Goal: Task Accomplishment & Management: Manage account settings

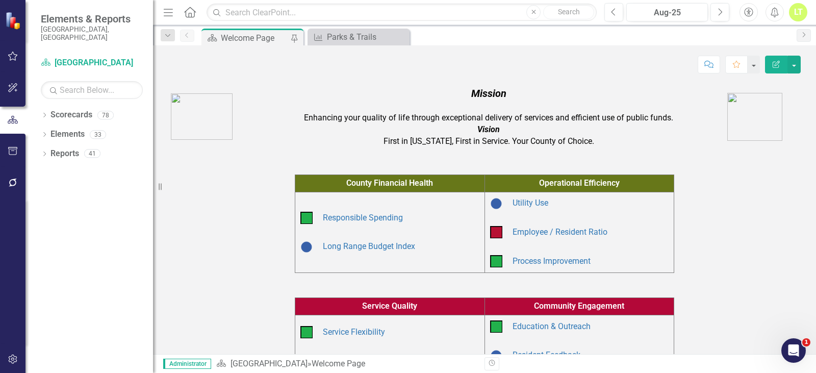
scroll to position [317, 0]
click at [42, 112] on div "Dropdown" at bounding box center [44, 116] width 7 height 9
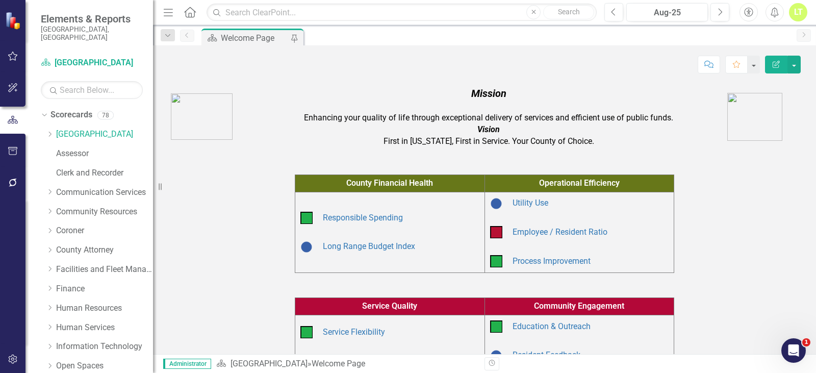
scroll to position [204, 0]
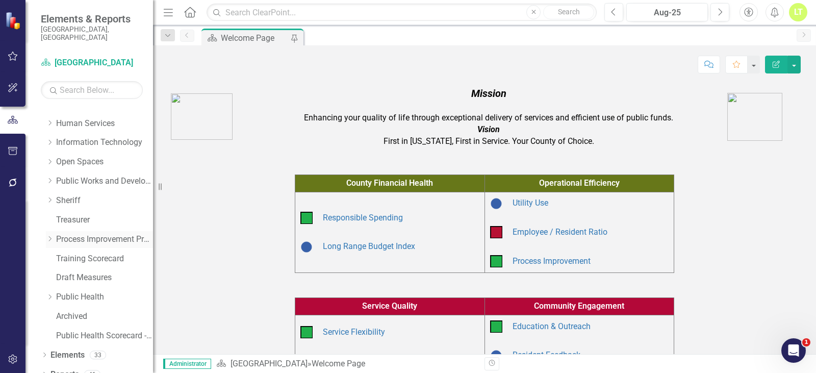
click at [72, 239] on div "Dropdown Process Improvement Program" at bounding box center [99, 239] width 107 height 17
click at [84, 231] on div "Dropdown Process Improvement Program" at bounding box center [99, 239] width 107 height 17
click at [69, 233] on link "Process Improvement Program" at bounding box center [104, 239] width 97 height 12
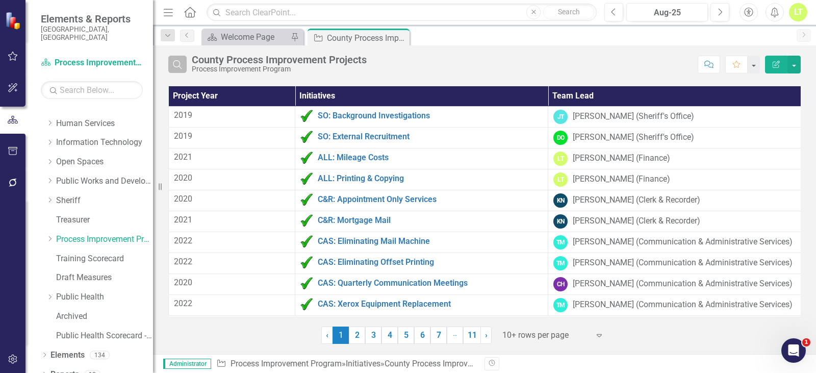
click at [172, 62] on icon "Search" at bounding box center [177, 64] width 11 height 9
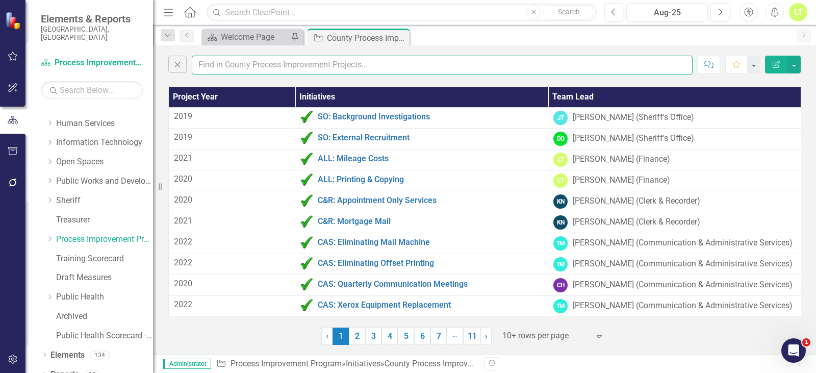
click at [251, 66] on input "text" at bounding box center [442, 65] width 501 height 19
type input "vendor"
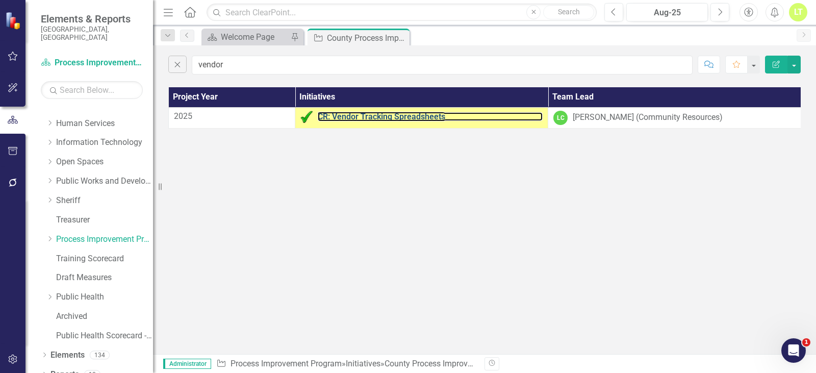
drag, startPoint x: 373, startPoint y: 119, endPoint x: 577, endPoint y: 358, distance: 314.2
click at [373, 119] on link "CR: Vendor Tracking Spreadsheets" at bounding box center [430, 116] width 225 height 9
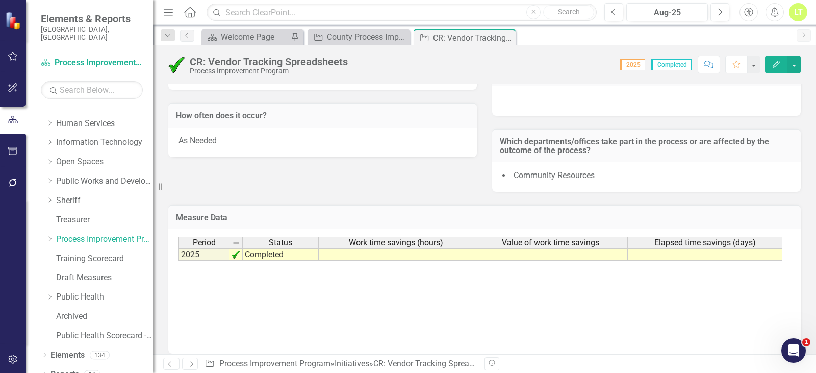
scroll to position [389, 0]
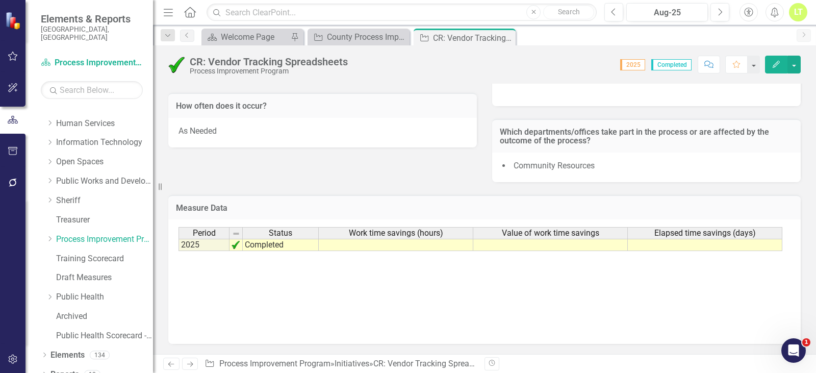
click at [780, 64] on button "Edit" at bounding box center [776, 65] width 22 height 18
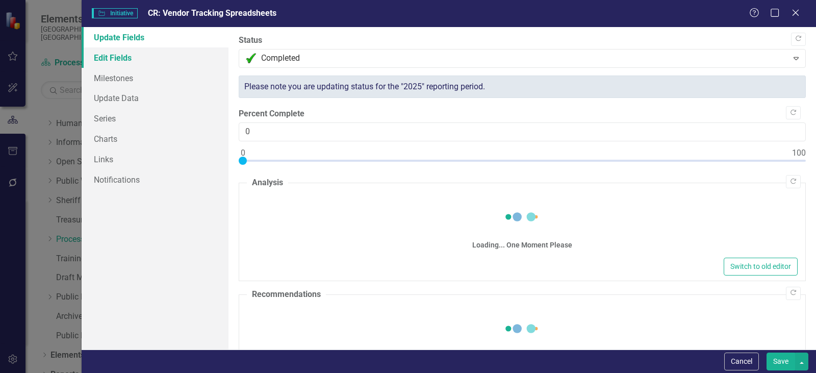
click at [121, 56] on link "Edit Fields" at bounding box center [155, 57] width 147 height 20
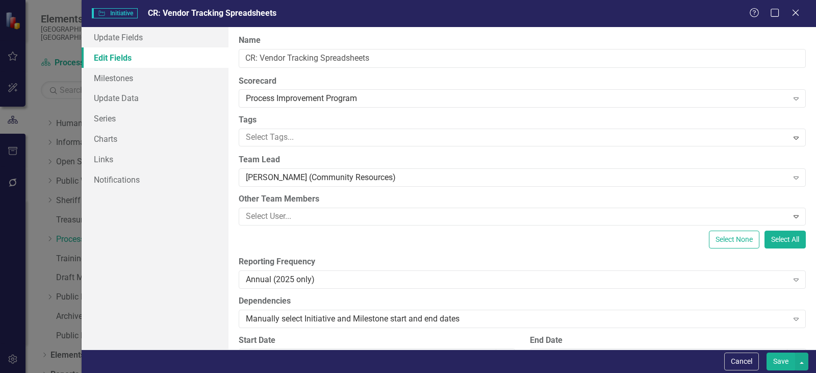
scroll to position [0, 0]
click at [97, 121] on link "Series" at bounding box center [155, 118] width 147 height 20
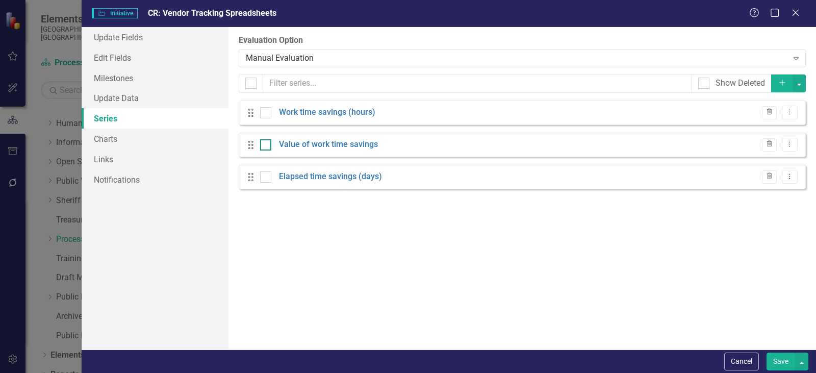
click at [269, 149] on div at bounding box center [265, 144] width 11 height 11
click at [267, 146] on input "checkbox" at bounding box center [263, 142] width 7 height 7
checkbox input "true"
click at [260, 112] on input "checkbox" at bounding box center [263, 110] width 7 height 7
click at [802, 80] on button "button" at bounding box center [798, 83] width 13 height 18
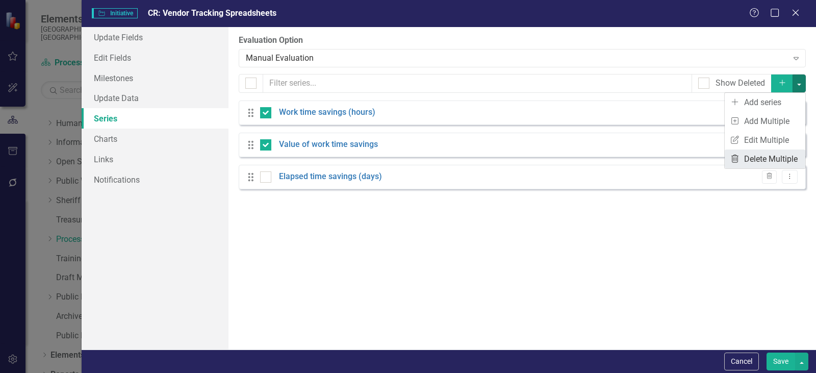
click at [734, 155] on icon at bounding box center [734, 158] width 7 height 8
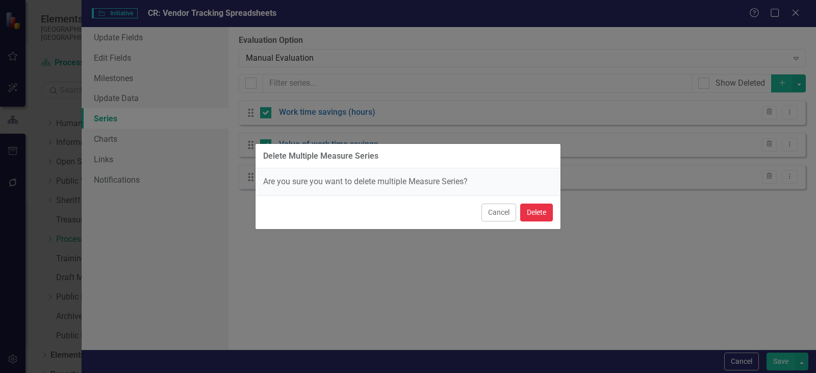
click at [526, 208] on button "Delete" at bounding box center [536, 212] width 33 height 18
checkbox input "false"
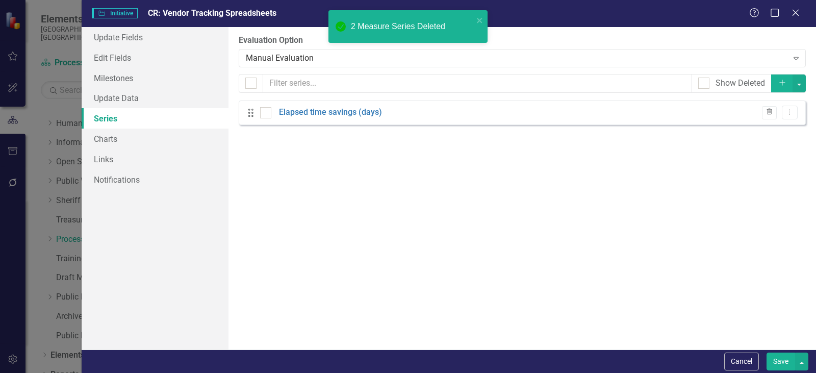
click at [783, 359] on button "Save" at bounding box center [780, 361] width 29 height 18
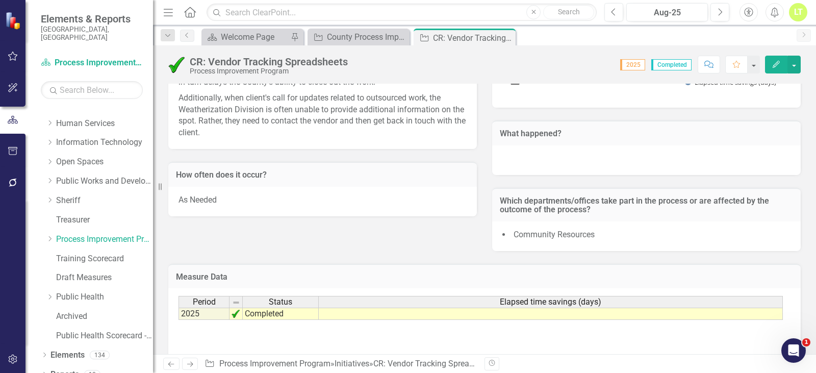
scroll to position [389, 0]
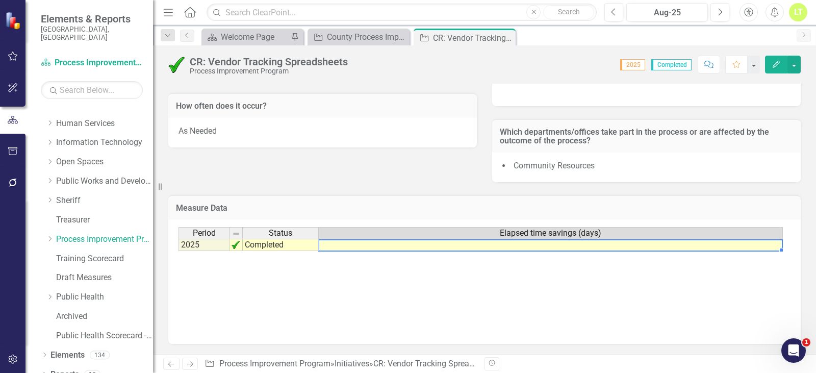
click at [467, 243] on td at bounding box center [551, 245] width 464 height 12
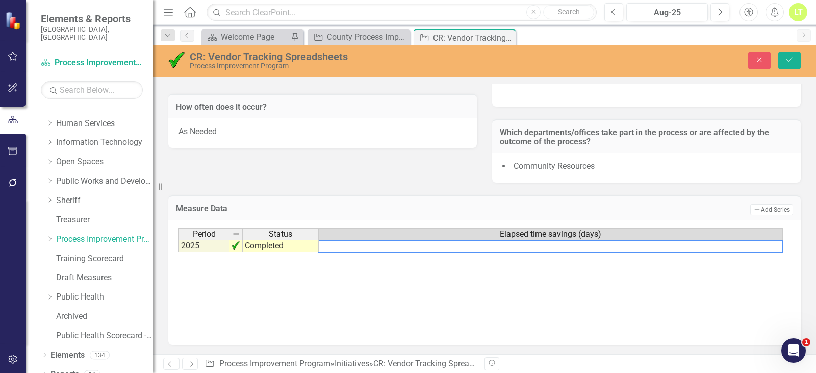
click at [560, 245] on textarea at bounding box center [550, 246] width 464 height 12
click at [791, 60] on icon "Save" at bounding box center [789, 59] width 9 height 7
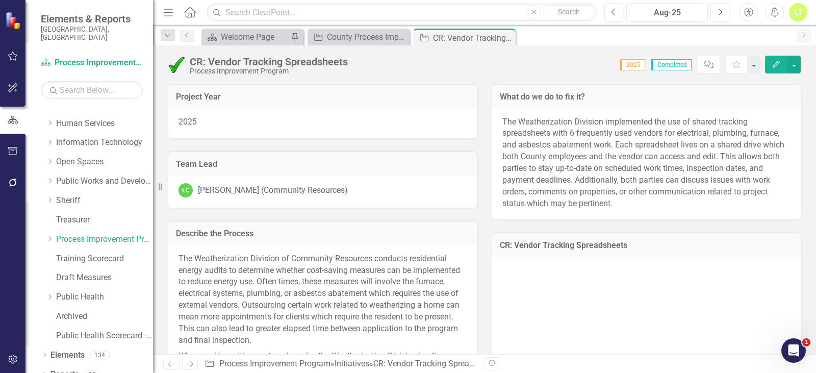
click at [768, 70] on button "Edit" at bounding box center [776, 65] width 22 height 18
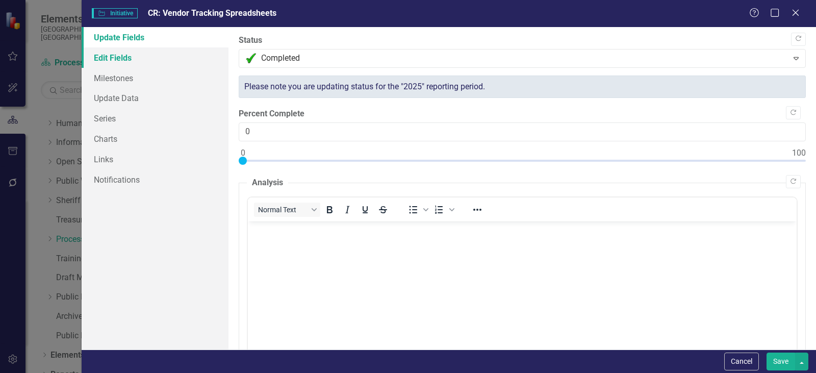
scroll to position [0, 0]
click at [120, 122] on link "Series" at bounding box center [155, 118] width 147 height 20
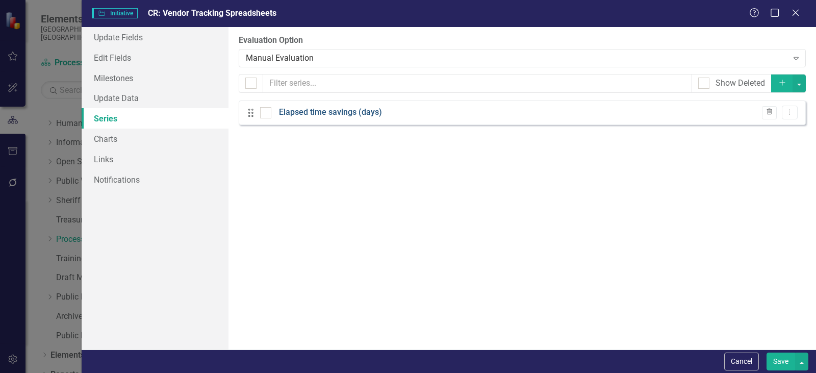
click at [323, 108] on link "Elapsed time savings (days)" at bounding box center [330, 113] width 103 height 12
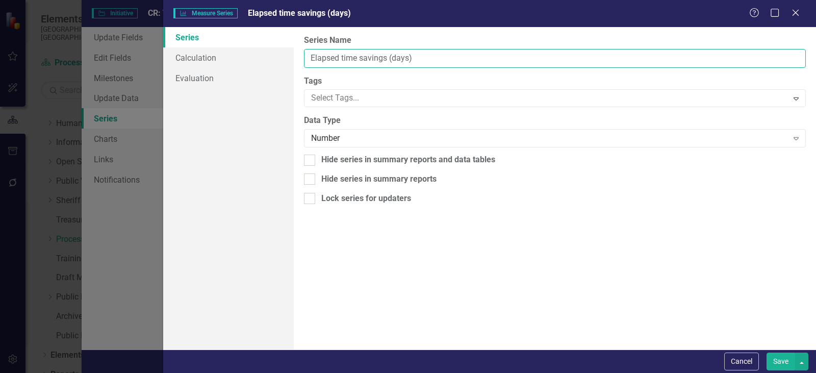
click at [316, 57] on input "Elapsed time savings (days)" at bounding box center [555, 58] width 502 height 19
type input "Total elapsed time savings (days)"
click at [776, 354] on div "Cancel Save" at bounding box center [489, 360] width 652 height 23
click at [776, 355] on button "Save" at bounding box center [780, 361] width 29 height 18
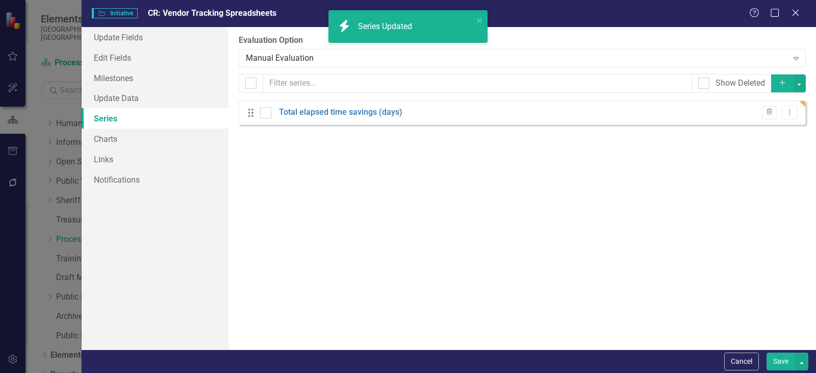
click at [782, 83] on icon "Add" at bounding box center [781, 82] width 9 height 7
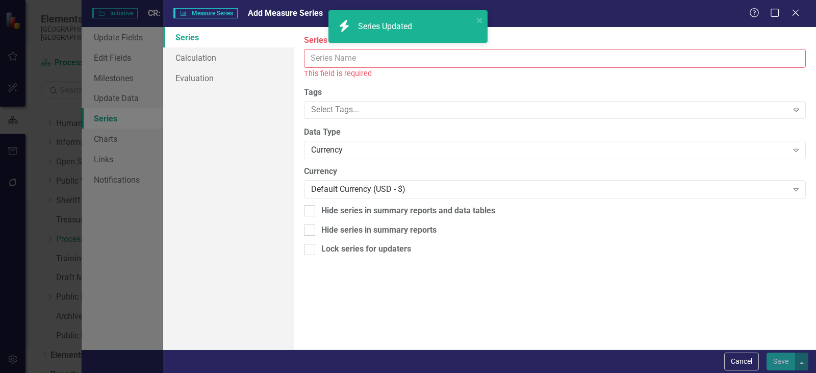
click at [349, 54] on input "Series Name" at bounding box center [555, 58] width 502 height 19
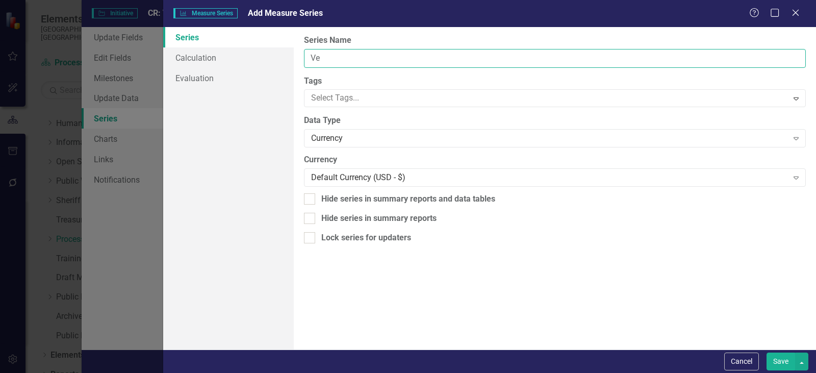
type input "V"
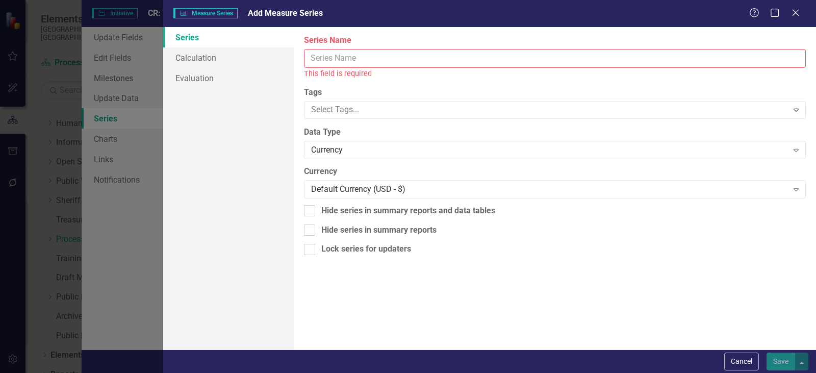
type input "V"
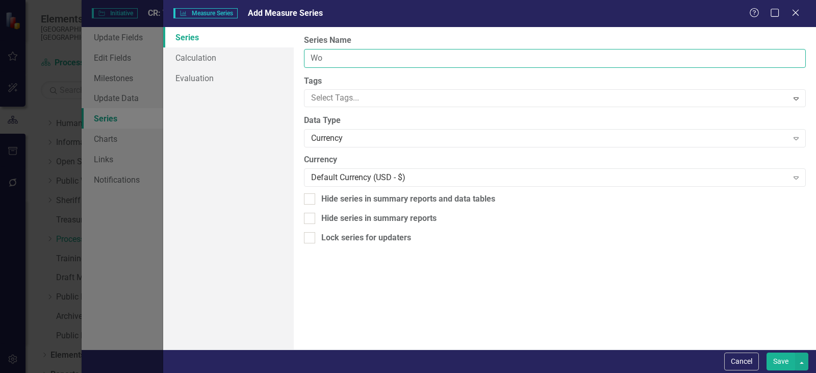
type input "W"
drag, startPoint x: 516, startPoint y: 61, endPoint x: 263, endPoint y: 67, distance: 253.4
click at [263, 67] on div "Series Calculation Evaluation From this page, you can edit the name, type, and …" at bounding box center [489, 188] width 652 height 322
type input "Time savings between work order sent to install (days)"
drag, startPoint x: 771, startPoint y: 364, endPoint x: 764, endPoint y: 362, distance: 7.4
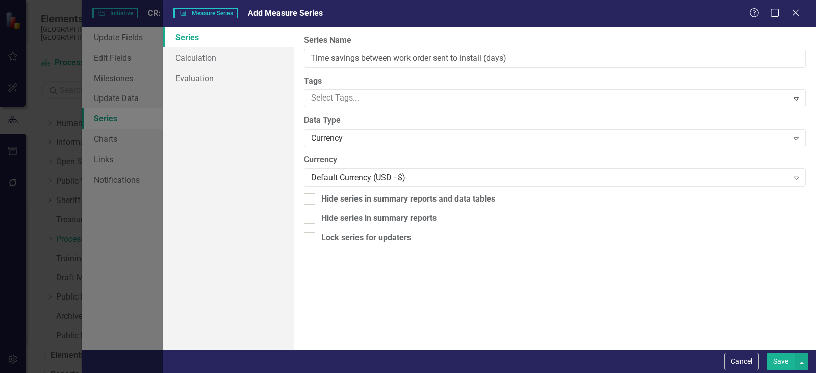
click at [771, 364] on button "Save" at bounding box center [780, 361] width 29 height 18
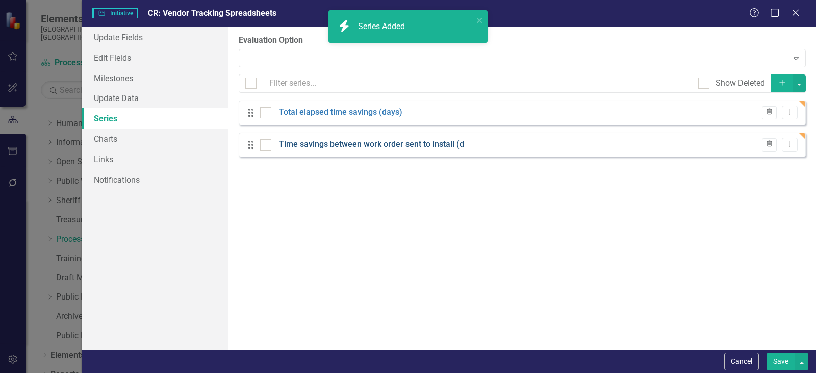
click at [402, 143] on link "Time savings between work order sent to install (d" at bounding box center [371, 145] width 185 height 12
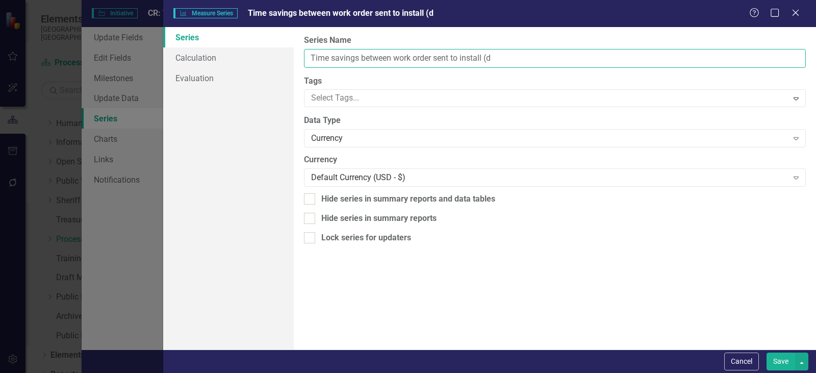
click at [515, 58] on input "Time savings between work order sent to install (d" at bounding box center [555, 58] width 502 height 19
type input "Time savings between work order sent to install (days)"
click at [394, 134] on div "Currency" at bounding box center [549, 139] width 477 height 12
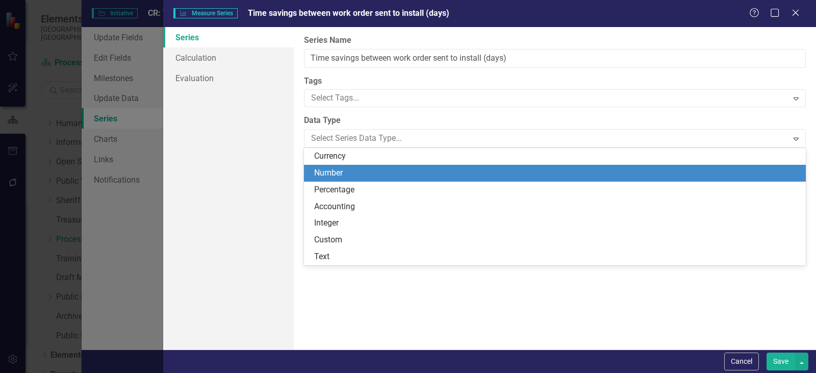
click at [348, 176] on div "Number" at bounding box center [556, 173] width 485 height 12
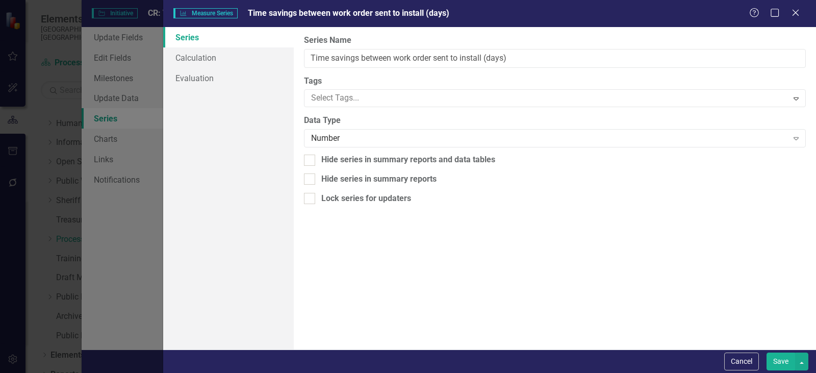
click at [778, 361] on button "Save" at bounding box center [780, 361] width 29 height 18
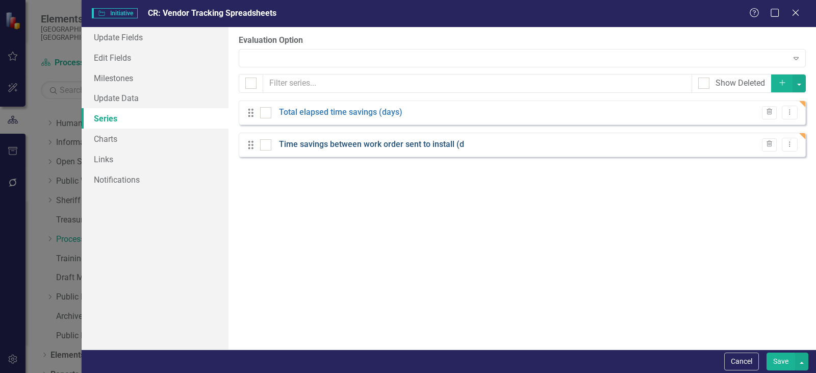
click at [360, 140] on link "Time savings between work order sent to install (d" at bounding box center [371, 145] width 185 height 12
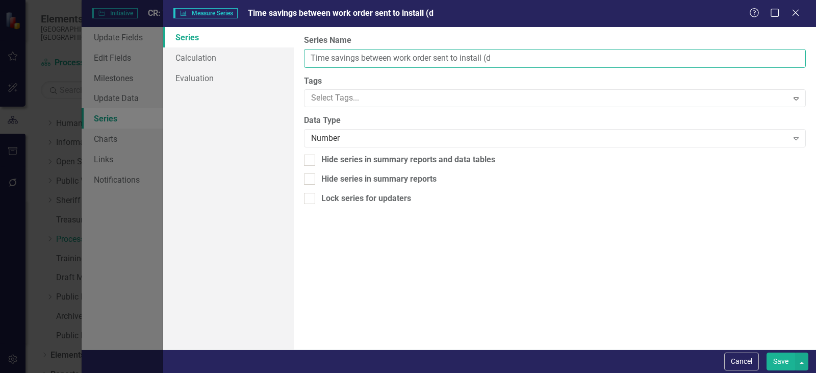
click at [390, 58] on input "Time savings between work order sent to install (d" at bounding box center [555, 58] width 502 height 19
click at [420, 53] on input "Time savings: work order sent to install (d" at bounding box center [555, 58] width 502 height 19
click at [469, 58] on input "Time savings: work order sent date to install (d" at bounding box center [555, 58] width 502 height 19
drag, startPoint x: 470, startPoint y: 57, endPoint x: 404, endPoint y: 57, distance: 66.3
click at [404, 57] on input "Time savings: work order sent date to install (d" at bounding box center [555, 58] width 502 height 19
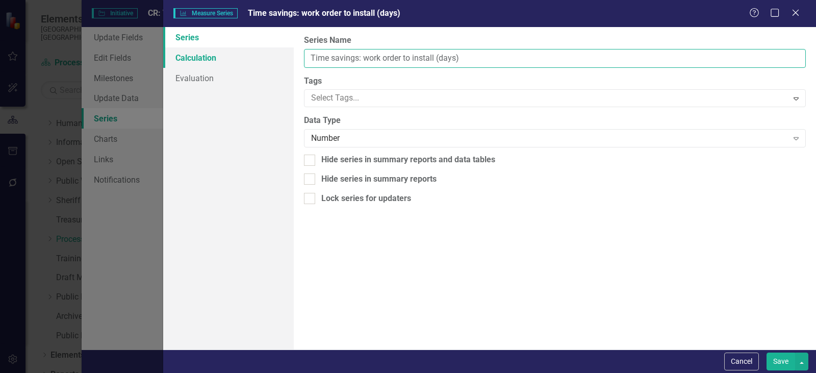
drag, startPoint x: 477, startPoint y: 58, endPoint x: 227, endPoint y: 66, distance: 250.4
click at [227, 66] on div "Series Calculation Evaluation From this page, you can edit the name, type, and …" at bounding box center [489, 188] width 652 height 322
type input "Time savings: work order to install (days)"
click at [779, 354] on button "Save" at bounding box center [780, 361] width 29 height 18
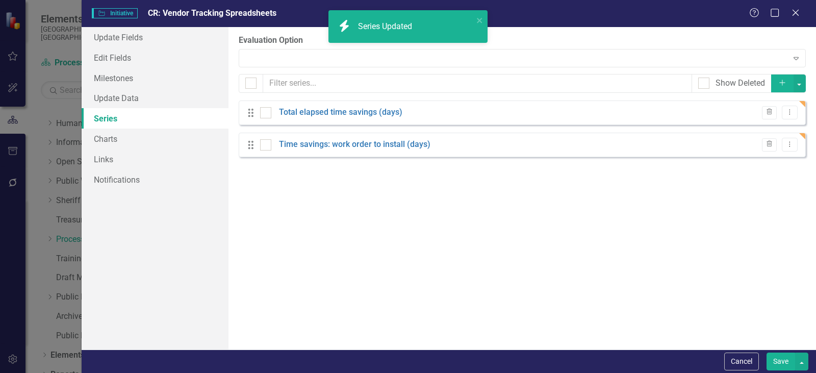
click at [786, 77] on button "Add" at bounding box center [782, 83] width 22 height 18
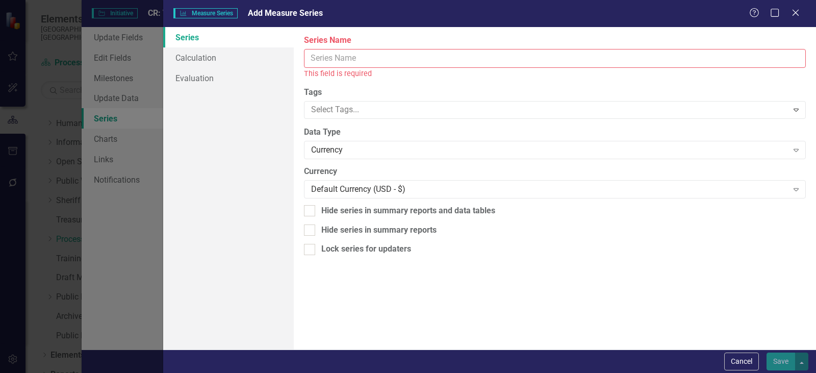
click at [325, 57] on input "Series Name" at bounding box center [555, 58] width 502 height 19
paste input "Time savings: work order to install (days)"
drag, startPoint x: 434, startPoint y: 58, endPoint x: 413, endPoint y: 56, distance: 21.6
click at [413, 56] on input "Time savings: work order to install (days)" at bounding box center [555, 58] width 502 height 19
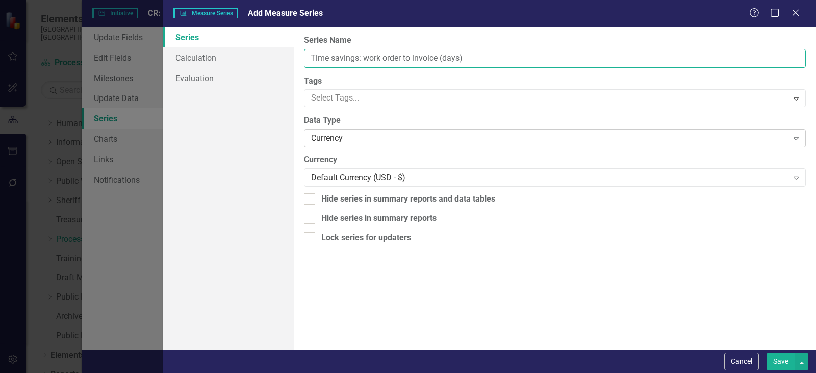
type input "Time savings: work order to invoice (days)"
click at [340, 139] on div "Currency" at bounding box center [549, 139] width 477 height 12
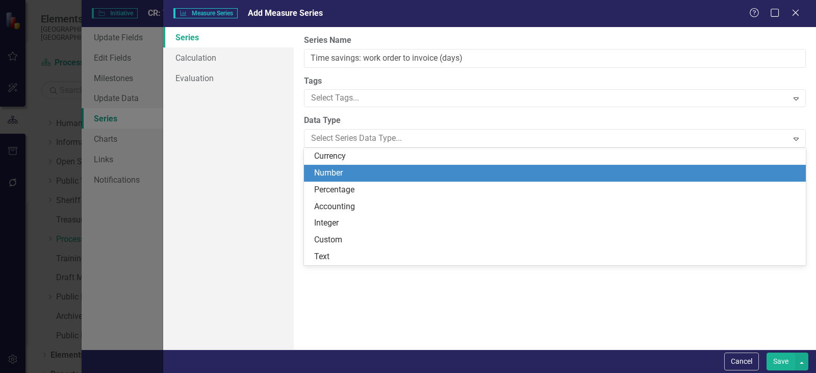
click at [348, 179] on div "Number" at bounding box center [555, 173] width 502 height 17
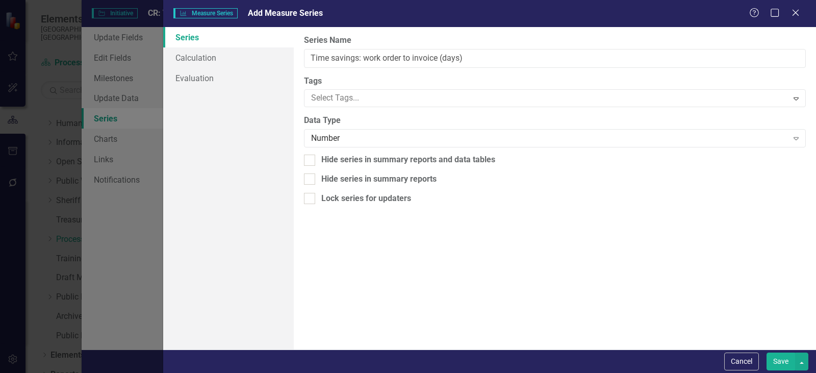
click at [772, 362] on button "Save" at bounding box center [780, 361] width 29 height 18
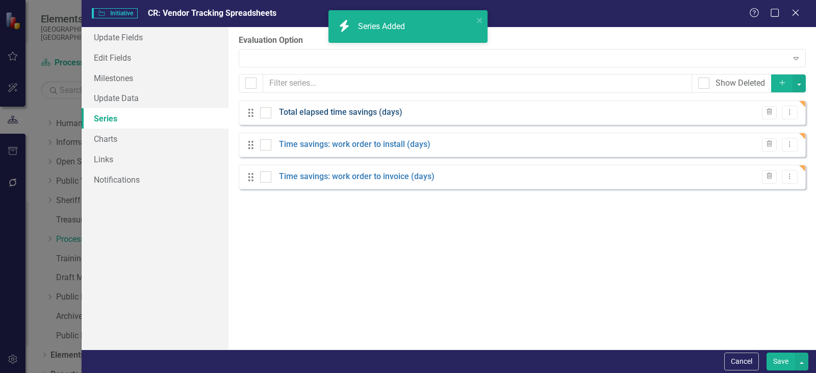
click at [349, 113] on link "Total elapsed time savings (days)" at bounding box center [340, 113] width 123 height 12
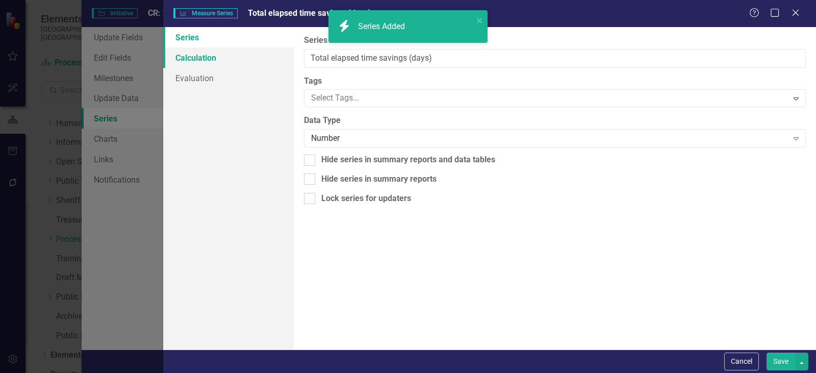
click at [189, 57] on link "Calculation" at bounding box center [228, 57] width 130 height 20
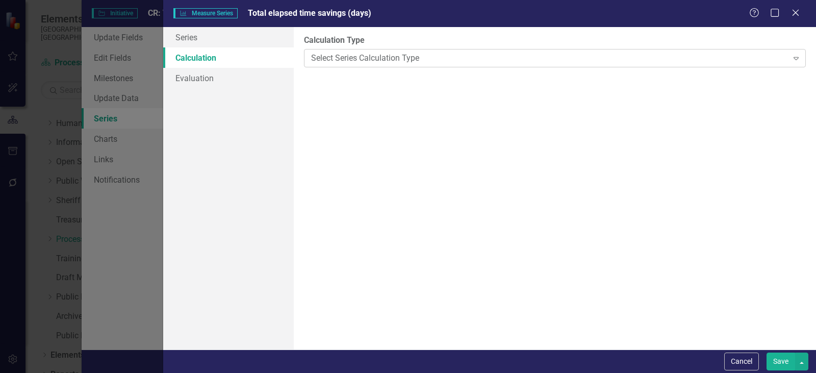
click at [425, 54] on div "Select Series Calculation Type" at bounding box center [549, 58] width 477 height 12
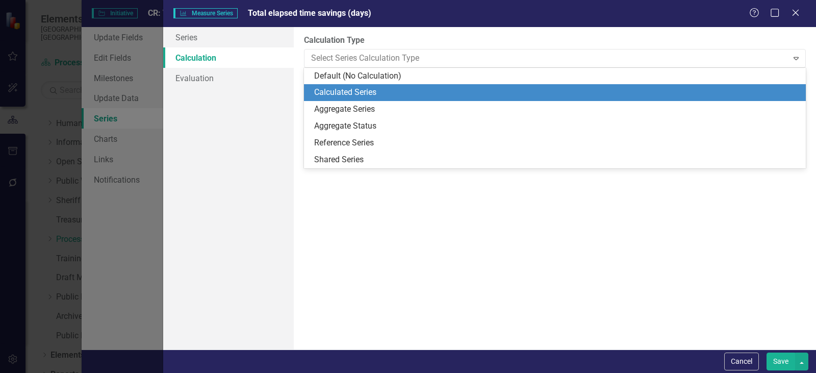
click at [351, 87] on div "Calculated Series" at bounding box center [556, 93] width 485 height 12
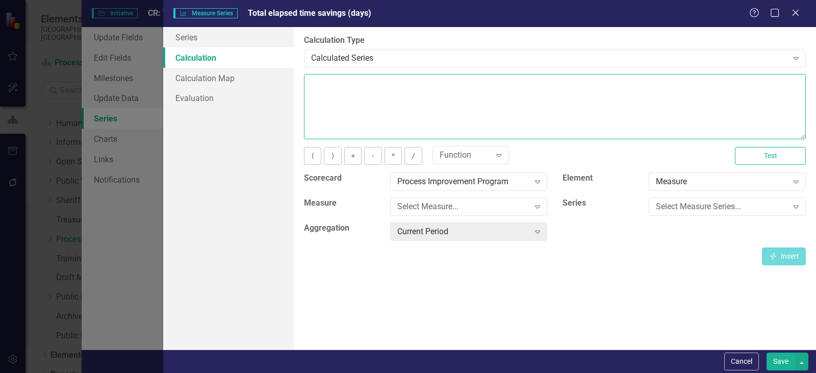
click at [363, 105] on textarea at bounding box center [555, 106] width 502 height 65
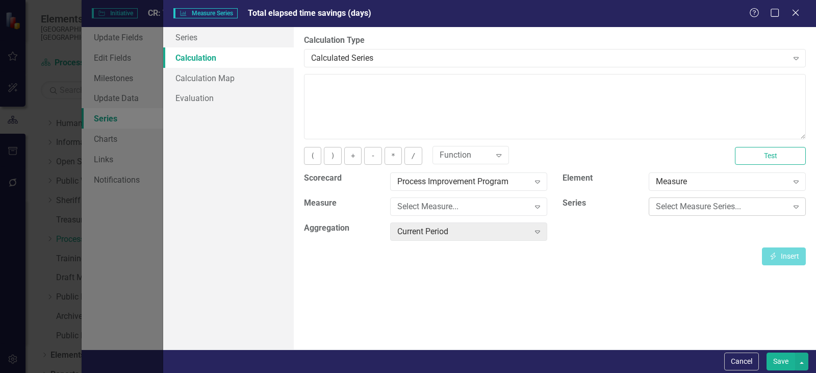
click at [712, 206] on div "Select Measure Series..." at bounding box center [722, 207] width 132 height 12
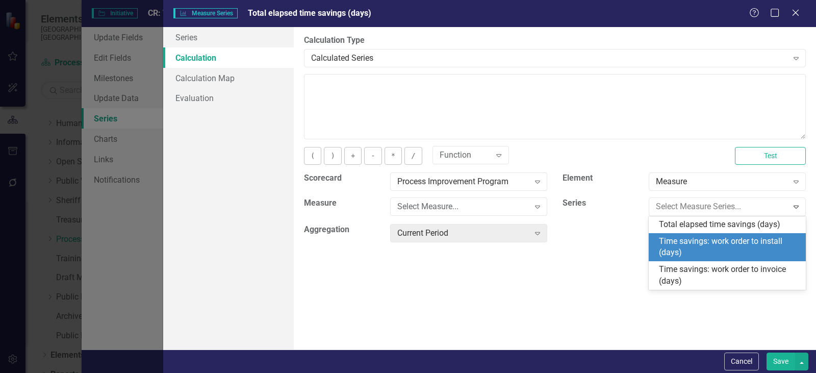
click at [717, 241] on div "Time savings: work order to install (days)" at bounding box center [729, 247] width 141 height 23
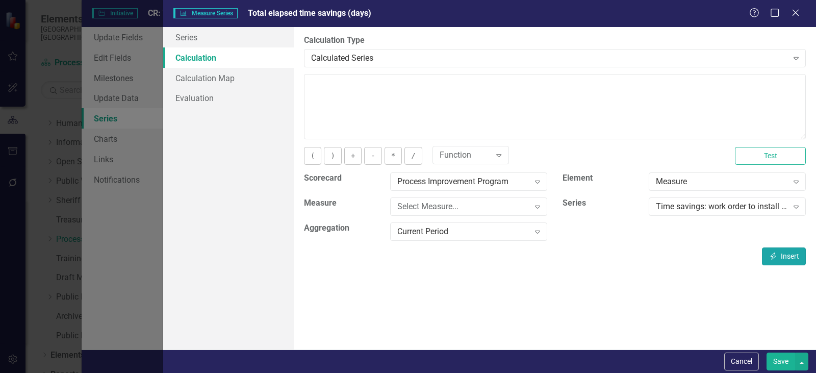
click at [787, 253] on button "Insert Insert" at bounding box center [784, 256] width 44 height 18
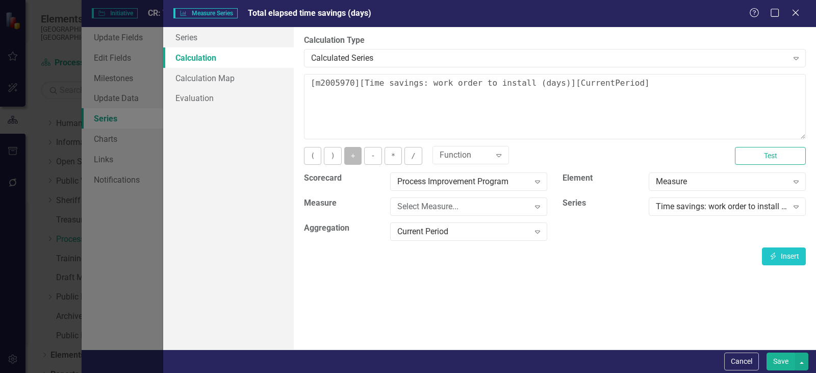
click at [356, 153] on button "+" at bounding box center [352, 156] width 17 height 18
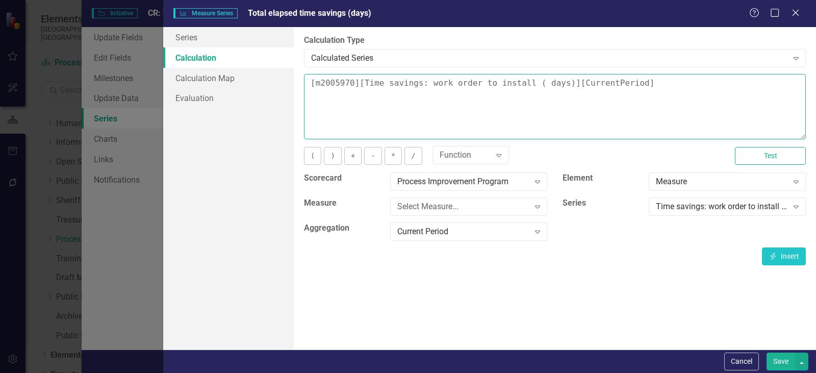
type textarea "[m2005970][Time savings: work order to install (days)][CurrentPeriod]"
drag, startPoint x: 634, startPoint y: 79, endPoint x: 248, endPoint y: 56, distance: 387.1
click at [248, 56] on div "Series Calculation Calculation Map Evaluation From this page, you can edit the …" at bounding box center [489, 188] width 652 height 322
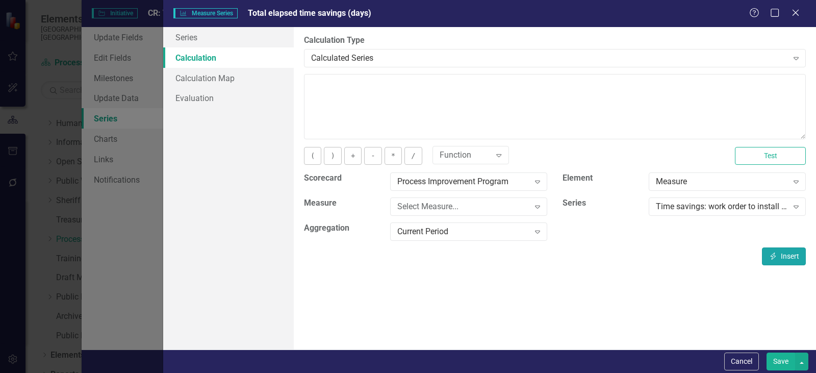
click at [783, 254] on button "Insert Insert" at bounding box center [784, 256] width 44 height 18
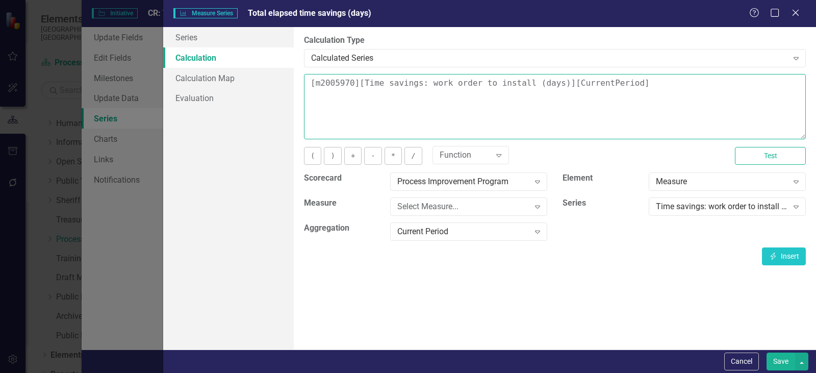
click at [639, 84] on textarea "[m2005970][Time savings: work order to install (days)][CurrentPeriod]" at bounding box center [555, 106] width 502 height 65
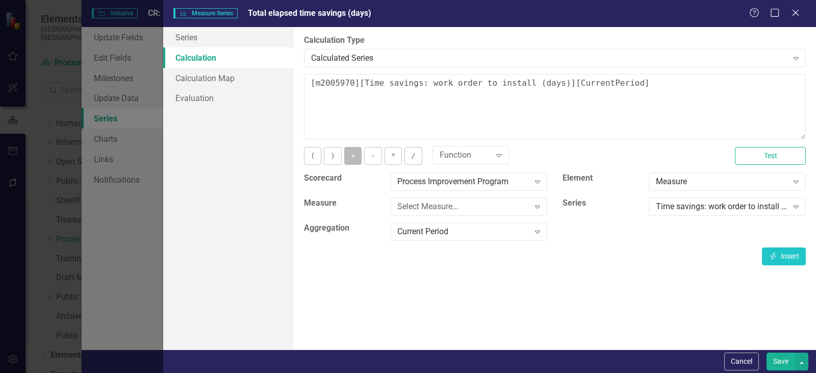
click at [355, 159] on button "+" at bounding box center [352, 156] width 17 height 18
click at [759, 205] on div "Time savings: work order to install (days)" at bounding box center [722, 207] width 132 height 12
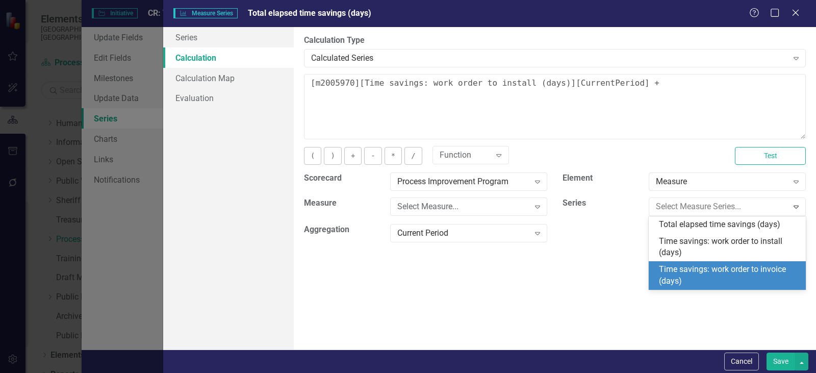
click at [727, 267] on div "Time savings: work order to invoice (days)" at bounding box center [729, 275] width 141 height 23
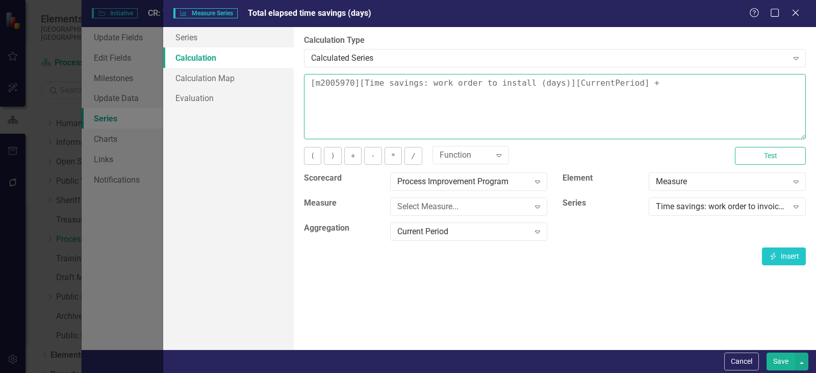
click at [677, 81] on textarea "[m2005970][Time savings: work order to install (days)][CurrentPeriod] +" at bounding box center [555, 106] width 502 height 65
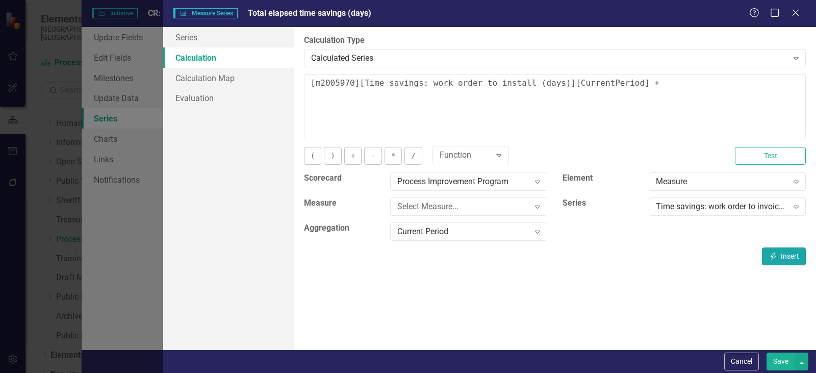
click at [784, 258] on button "Insert Insert" at bounding box center [784, 256] width 44 height 18
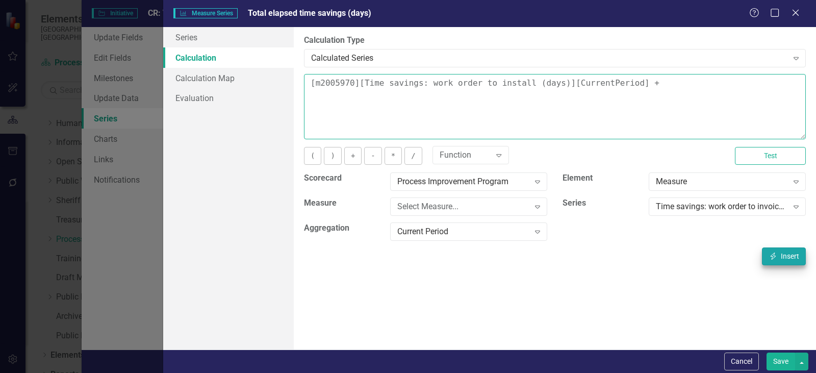
type textarea "[m2005970][Time savings: work order to install (days)][CurrentPeriod] + [m20059…"
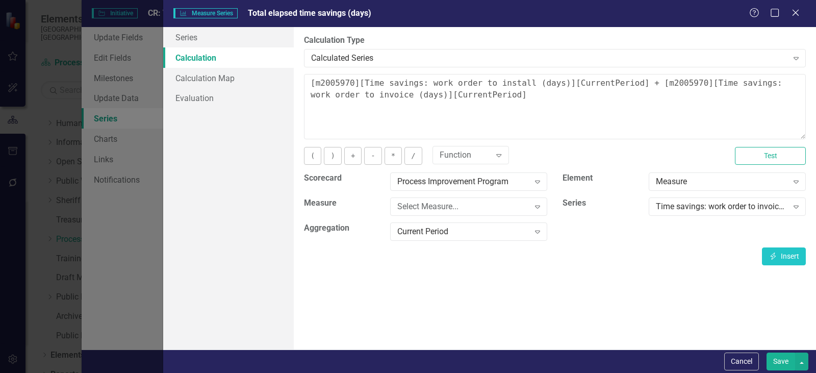
click at [785, 363] on button "Save" at bounding box center [780, 361] width 29 height 18
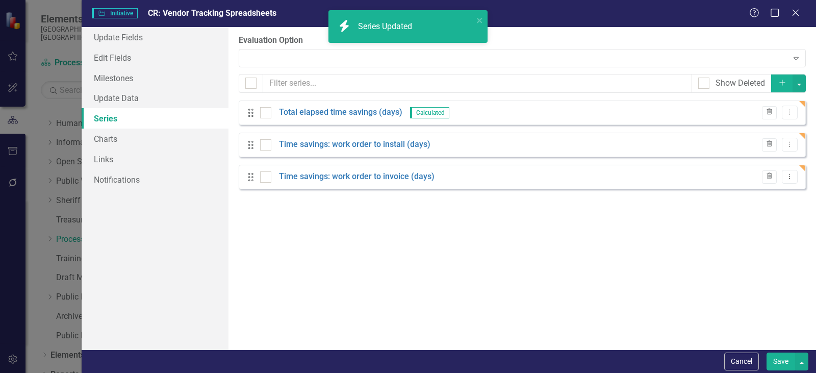
drag, startPoint x: 318, startPoint y: 113, endPoint x: 320, endPoint y: 183, distance: 69.9
click at [320, 183] on div "Drag Total elapsed time savings (days) Calculated Trash Dropdown Menu Drag Time…" at bounding box center [522, 144] width 567 height 89
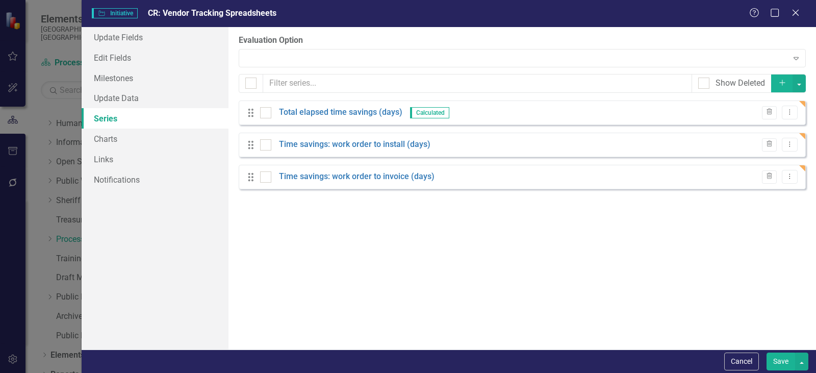
drag, startPoint x: 356, startPoint y: 111, endPoint x: 350, endPoint y: 152, distance: 41.3
click at [350, 152] on div "Drag Total elapsed time savings (days) Calculated Trash Dropdown Menu Drag Time…" at bounding box center [522, 144] width 567 height 89
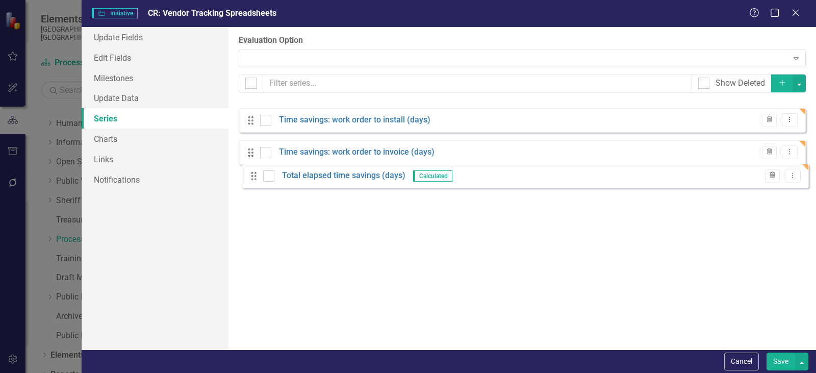
drag, startPoint x: 248, startPoint y: 110, endPoint x: 251, endPoint y: 171, distance: 61.2
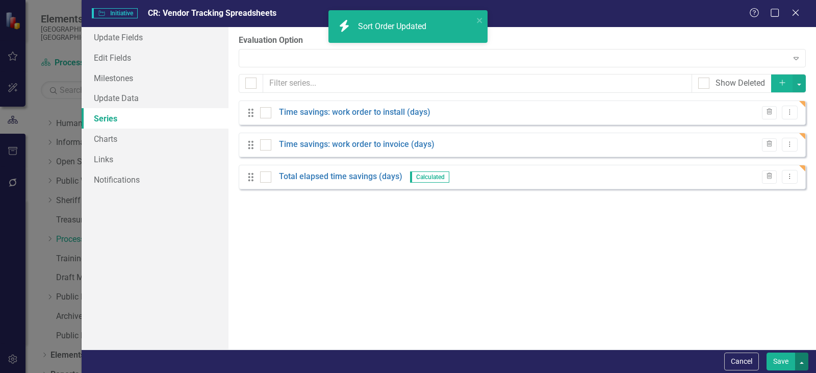
click at [807, 364] on button "button" at bounding box center [801, 361] width 13 height 18
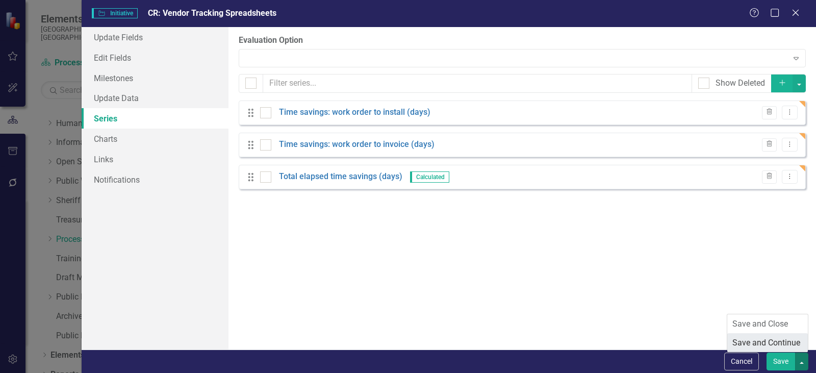
click at [793, 340] on link "Save and Continue" at bounding box center [767, 342] width 81 height 19
click at [116, 142] on link "Charts" at bounding box center [155, 138] width 147 height 20
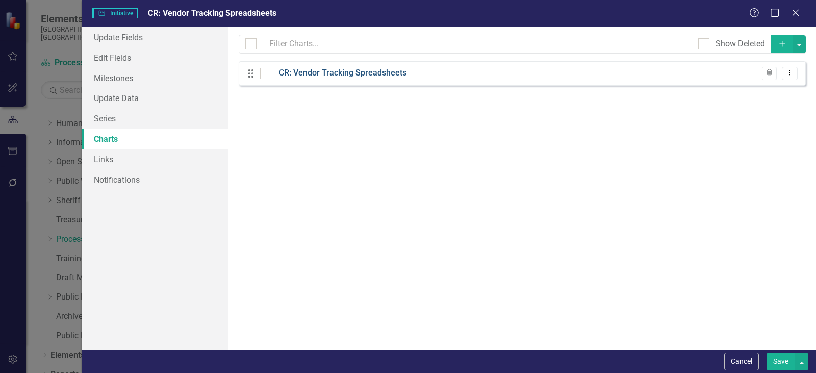
click at [374, 77] on link "CR: Vendor Tracking Spreadsheets" at bounding box center [342, 73] width 127 height 12
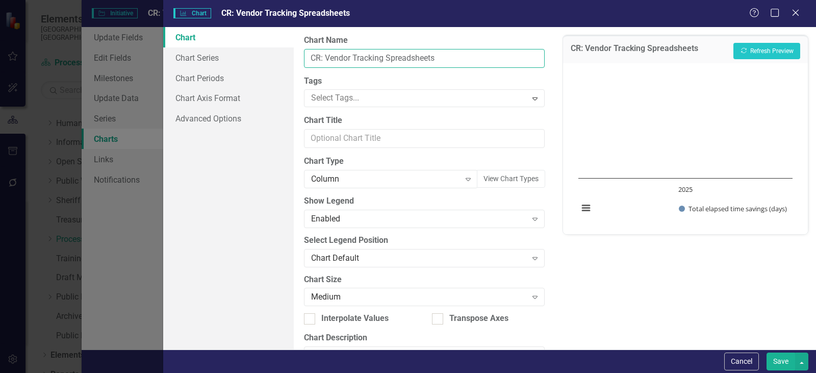
click at [457, 58] on input "CR: Vendor Tracking Spreadsheets" at bounding box center [424, 58] width 241 height 19
click at [462, 63] on input "Total Elapsed Time Savings (days)" at bounding box center [424, 58] width 241 height 19
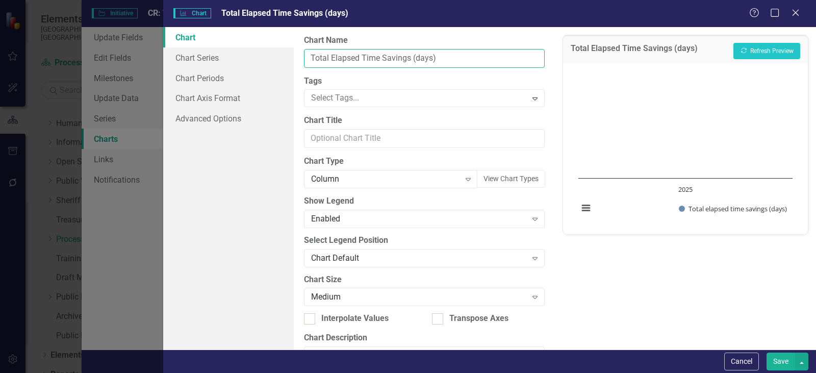
click at [462, 63] on input "Total Elapsed Time Savings (days)" at bounding box center [424, 58] width 241 height 19
type input "Total Elapsed Time Savings (days)"
click at [350, 138] on input "Chart Title" at bounding box center [424, 138] width 241 height 19
paste input "Total Elapsed Time Savings (days)"
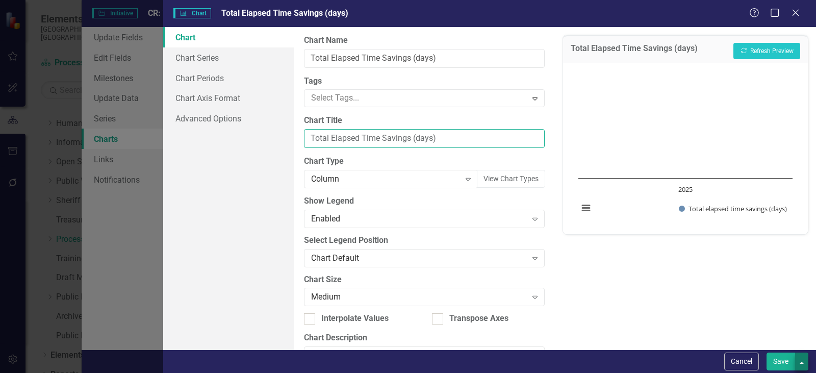
type input "Total Elapsed Time Savings (days)"
click at [801, 360] on button "button" at bounding box center [801, 361] width 13 height 18
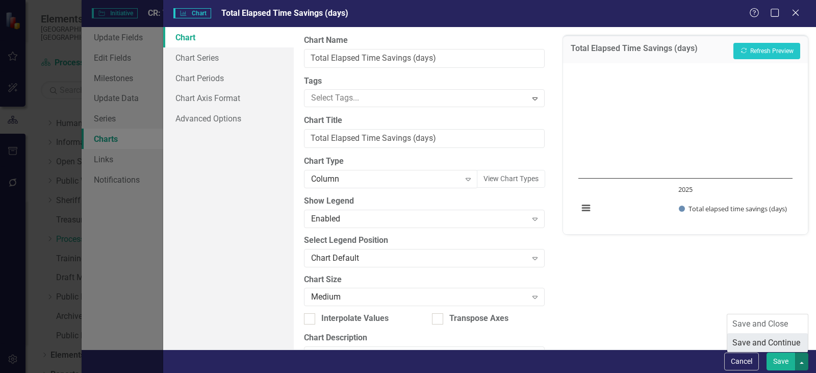
click at [776, 341] on link "Save and Continue" at bounding box center [767, 342] width 81 height 19
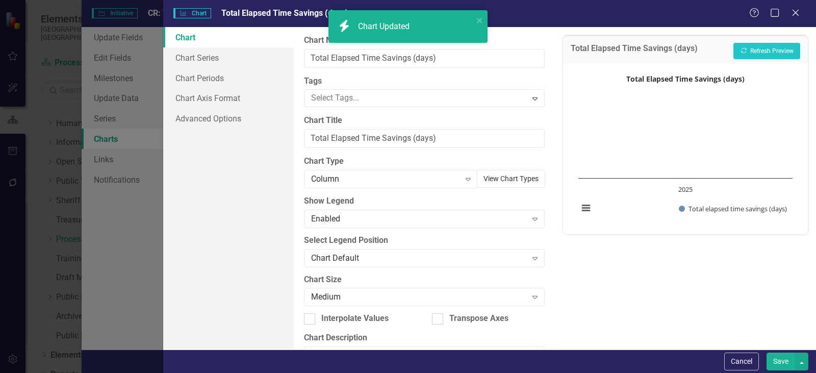
click at [502, 176] on button "View Chart Types" at bounding box center [511, 179] width 68 height 18
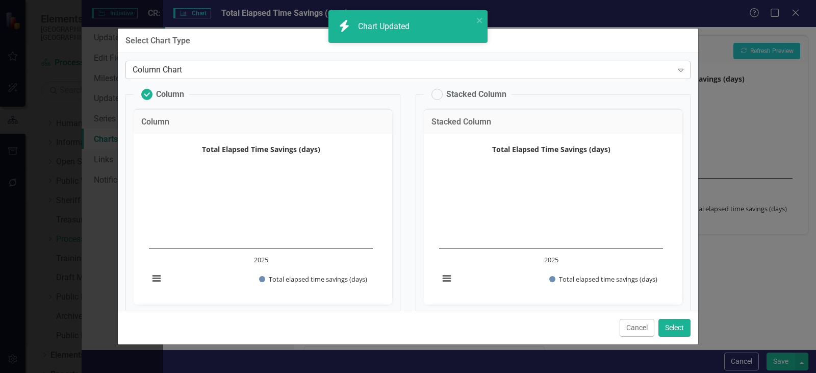
click at [196, 73] on div "Column Chart" at bounding box center [403, 70] width 540 height 12
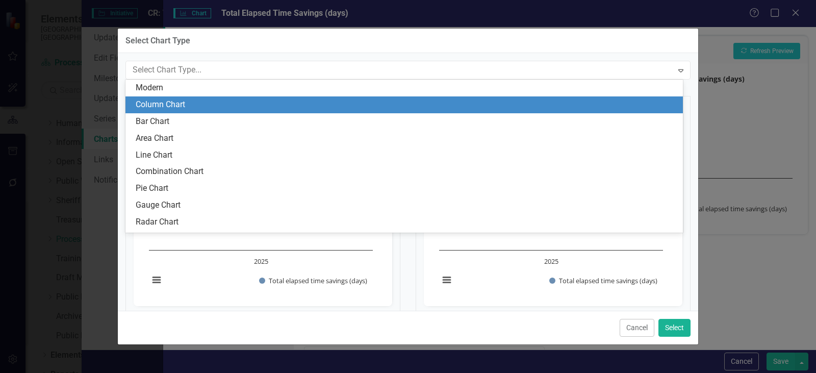
scroll to position [17, 0]
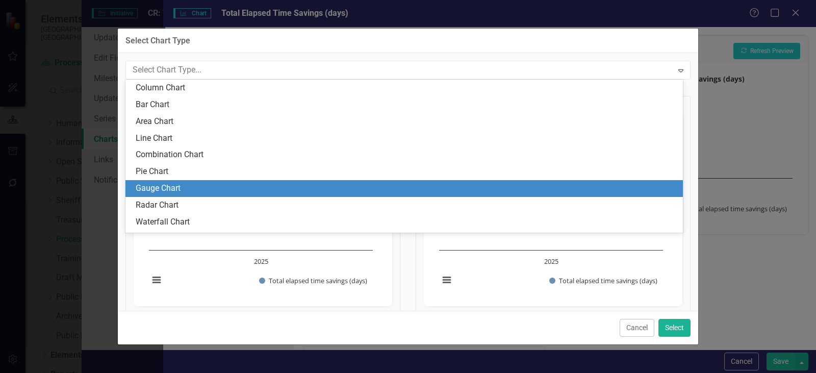
click at [179, 187] on div "Gauge Chart" at bounding box center [406, 188] width 541 height 12
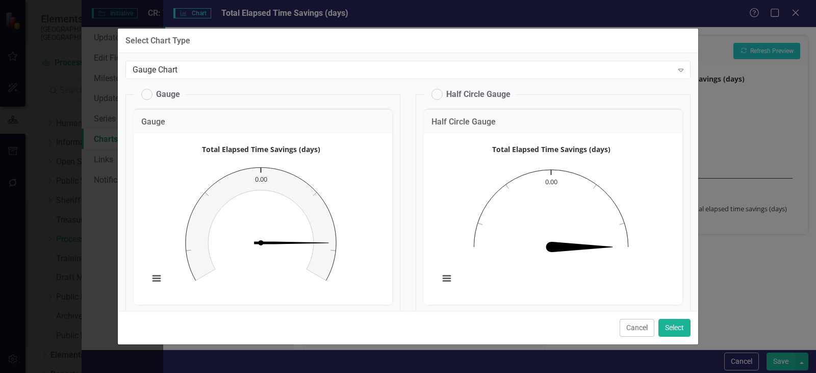
click at [151, 86] on legend "Gauge" at bounding box center [159, 95] width 51 height 18
click at [156, 99] on label "Gauge" at bounding box center [160, 94] width 39 height 11
click at [145, 95] on input "Gauge" at bounding box center [142, 92] width 7 height 7
radio input "true"
click at [675, 332] on button "Select" at bounding box center [674, 328] width 32 height 18
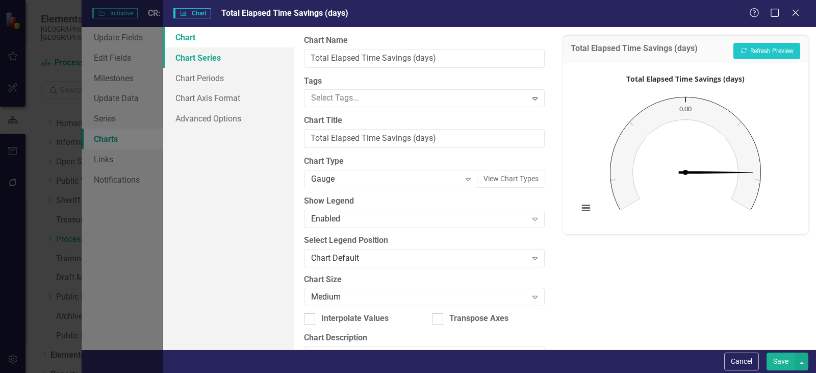
click at [208, 58] on link "Chart Series" at bounding box center [228, 57] width 130 height 20
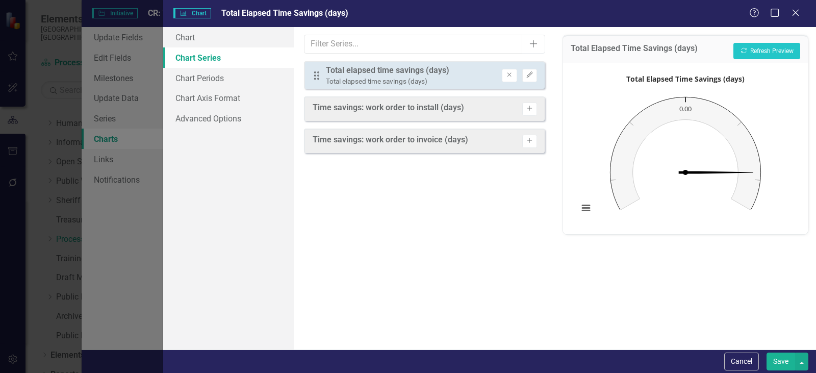
click at [784, 362] on button "Save" at bounding box center [780, 361] width 29 height 18
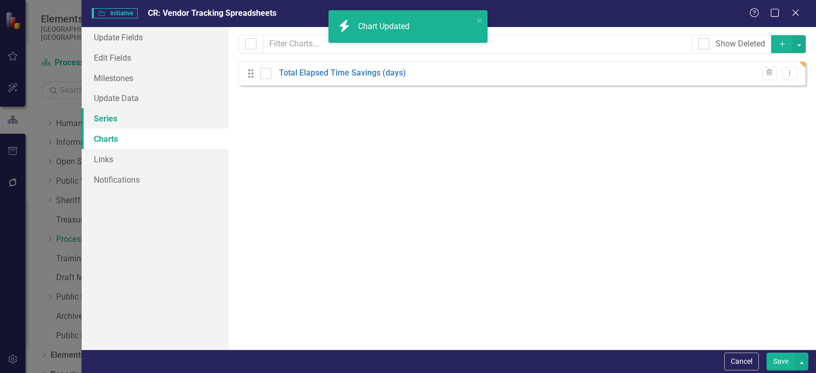
click at [101, 114] on link "Series" at bounding box center [155, 118] width 147 height 20
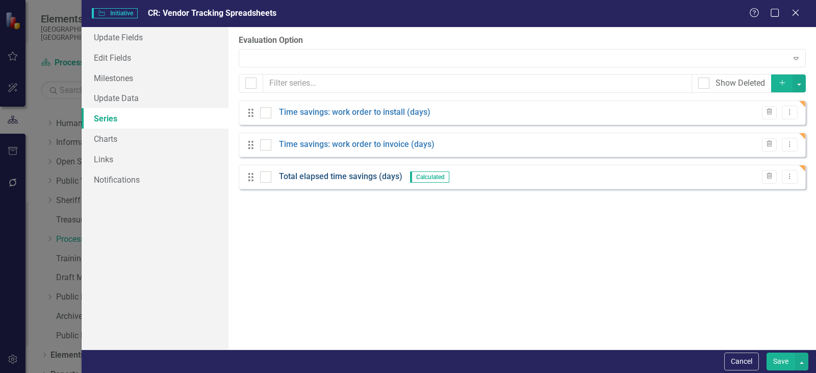
click at [339, 177] on link "Total elapsed time savings (days)" at bounding box center [340, 177] width 123 height 12
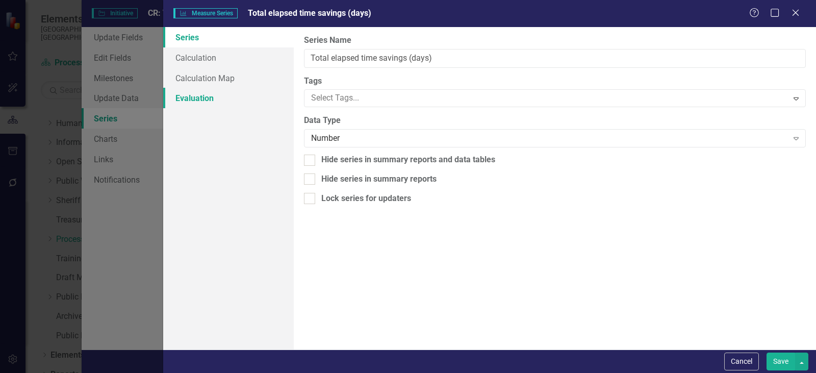
click at [186, 95] on link "Evaluation" at bounding box center [228, 98] width 130 height 20
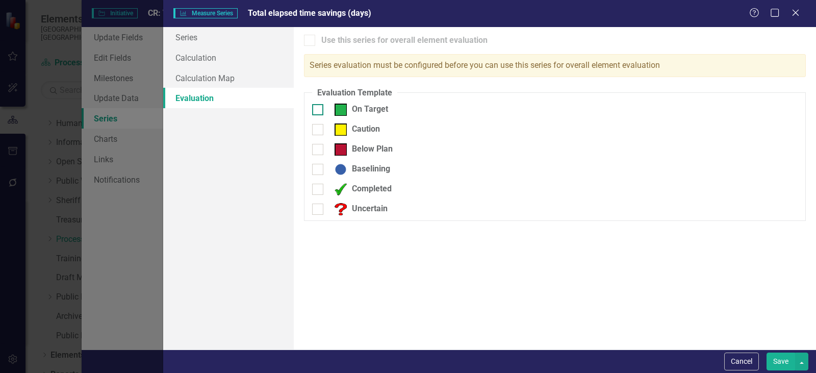
click at [320, 108] on div at bounding box center [317, 109] width 11 height 11
click at [319, 108] on input "On Target" at bounding box center [315, 107] width 7 height 7
checkbox input "true"
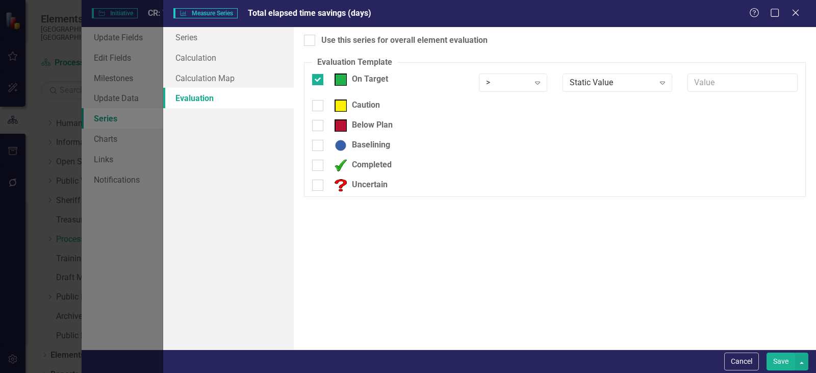
click at [547, 75] on div "> Expand" at bounding box center [513, 85] width 84 height 25
click at [541, 84] on icon "Expand" at bounding box center [537, 83] width 10 height 8
click at [514, 147] on div "<=" at bounding box center [521, 151] width 65 height 12
click at [722, 83] on input "text" at bounding box center [742, 82] width 110 height 19
type input "24.6"
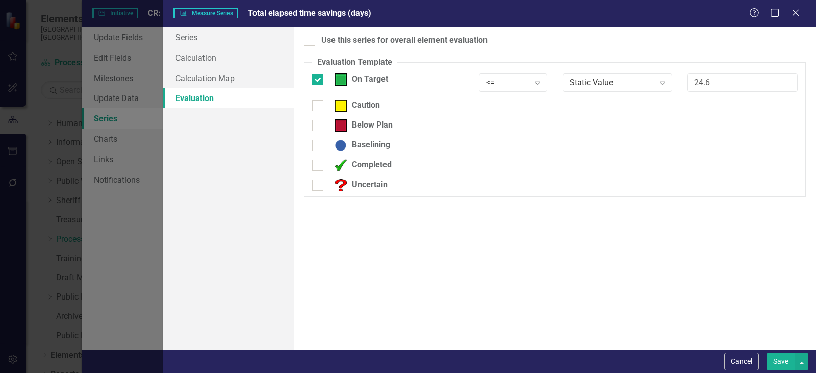
click at [769, 361] on button "Save" at bounding box center [780, 361] width 29 height 18
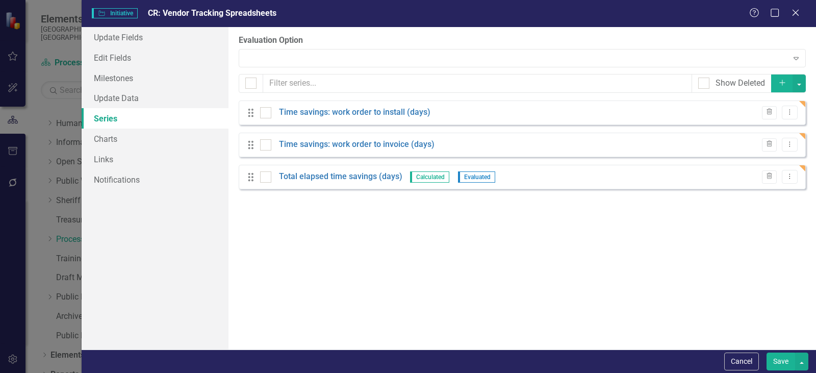
click at [766, 361] on button "Save" at bounding box center [780, 361] width 29 height 18
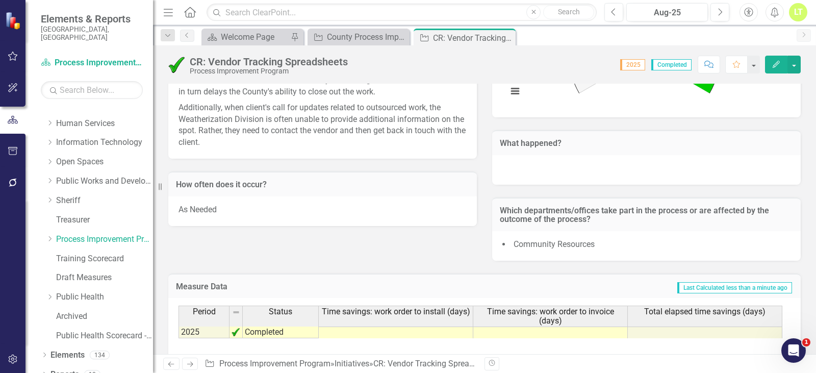
scroll to position [389, 0]
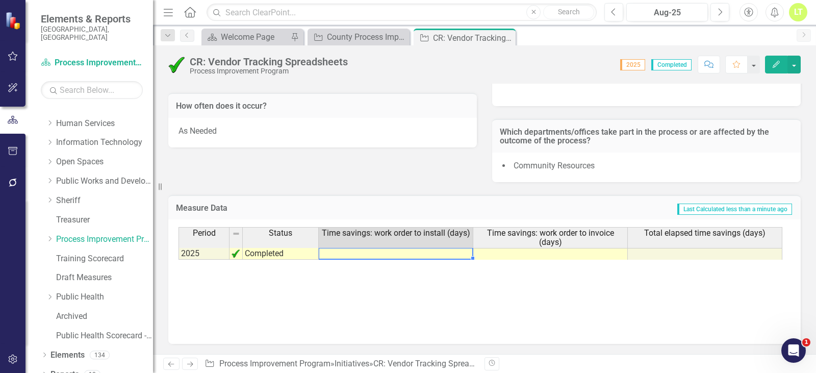
click at [390, 257] on td at bounding box center [396, 254] width 154 height 12
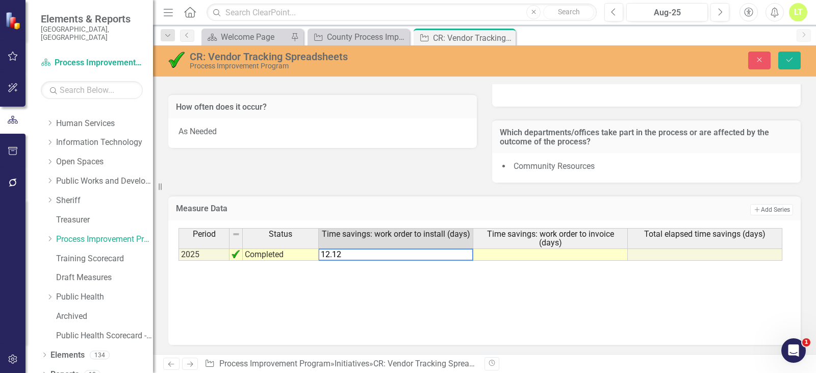
type textarea "12.1"
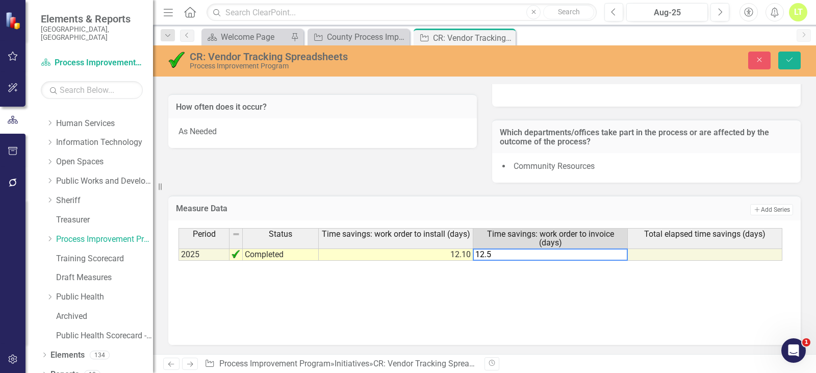
type textarea "12.5"
click at [789, 58] on icon "Save" at bounding box center [789, 59] width 9 height 7
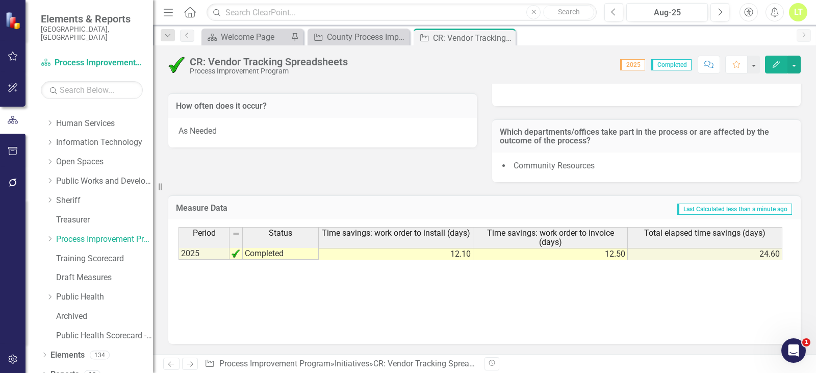
scroll to position [134, 0]
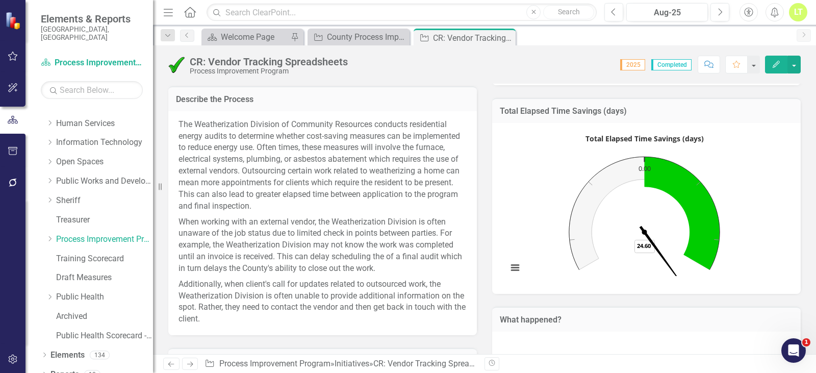
click at [748, 171] on rect "Interactive chart" at bounding box center [644, 206] width 284 height 153
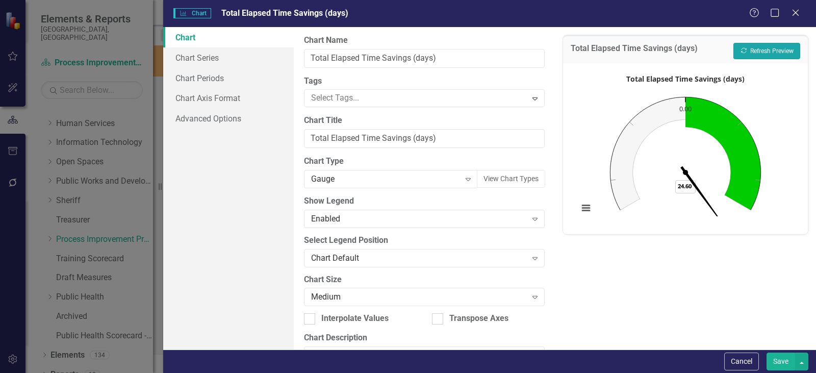
click at [784, 49] on button "Recalculate Refresh Preview" at bounding box center [766, 51] width 67 height 16
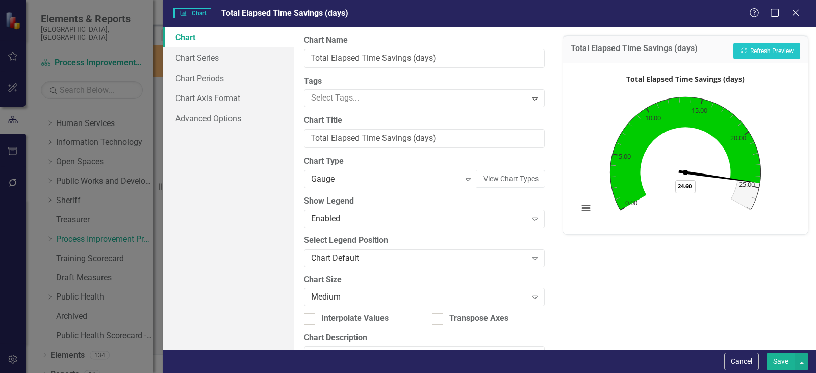
click at [783, 371] on div "Cancel Save" at bounding box center [489, 360] width 652 height 23
click at [782, 363] on button "Save" at bounding box center [780, 361] width 29 height 18
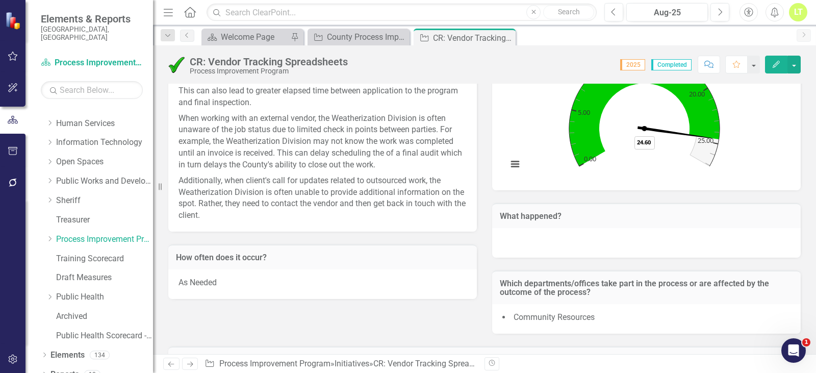
scroll to position [236, 0]
click at [796, 69] on button "button" at bounding box center [793, 65] width 13 height 18
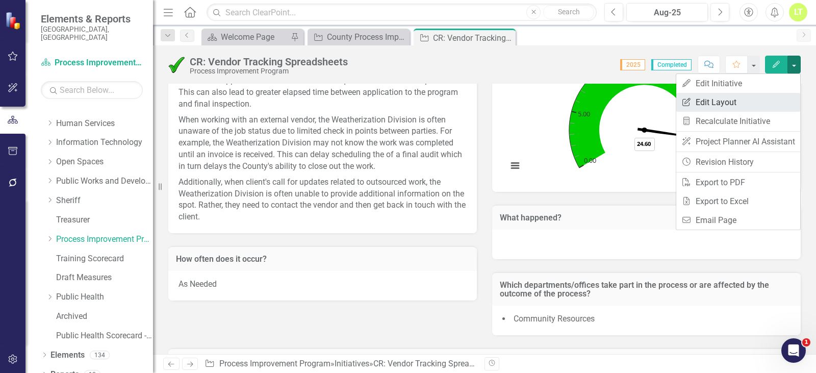
click at [747, 96] on link "Edit Report Edit Layout" at bounding box center [738, 102] width 124 height 19
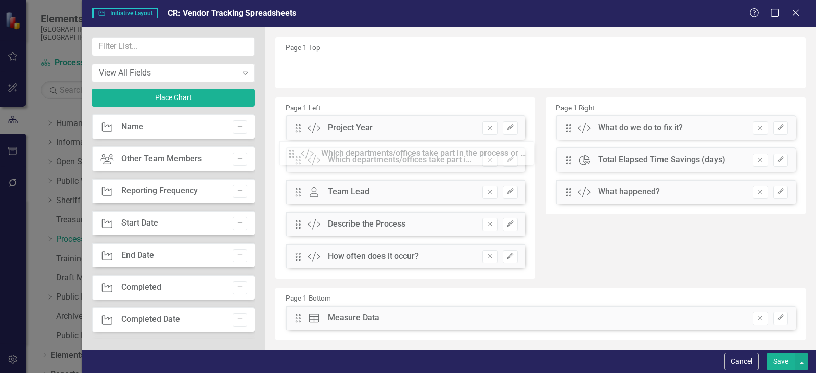
drag, startPoint x: 571, startPoint y: 227, endPoint x: 302, endPoint y: 156, distance: 278.3
drag, startPoint x: 295, startPoint y: 156, endPoint x: 295, endPoint y: 190, distance: 33.6
drag, startPoint x: 297, startPoint y: 194, endPoint x: 304, endPoint y: 230, distance: 36.9
click at [778, 367] on button "Save" at bounding box center [780, 361] width 29 height 18
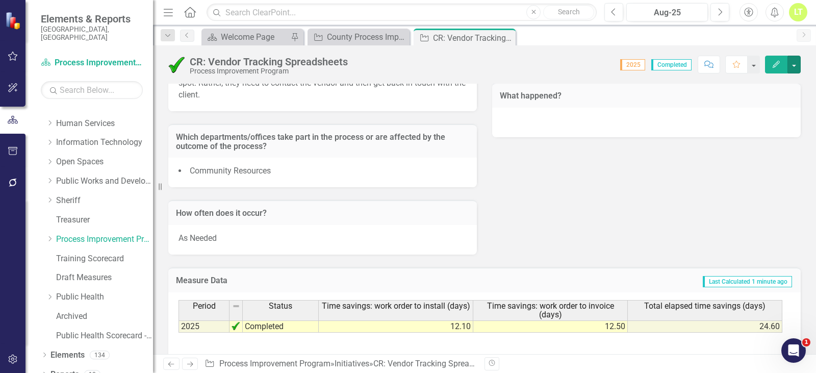
scroll to position [431, 0]
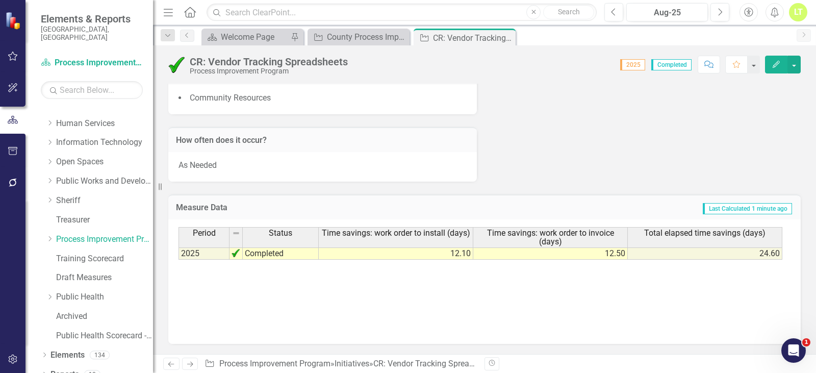
click at [694, 341] on div "Period Status Time savings: work order to install (days) Time savings: work ord…" at bounding box center [484, 281] width 632 height 124
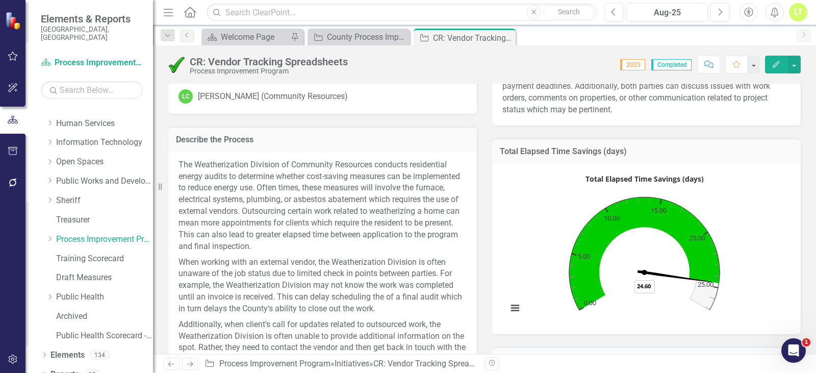
scroll to position [0, 0]
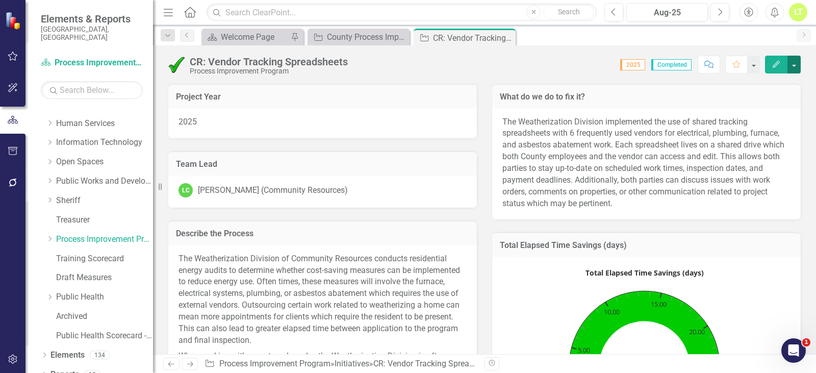
click at [798, 59] on button "button" at bounding box center [793, 65] width 13 height 18
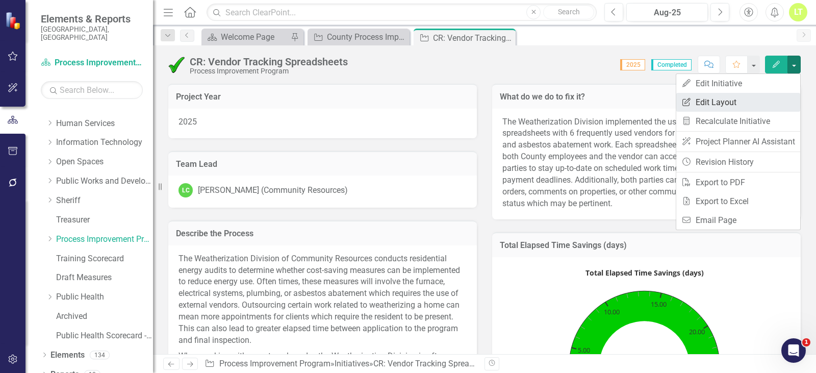
click at [721, 107] on link "Edit Report Edit Layout" at bounding box center [738, 102] width 124 height 19
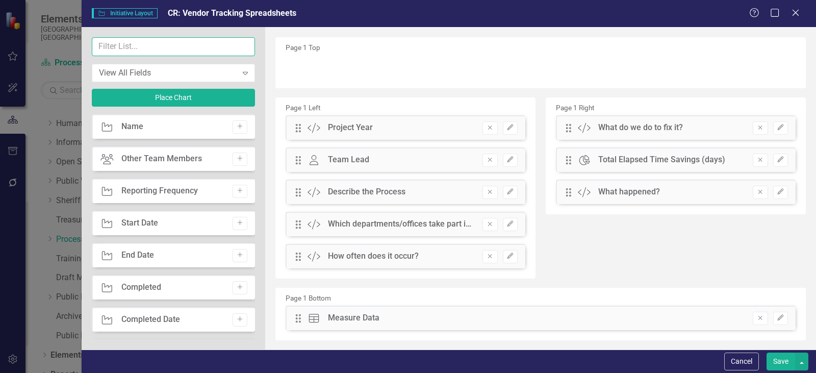
click at [167, 49] on input "text" at bounding box center [173, 46] width 163 height 19
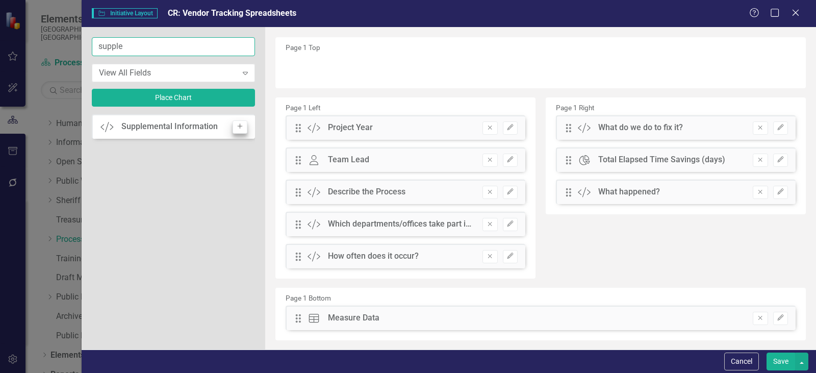
type input "supple"
click at [233, 122] on button "Add" at bounding box center [239, 126] width 15 height 13
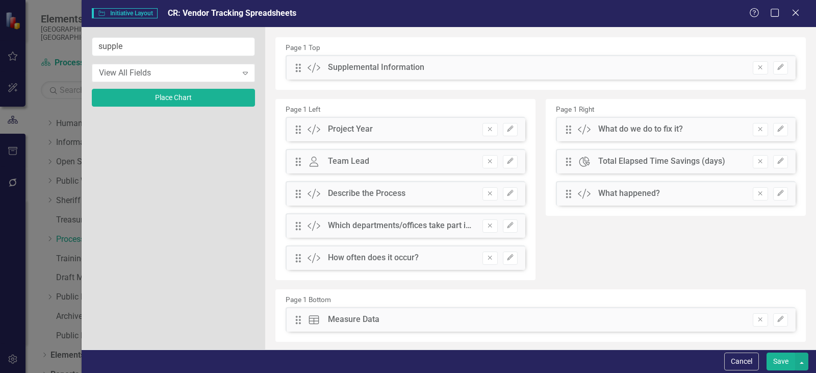
drag, startPoint x: 294, startPoint y: 68, endPoint x: 302, endPoint y: 99, distance: 32.3
click at [293, 233] on div "Page 1 Top Drag Custom Supplemental Information Remove Edit Page 1 Left Drag Cu…" at bounding box center [540, 189] width 530 height 304
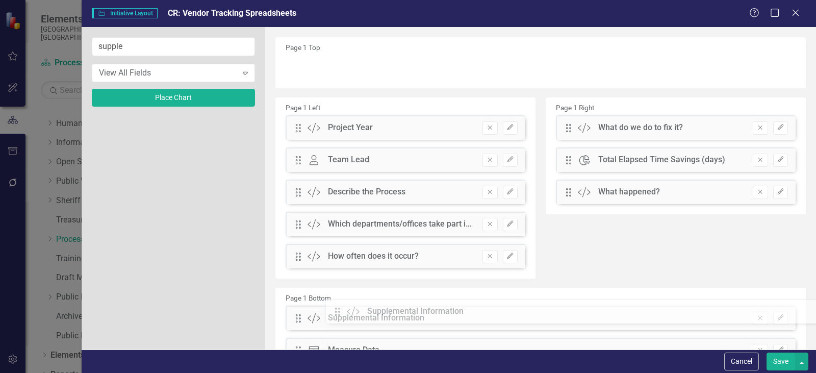
scroll to position [52, 0]
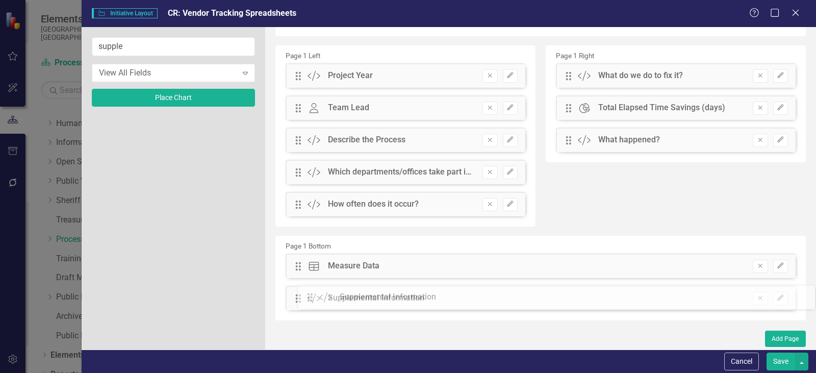
drag, startPoint x: 296, startPoint y: 65, endPoint x: 313, endPoint y: 294, distance: 229.5
click at [793, 364] on button "Save" at bounding box center [780, 361] width 29 height 18
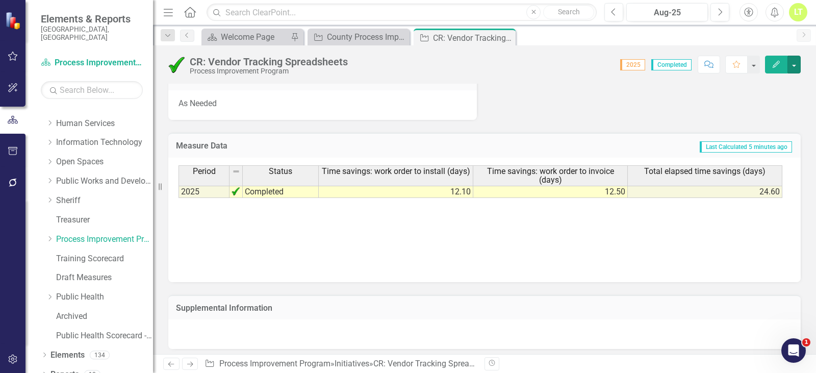
scroll to position [498, 0]
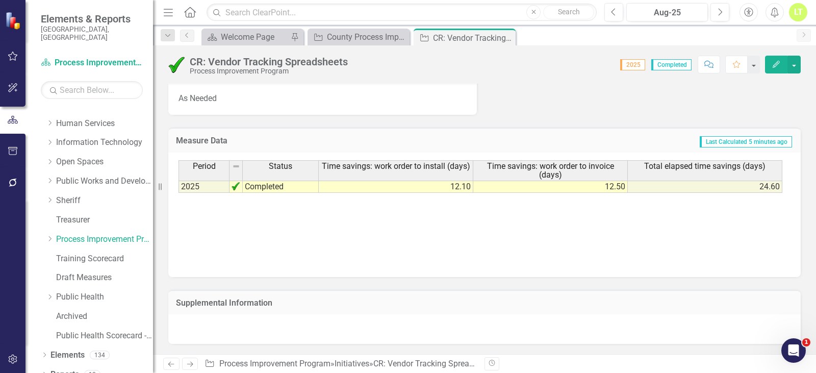
click at [289, 325] on div at bounding box center [484, 329] width 632 height 30
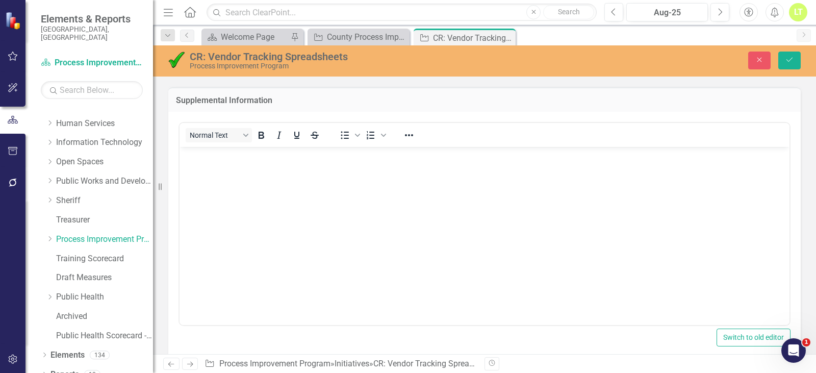
scroll to position [701, 0]
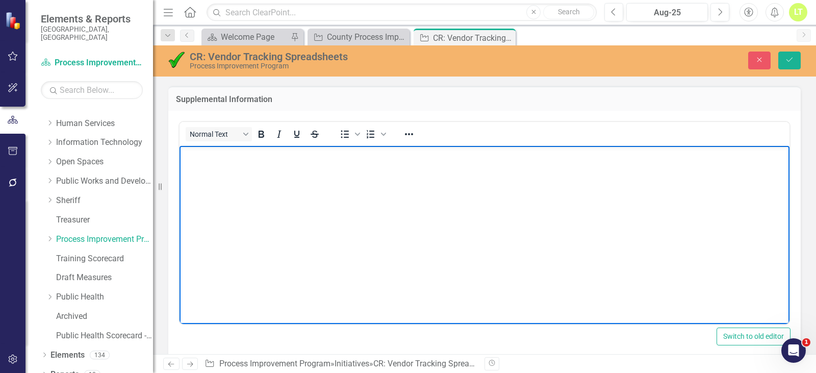
click at [319, 189] on body "Rich Text Area. Press ALT-0 for help." at bounding box center [484, 222] width 610 height 153
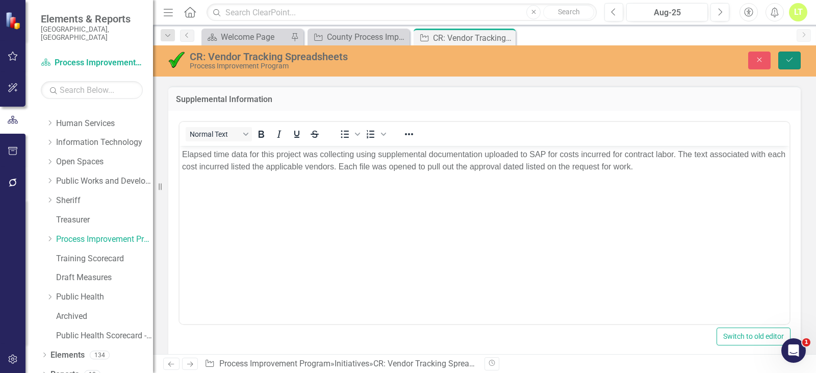
click at [798, 65] on button "Save" at bounding box center [789, 60] width 22 height 18
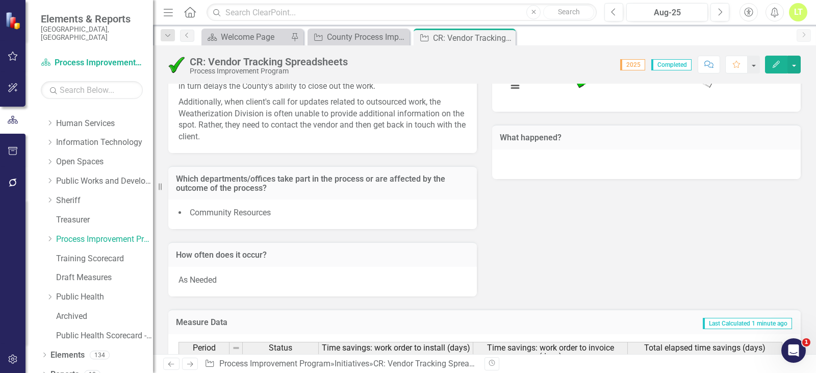
scroll to position [509, 0]
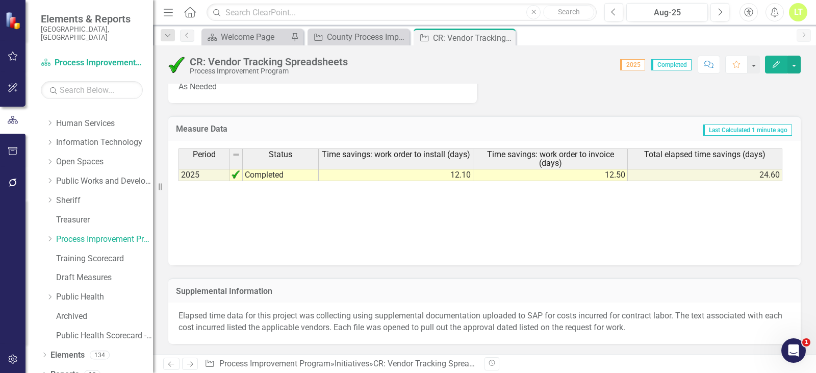
click at [478, 321] on p "Elapsed time data for this project was collecting using supplemental documentat…" at bounding box center [484, 321] width 612 height 23
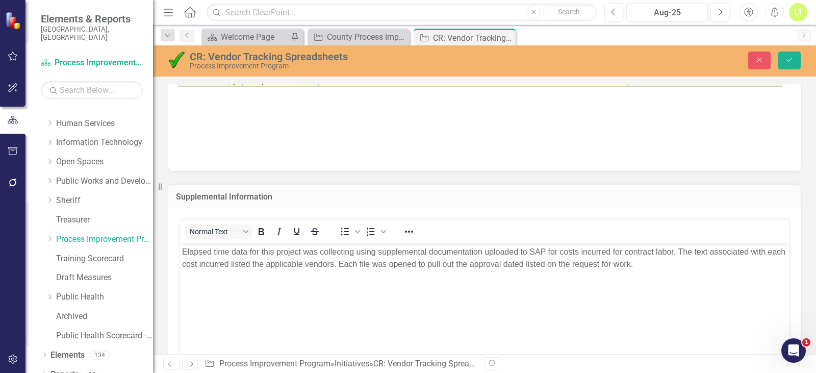
scroll to position [721, 0]
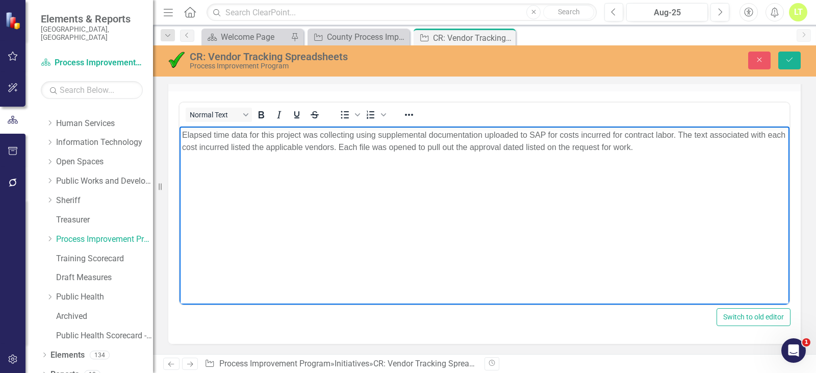
drag, startPoint x: 664, startPoint y: 145, endPoint x: 635, endPoint y: 144, distance: 28.6
click at [635, 144] on p "Elapsed time data for this project was collecting using supplemental documentat…" at bounding box center [484, 141] width 605 height 24
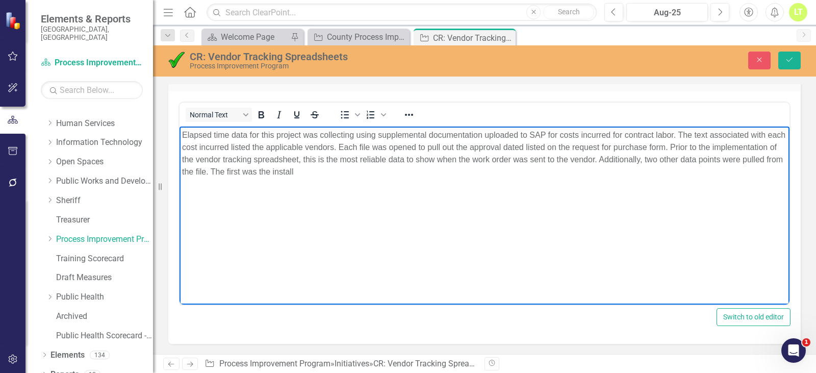
click at [454, 146] on p "Elapsed time data for this project was collecting using supplemental documentat…" at bounding box center [484, 153] width 605 height 49
click at [427, 176] on p "Elapsed time data for this project was collecting using supplemental documentat…" at bounding box center [484, 153] width 605 height 49
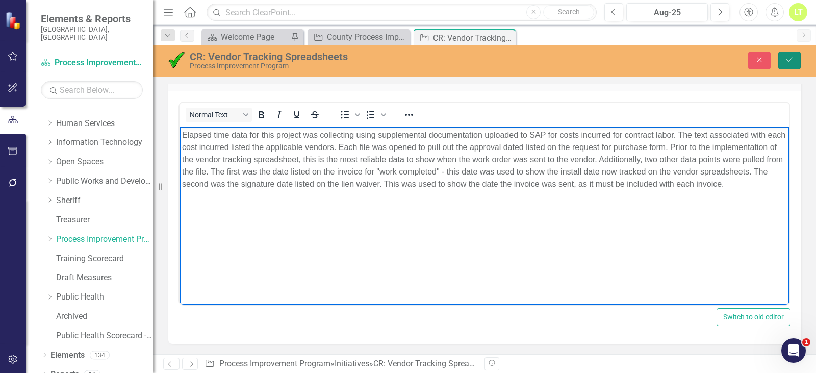
click at [791, 58] on icon "Save" at bounding box center [789, 59] width 9 height 7
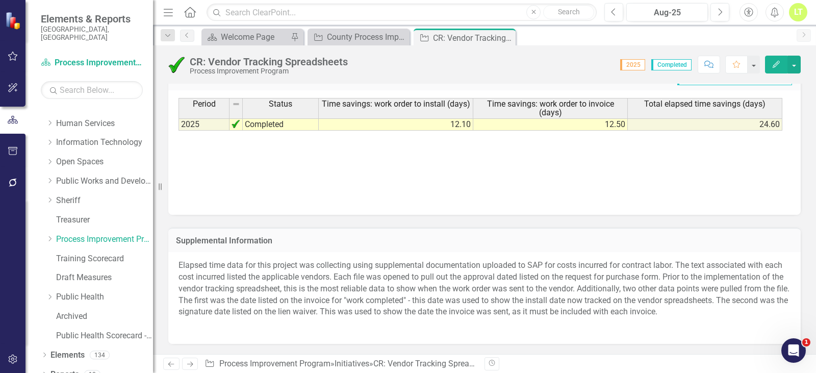
scroll to position [571, 0]
click at [306, 305] on p "Elapsed time data for this project was collecting using supplemental documentat…" at bounding box center [484, 289] width 612 height 60
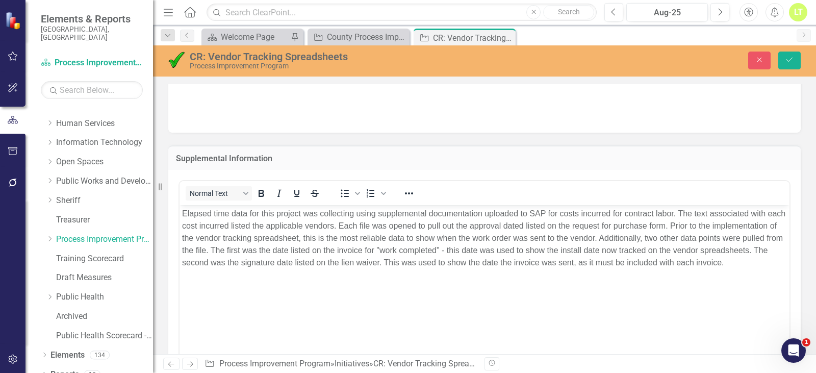
scroll to position [721, 0]
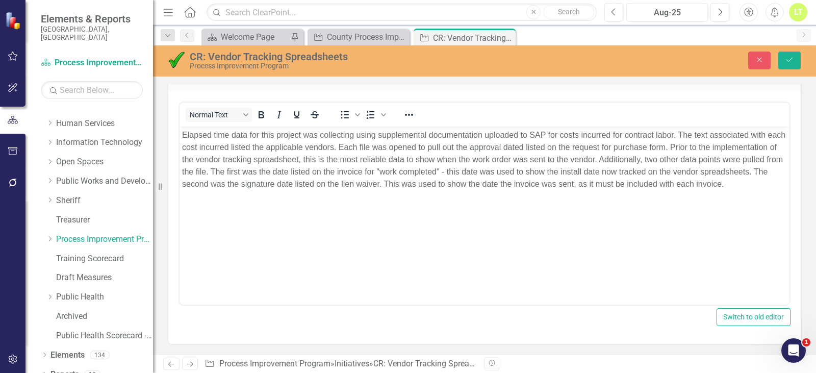
click at [227, 234] on body "Elapsed time data for this project was collecting using supplemental documentat…" at bounding box center [484, 202] width 610 height 153
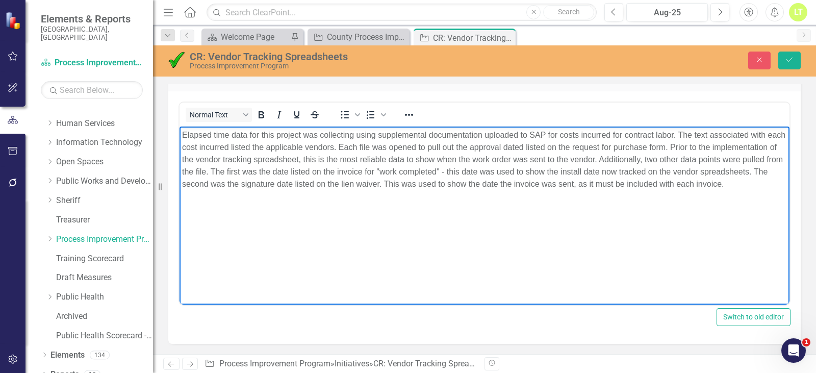
click at [802, 64] on div "Close Save" at bounding box center [677, 60] width 261 height 18
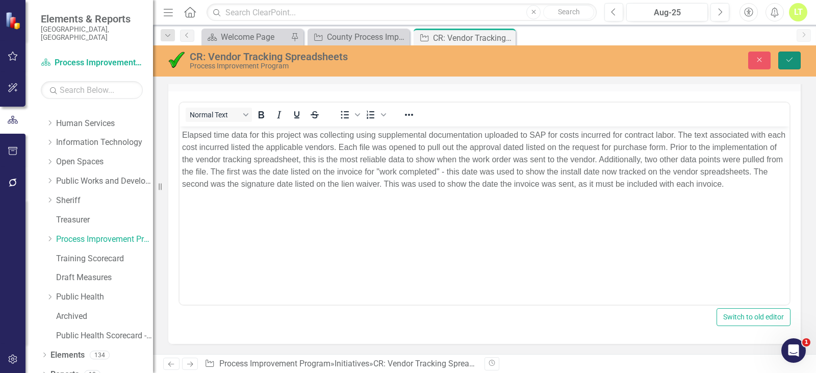
click at [794, 60] on button "Save" at bounding box center [789, 60] width 22 height 18
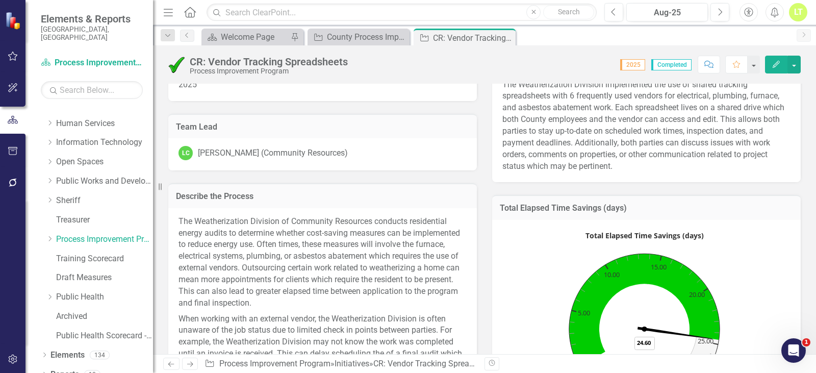
scroll to position [0, 0]
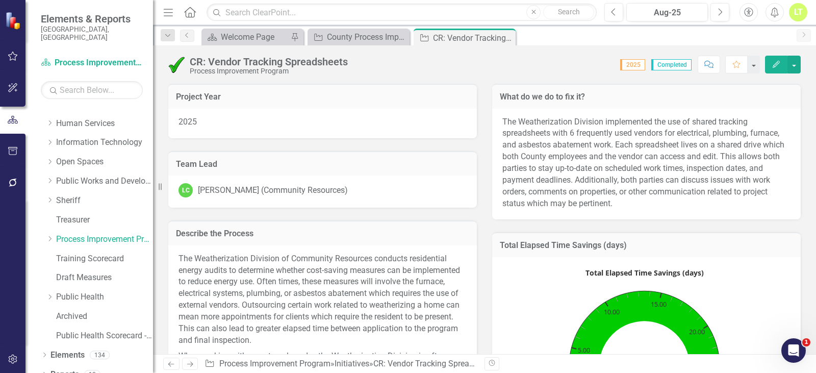
click at [387, 186] on div "LC [PERSON_NAME] (Community Resources)" at bounding box center [322, 190] width 288 height 14
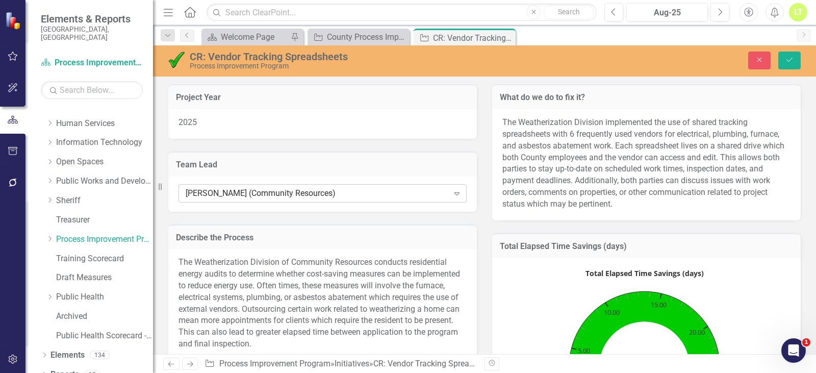
click at [395, 189] on div "[PERSON_NAME] (Community Resources)" at bounding box center [317, 193] width 263 height 12
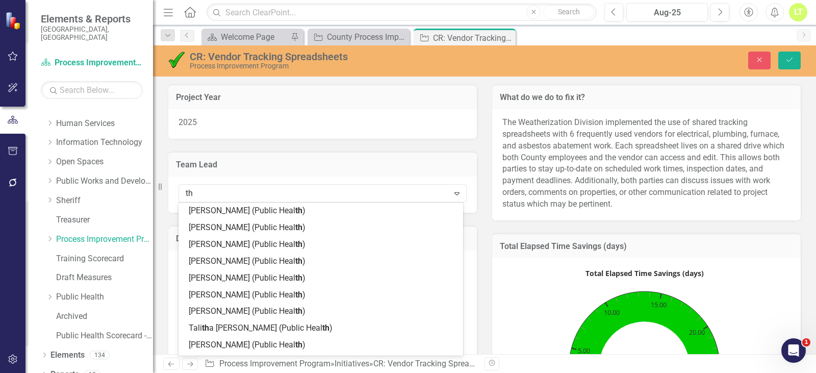
type input "t"
click at [755, 62] on icon "Close" at bounding box center [758, 59] width 9 height 7
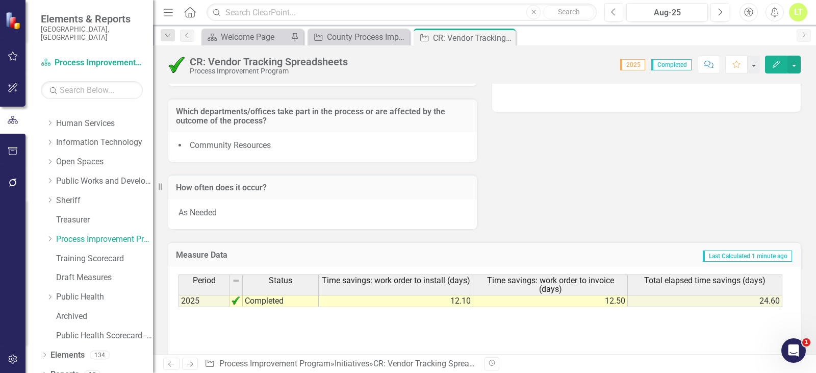
scroll to position [352, 0]
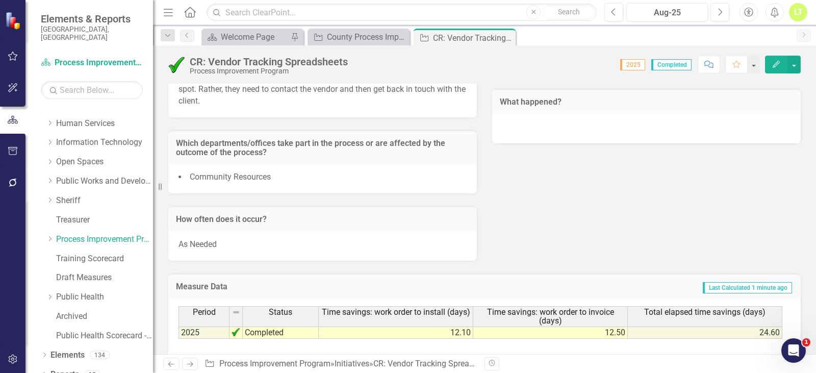
click at [597, 121] on div at bounding box center [646, 129] width 308 height 30
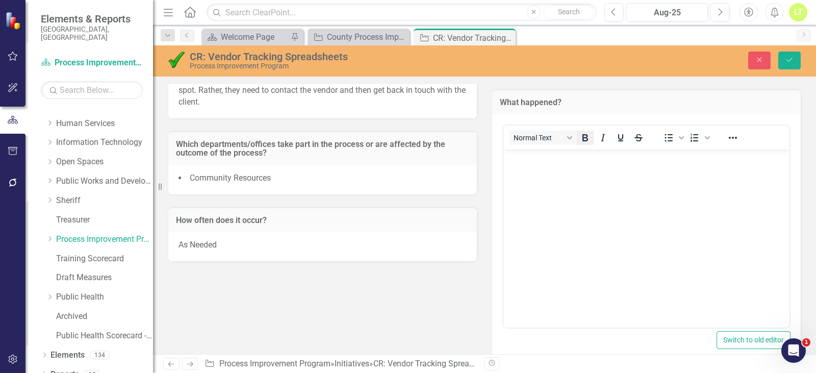
scroll to position [0, 0]
click at [583, 193] on body "Rich Text Area. Press ALT-0 for help." at bounding box center [646, 225] width 286 height 153
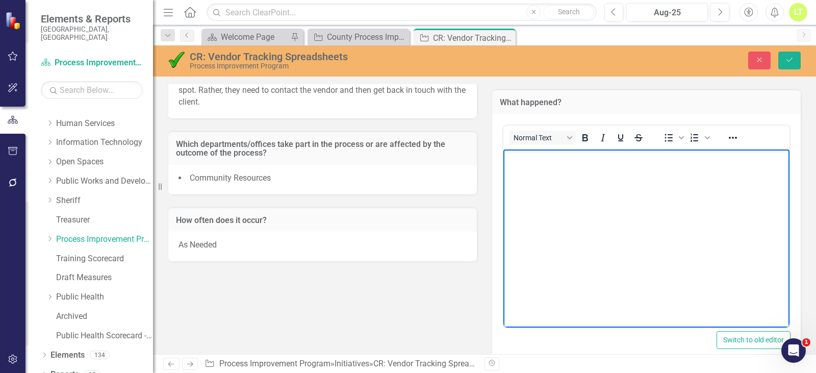
click at [583, 193] on body "Rich Text Area. Press ALT-0 for help." at bounding box center [646, 225] width 286 height 153
click at [511, 163] on p "Rich Text Area. Press ALT-0 for help." at bounding box center [646, 157] width 281 height 12
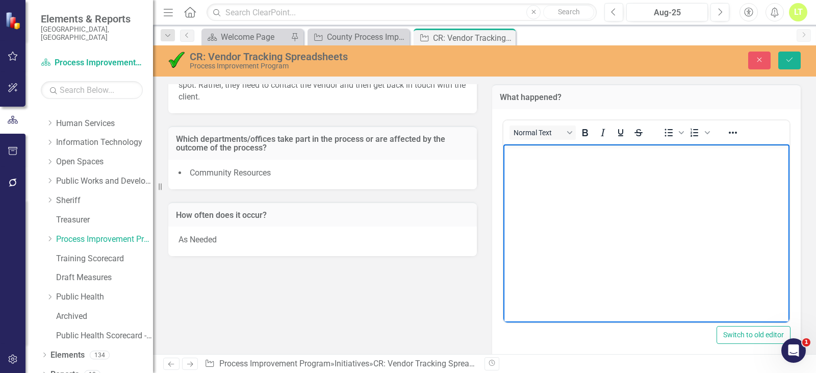
scroll to position [408, 0]
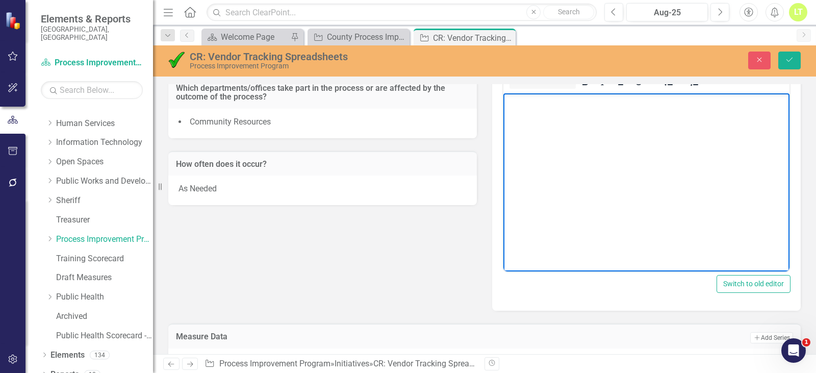
click at [518, 111] on body "Rich Text Area. Press ALT-0 for help." at bounding box center [646, 169] width 286 height 153
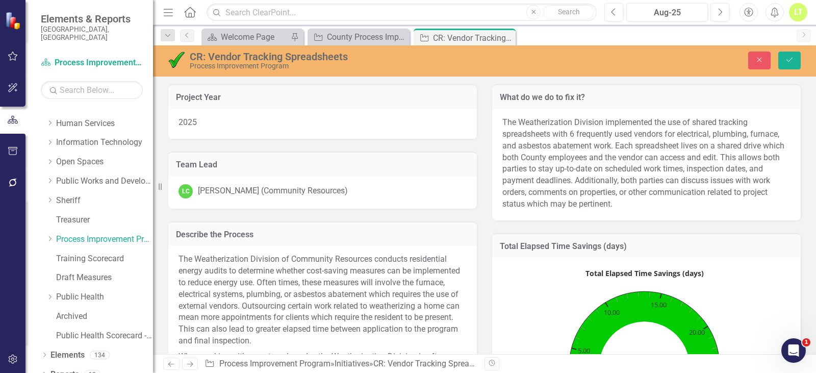
scroll to position [408, 0]
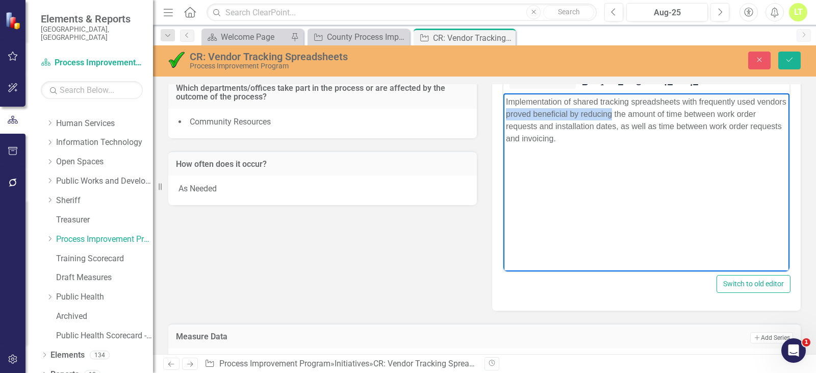
drag, startPoint x: 642, startPoint y: 115, endPoint x: 537, endPoint y: 113, distance: 104.5
click at [537, 113] on p "Implementation of shared tracking spreadsheets with frequently used vendors pro…" at bounding box center [646, 119] width 281 height 49
click at [784, 62] on button "Save" at bounding box center [789, 60] width 22 height 18
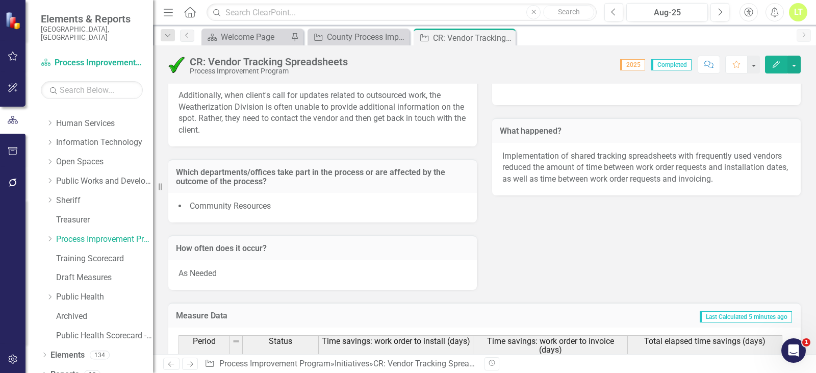
scroll to position [352, 0]
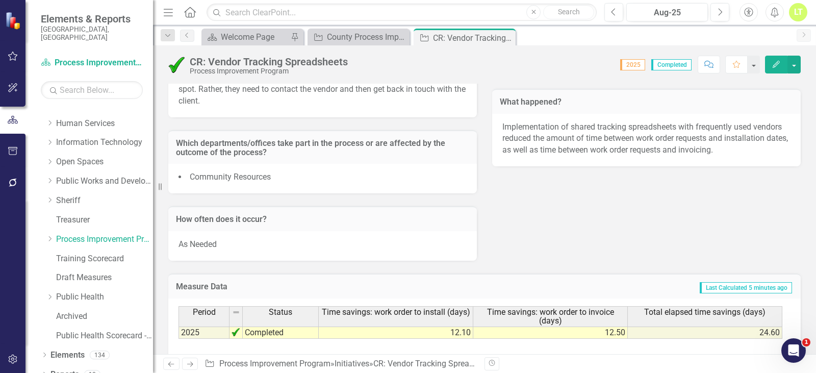
click at [732, 163] on div "Implementation of shared tracking spreadsheets with frequently used vendors red…" at bounding box center [646, 140] width 308 height 53
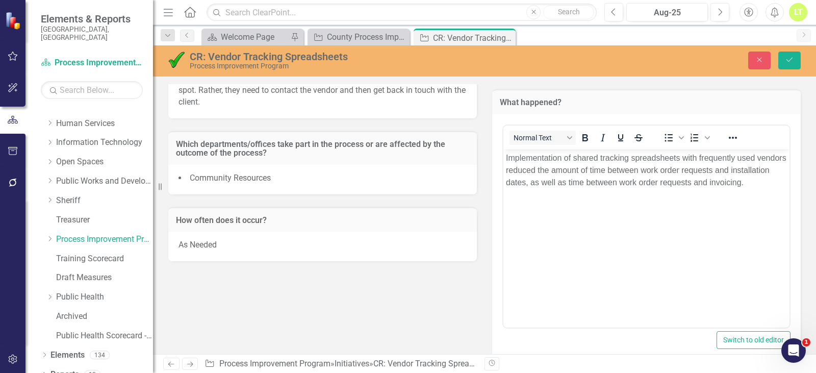
scroll to position [0, 0]
click at [591, 188] on p "Implementation of shared tracking spreadsheets with frequently used vendors red…" at bounding box center [646, 169] width 281 height 37
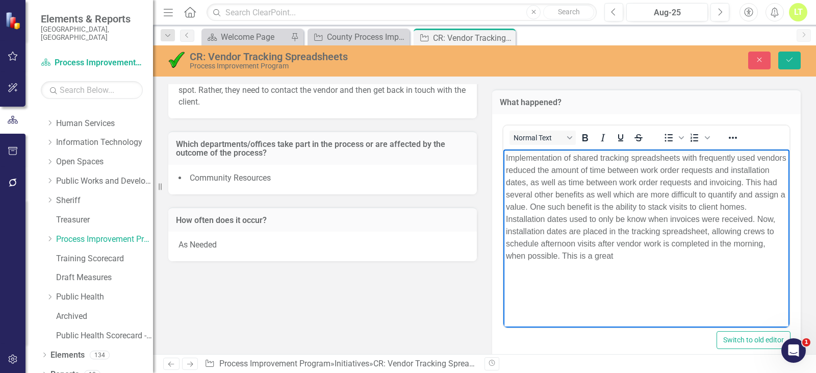
drag, startPoint x: 672, startPoint y: 252, endPoint x: 629, endPoint y: 254, distance: 43.4
click at [629, 254] on p "Implementation of shared tracking spreadsheets with frequently used vendors red…" at bounding box center [646, 206] width 281 height 110
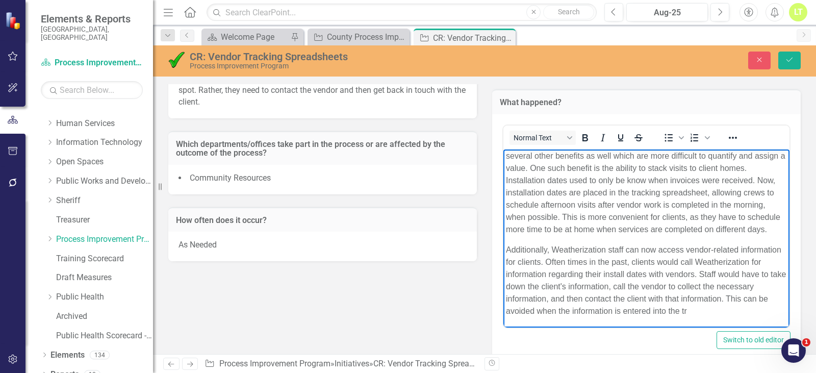
scroll to position [51, 0]
click at [787, 53] on button "Save" at bounding box center [789, 60] width 22 height 18
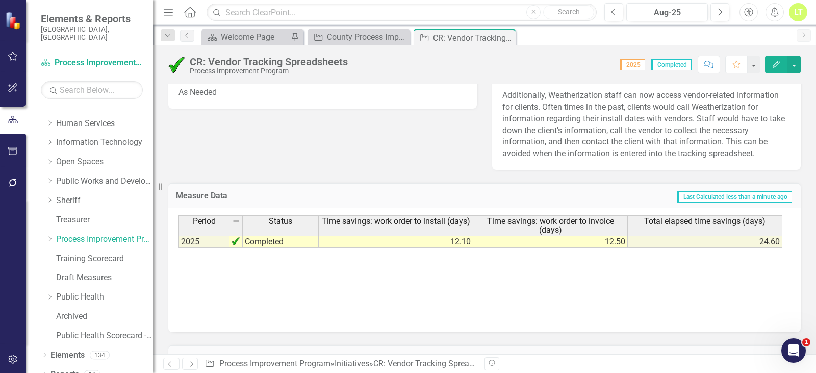
scroll to position [617, 0]
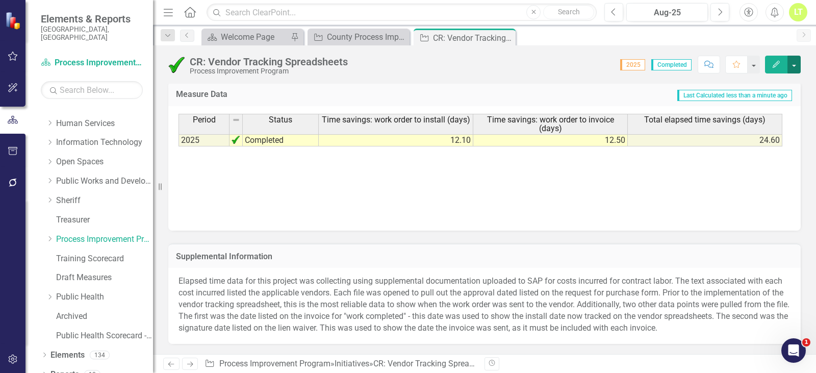
click at [796, 57] on button "button" at bounding box center [793, 65] width 13 height 18
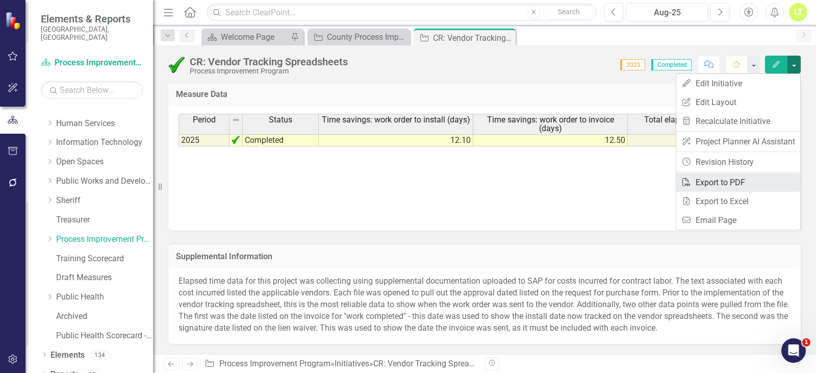
click at [752, 177] on link "PDF Export to PDF" at bounding box center [738, 182] width 124 height 19
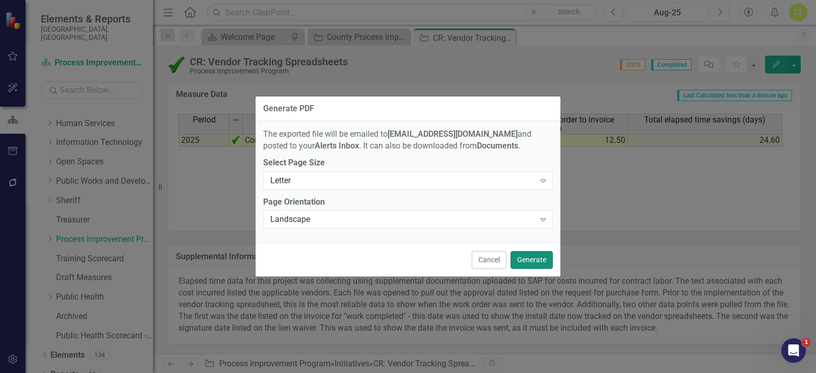
click at [543, 257] on button "Generate" at bounding box center [531, 260] width 42 height 18
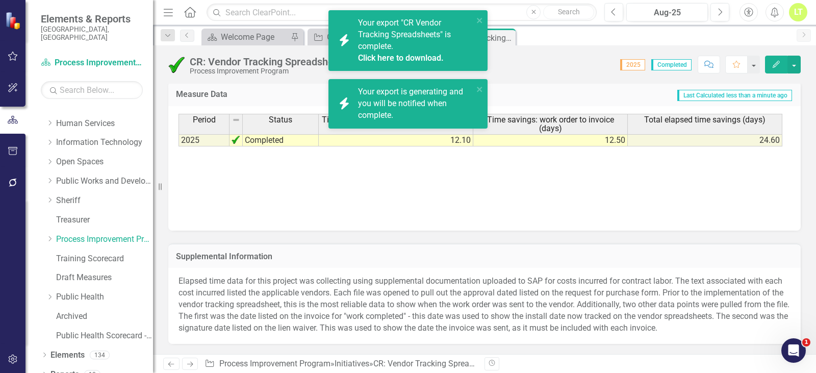
click at [406, 57] on link "Click here to download." at bounding box center [401, 58] width 86 height 10
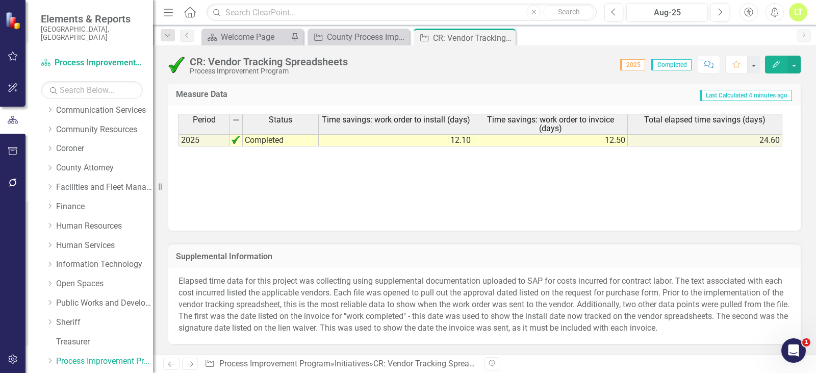
scroll to position [0, 0]
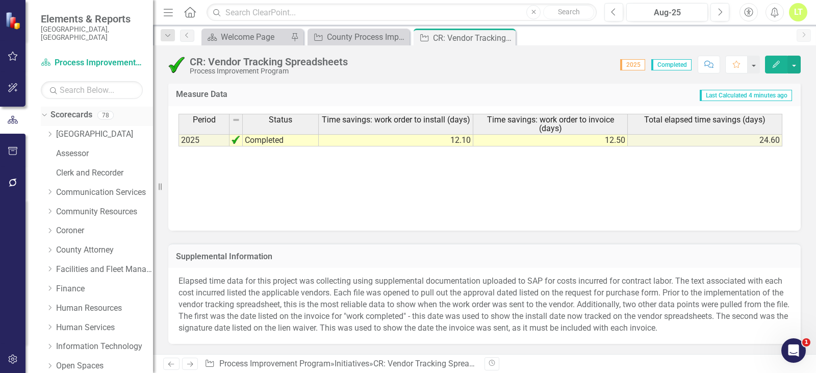
click at [81, 107] on div "Scorecards" at bounding box center [71, 115] width 42 height 17
click at [75, 128] on link "[GEOGRAPHIC_DATA]" at bounding box center [104, 134] width 97 height 12
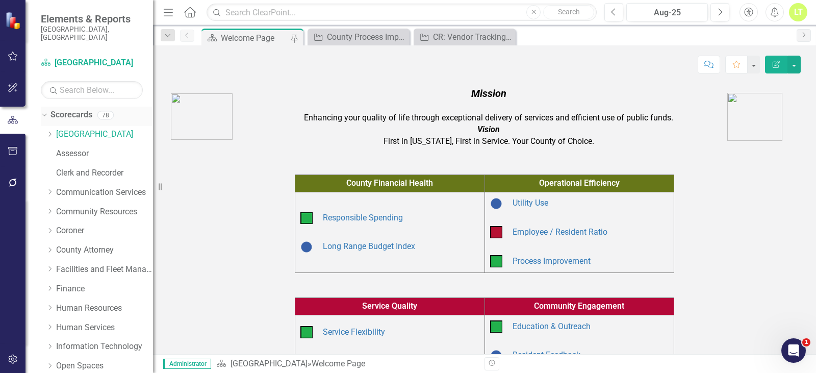
click at [76, 110] on link "Scorecards" at bounding box center [71, 115] width 42 height 12
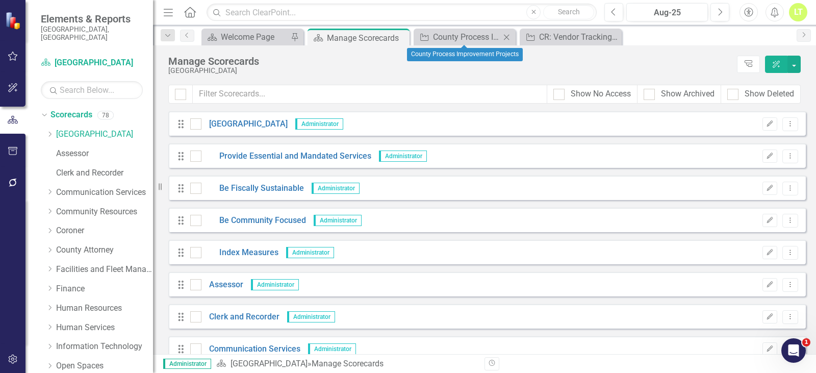
click at [506, 39] on icon "Close" at bounding box center [506, 37] width 10 height 8
click at [507, 37] on icon "Close" at bounding box center [506, 37] width 10 height 8
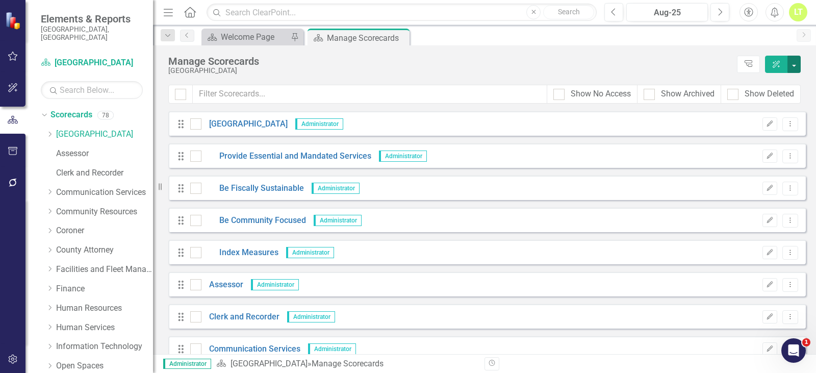
click at [794, 70] on button "button" at bounding box center [793, 64] width 13 height 17
click at [778, 108] on link "Add Add Scorecard" at bounding box center [747, 103] width 106 height 19
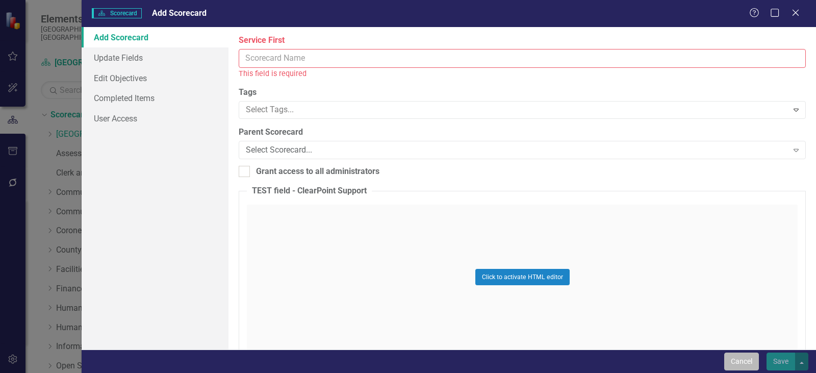
click at [733, 359] on button "Cancel" at bounding box center [741, 361] width 35 height 18
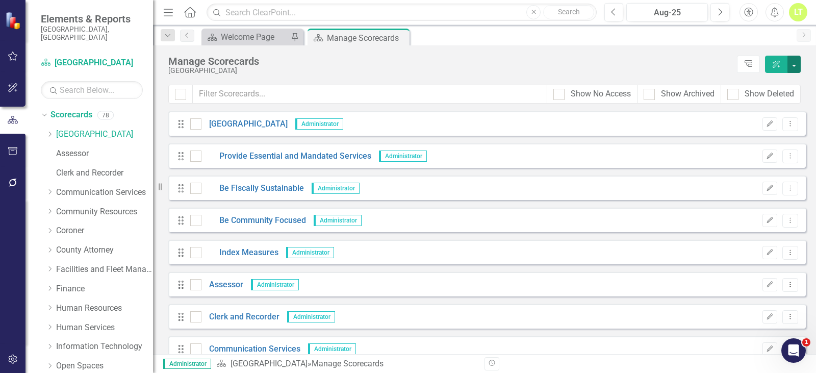
click at [790, 62] on button "button" at bounding box center [793, 64] width 13 height 17
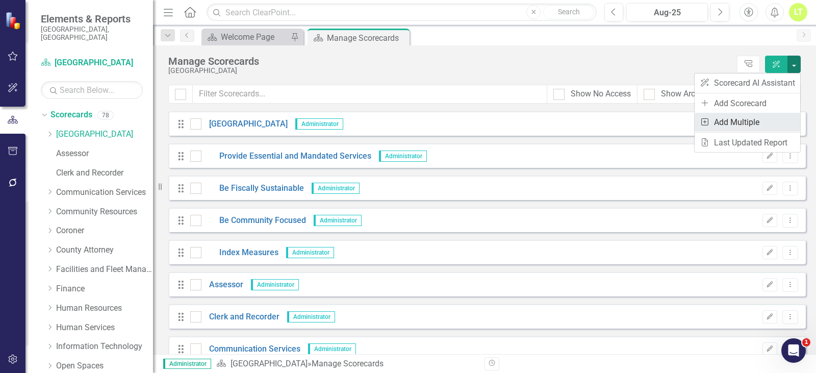
click at [749, 117] on link "Add Multiple Add Multiple" at bounding box center [747, 122] width 106 height 19
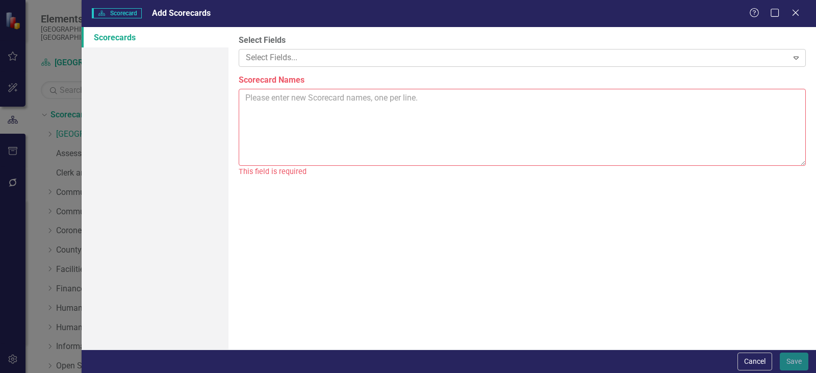
click at [290, 51] on div at bounding box center [515, 58] width 546 height 14
click at [312, 101] on textarea "Scorecard Names" at bounding box center [522, 127] width 567 height 77
click at [325, 96] on textarea "Scorecard Names" at bounding box center [522, 127] width 567 height 77
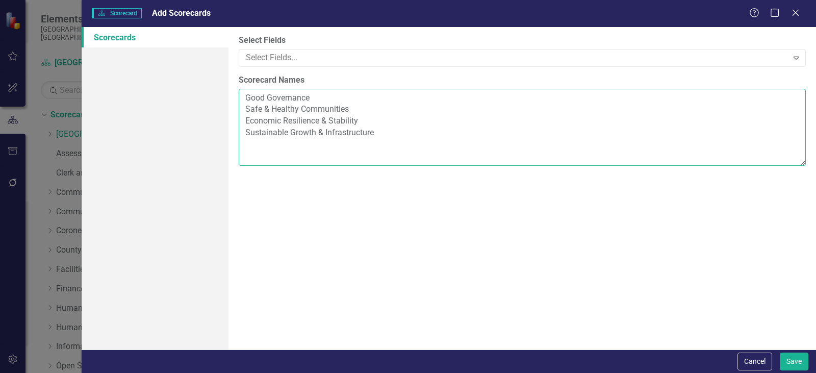
click at [295, 153] on textarea "Good Governance Safe & Healthy Communities Economic Resilience & Stability Sust…" at bounding box center [522, 127] width 567 height 77
drag, startPoint x: 377, startPoint y: 146, endPoint x: 186, endPoint y: 90, distance: 198.7
click at [186, 90] on div "Scorecards Select Fields Select Fields... Expand Scorecard Names Good Governanc…" at bounding box center [449, 188] width 734 height 322
type textarea "Good Governance Safe & Healthy Communities Economic Resilience & Stability Sust…"
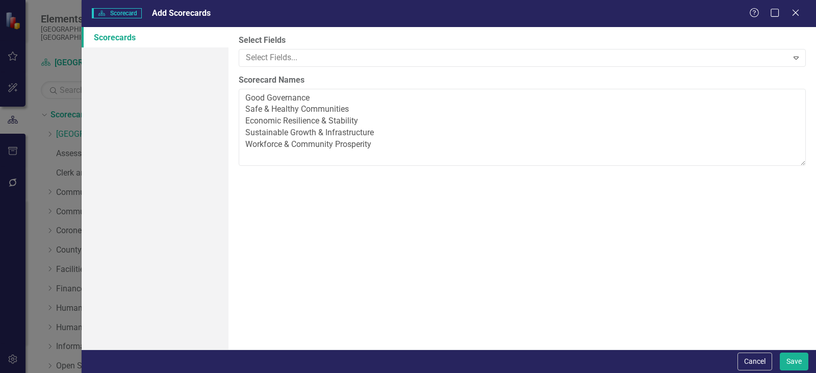
drag, startPoint x: 442, startPoint y: 239, endPoint x: 381, endPoint y: 109, distance: 143.0
click at [441, 236] on div "Select Fields Select Fields... Expand Scorecard Names Good Governance Safe & He…" at bounding box center [521, 188] width 587 height 322
click at [303, 55] on div at bounding box center [515, 58] width 546 height 14
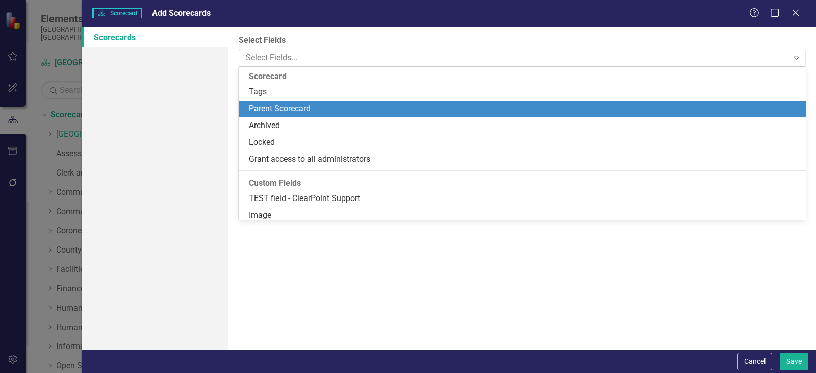
click at [306, 110] on div "Parent Scorecard" at bounding box center [524, 109] width 551 height 12
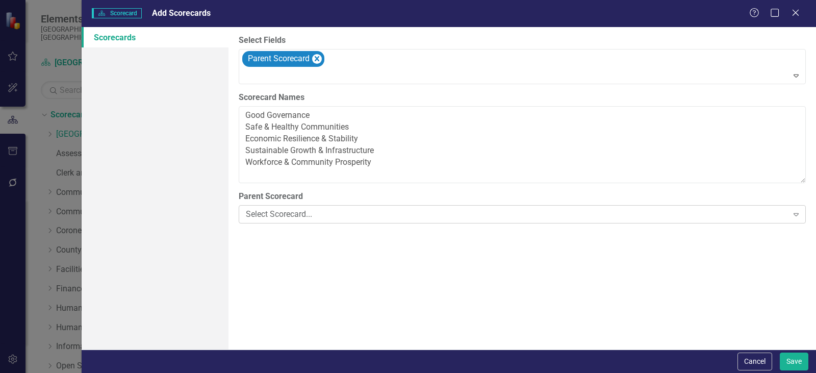
click at [282, 210] on div "Select Scorecard..." at bounding box center [517, 214] width 542 height 12
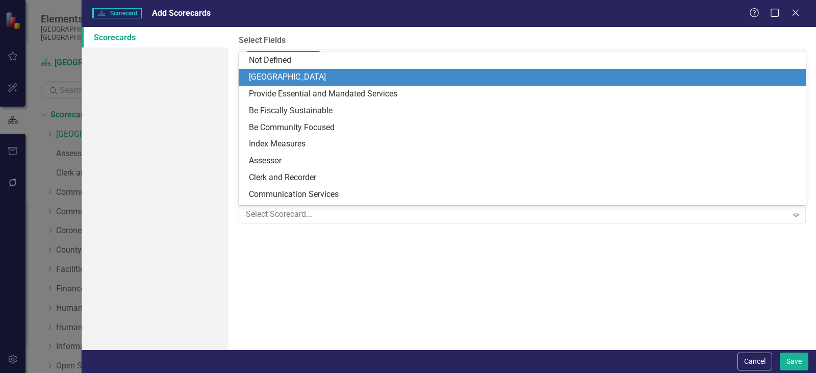
click at [278, 77] on div "[GEOGRAPHIC_DATA]" at bounding box center [524, 77] width 551 height 12
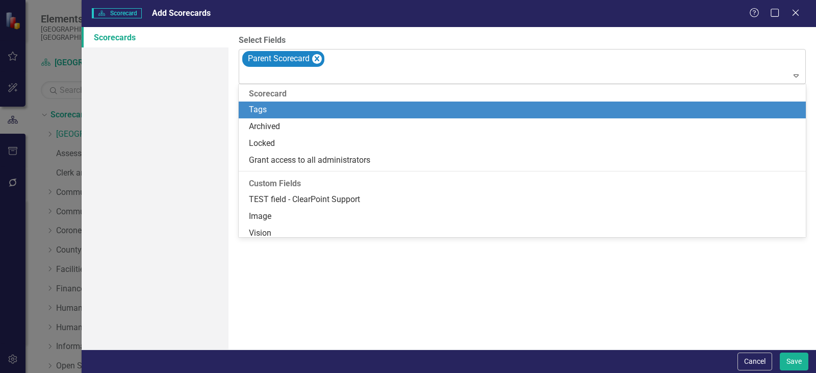
click at [380, 54] on div "Parent Scorecard" at bounding box center [523, 66] width 564 height 35
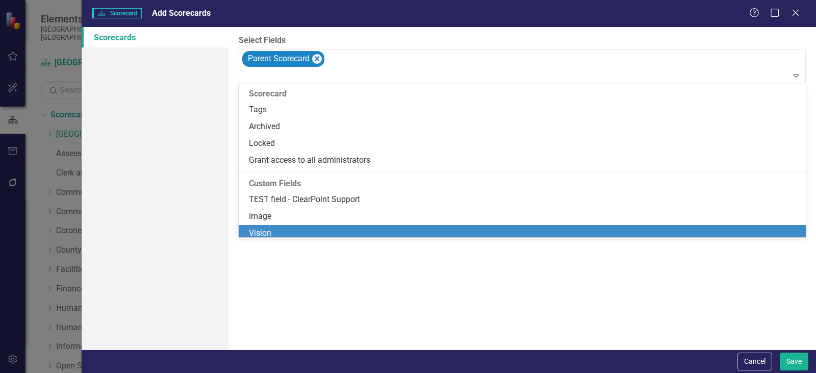
click at [517, 275] on div "Select Fields 13 results available. Use Up and Down to choose options, press En…" at bounding box center [521, 188] width 587 height 322
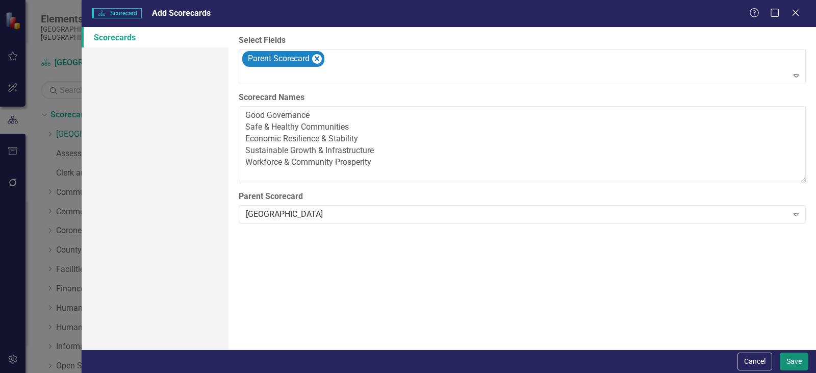
click at [793, 361] on button "Save" at bounding box center [793, 361] width 29 height 18
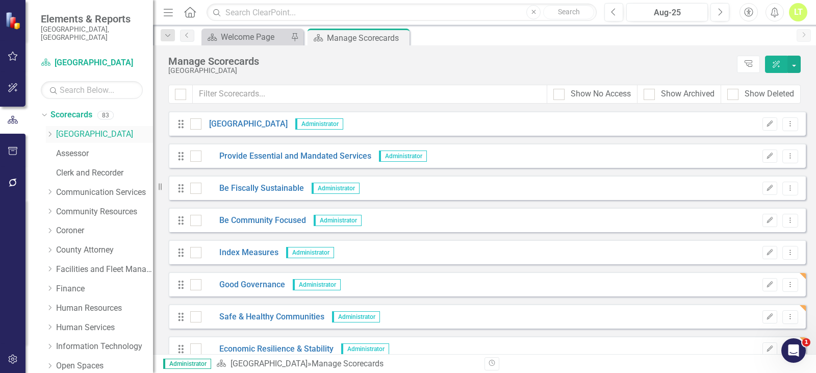
click at [49, 131] on icon "Dropdown" at bounding box center [50, 134] width 8 height 6
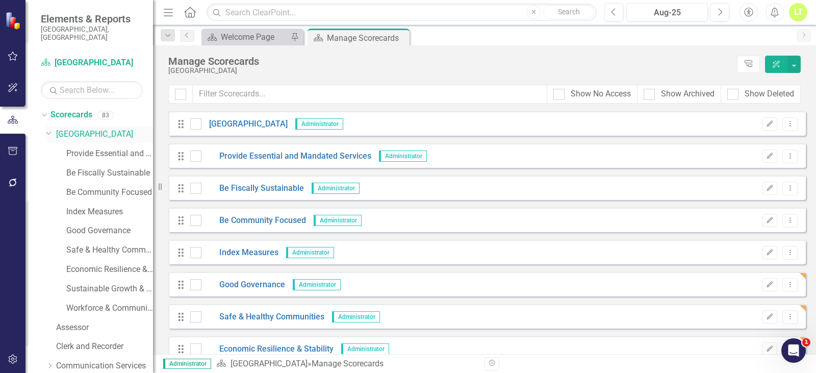
click at [49, 128] on icon "Dropdown" at bounding box center [49, 132] width 6 height 8
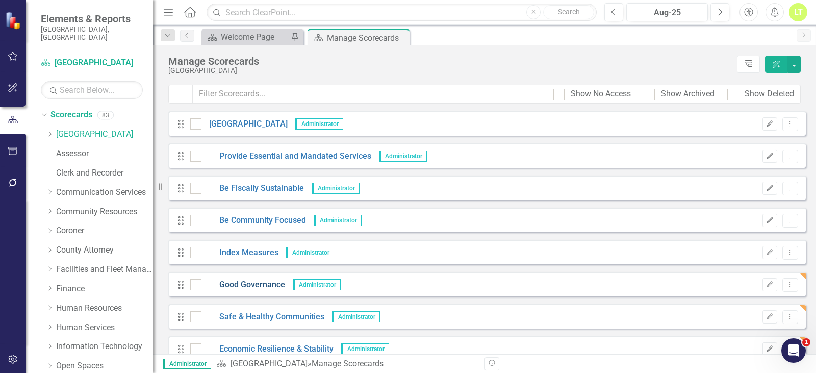
click at [234, 286] on link "Good Governance" at bounding box center [243, 285] width 84 height 12
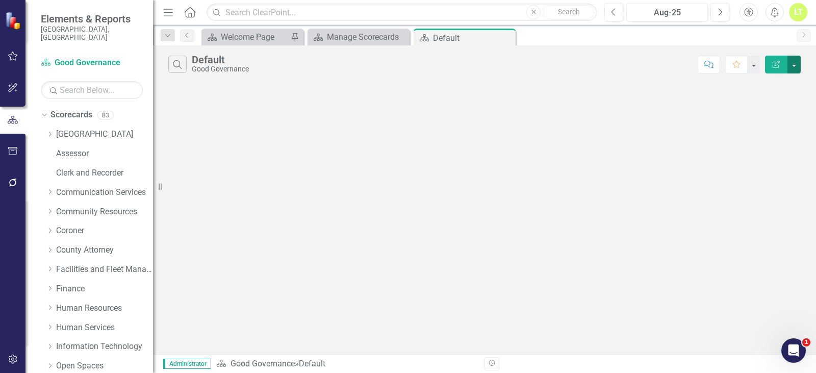
click at [796, 67] on button "button" at bounding box center [793, 65] width 13 height 18
click at [489, 111] on div "Search Default Good Governance Comment Favorite Edit Report" at bounding box center [484, 199] width 663 height 308
click at [45, 107] on div "Dropdown Scorecards 83" at bounding box center [97, 116] width 112 height 19
click at [41, 111] on icon "Dropdown" at bounding box center [43, 114] width 6 height 7
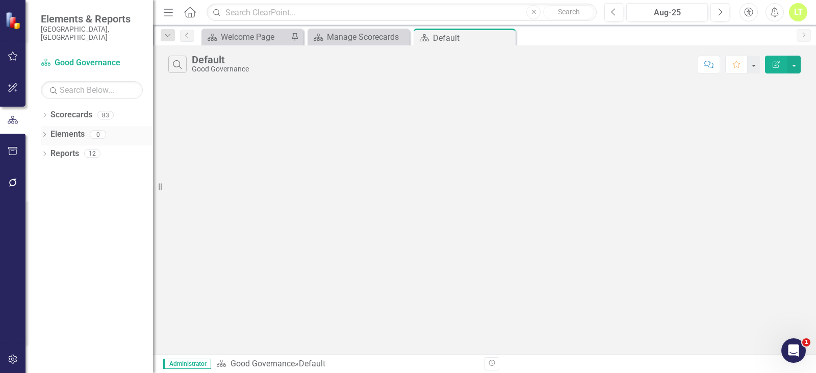
click at [70, 128] on link "Elements" at bounding box center [67, 134] width 34 height 12
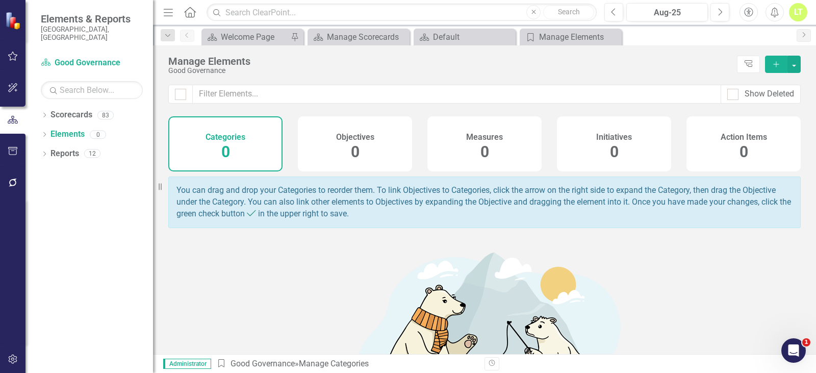
click at [362, 141] on h4 "Objectives" at bounding box center [355, 137] width 38 height 9
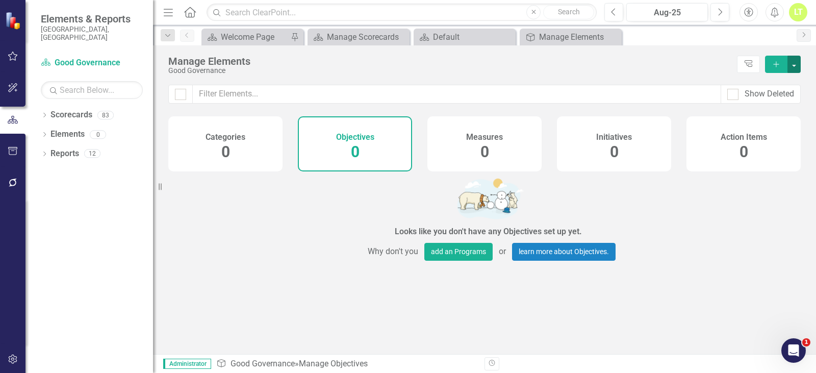
click at [793, 70] on button "button" at bounding box center [793, 64] width 13 height 17
click at [767, 101] on link "Add Multiple Add Multiple" at bounding box center [759, 101] width 81 height 19
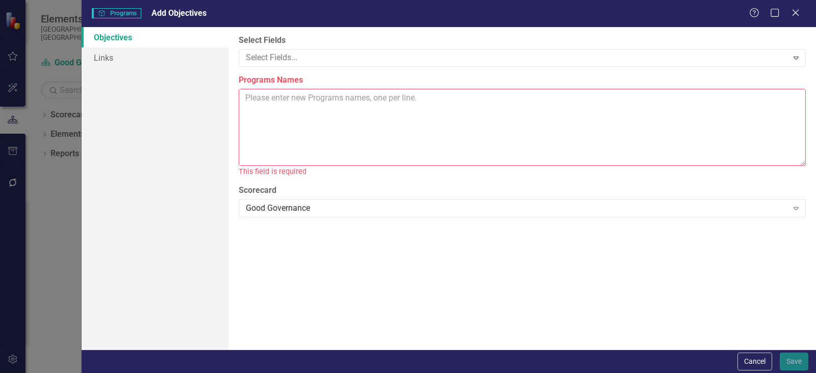
click at [284, 103] on textarea "Programs Names" at bounding box center [522, 127] width 567 height 77
click at [268, 107] on textarea "Programs Names" at bounding box center [522, 127] width 567 height 77
paste textarea "1. Deliver mandated and essential services with excellence. 2. Plan for future …"
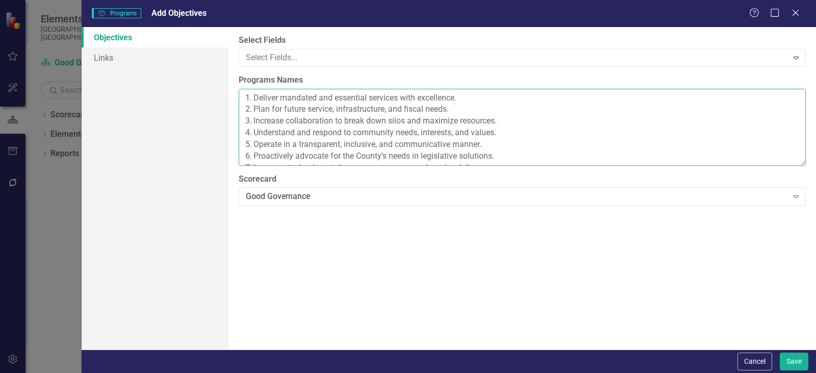
click at [252, 98] on textarea "1. Deliver mandated and essential services with excellence. 2. Plan for future …" at bounding box center [522, 127] width 567 height 77
click at [482, 103] on textarea "Deliver mandated and essential services with excellence. 2. Plan for future ser…" at bounding box center [522, 127] width 567 height 77
click at [453, 109] on textarea "Deliver mandated and essential services with excellence 2. Plan for future serv…" at bounding box center [522, 127] width 567 height 77
click at [524, 127] on textarea "Deliver mandated and essential services with excellence 2. Plan for future serv…" at bounding box center [522, 127] width 567 height 77
click at [508, 133] on textarea "Deliver mandated and essential services with excellence 2. Plan for future serv…" at bounding box center [522, 127] width 567 height 77
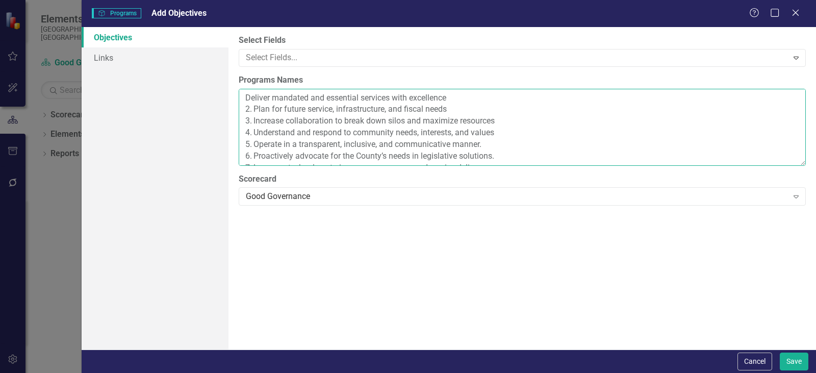
click at [492, 145] on textarea "Deliver mandated and essential services with excellence 2. Plan for future serv…" at bounding box center [522, 127] width 567 height 77
click at [512, 155] on textarea "Deliver mandated and essential services with excellence 2. Plan for future serv…" at bounding box center [522, 127] width 567 height 77
click at [498, 144] on textarea "Deliver mandated and essential services with excellence 2. Plan for future serv…" at bounding box center [522, 127] width 567 height 77
click at [253, 141] on textarea "Deliver mandated and essential services with excellence 2. Plan for future serv…" at bounding box center [522, 127] width 567 height 77
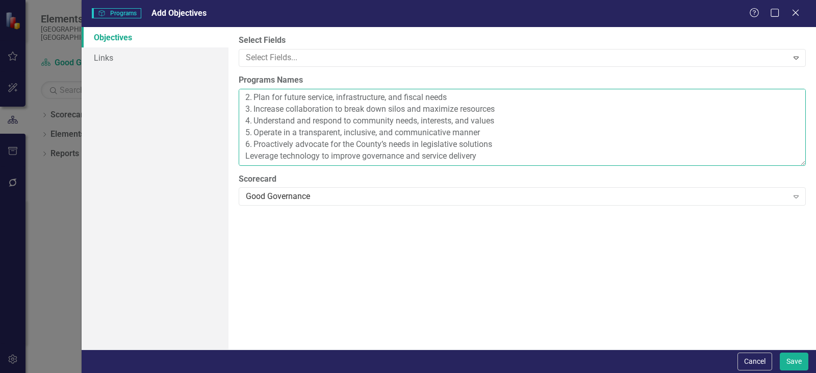
click at [253, 130] on textarea "Deliver mandated and essential services with excellence 2. Plan for future serv…" at bounding box center [522, 127] width 567 height 77
click at [255, 120] on textarea "Deliver mandated and essential services with excellence 2. Plan for future serv…" at bounding box center [522, 127] width 567 height 77
click at [254, 109] on textarea "Deliver mandated and essential services with excellence 2. Plan for future serv…" at bounding box center [522, 127] width 567 height 77
click at [254, 98] on textarea "Deliver mandated and essential services with excellence 2. Plan for future serv…" at bounding box center [522, 127] width 567 height 77
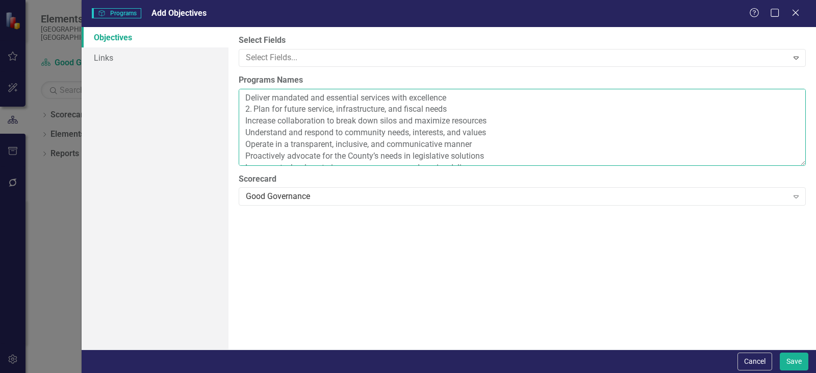
click at [254, 110] on textarea "Deliver mandated and essential services with excellence 2. Plan for future serv…" at bounding box center [522, 127] width 567 height 77
type textarea "Deliver mandated and essential services with excellence Plan for future service…"
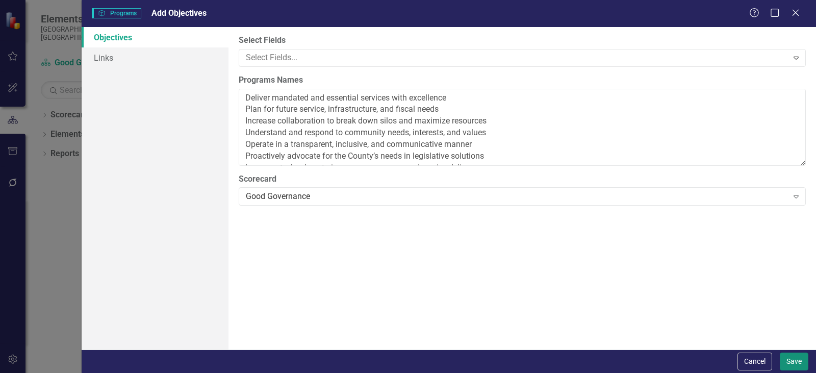
click at [790, 353] on button "Save" at bounding box center [793, 361] width 29 height 18
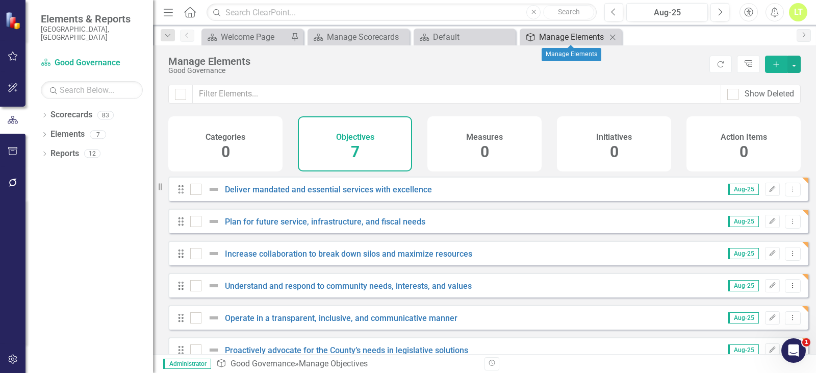
click at [576, 36] on div "Manage Elements" at bounding box center [572, 37] width 67 height 13
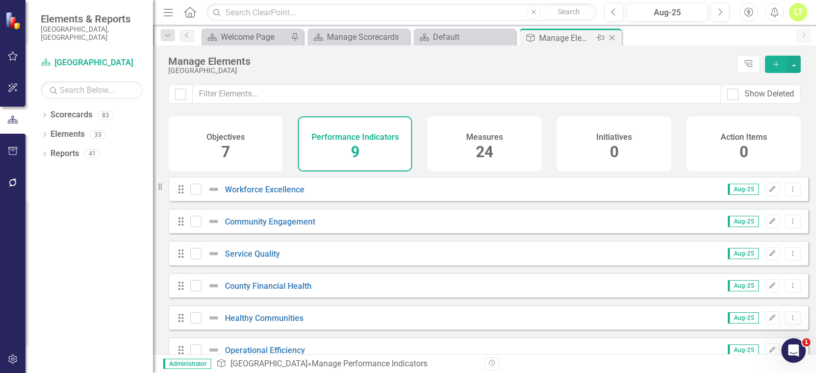
click at [615, 39] on icon "Close" at bounding box center [612, 38] width 10 height 8
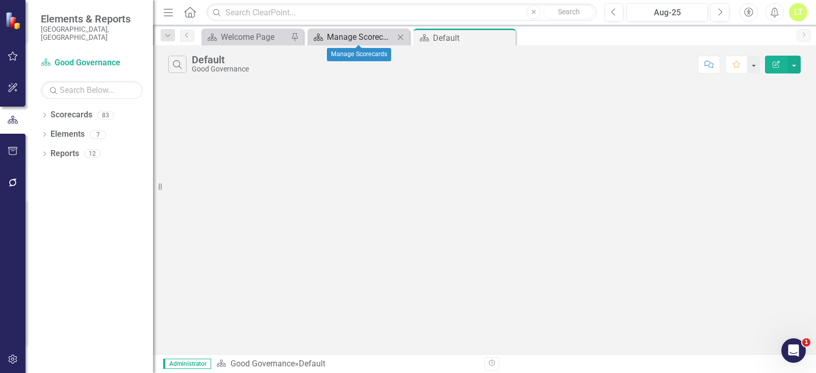
click at [371, 38] on div "Manage Scorecards" at bounding box center [360, 37] width 67 height 13
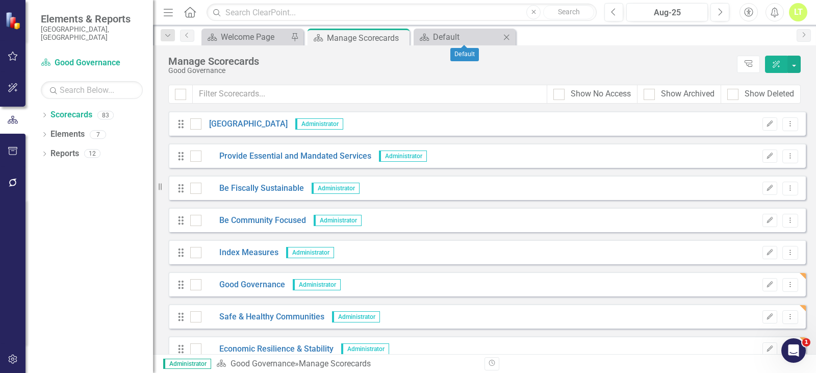
click at [511, 37] on icon "Close" at bounding box center [506, 37] width 10 height 8
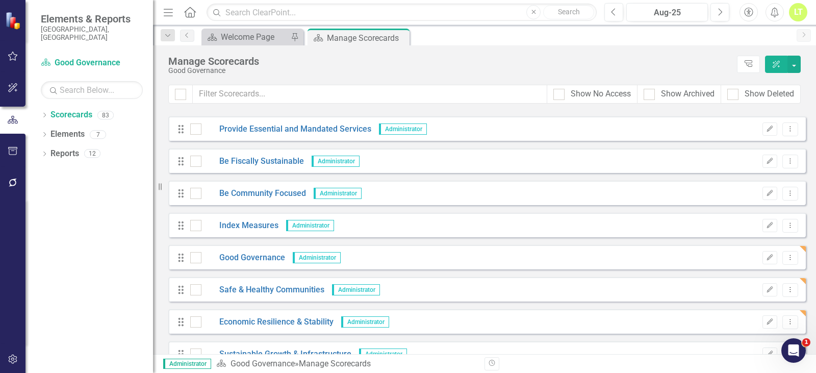
scroll to position [51, 0]
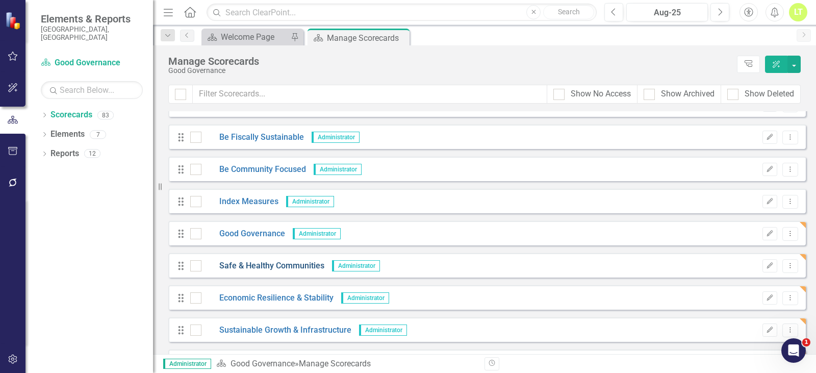
click at [233, 268] on link "Safe & Healthy Communities" at bounding box center [262, 266] width 123 height 12
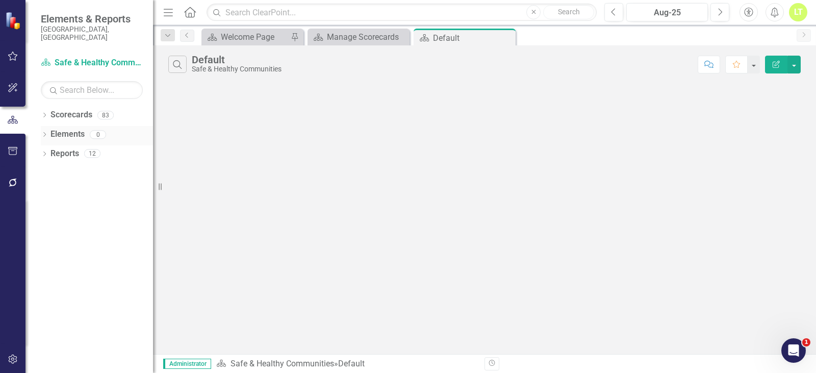
click at [62, 128] on link "Elements" at bounding box center [67, 134] width 34 height 12
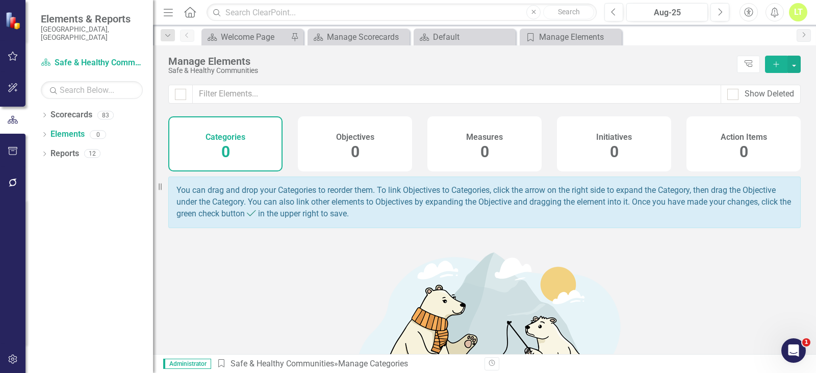
click at [365, 155] on div "Objectives 0" at bounding box center [355, 143] width 114 height 55
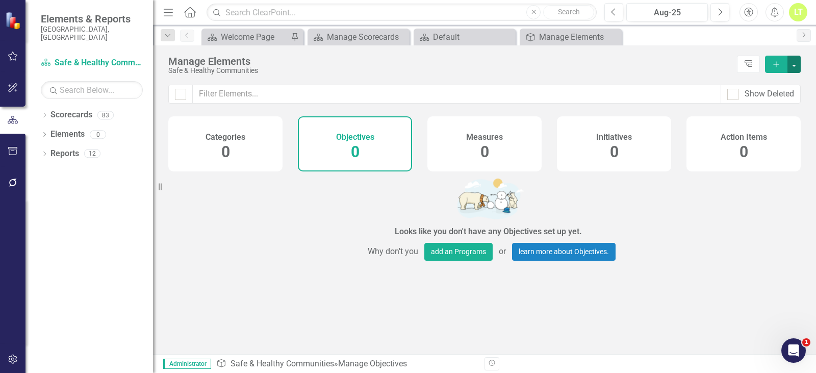
click at [797, 62] on button "button" at bounding box center [793, 64] width 13 height 17
click at [782, 94] on link "Add Multiple Add Multiple" at bounding box center [759, 101] width 81 height 19
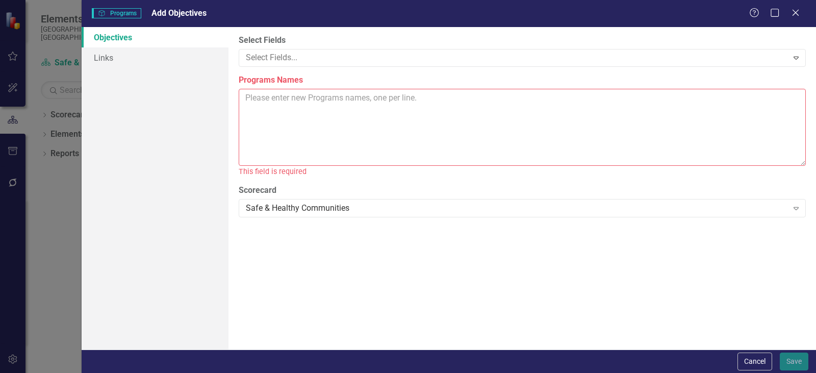
click at [296, 112] on textarea "Programs Names" at bounding box center [522, 127] width 567 height 77
paste textarea "1. Advance public safety by strengthening partnerships across law enforcement, …"
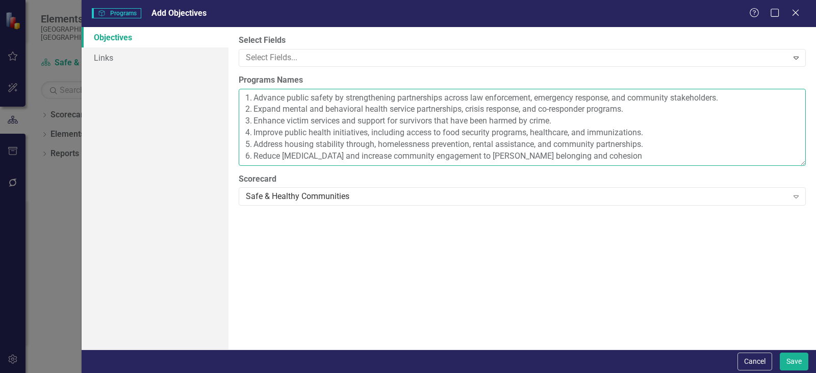
click at [654, 145] on textarea "1. Advance public safety by strengthening partnerships across law enforcement, …" at bounding box center [522, 127] width 567 height 77
click at [663, 128] on textarea "1. Advance public safety by strengthening partnerships across law enforcement, …" at bounding box center [522, 127] width 567 height 77
click at [568, 118] on textarea "1. Advance public safety by strengthening partnerships across law enforcement, …" at bounding box center [522, 127] width 567 height 77
click at [656, 109] on textarea "1. Advance public safety by strengthening partnerships across law enforcement, …" at bounding box center [522, 127] width 567 height 77
click at [739, 98] on textarea "1. Advance public safety by strengthening partnerships across law enforcement, …" at bounding box center [522, 127] width 567 height 77
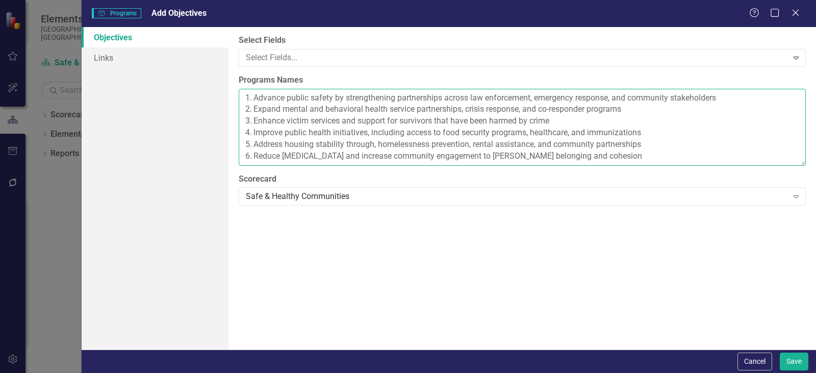
click at [253, 98] on textarea "1. Advance public safety by strengthening partnerships across law enforcement, …" at bounding box center [522, 127] width 567 height 77
click at [252, 108] on textarea "Advance public safety by strengthening partnerships across law enforcement, eme…" at bounding box center [522, 127] width 567 height 77
click at [253, 121] on textarea "Advance public safety by strengthening partnerships across law enforcement, eme…" at bounding box center [522, 127] width 567 height 77
click at [254, 134] on textarea "Advance public safety by strengthening partnerships across law enforcement, eme…" at bounding box center [522, 127] width 567 height 77
click at [255, 146] on textarea "Advance public safety by strengthening partnerships across law enforcement, eme…" at bounding box center [522, 127] width 567 height 77
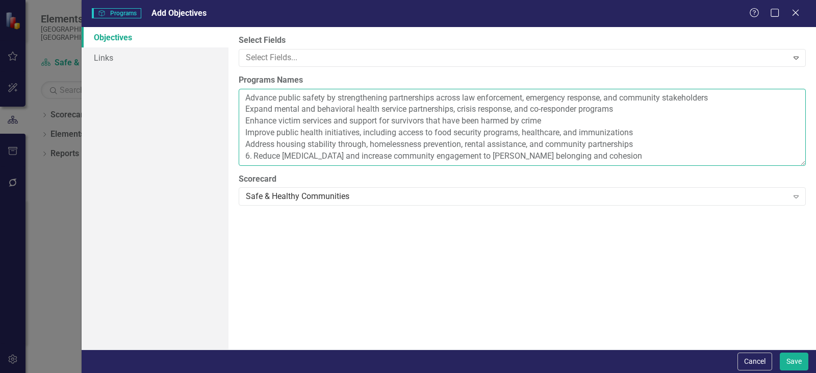
click at [254, 155] on textarea "Advance public safety by strengthening partnerships across law enforcement, eme…" at bounding box center [522, 127] width 567 height 77
type textarea "Advance public safety by strengthening partnerships across law enforcement, eme…"
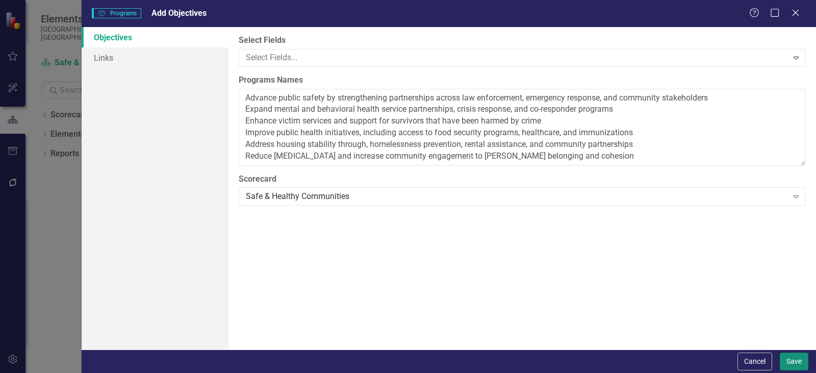
click at [791, 362] on button "Save" at bounding box center [793, 361] width 29 height 18
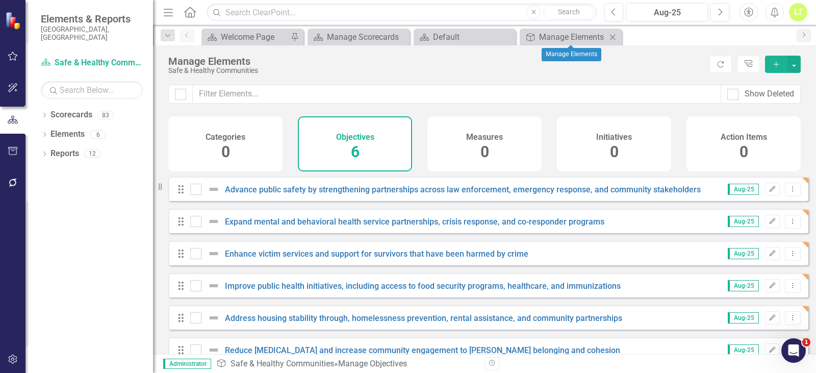
click at [612, 35] on icon "Close" at bounding box center [612, 37] width 10 height 8
click at [612, 38] on icon at bounding box center [613, 37] width 6 height 6
click at [611, 33] on icon "Close" at bounding box center [612, 37] width 10 height 8
click at [609, 40] on icon "Close" at bounding box center [612, 37] width 10 height 8
click at [473, 34] on div "Default" at bounding box center [466, 37] width 67 height 13
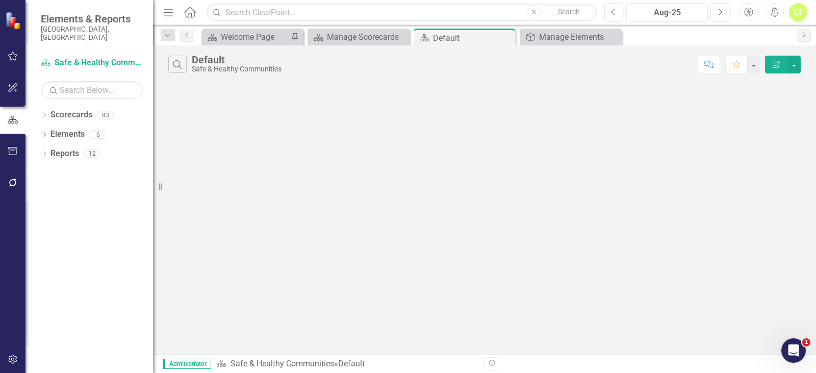
click at [0, 0] on icon "Close" at bounding box center [0, 0] width 0 height 0
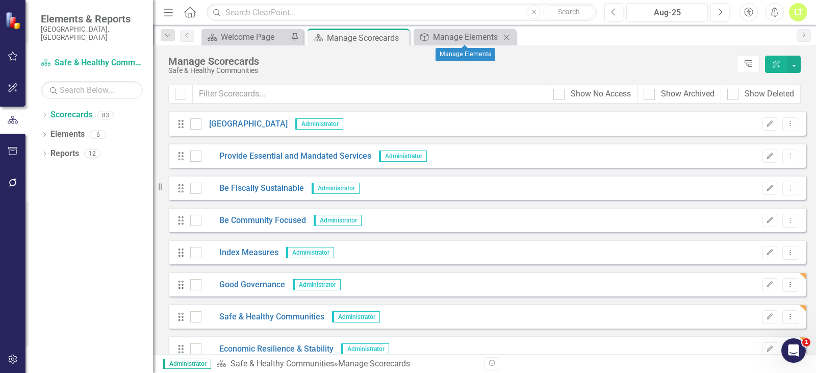
click at [508, 38] on icon "Close" at bounding box center [506, 37] width 10 height 8
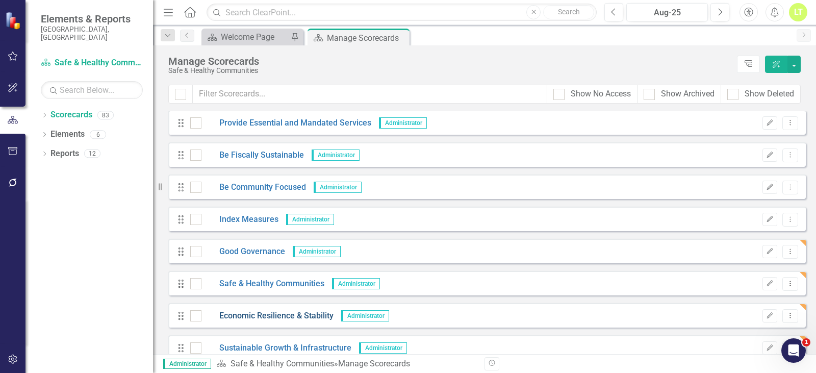
scroll to position [51, 0]
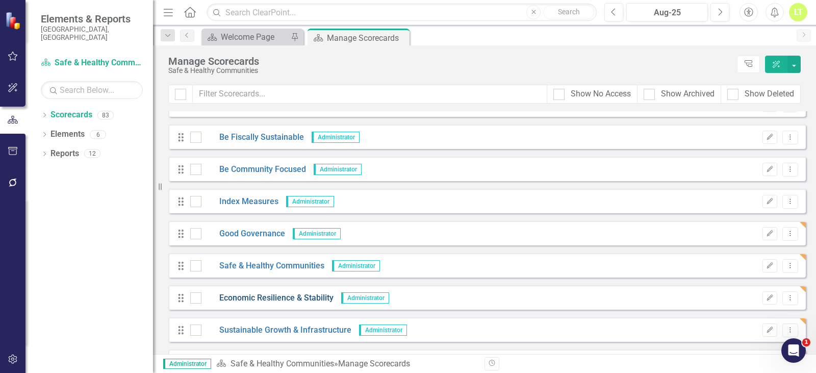
click at [256, 299] on link "Economic Resilience & Stability" at bounding box center [267, 298] width 132 height 12
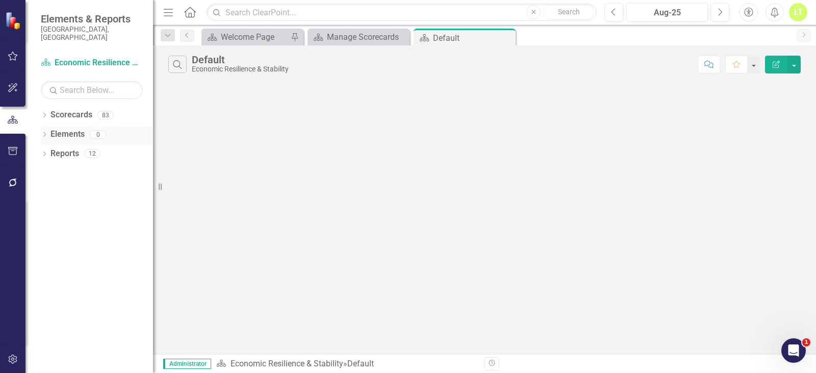
click at [69, 128] on link "Elements" at bounding box center [67, 134] width 34 height 12
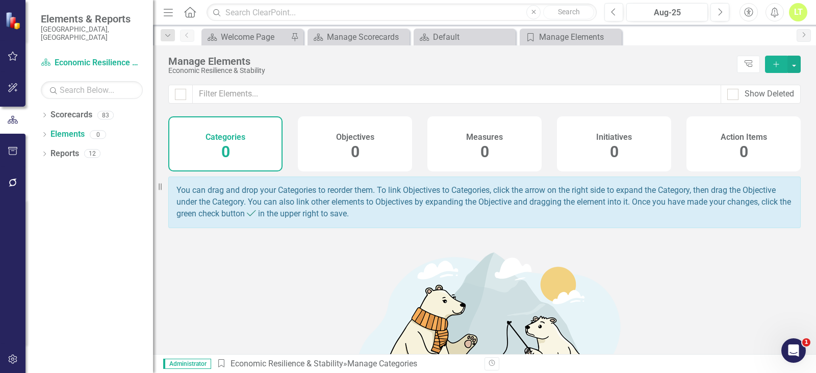
click at [364, 147] on div "Objectives 0" at bounding box center [355, 143] width 114 height 55
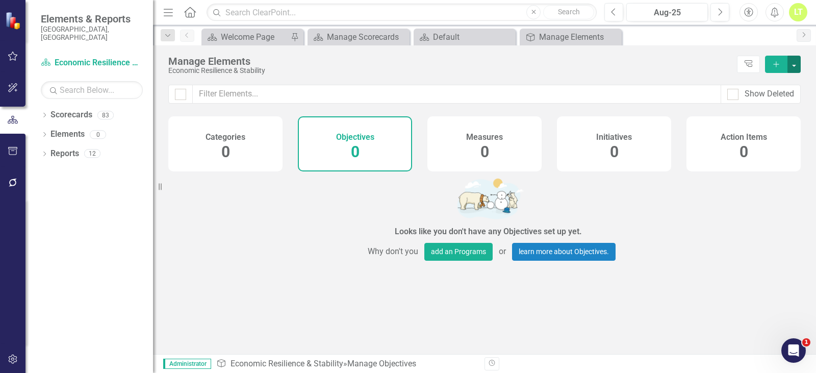
click at [792, 67] on button "button" at bounding box center [793, 64] width 13 height 17
click at [786, 97] on link "Add Multiple Add Multiple" at bounding box center [759, 101] width 81 height 19
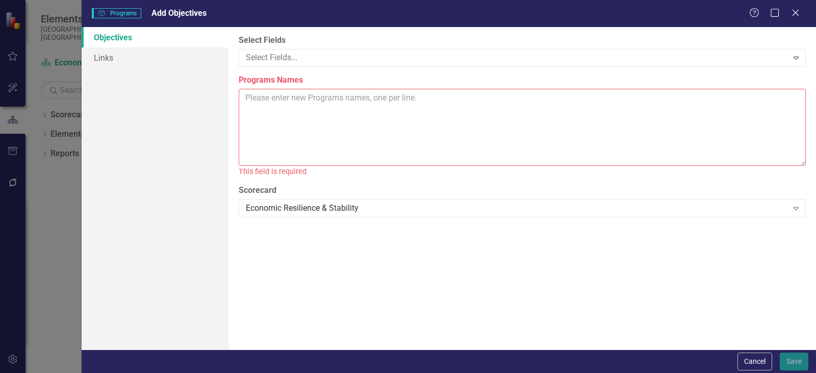
click at [309, 104] on textarea "Programs Names" at bounding box center [522, 127] width 567 height 77
paste textarea "1. Support long-term economic resilience through responsible fiscal and investm…"
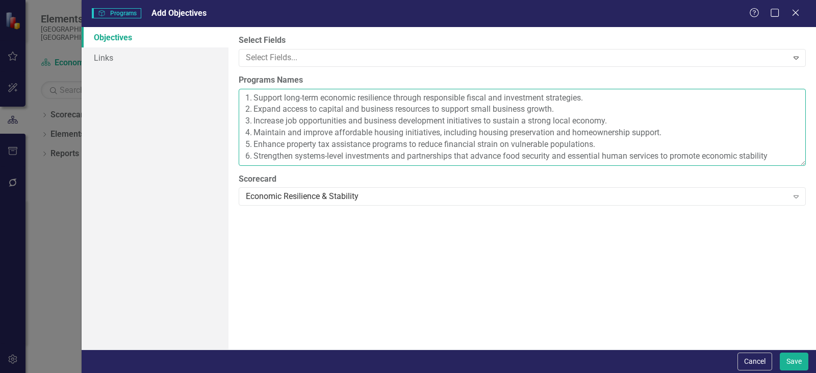
click at [599, 145] on textarea "1. Support long-term economic resilience through responsible fiscal and investm…" at bounding box center [522, 127] width 567 height 77
click at [677, 130] on textarea "1. Support long-term economic resilience through responsible fiscal and investm…" at bounding box center [522, 127] width 567 height 77
click at [617, 120] on textarea "1. Support long-term economic resilience through responsible fiscal and investm…" at bounding box center [522, 127] width 567 height 77
click at [575, 106] on textarea "1. Support long-term economic resilience through responsible fiscal and investm…" at bounding box center [522, 127] width 567 height 77
click at [610, 100] on textarea "1. Support long-term economic resilience through responsible fiscal and investm…" at bounding box center [522, 127] width 567 height 77
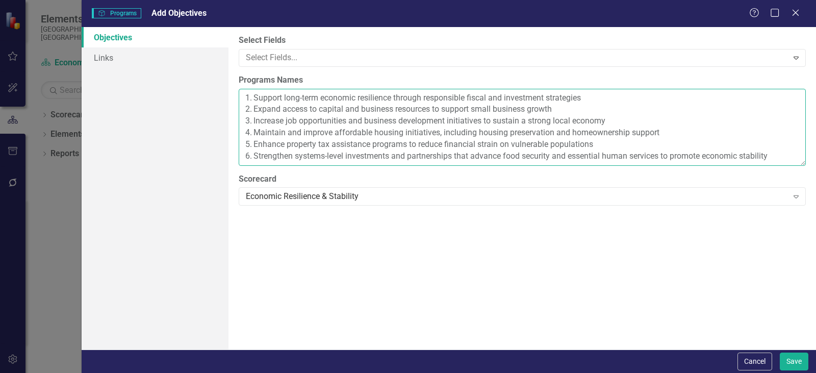
click at [255, 96] on textarea "1. Support long-term economic resilience through responsible fiscal and investm…" at bounding box center [522, 127] width 567 height 77
click at [256, 111] on textarea "Support long-term economic resilience through responsible fiscal and investment…" at bounding box center [522, 127] width 567 height 77
click at [253, 122] on textarea "Support long-term economic resilience through responsible fiscal and investment…" at bounding box center [522, 127] width 567 height 77
click at [253, 133] on textarea "Support long-term economic resilience through responsible fiscal and investment…" at bounding box center [522, 127] width 567 height 77
click at [252, 141] on textarea "Support long-term economic resilience through responsible fiscal and investment…" at bounding box center [522, 127] width 567 height 77
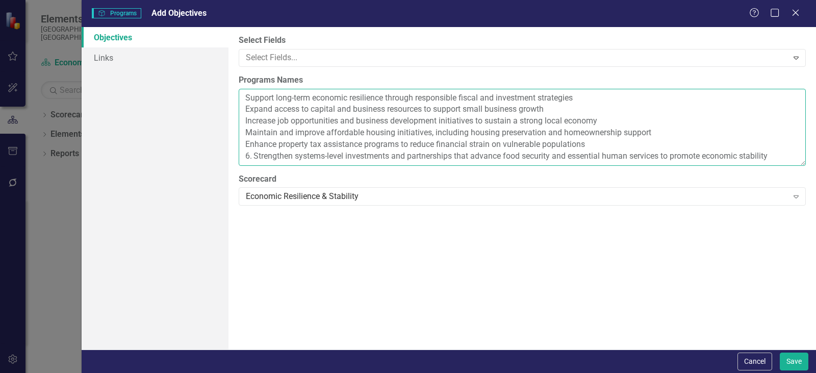
click at [252, 155] on textarea "Support long-term economic resilience through responsible fiscal and investment…" at bounding box center [522, 127] width 567 height 77
type textarea "Support long-term economic resilience through responsible fiscal and investment…"
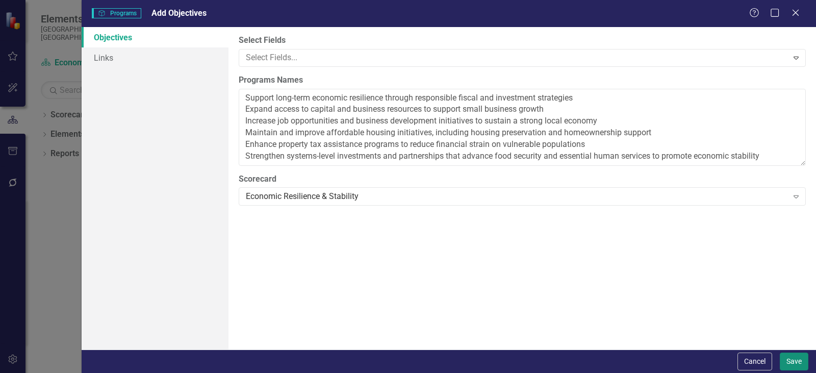
click at [796, 357] on button "Save" at bounding box center [793, 361] width 29 height 18
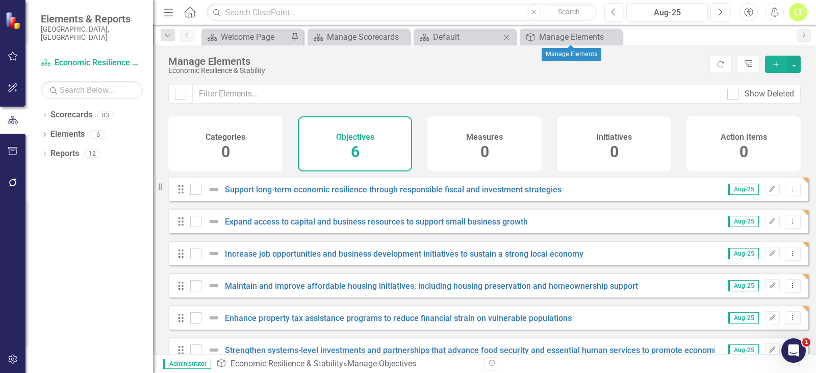
click at [503, 34] on icon "Close" at bounding box center [506, 37] width 10 height 8
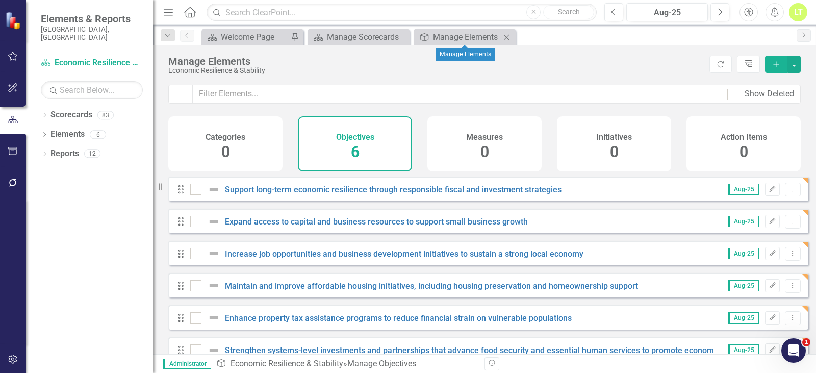
click at [504, 35] on icon "Close" at bounding box center [506, 37] width 10 height 8
click at [450, 34] on div "Manage Elements" at bounding box center [466, 37] width 67 height 13
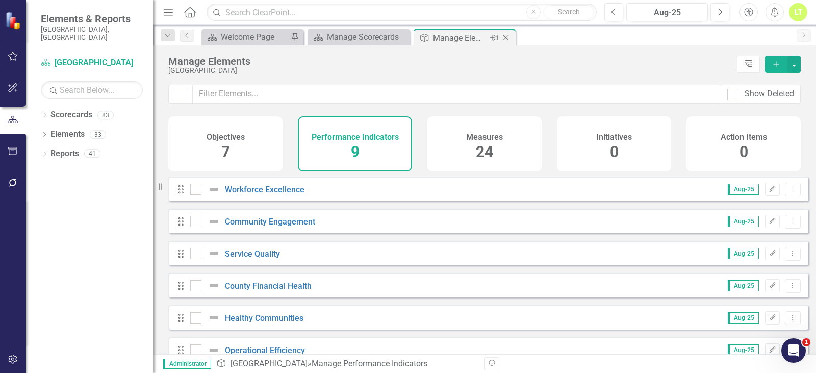
click at [506, 36] on icon "Close" at bounding box center [506, 38] width 10 height 8
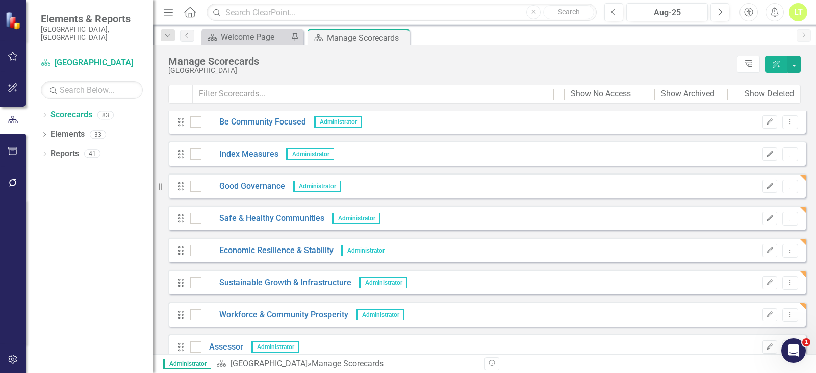
scroll to position [102, 0]
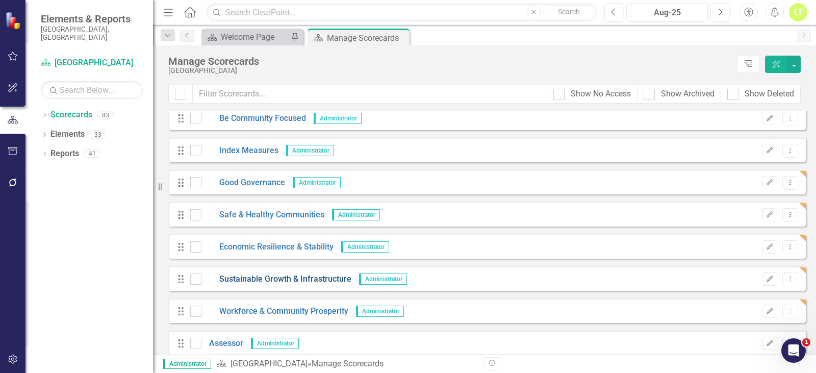
click at [259, 279] on link "Sustainable Growth & Infrastructure" at bounding box center [276, 279] width 150 height 12
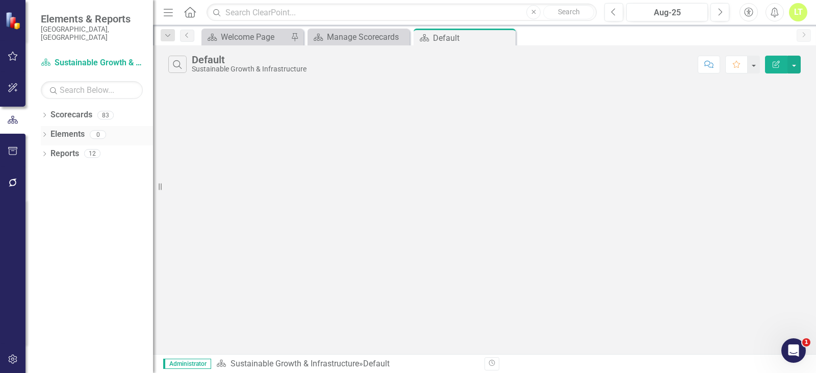
click at [58, 128] on link "Elements" at bounding box center [67, 134] width 34 height 12
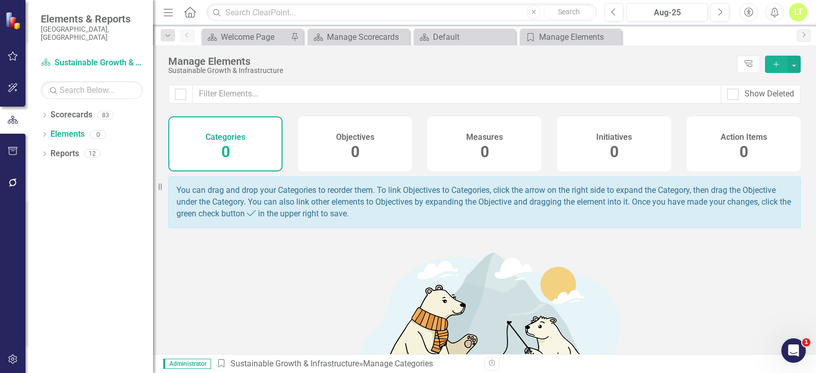
click at [332, 143] on div "Objectives 0" at bounding box center [355, 143] width 114 height 55
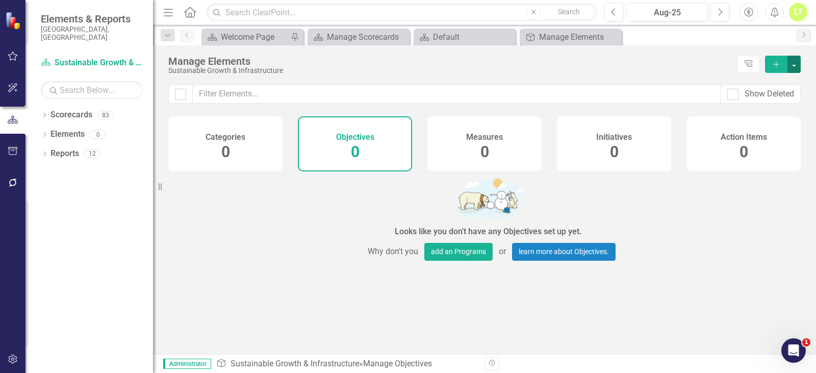
click at [799, 68] on button "button" at bounding box center [793, 64] width 13 height 17
click at [770, 103] on link "Add Multiple Add Multiple" at bounding box center [759, 101] width 81 height 19
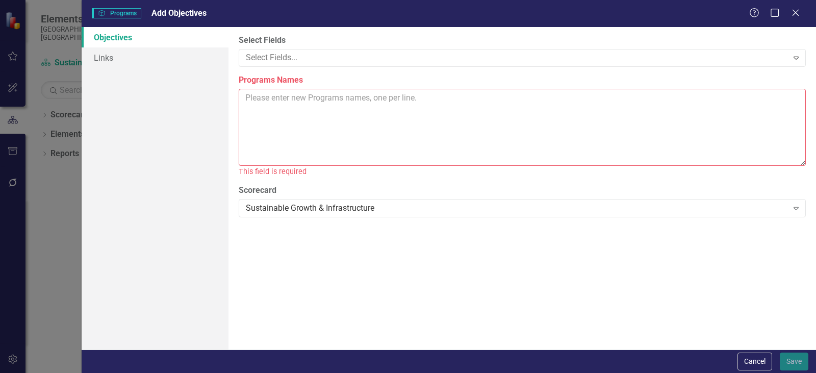
click at [493, 121] on textarea "Programs Names" at bounding box center [522, 127] width 567 height 77
paste textarea "1. Implement smart growth policies to align housing, transportation, open space…"
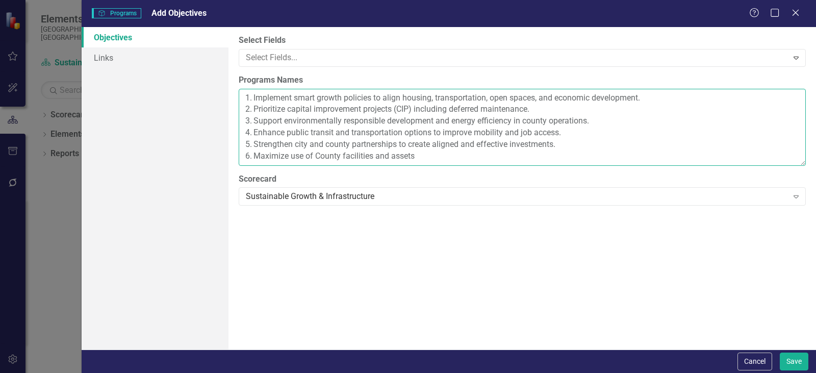
click at [569, 147] on textarea "1. Implement smart growth policies to align housing, transportation, open space…" at bounding box center [522, 127] width 567 height 77
click at [573, 133] on textarea "1. Implement smart growth policies to align housing, transportation, open space…" at bounding box center [522, 127] width 567 height 77
click at [625, 118] on textarea "1. Implement smart growth policies to align housing, transportation, open space…" at bounding box center [522, 127] width 567 height 77
click at [572, 104] on textarea "1. Implement smart growth policies to align housing, transportation, open space…" at bounding box center [522, 127] width 567 height 77
click at [669, 97] on textarea "1. Implement smart growth policies to align housing, transportation, open space…" at bounding box center [522, 127] width 567 height 77
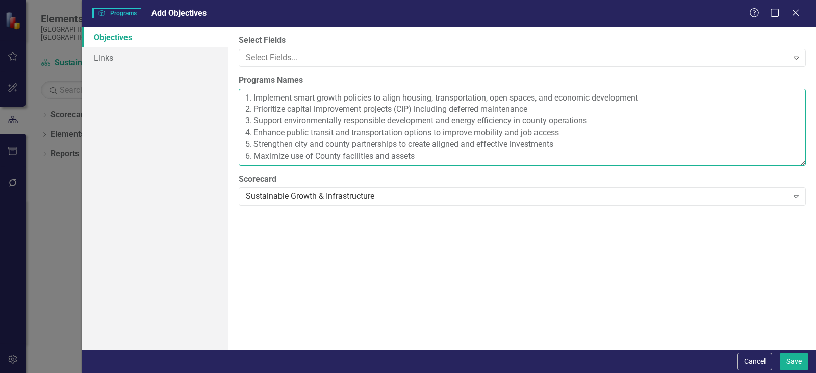
click at [253, 98] on textarea "1. Implement smart growth policies to align housing, transportation, open space…" at bounding box center [522, 127] width 567 height 77
click at [253, 109] on textarea "Implement smart growth policies to align housing, transportation, open spaces, …" at bounding box center [522, 127] width 567 height 77
click at [254, 120] on textarea "Implement smart growth policies to align housing, transportation, open spaces, …" at bounding box center [522, 127] width 567 height 77
click at [255, 133] on textarea "Implement smart growth policies to align housing, transportation, open spaces, …" at bounding box center [522, 127] width 567 height 77
click at [253, 144] on textarea "Implement smart growth policies to align housing, transportation, open spaces, …" at bounding box center [522, 127] width 567 height 77
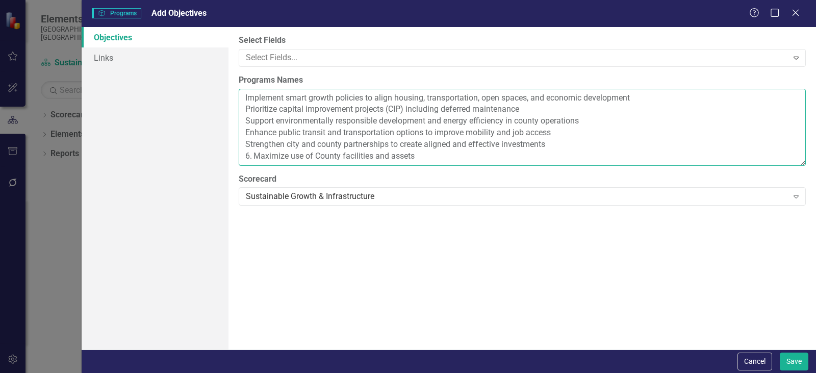
click at [255, 154] on textarea "Implement smart growth policies to align housing, transportation, open spaces, …" at bounding box center [522, 127] width 567 height 77
type textarea "Implement smart growth policies to align housing, transportation, open spaces, …"
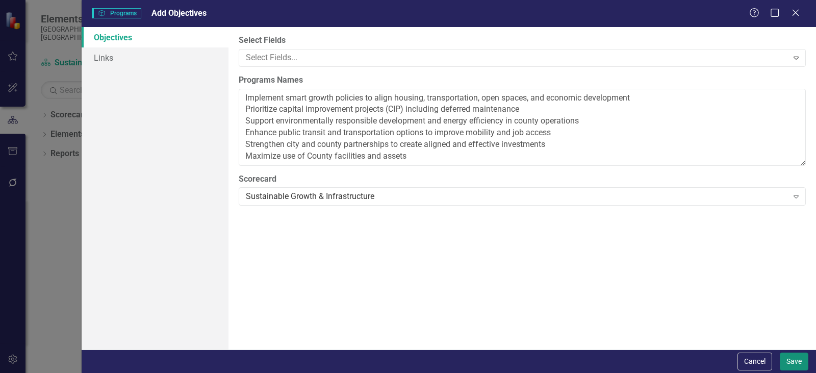
click at [798, 359] on button "Save" at bounding box center [793, 361] width 29 height 18
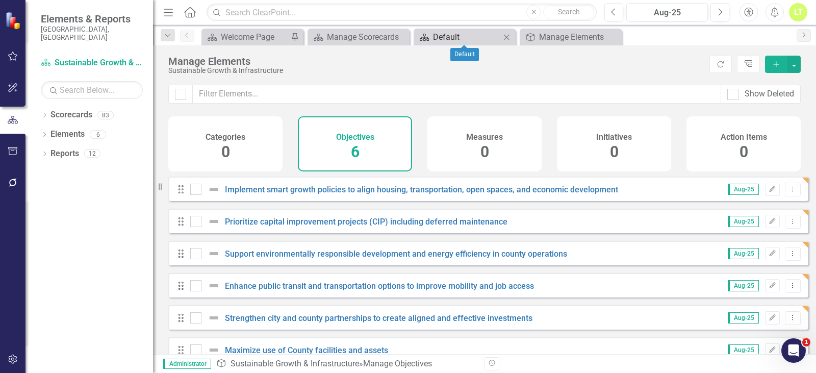
click at [474, 37] on div "Default" at bounding box center [466, 37] width 67 height 13
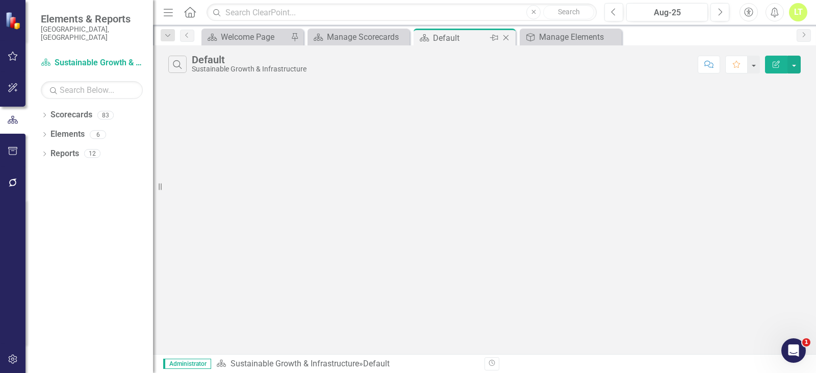
click at [502, 40] on icon "Close" at bounding box center [506, 38] width 10 height 8
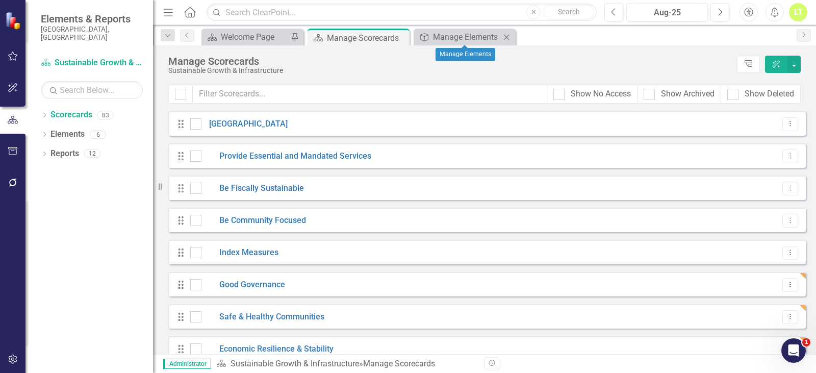
click at [506, 38] on icon "Close" at bounding box center [506, 37] width 10 height 8
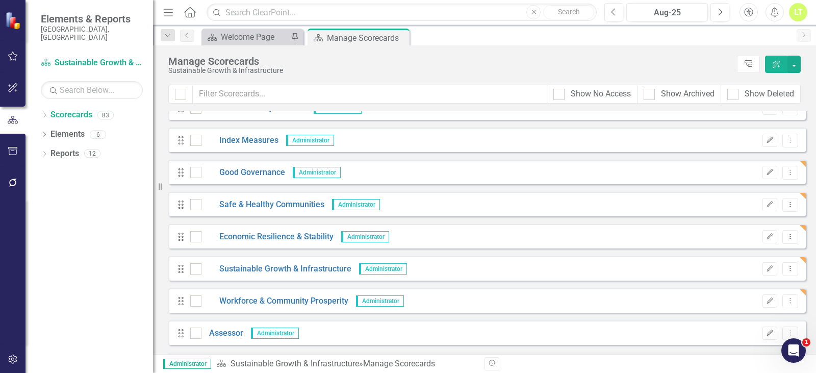
scroll to position [153, 0]
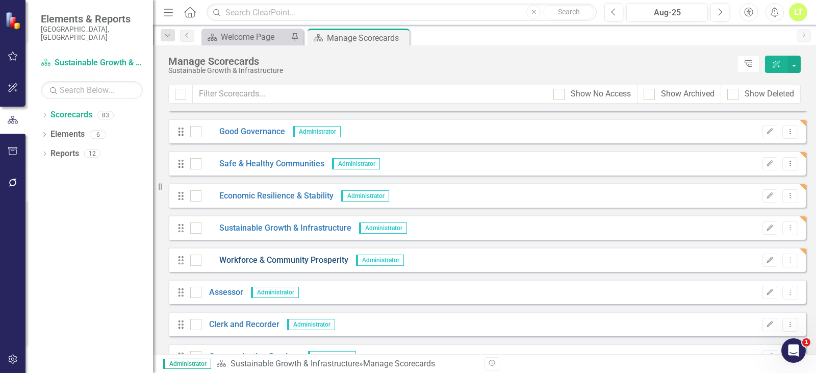
click at [260, 260] on link "Workforce & Community Prosperity" at bounding box center [274, 260] width 147 height 12
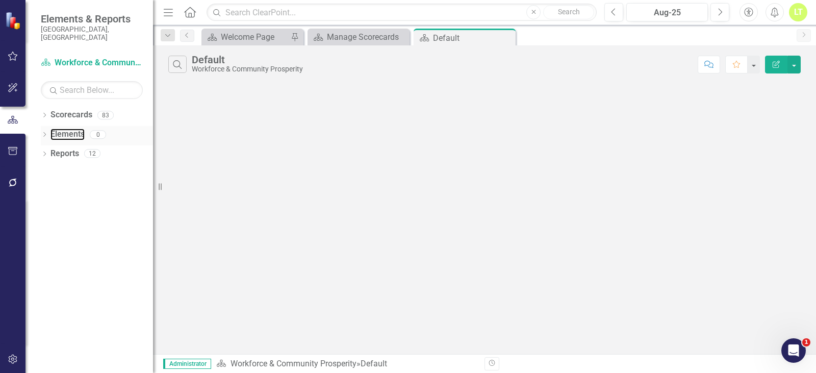
click at [63, 128] on link "Elements" at bounding box center [67, 134] width 34 height 12
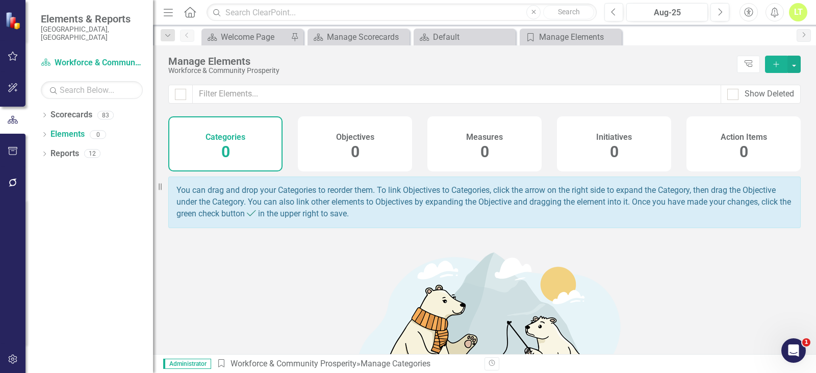
click at [374, 130] on div "Objectives 0" at bounding box center [355, 143] width 114 height 55
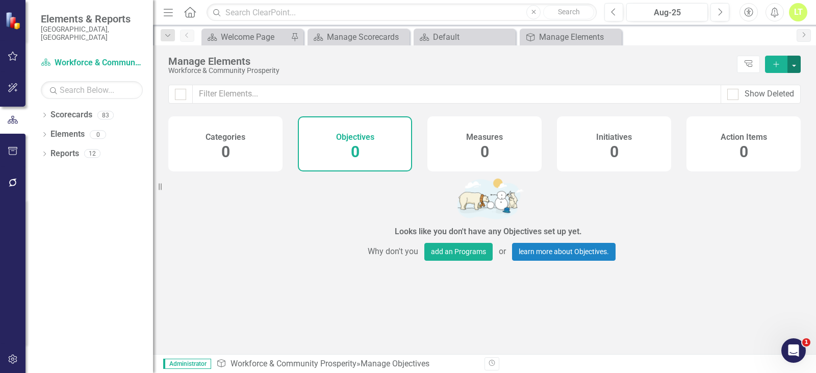
click at [795, 65] on button "button" at bounding box center [793, 64] width 13 height 17
click at [774, 98] on link "Add Multiple Add Multiple" at bounding box center [759, 101] width 81 height 19
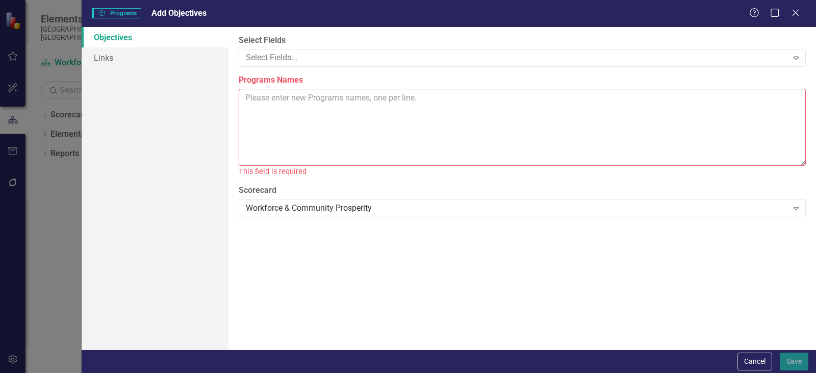
click at [277, 102] on textarea "Programs Names" at bounding box center [522, 127] width 567 height 77
paste textarea "1. Provide competitive wages, benefits, and workforce policies that attract and…"
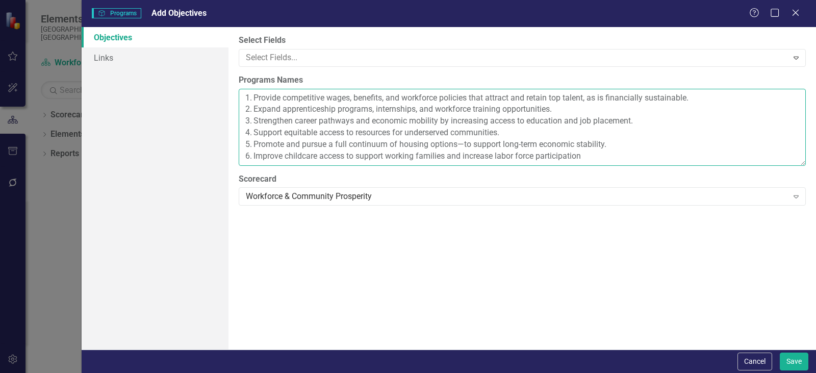
click at [625, 143] on textarea "1. Provide competitive wages, benefits, and workforce policies that attract and…" at bounding box center [522, 127] width 567 height 77
click at [579, 131] on textarea "1. Provide competitive wages, benefits, and workforce policies that attract and…" at bounding box center [522, 127] width 567 height 77
click at [689, 115] on textarea "1. Provide competitive wages, benefits, and workforce policies that attract and…" at bounding box center [522, 127] width 567 height 77
click at [677, 116] on textarea "1. Provide competitive wages, benefits, and workforce policies that attract and…" at bounding box center [522, 127] width 567 height 77
click at [711, 102] on textarea "1. Provide competitive wages, benefits, and workforce policies that attract and…" at bounding box center [522, 127] width 567 height 77
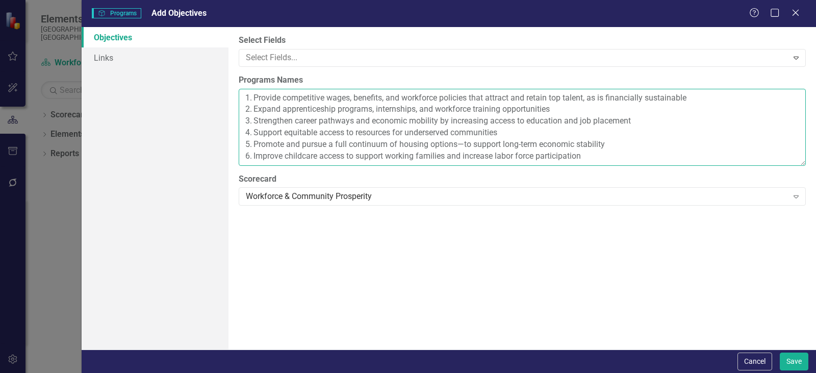
click at [253, 97] on textarea "1. Provide competitive wages, benefits, and workforce policies that attract and…" at bounding box center [522, 127] width 567 height 77
click at [255, 107] on textarea "Provide competitive wages, benefits, and workforce policies that attract and re…" at bounding box center [522, 127] width 567 height 77
click at [254, 122] on textarea "Provide competitive wages, benefits, and workforce policies that attract and re…" at bounding box center [522, 127] width 567 height 77
click at [255, 135] on textarea "Provide competitive wages, benefits, and workforce policies that attract and re…" at bounding box center [522, 127] width 567 height 77
click at [255, 141] on textarea "Provide competitive wages, benefits, and workforce policies that attract and re…" at bounding box center [522, 127] width 567 height 77
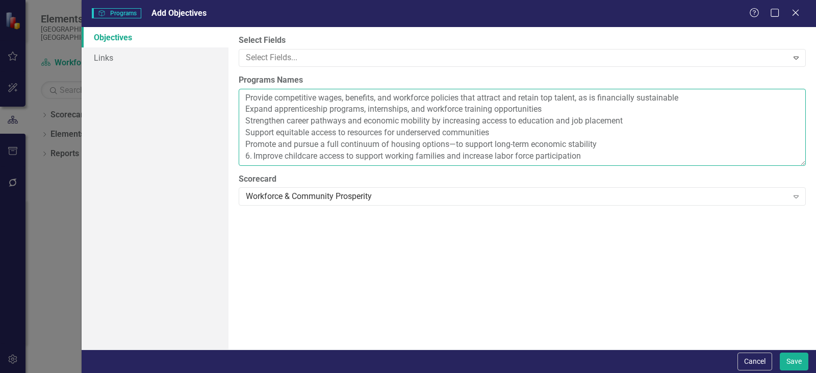
click at [256, 155] on textarea "Provide competitive wages, benefits, and workforce policies that attract and re…" at bounding box center [522, 127] width 567 height 77
type textarea "Provide competitive wages, benefits, and workforce policies that attract and re…"
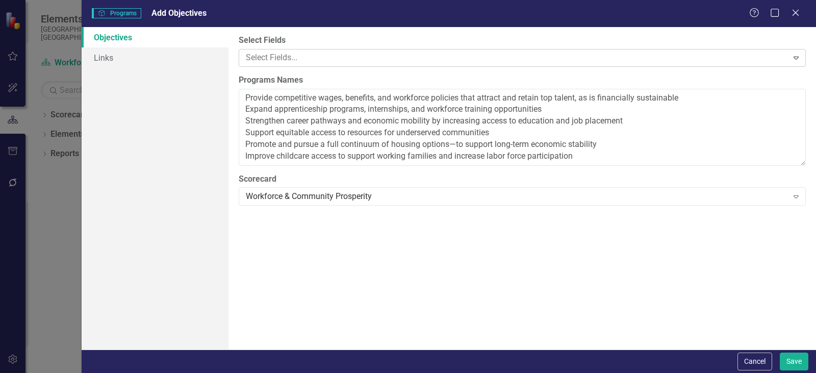
click at [286, 64] on div at bounding box center [515, 58] width 546 height 14
click at [621, 297] on div "Select Fields Select Fields... Expand Programs Names Provide competitive wages,…" at bounding box center [521, 188] width 587 height 322
click at [796, 358] on button "Save" at bounding box center [793, 361] width 29 height 18
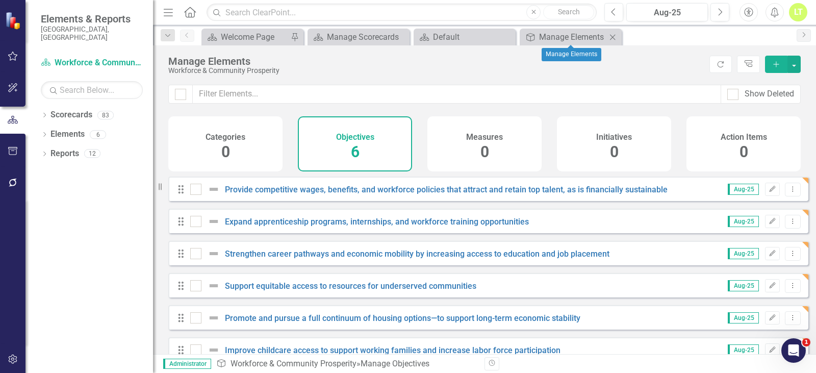
click at [607, 33] on div "Close" at bounding box center [612, 37] width 13 height 13
click at [615, 33] on icon "Close" at bounding box center [612, 37] width 10 height 8
click at [607, 36] on div "Close" at bounding box center [612, 37] width 13 height 13
click at [614, 36] on icon "Close" at bounding box center [612, 37] width 10 height 8
click at [451, 34] on div "Default" at bounding box center [466, 37] width 67 height 13
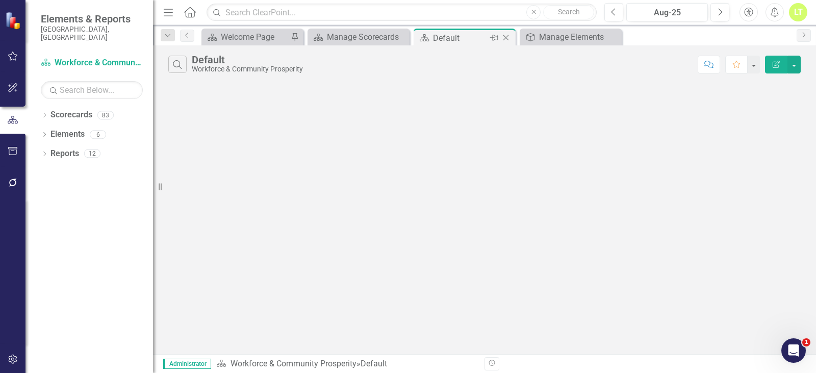
click at [504, 39] on icon at bounding box center [506, 38] width 6 height 6
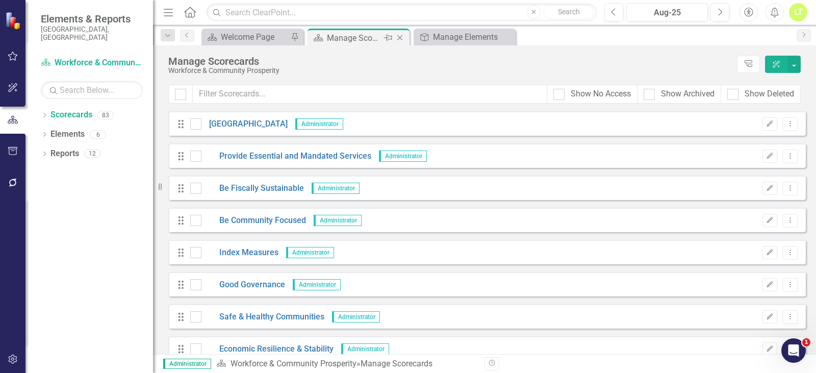
click at [397, 40] on icon "Close" at bounding box center [400, 38] width 10 height 8
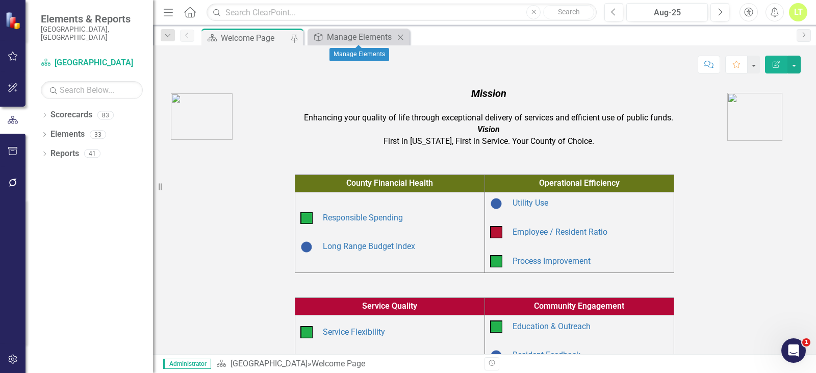
click at [400, 39] on icon "Close" at bounding box center [400, 37] width 10 height 8
click at [42, 113] on icon "Dropdown" at bounding box center [44, 116] width 7 height 6
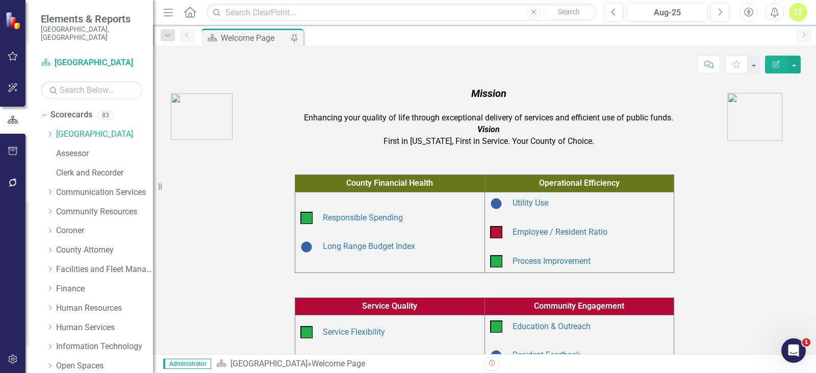
click at [45, 129] on div "Dropdown Scorecards 83 Dropdown Arapahoe County Provide Essential and Mandated …" at bounding box center [97, 328] width 112 height 443
click at [50, 131] on icon "Dropdown" at bounding box center [50, 134] width 8 height 6
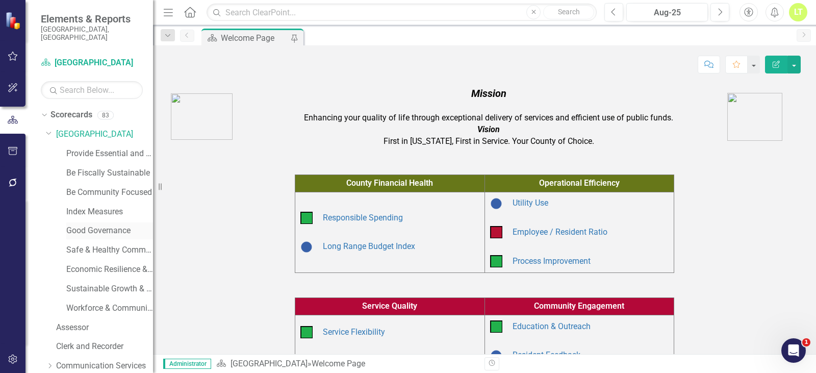
click at [96, 225] on link "Good Governance" at bounding box center [109, 231] width 87 height 12
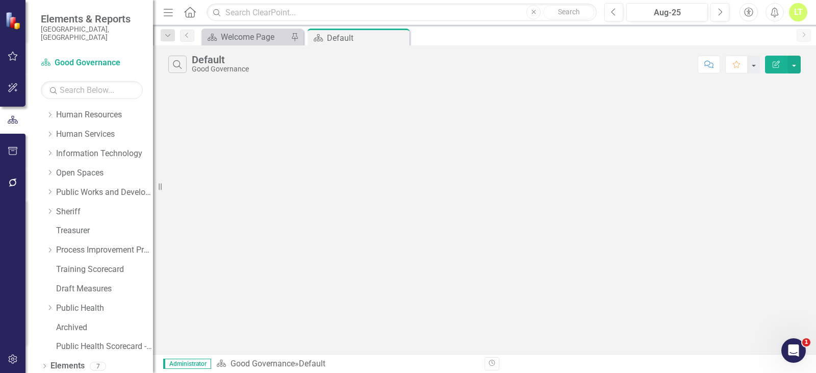
scroll to position [382, 0]
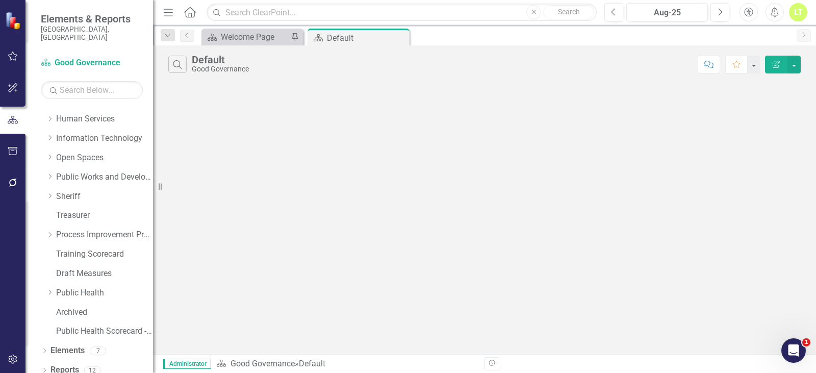
click at [782, 60] on button "Edit Report" at bounding box center [776, 65] width 22 height 18
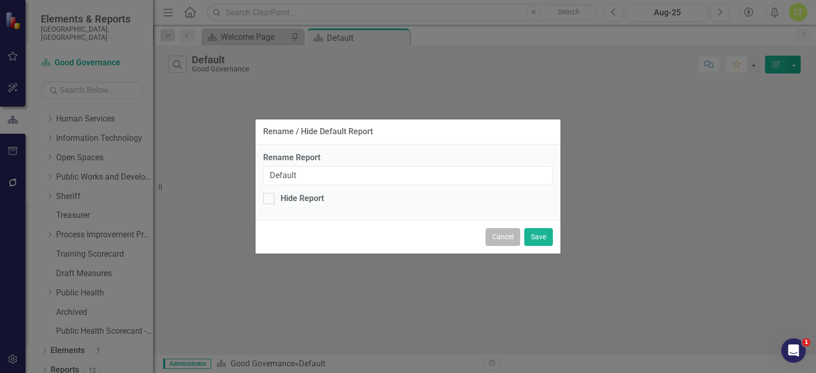
click at [508, 235] on button "Cancel" at bounding box center [502, 237] width 35 height 18
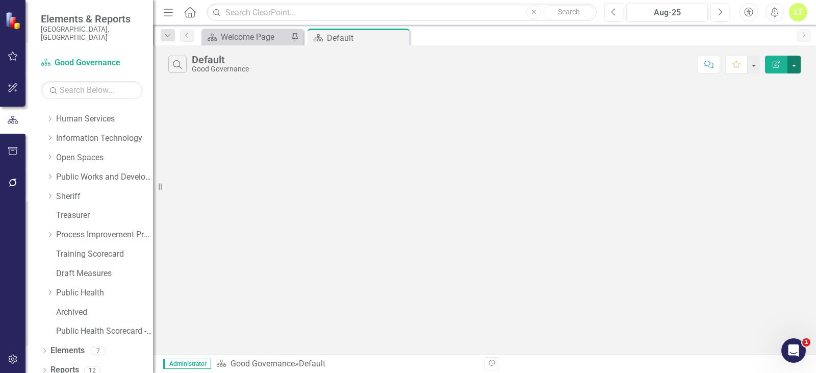
click at [799, 62] on button "button" at bounding box center [793, 65] width 13 height 18
click at [776, 83] on link "Edit Report Edit Report" at bounding box center [759, 83] width 81 height 19
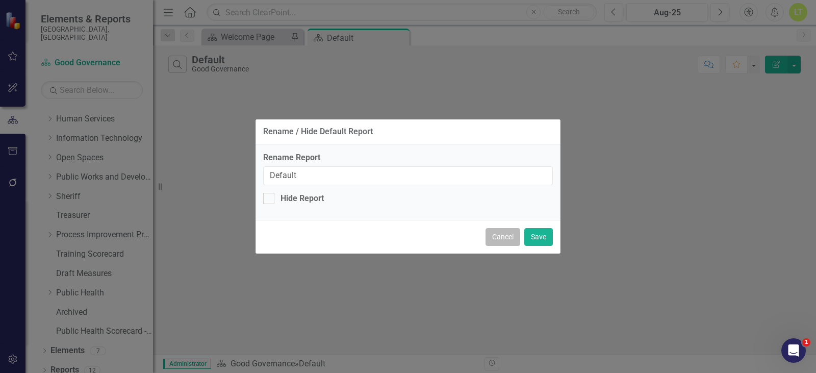
click at [512, 235] on button "Cancel" at bounding box center [502, 237] width 35 height 18
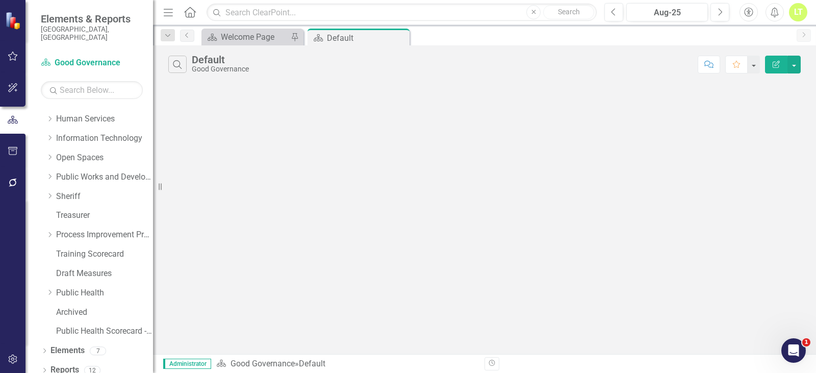
click at [801, 61] on div "Search Default Good Governance Comment Favorite Edit Report" at bounding box center [484, 61] width 663 height 33
click at [799, 62] on div "Search Default Good Governance Comment Favorite Edit Report" at bounding box center [484, 61] width 663 height 33
click at [801, 70] on div "Search Default Good Governance Comment Favorite Edit Report" at bounding box center [484, 61] width 663 height 33
click at [795, 68] on button "button" at bounding box center [793, 65] width 13 height 18
click at [695, 233] on div "Search Default Good Governance Comment Favorite Edit Report" at bounding box center [484, 199] width 663 height 308
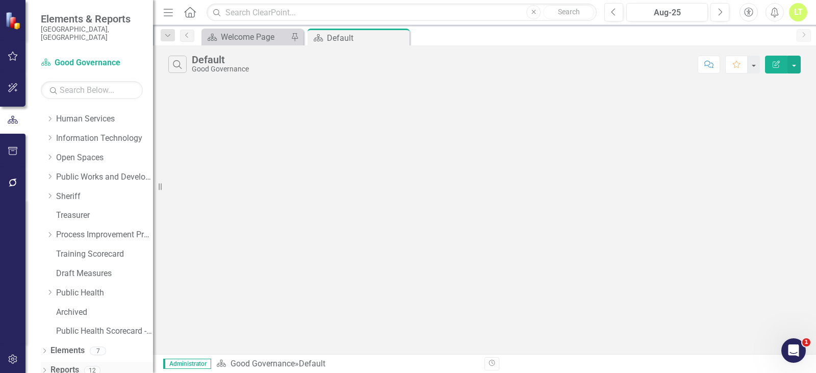
click at [42, 361] on div "Dropdown Reports 12" at bounding box center [97, 370] width 112 height 19
click at [43, 368] on icon "Dropdown" at bounding box center [44, 371] width 7 height 6
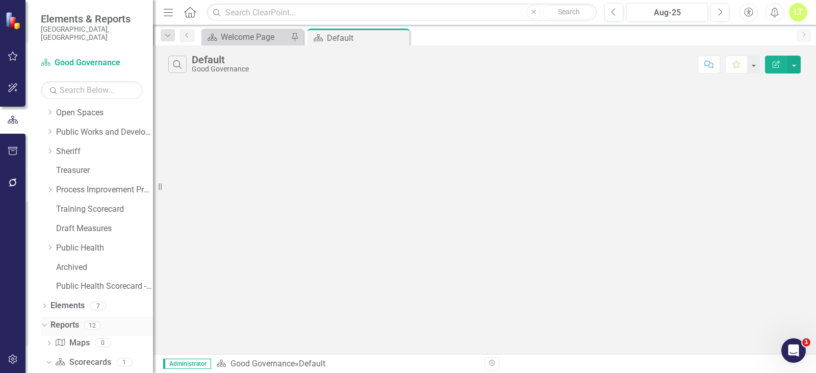
scroll to position [529, 0]
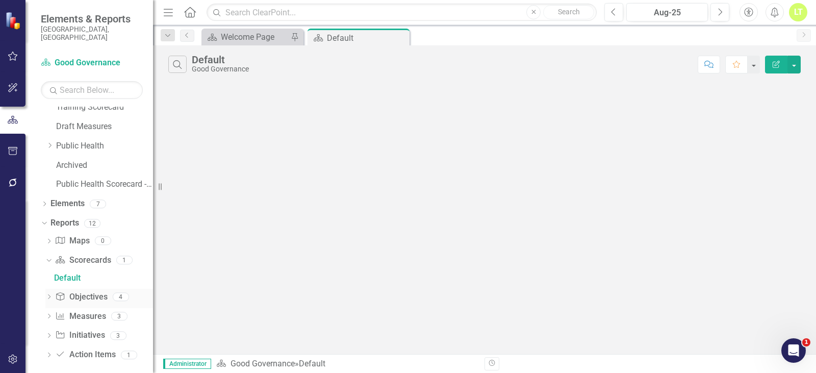
click at [82, 291] on link "Programs Objectives" at bounding box center [81, 297] width 52 height 12
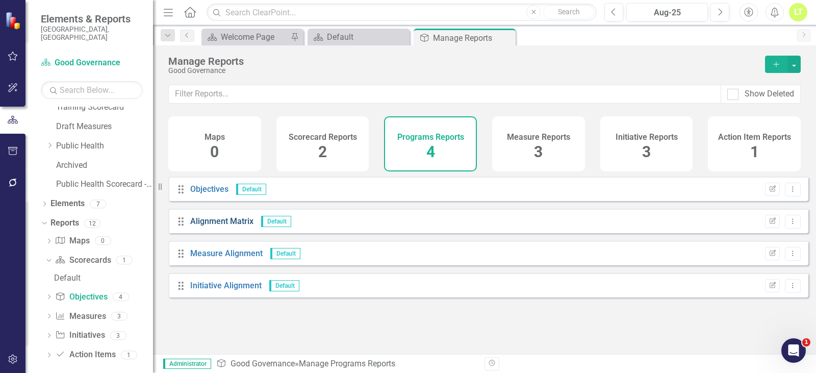
click at [216, 226] on link "Alignment Matrix" at bounding box center [221, 221] width 63 height 10
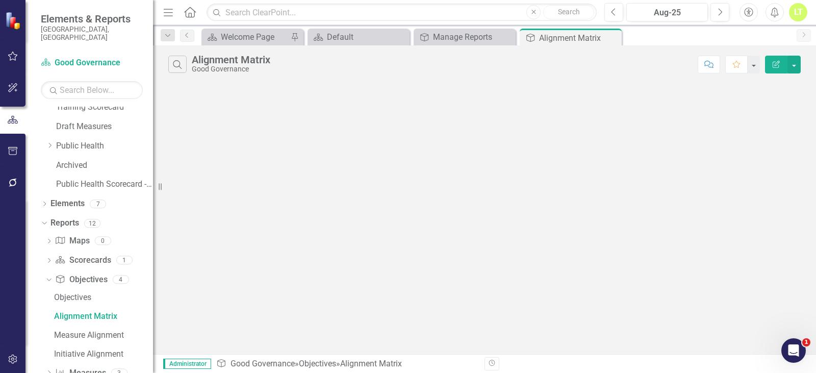
scroll to position [472, 0]
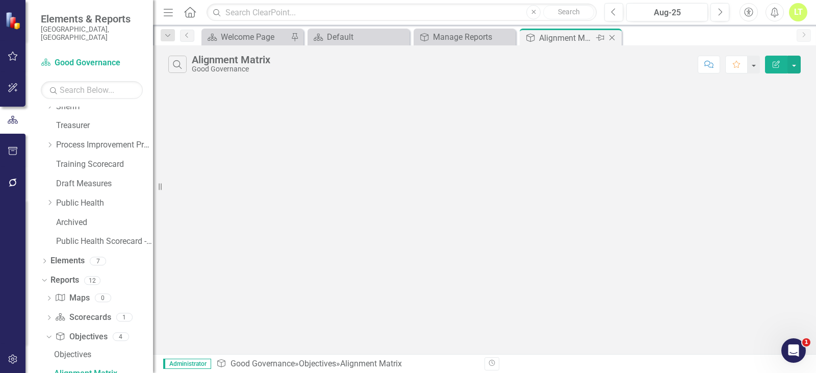
click at [612, 34] on icon "Close" at bounding box center [612, 38] width 10 height 8
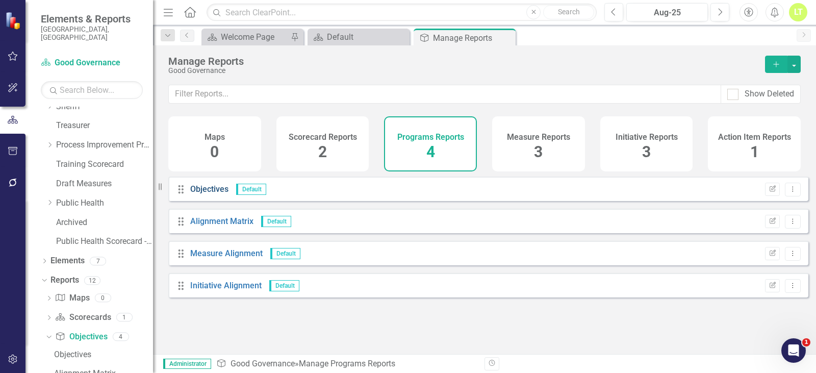
click at [213, 194] on link "Objectives" at bounding box center [209, 189] width 38 height 10
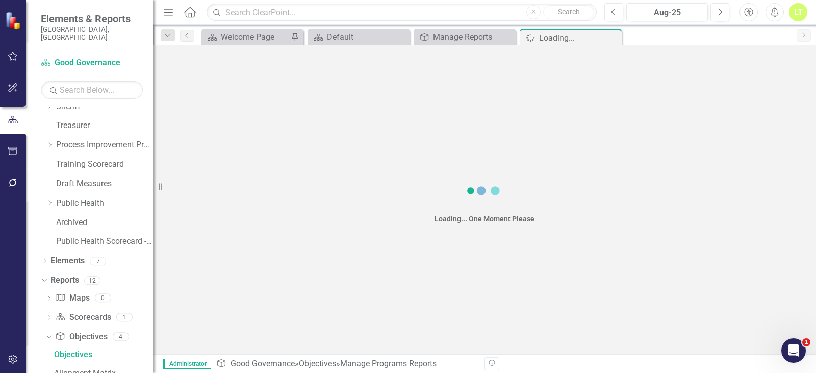
scroll to position [453, 0]
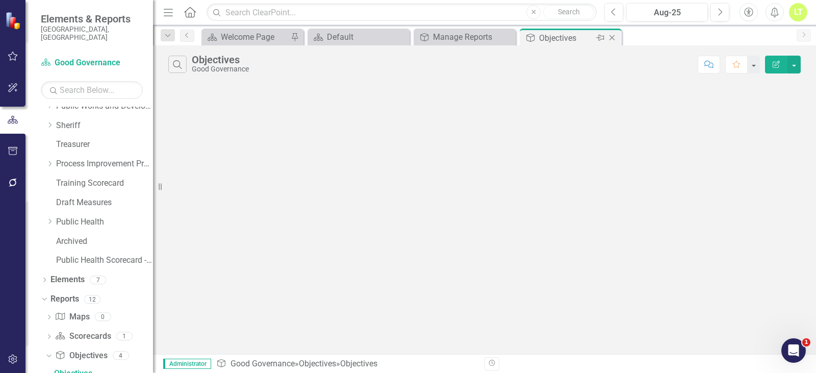
click at [612, 38] on icon at bounding box center [612, 38] width 6 height 6
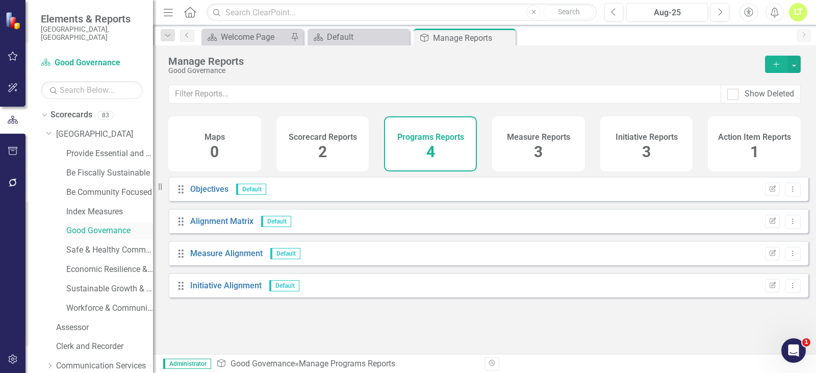
click at [97, 225] on link "Good Governance" at bounding box center [109, 231] width 87 height 12
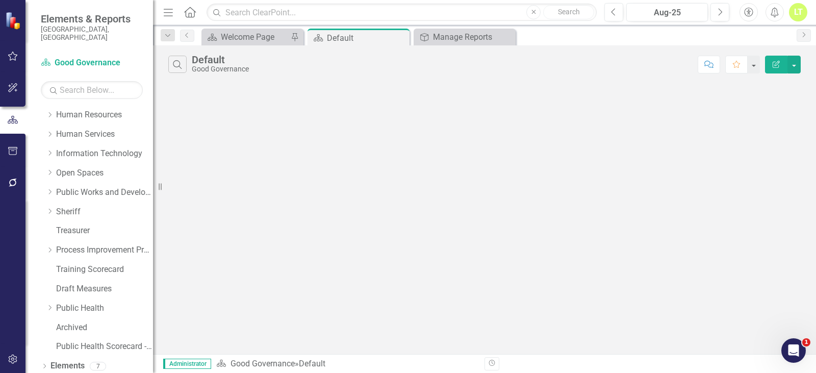
scroll to position [433, 0]
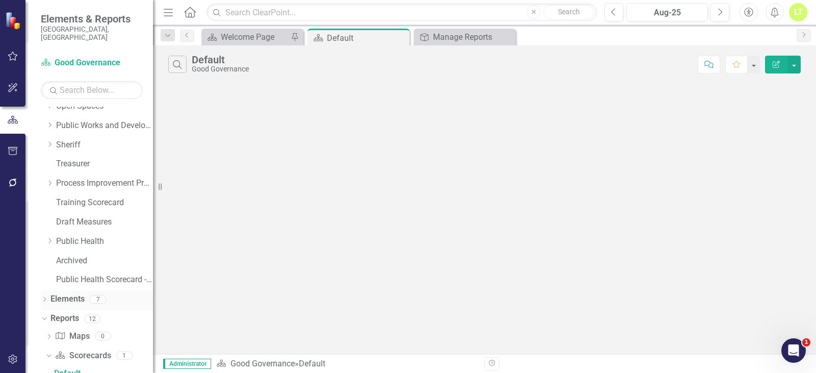
click at [80, 293] on link "Elements" at bounding box center [67, 299] width 34 height 12
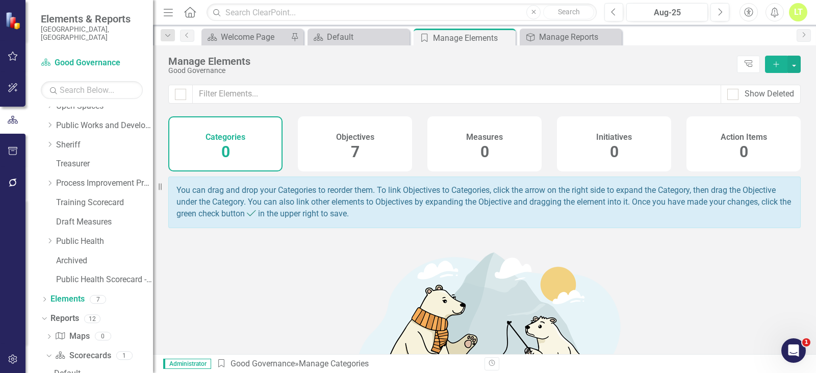
click at [377, 138] on div "Objectives 7" at bounding box center [355, 143] width 114 height 55
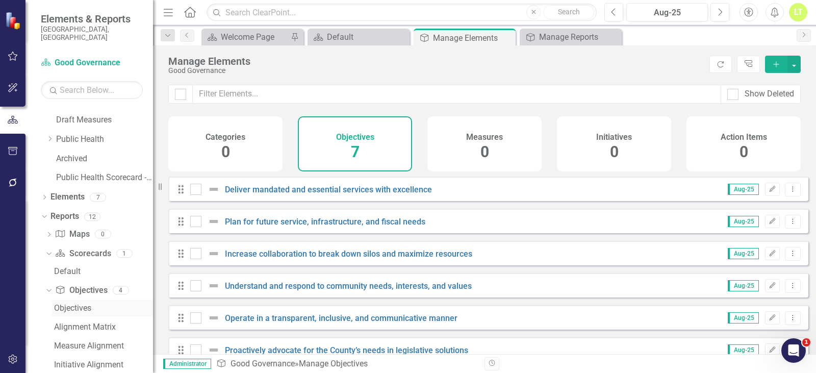
scroll to position [586, 0]
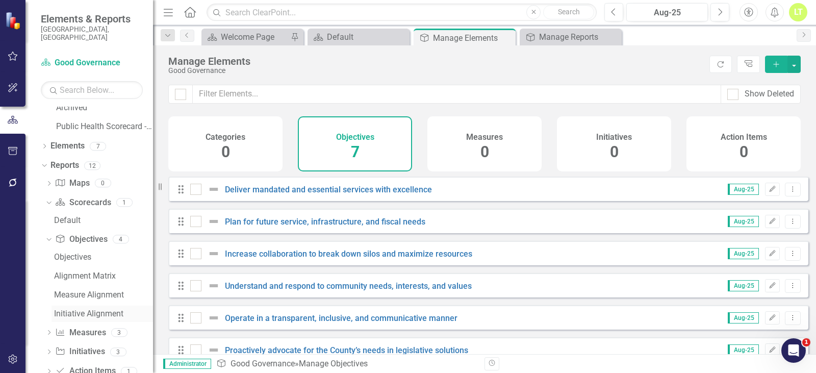
click at [81, 305] on link "Initiative Alignment" at bounding box center [101, 313] width 101 height 16
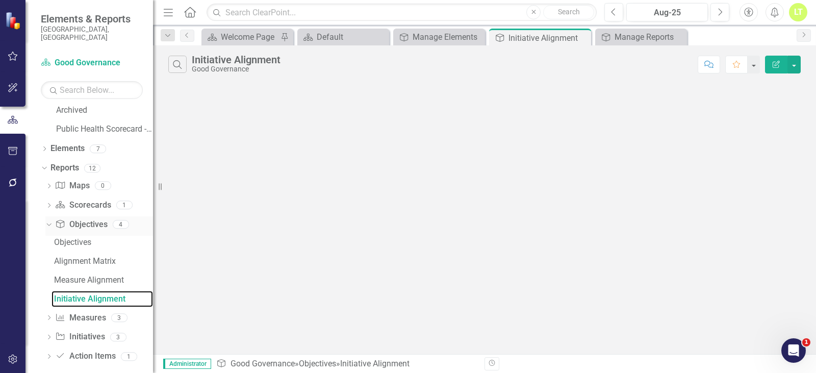
scroll to position [585, 0]
click at [62, 232] on link "Objectives" at bounding box center [101, 240] width 101 height 16
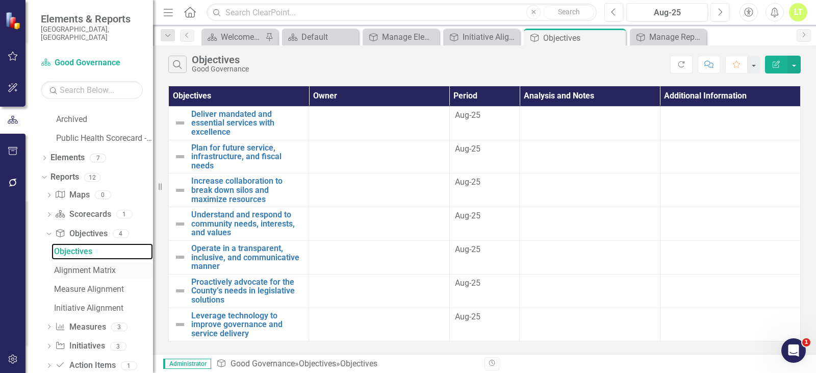
scroll to position [585, 0]
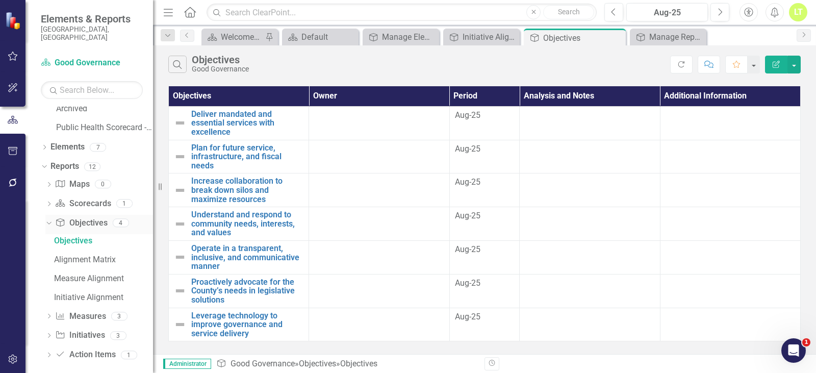
click at [75, 217] on link "Programs Objectives" at bounding box center [81, 223] width 52 height 12
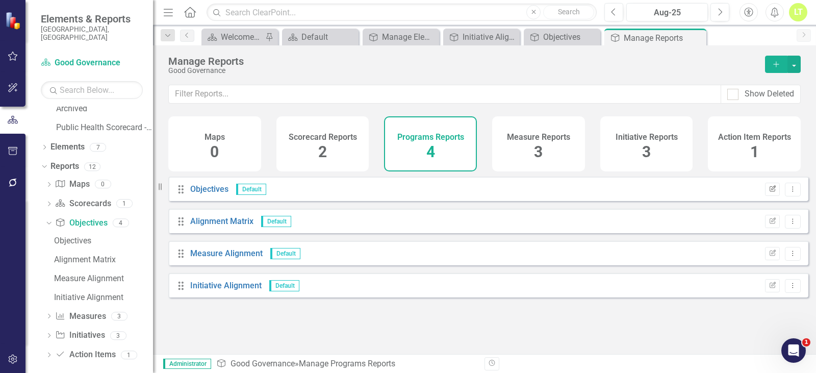
click at [765, 195] on button "Edit Report" at bounding box center [772, 188] width 15 height 13
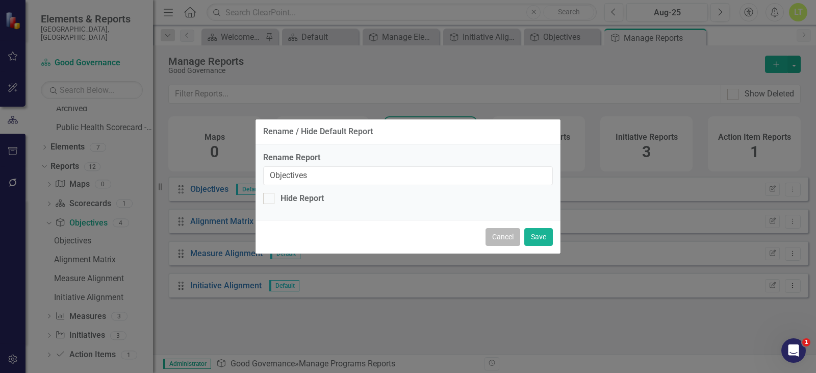
click at [490, 231] on button "Cancel" at bounding box center [502, 237] width 35 height 18
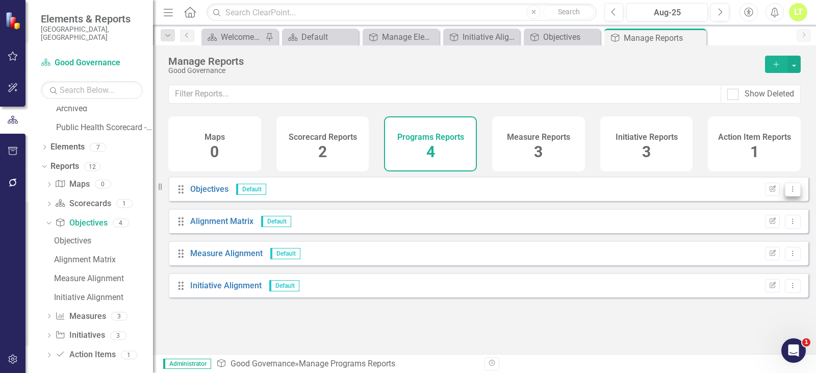
click at [788, 192] on icon "Dropdown Menu" at bounding box center [792, 189] width 9 height 7
click at [749, 214] on link "Edit Report Edit Report" at bounding box center [752, 213] width 81 height 19
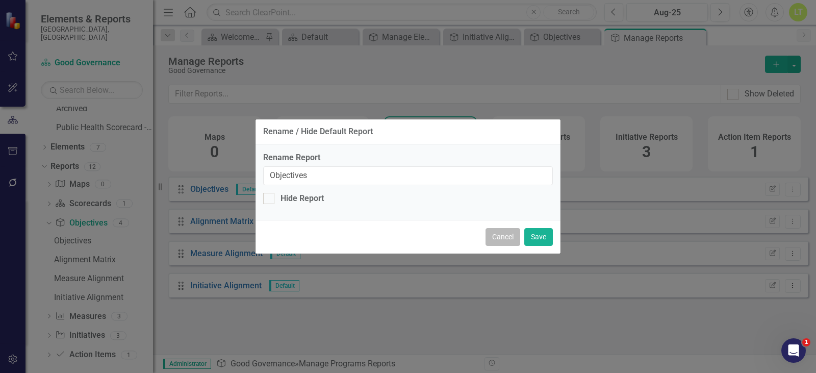
click at [502, 234] on button "Cancel" at bounding box center [502, 237] width 35 height 18
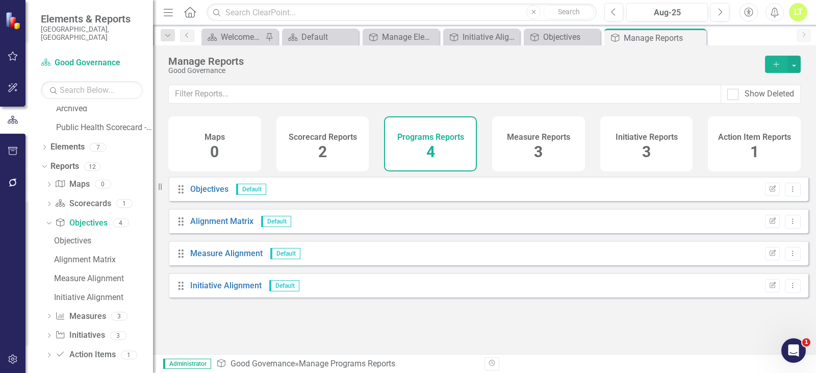
click at [428, 132] on div "Programs Reports" at bounding box center [430, 136] width 67 height 12
click at [796, 62] on button "button" at bounding box center [793, 64] width 13 height 17
click at [760, 97] on link "Copy Add From Template" at bounding box center [751, 101] width 95 height 19
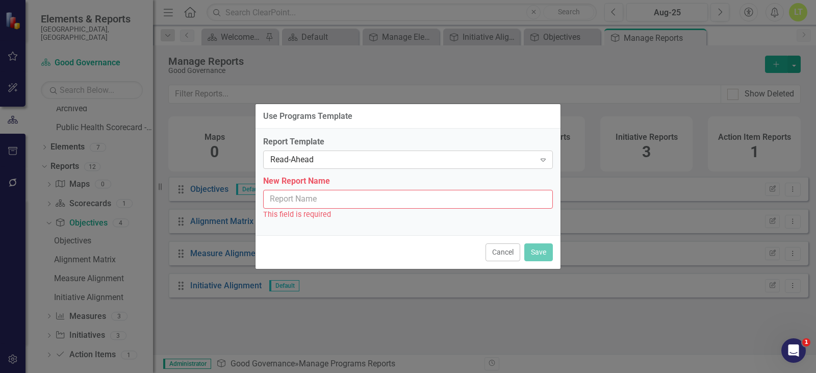
click at [326, 159] on div "Read-Ahead" at bounding box center [402, 160] width 265 height 12
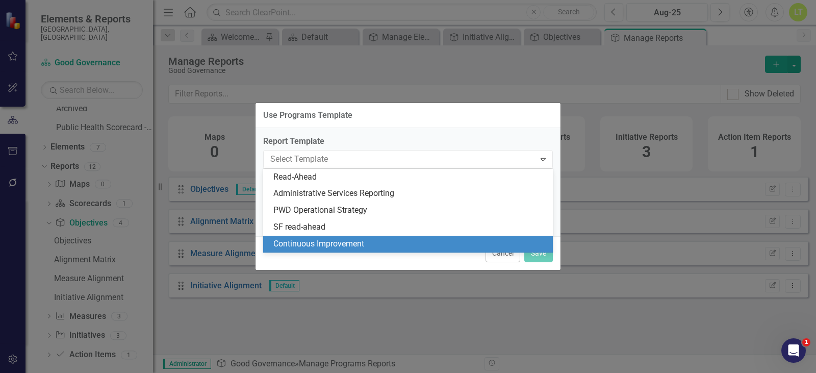
click at [409, 237] on div "Continuous Improvement" at bounding box center [408, 244] width 290 height 17
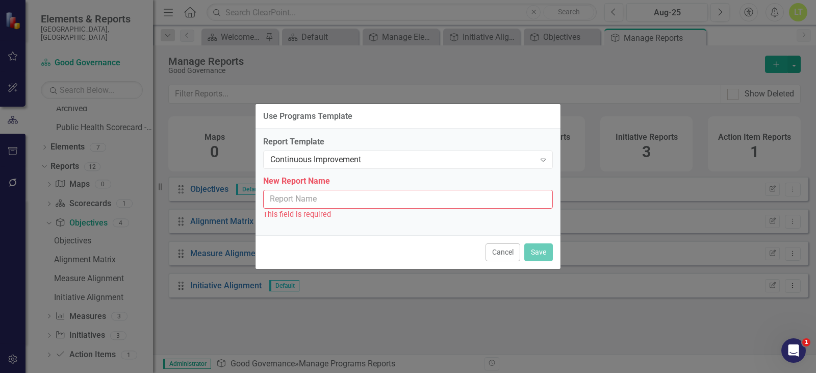
click at [339, 199] on input "New Report Name" at bounding box center [408, 199] width 290 height 19
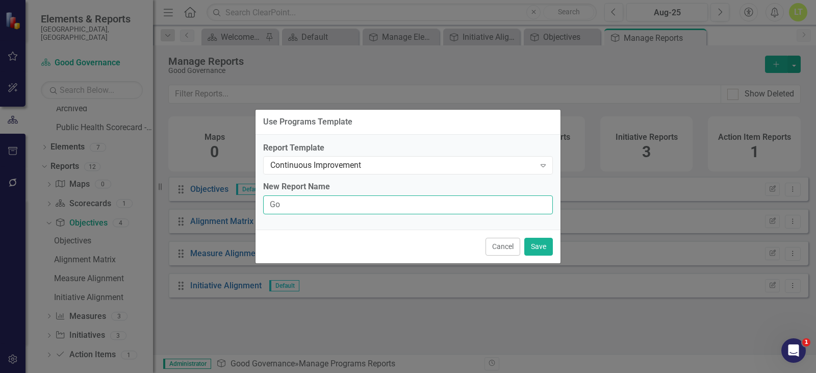
type input "G"
type input "O"
type input "List of Objectives"
click at [543, 248] on button "Save" at bounding box center [538, 247] width 29 height 18
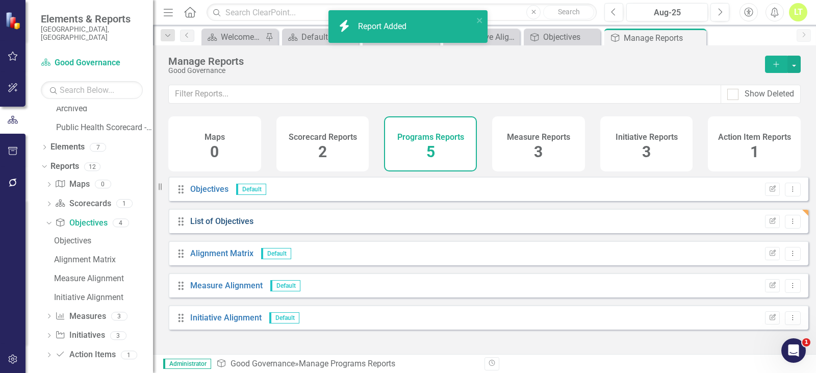
click at [205, 226] on link "List of Objectives" at bounding box center [221, 221] width 63 height 10
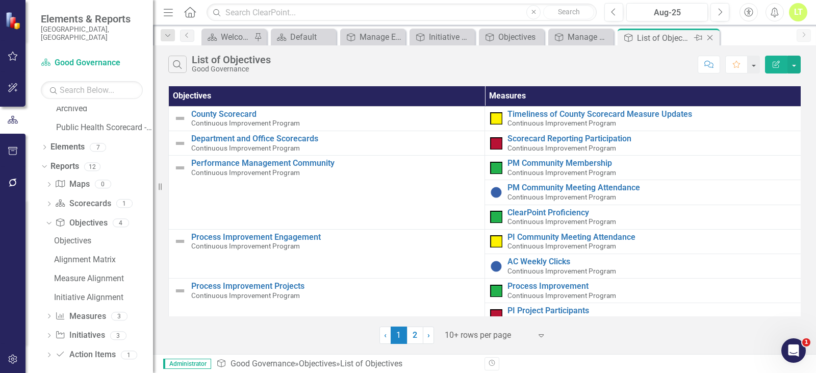
click at [710, 39] on icon "Close" at bounding box center [709, 38] width 10 height 8
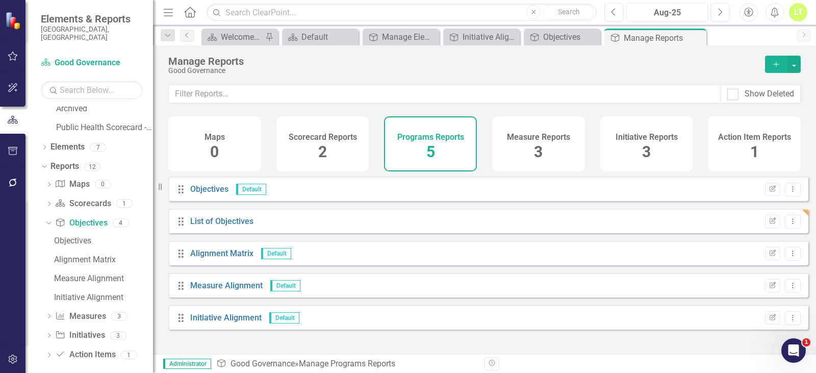
click at [291, 233] on div "Drag List of Objectives Edit Report Dropdown Menu" at bounding box center [488, 220] width 640 height 24
click at [786, 223] on button "Dropdown Menu" at bounding box center [793, 222] width 16 height 14
click at [768, 303] on link "Trash Delete Report" at bounding box center [750, 302] width 84 height 19
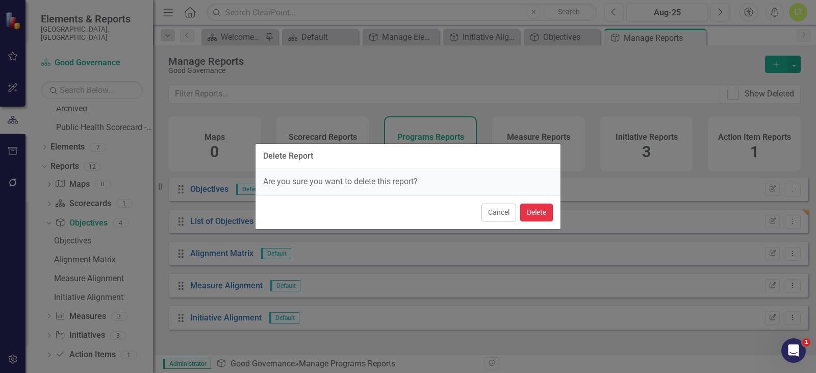
click at [541, 213] on button "Delete" at bounding box center [536, 212] width 33 height 18
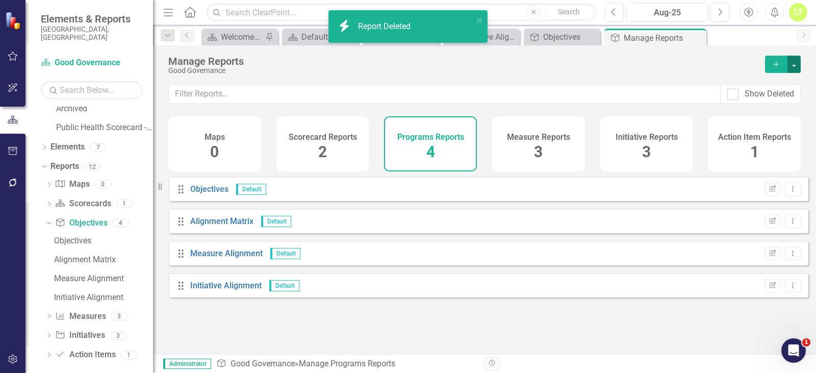
click at [796, 66] on button "button" at bounding box center [793, 64] width 13 height 17
click at [777, 76] on link "Programs Add Report" at bounding box center [751, 82] width 95 height 19
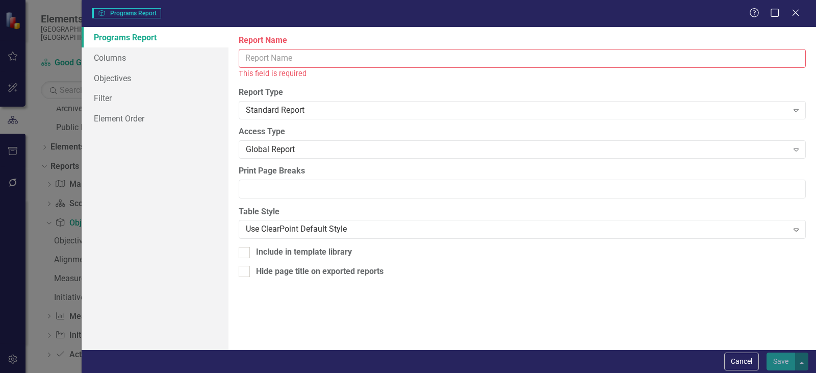
click at [279, 64] on input "Report Name" at bounding box center [522, 58] width 567 height 19
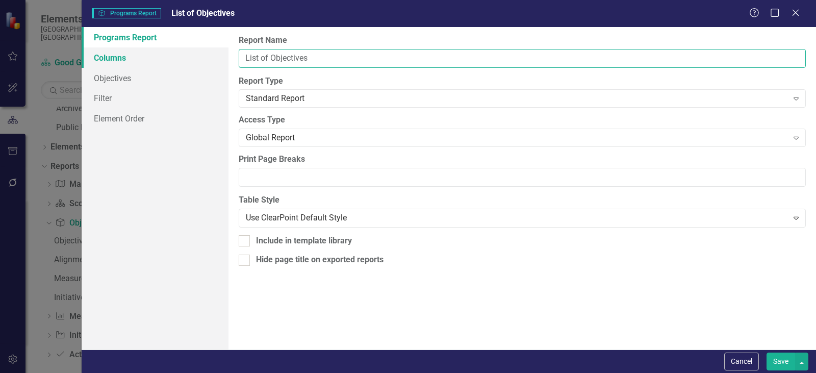
type input "List of Objectives"
click at [144, 57] on link "Columns" at bounding box center [155, 57] width 147 height 20
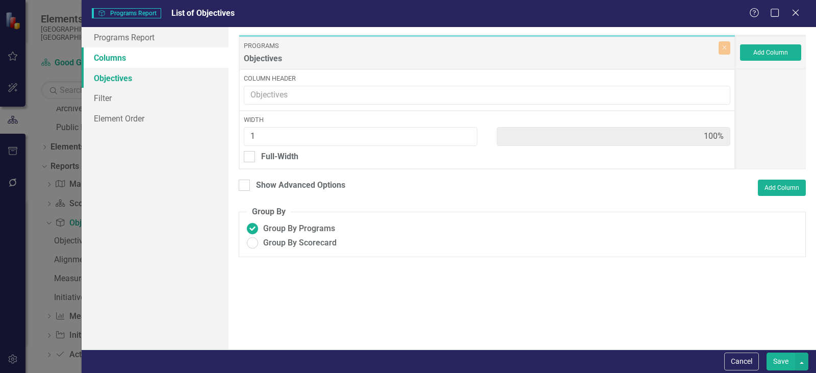
click at [118, 76] on link "Objectives" at bounding box center [155, 78] width 147 height 20
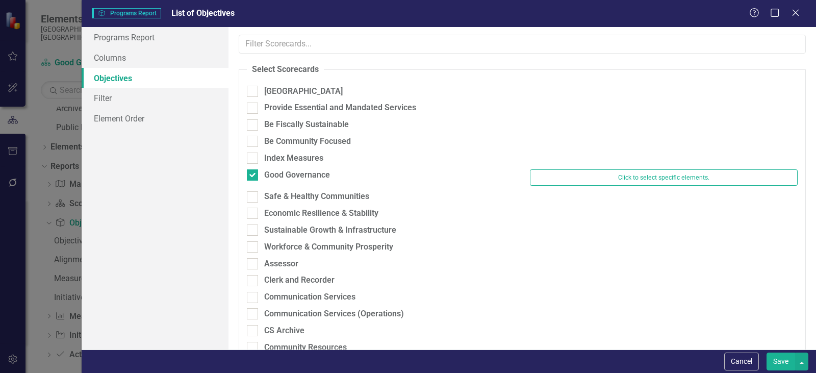
click at [789, 357] on button "Save" at bounding box center [780, 361] width 29 height 18
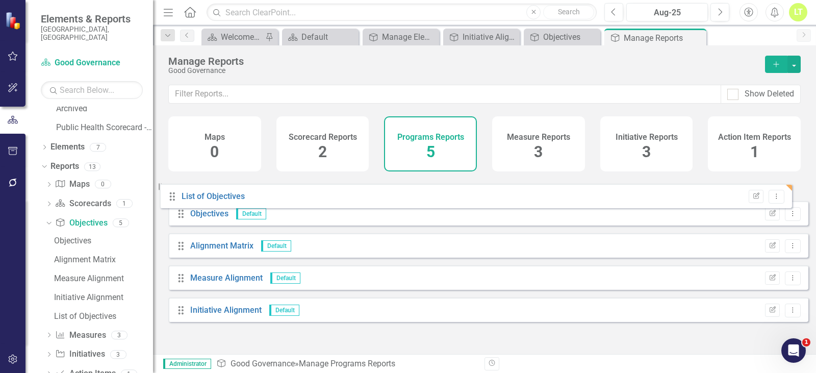
drag, startPoint x: 180, startPoint y: 328, endPoint x: 172, endPoint y: 199, distance: 129.3
click at [172, 199] on div "Drag Objectives Default Edit Report Dropdown Menu Drag Alignment Matrix Default…" at bounding box center [488, 252] width 640 height 153
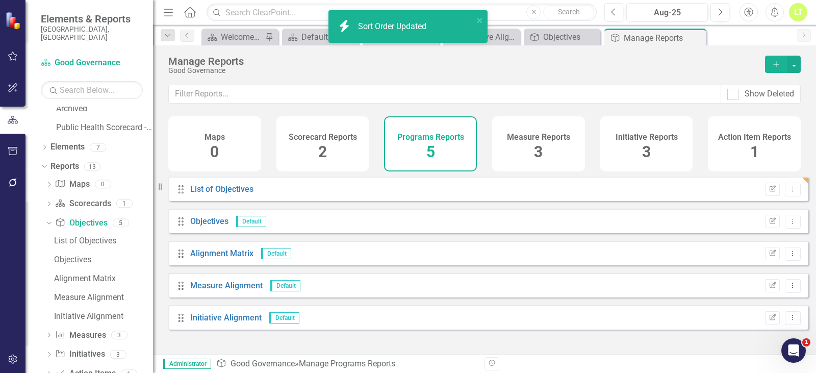
scroll to position [412, 0]
click at [333, 143] on div "Scorecard Reports 2" at bounding box center [322, 143] width 93 height 55
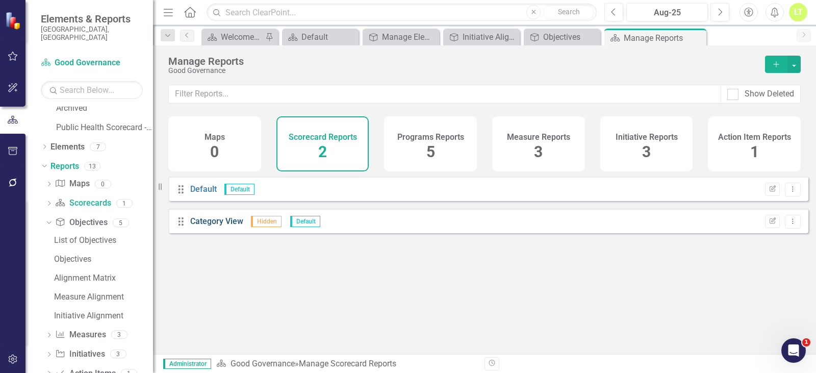
click at [223, 226] on link "Category View" at bounding box center [216, 221] width 53 height 10
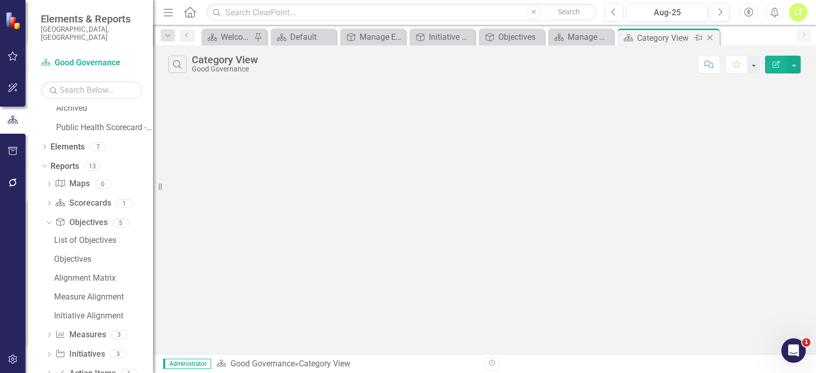
click at [709, 36] on icon "Close" at bounding box center [709, 38] width 10 height 8
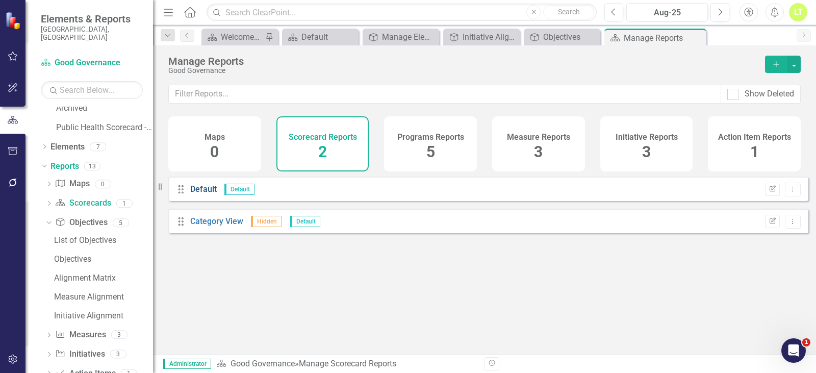
click at [198, 194] on link "Default" at bounding box center [203, 189] width 27 height 10
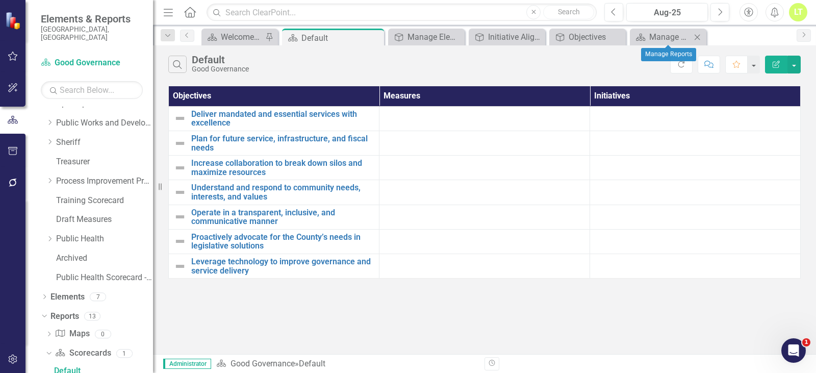
scroll to position [260, 0]
click at [372, 36] on icon "Close" at bounding box center [374, 38] width 10 height 8
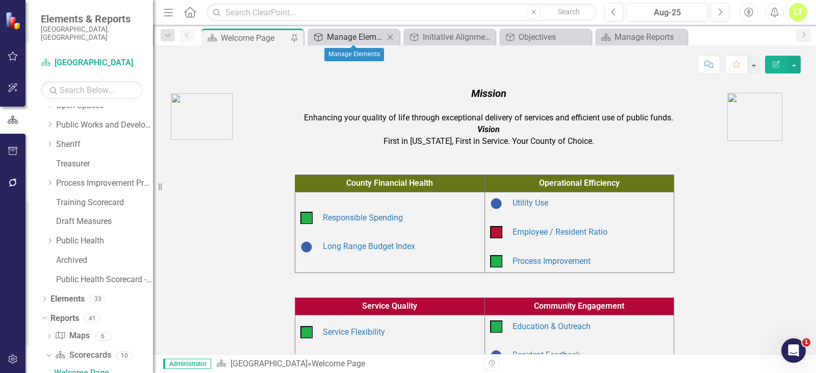
click at [353, 36] on div "Manage Elements" at bounding box center [355, 37] width 57 height 13
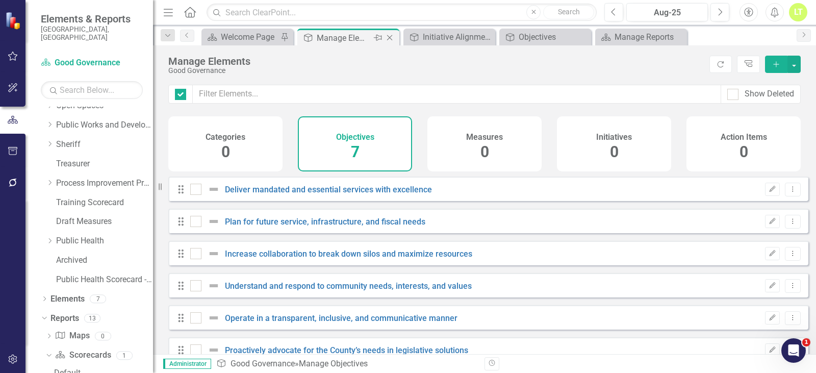
checkbox input "false"
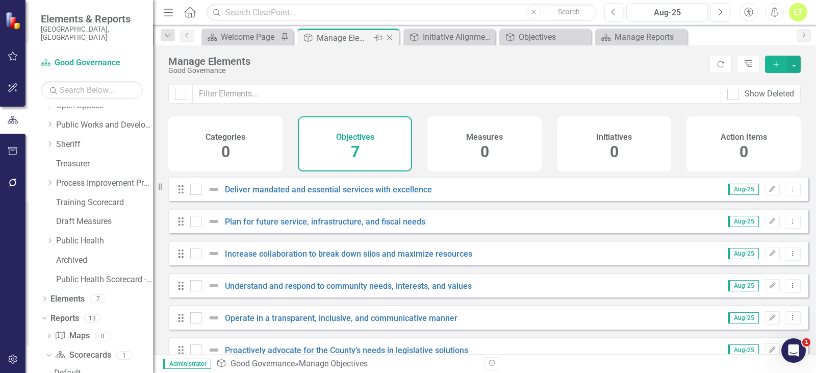
click at [389, 35] on icon "Close" at bounding box center [389, 38] width 10 height 8
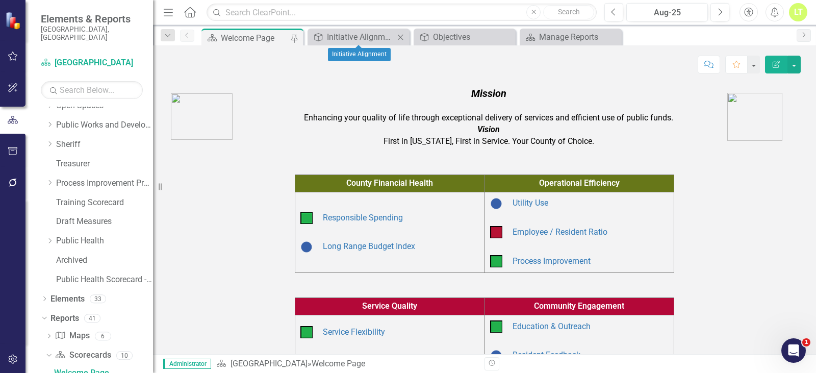
click at [401, 35] on icon "Close" at bounding box center [400, 37] width 10 height 8
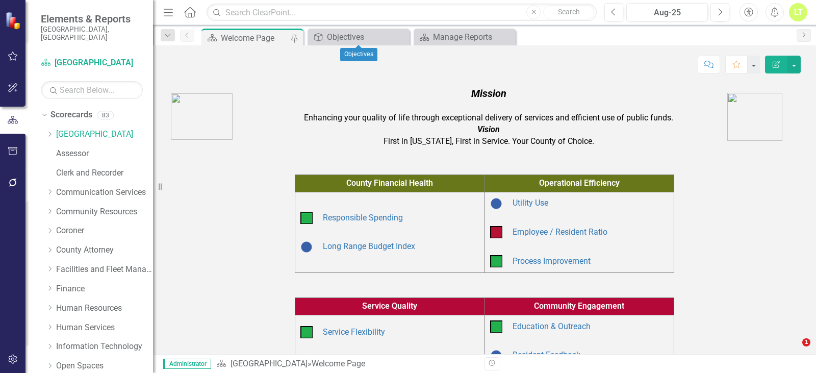
click at [360, 36] on div "Objectives" at bounding box center [367, 37] width 80 height 13
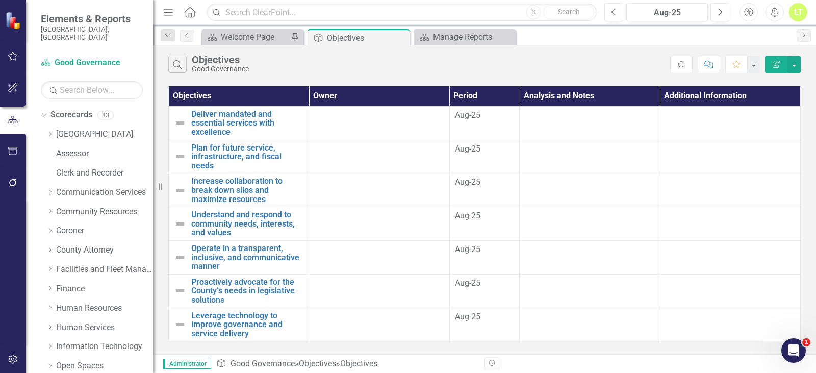
scroll to position [270, 0]
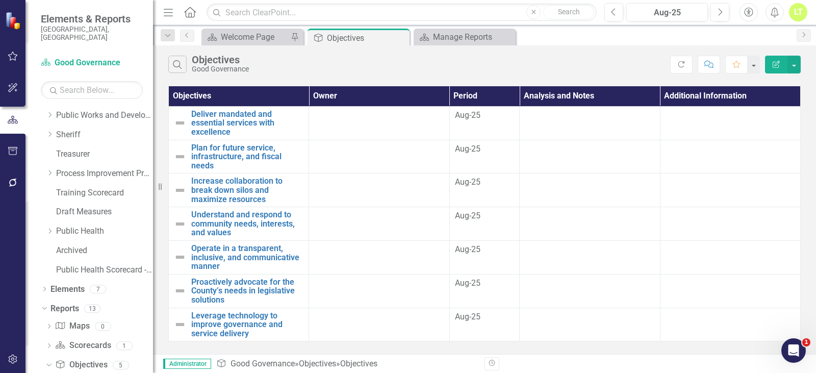
click at [435, 27] on div "Dropdown Search Scorecard Welcome Page Pin Programs Objectives Pin Scorecard Ma…" at bounding box center [484, 35] width 663 height 20
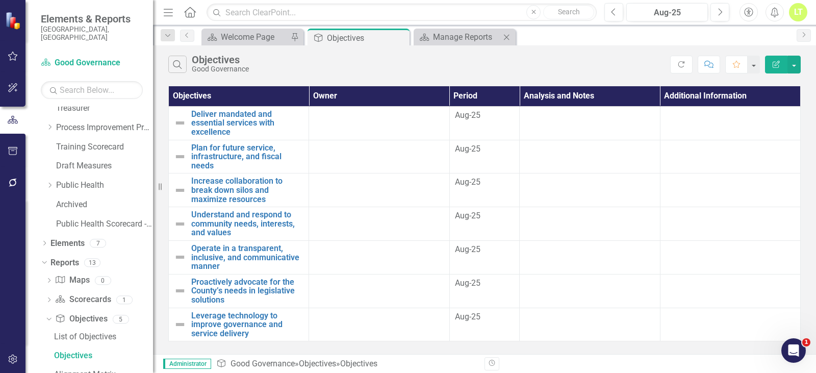
click at [437, 29] on div "Scorecard Manage Reports Close" at bounding box center [464, 37] width 102 height 17
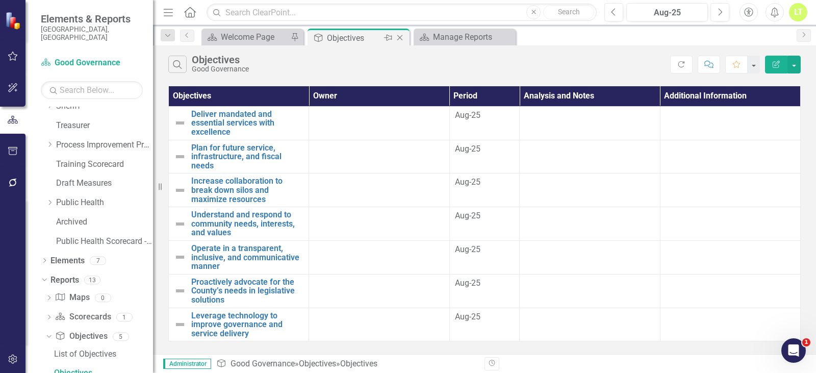
click at [404, 36] on icon "Close" at bounding box center [400, 38] width 10 height 8
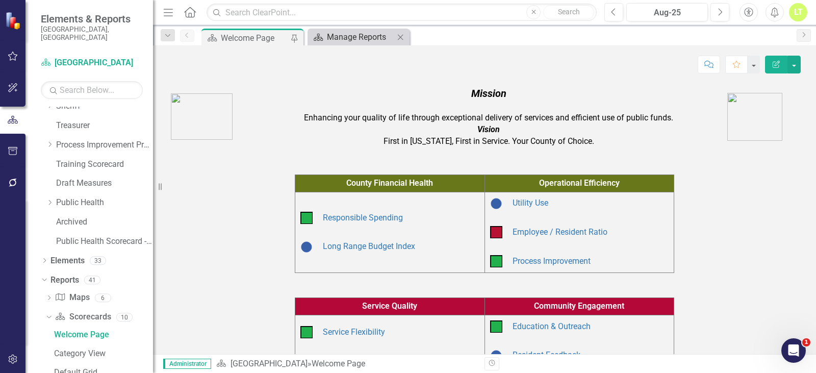
scroll to position [260, 0]
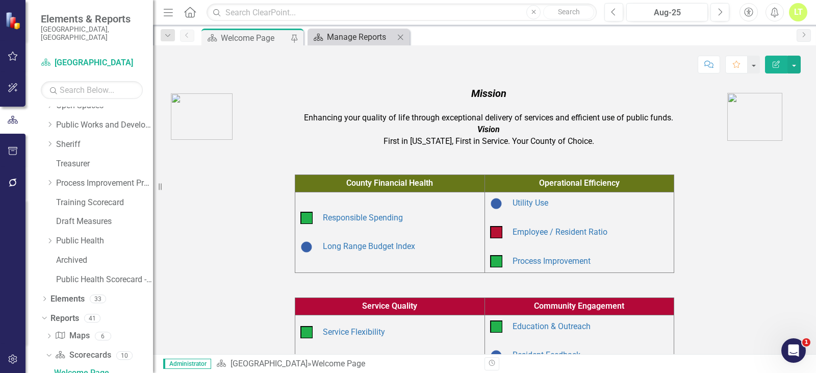
click at [362, 36] on div "Manage Reports" at bounding box center [360, 37] width 67 height 13
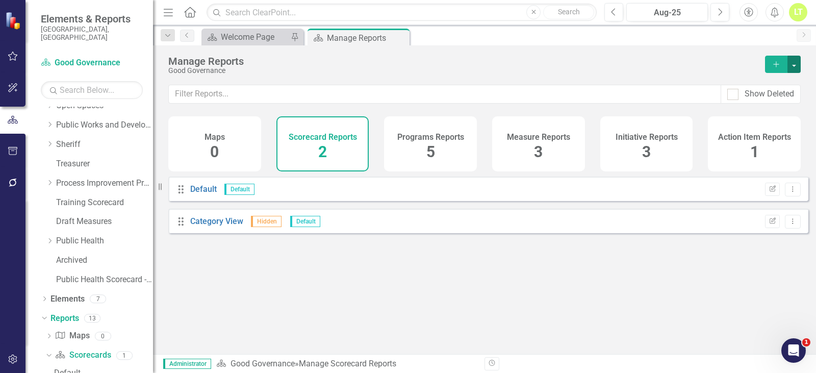
click at [796, 62] on button "button" at bounding box center [793, 64] width 13 height 17
click at [770, 114] on link "Reference Add Report Reference" at bounding box center [749, 120] width 102 height 19
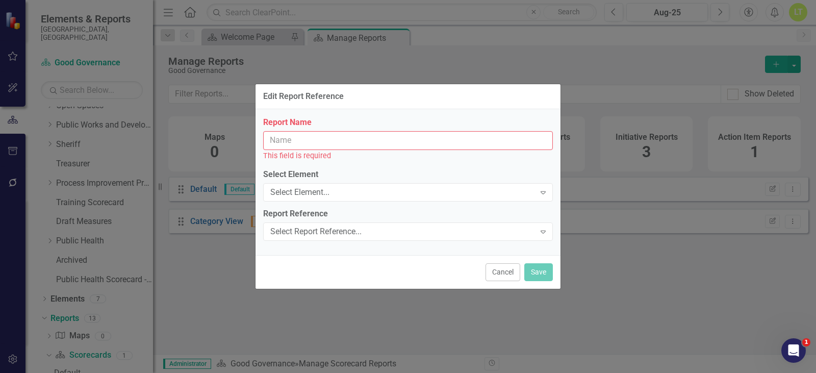
click at [369, 137] on input "Report Name" at bounding box center [408, 140] width 290 height 19
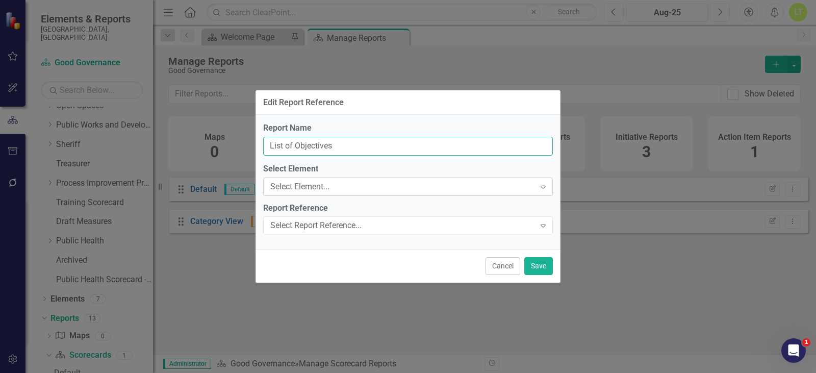
type input "List of Objectives"
click at [338, 179] on div "Select Element... Expand" at bounding box center [408, 186] width 290 height 18
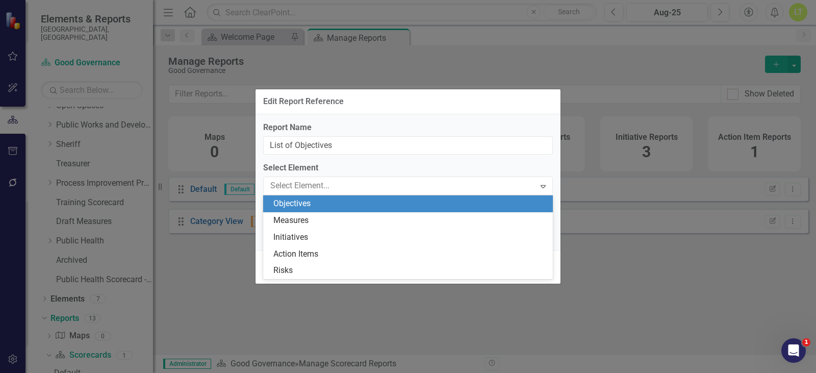
click at [327, 199] on div "Objectives" at bounding box center [409, 204] width 273 height 12
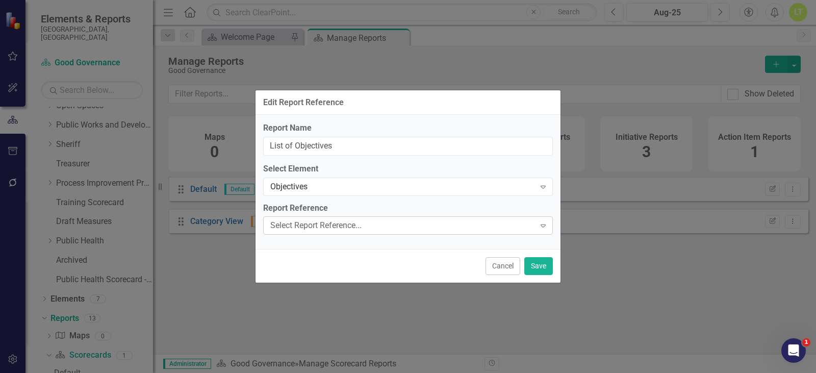
click at [327, 220] on div "Select Report Reference..." at bounding box center [402, 226] width 265 height 12
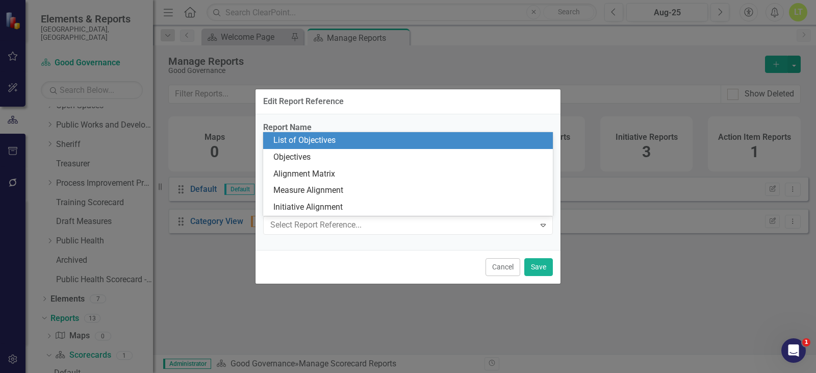
click at [315, 142] on div "List of Objectives" at bounding box center [409, 141] width 273 height 12
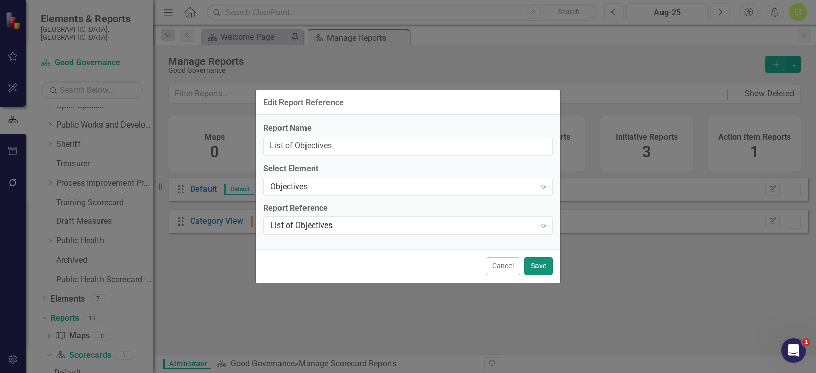
click at [546, 272] on button "Save" at bounding box center [538, 266] width 29 height 18
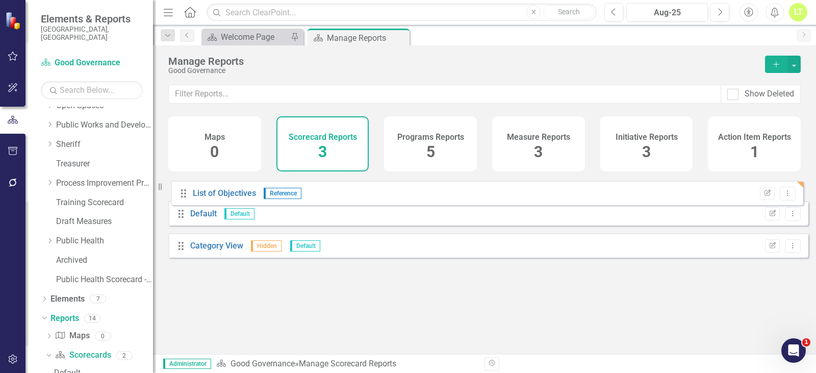
drag, startPoint x: 181, startPoint y: 261, endPoint x: 184, endPoint y: 193, distance: 67.8
click at [184, 193] on div "Drag Default Default Edit Report Dropdown Menu Drag Category View Hidden Defaul…" at bounding box center [488, 220] width 640 height 89
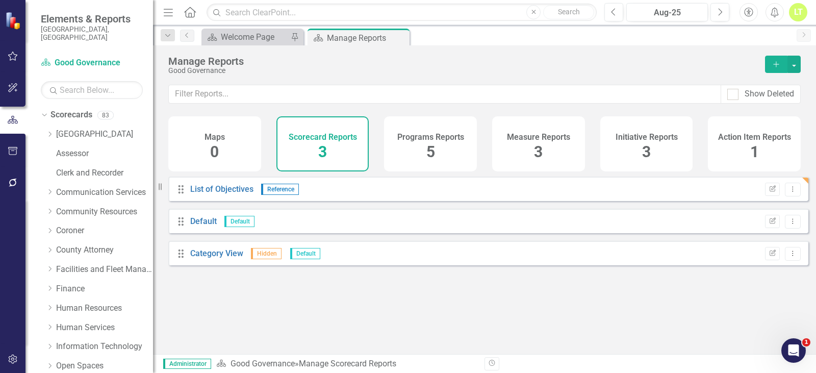
click at [203, 190] on div "Drag List of Objectives Reference Edit Report Dropdown Menu" at bounding box center [488, 188] width 640 height 24
click at [206, 194] on link "List of Objectives" at bounding box center [221, 189] width 63 height 10
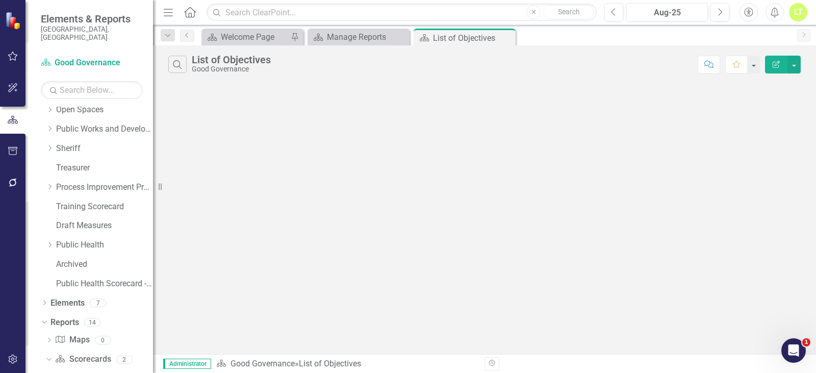
scroll to position [260, 0]
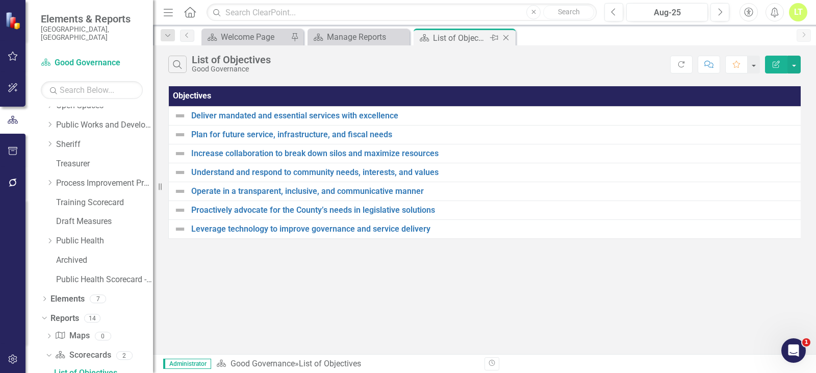
click at [509, 36] on icon "Close" at bounding box center [506, 38] width 10 height 8
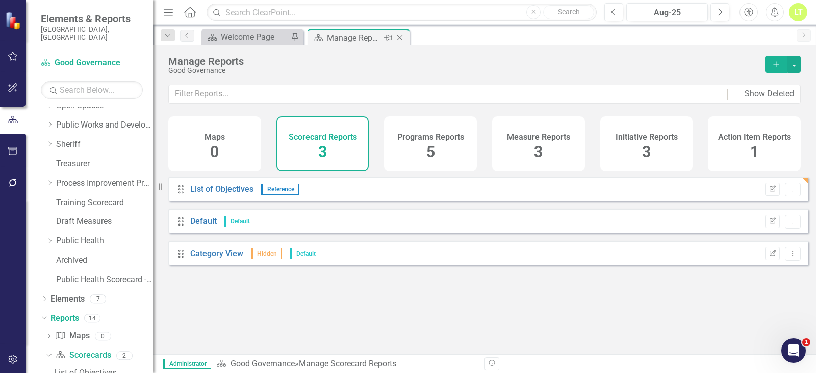
click at [353, 42] on div "Manage Reports" at bounding box center [354, 38] width 55 height 13
click at [788, 192] on icon "Dropdown Menu" at bounding box center [792, 189] width 9 height 7
click at [752, 205] on link "Edit Report Edit Report" at bounding box center [750, 213] width 84 height 19
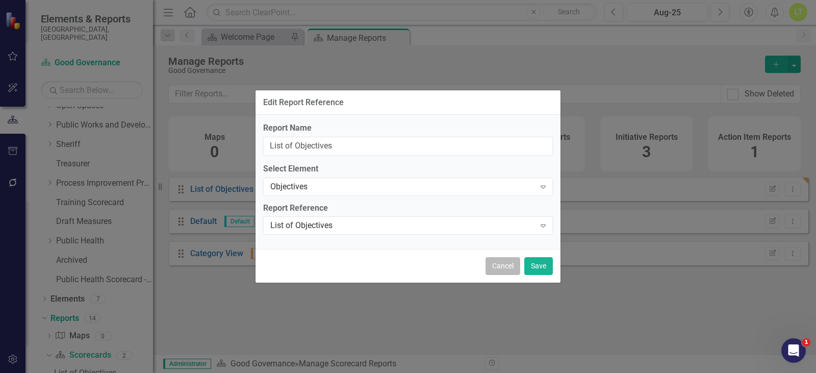
click at [488, 263] on button "Cancel" at bounding box center [502, 266] width 35 height 18
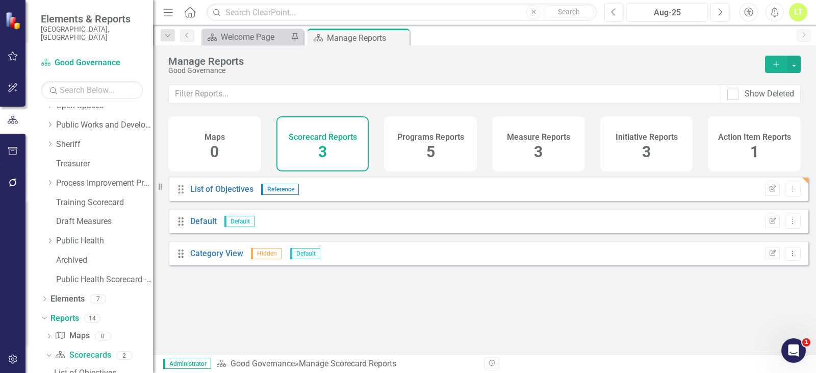
click at [448, 144] on div "Programs Reports 5" at bounding box center [430, 143] width 93 height 55
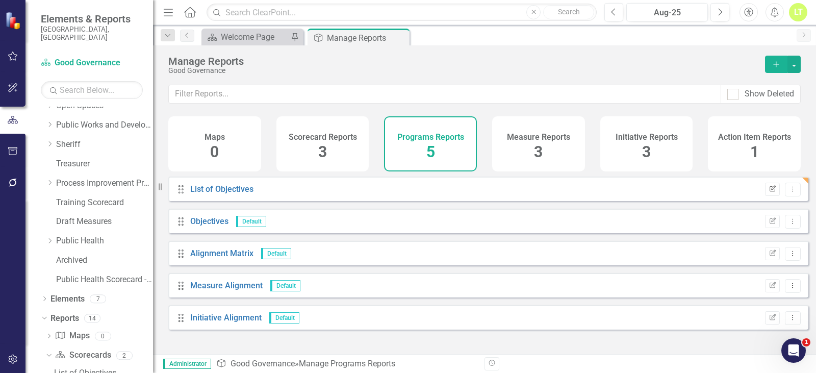
click at [768, 192] on icon "Edit Report" at bounding box center [772, 189] width 8 height 6
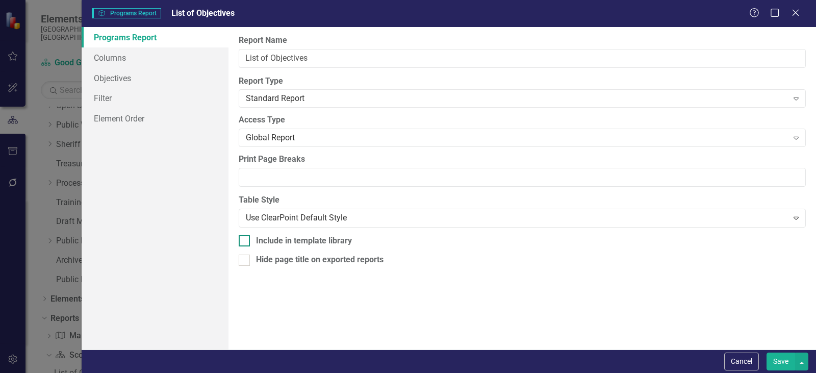
click at [297, 241] on div "Include in template library" at bounding box center [304, 241] width 96 height 12
click at [245, 241] on input "Include in template library" at bounding box center [242, 238] width 7 height 7
checkbox input "true"
click at [769, 360] on button "Save" at bounding box center [780, 361] width 29 height 18
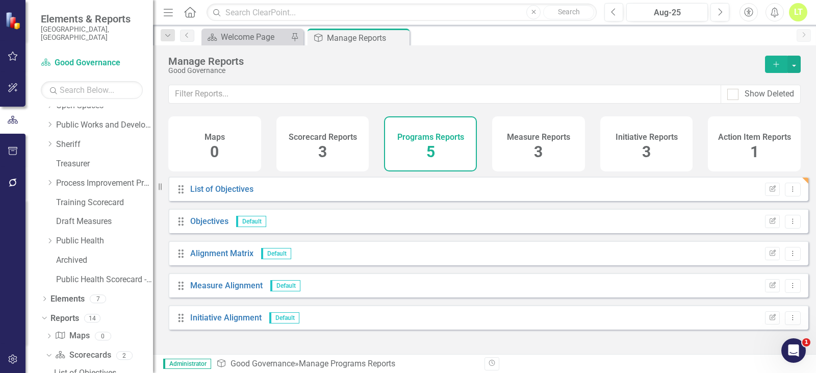
click at [422, 128] on div "Programs Reports 5" at bounding box center [430, 143] width 93 height 55
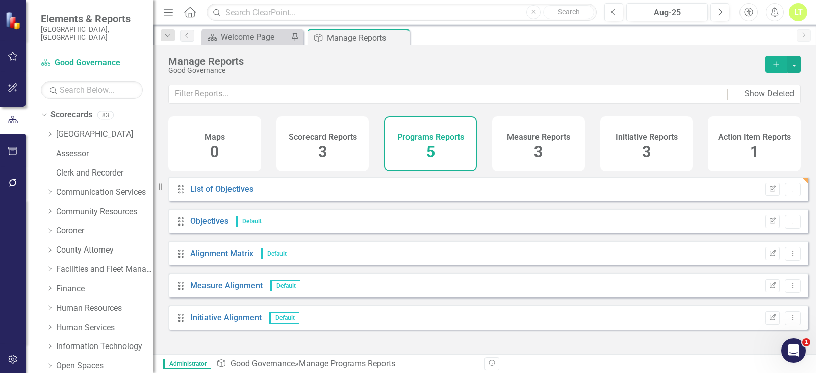
click at [45, 122] on div "Dropdown Scorecards 83 Dropdown Arapahoe County Provide Essential and Mandated …" at bounding box center [97, 328] width 112 height 443
click at [52, 131] on icon "Dropdown" at bounding box center [50, 134] width 8 height 6
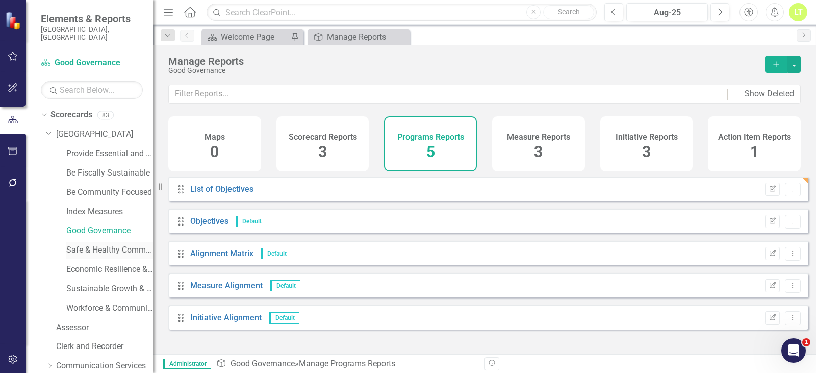
click at [95, 244] on link "Safe & Healthy Communities" at bounding box center [109, 250] width 87 height 12
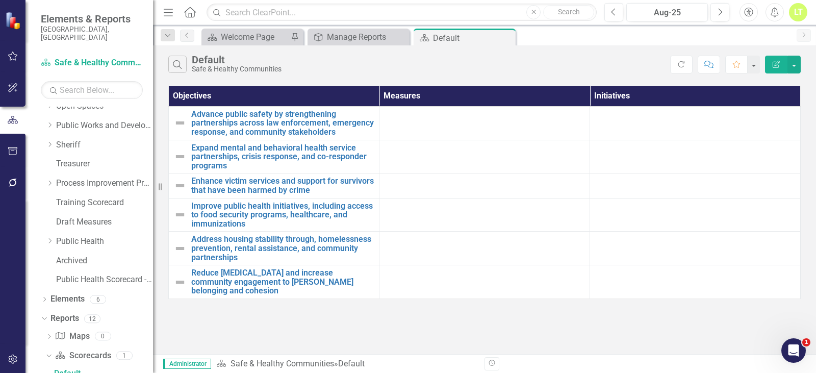
scroll to position [603, 0]
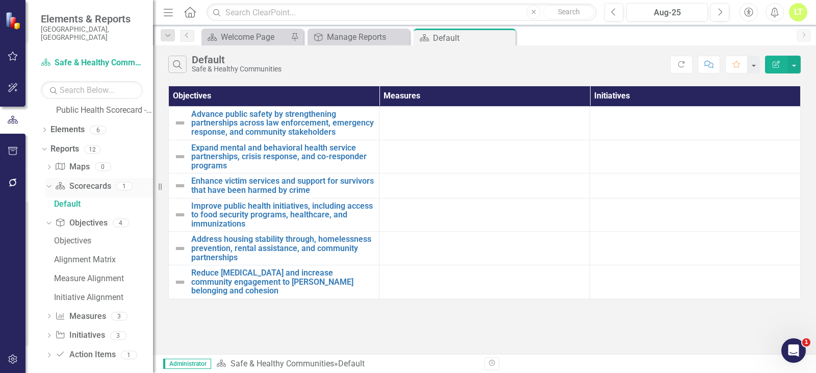
click at [98, 180] on link "Scorecard Scorecards" at bounding box center [83, 186] width 56 height 12
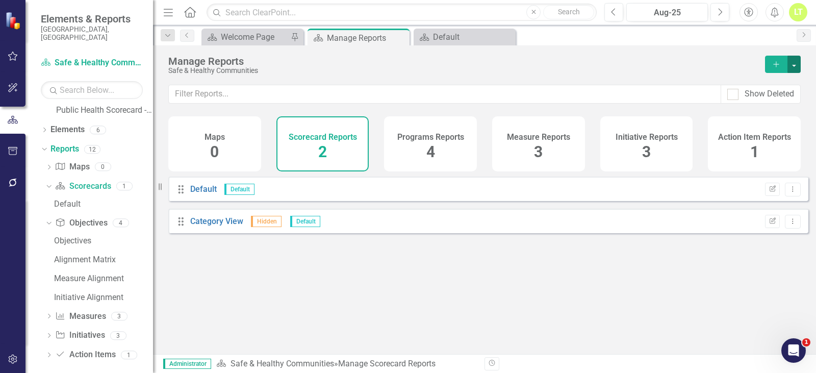
click at [794, 62] on button "button" at bounding box center [793, 64] width 13 height 17
click at [739, 98] on link "Copy Add From Template" at bounding box center [749, 101] width 102 height 19
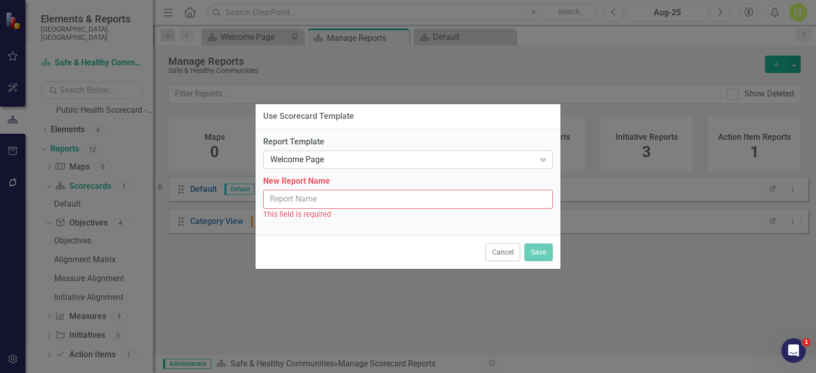
click at [383, 153] on div "Welcome Page Expand" at bounding box center [408, 159] width 290 height 18
click at [488, 248] on button "Cancel" at bounding box center [502, 252] width 35 height 18
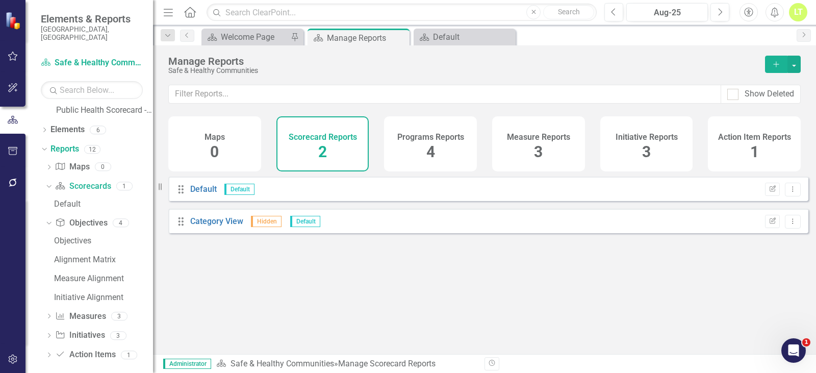
click at [435, 140] on h4 "Programs Reports" at bounding box center [430, 137] width 67 height 9
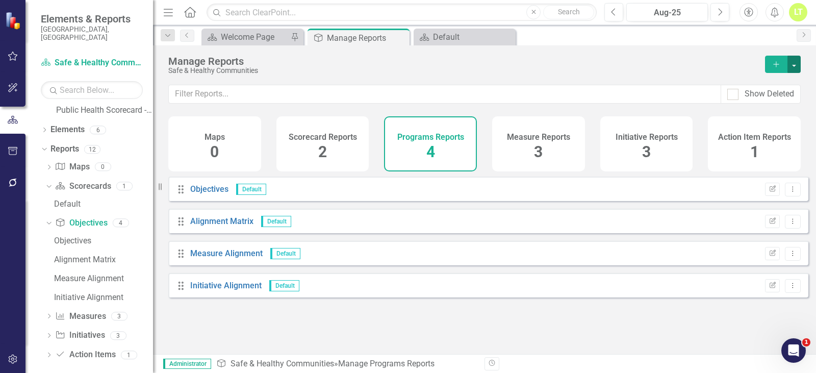
click at [794, 68] on button "button" at bounding box center [793, 64] width 13 height 17
click at [760, 103] on link "Copy Add From Template" at bounding box center [751, 101] width 95 height 19
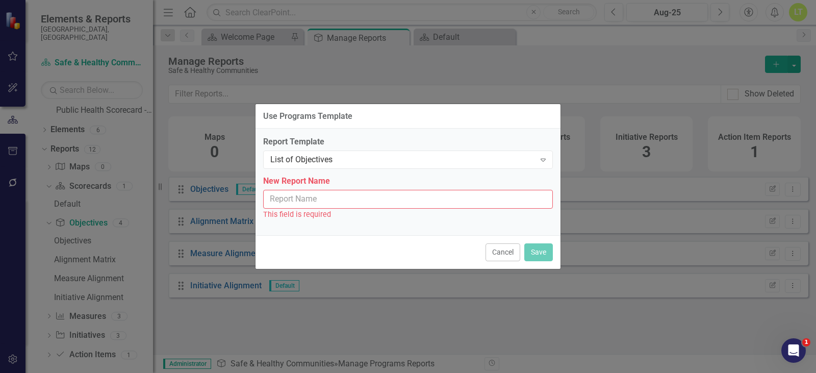
click at [321, 199] on input "New Report Name" at bounding box center [408, 199] width 290 height 19
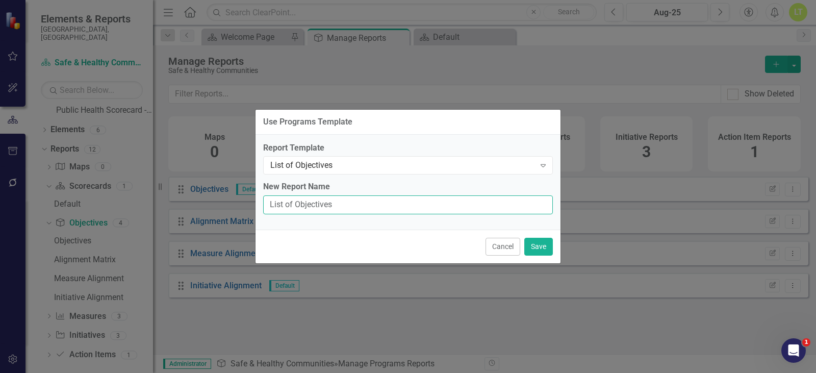
type input "List of Objectives"
click at [556, 245] on div "Cancel Save" at bounding box center [407, 246] width 305 height 34
click at [533, 244] on button "Save" at bounding box center [538, 247] width 29 height 18
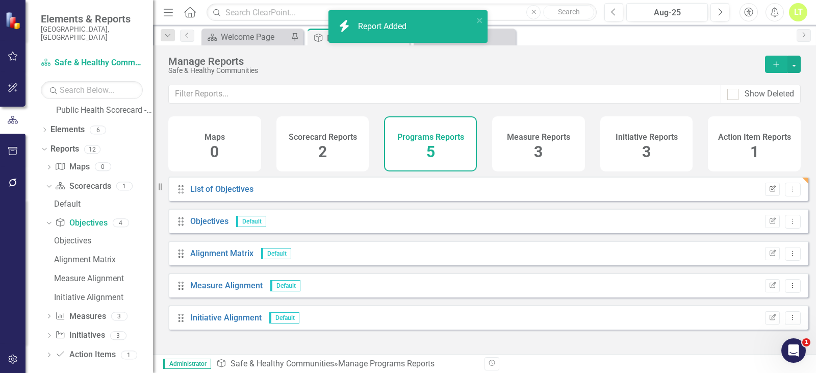
click at [766, 193] on button "Edit Report" at bounding box center [772, 188] width 15 height 13
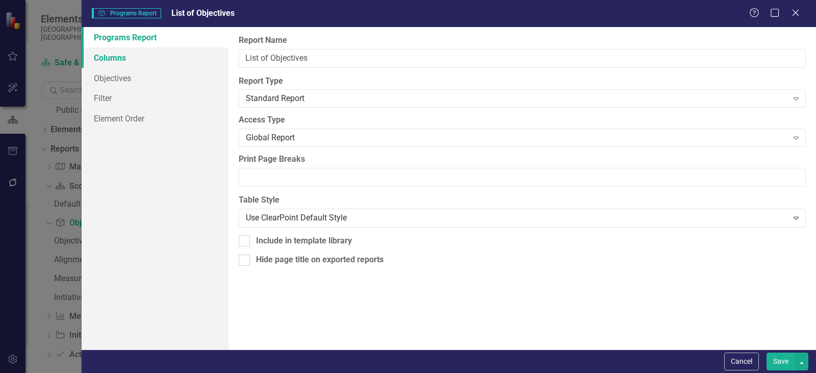
click at [127, 61] on link "Columns" at bounding box center [155, 57] width 147 height 20
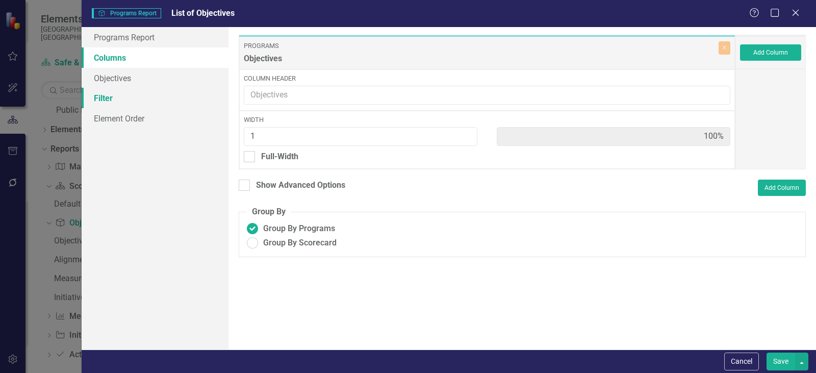
click at [130, 96] on link "Filter" at bounding box center [155, 98] width 147 height 20
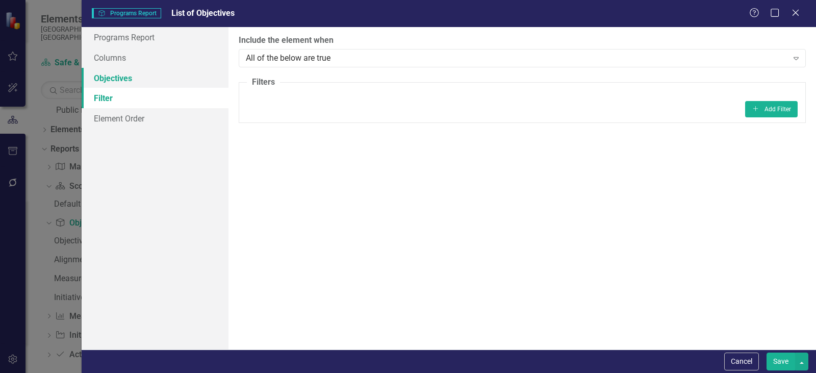
click at [126, 78] on link "Objectives" at bounding box center [155, 78] width 147 height 20
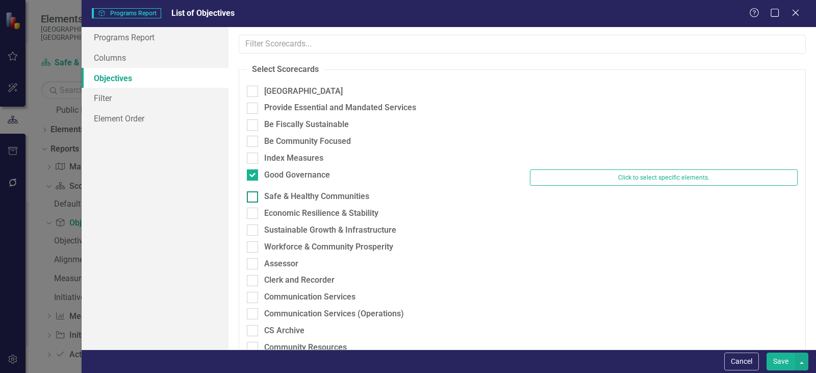
click at [254, 195] on div at bounding box center [252, 196] width 11 height 11
click at [253, 195] on input "Safe & Healthy Communities" at bounding box center [250, 194] width 7 height 7
checkbox input "true"
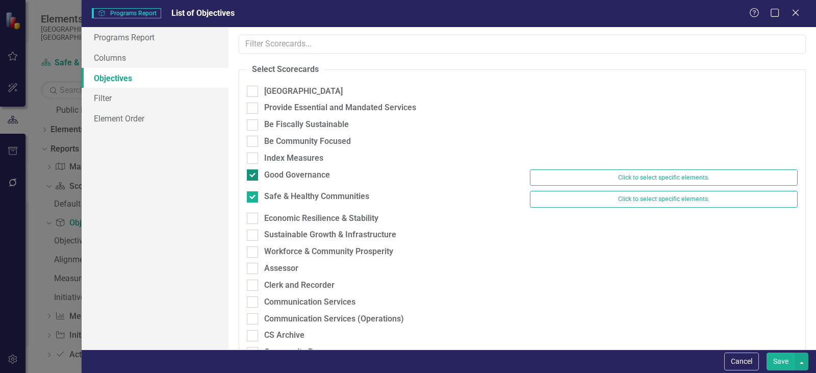
click at [252, 176] on div at bounding box center [252, 174] width 11 height 11
click at [252, 176] on input "Good Governance" at bounding box center [250, 172] width 7 height 7
checkbox input "false"
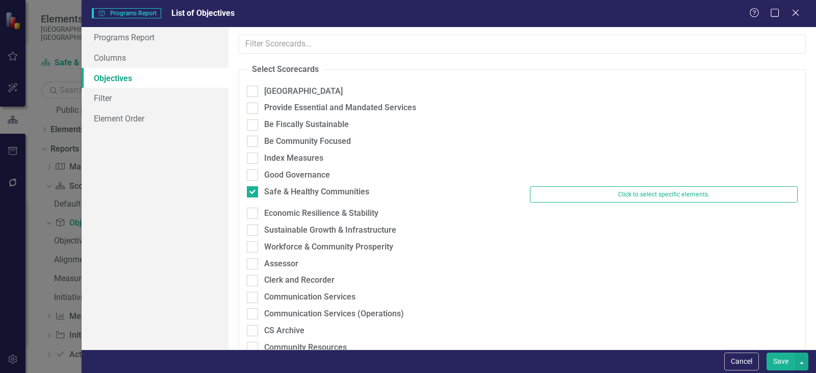
click at [776, 356] on button "Save" at bounding box center [780, 361] width 29 height 18
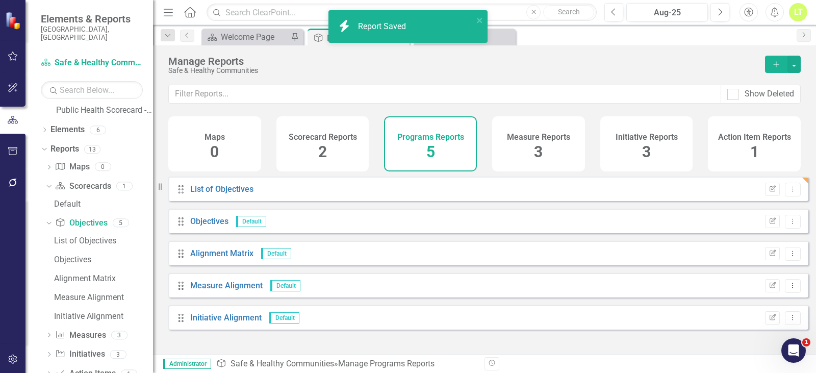
click at [339, 149] on div "Scorecard Reports 2" at bounding box center [322, 143] width 93 height 55
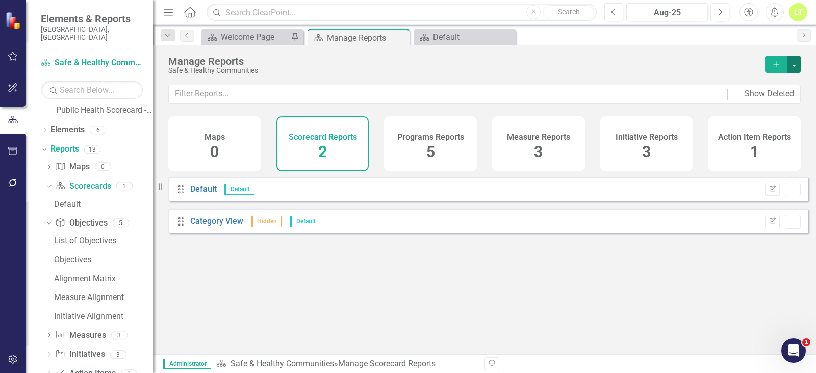
click at [800, 65] on button "button" at bounding box center [793, 64] width 13 height 17
click at [760, 119] on link "Reference Add Report Reference" at bounding box center [749, 120] width 102 height 19
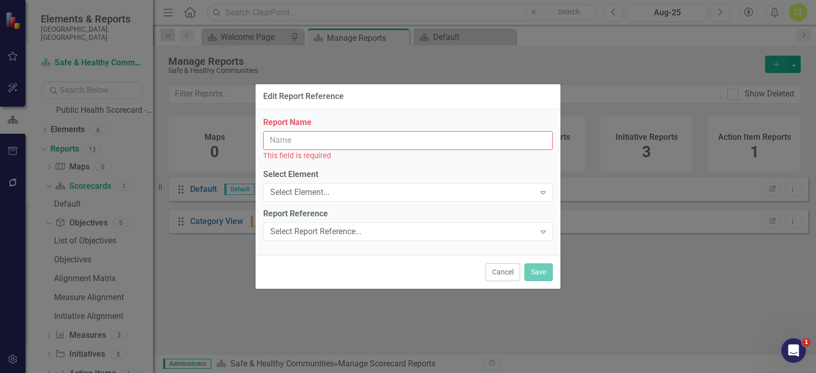
click at [363, 141] on input "Report Name" at bounding box center [408, 140] width 290 height 19
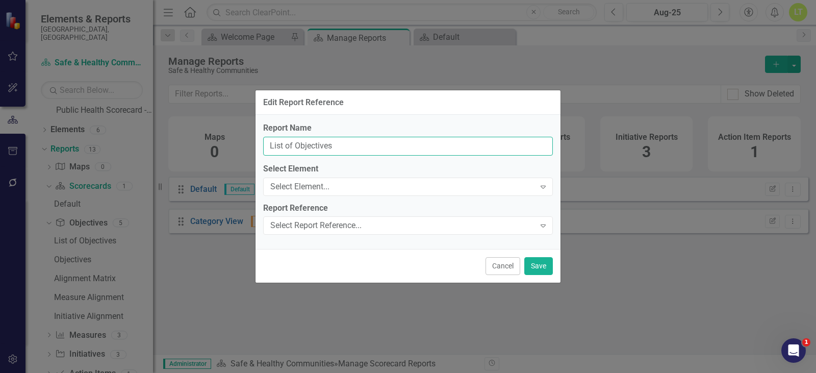
click at [363, 141] on input "List of Objectives" at bounding box center [408, 146] width 290 height 19
type input "List of Objectives"
click at [370, 189] on div "Select Element..." at bounding box center [402, 186] width 265 height 12
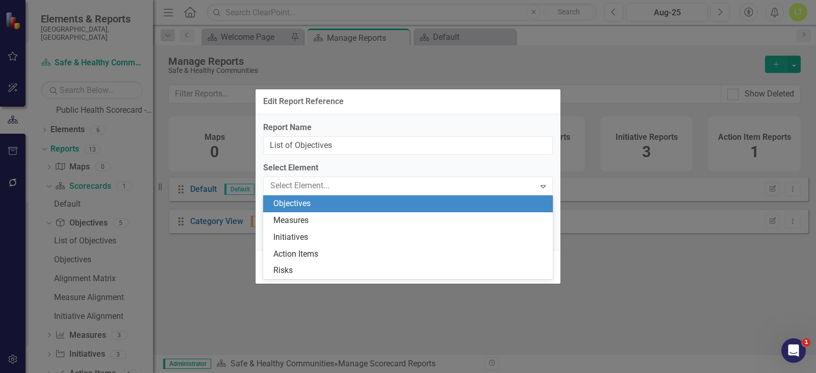
click at [326, 206] on div "Objectives" at bounding box center [409, 204] width 273 height 12
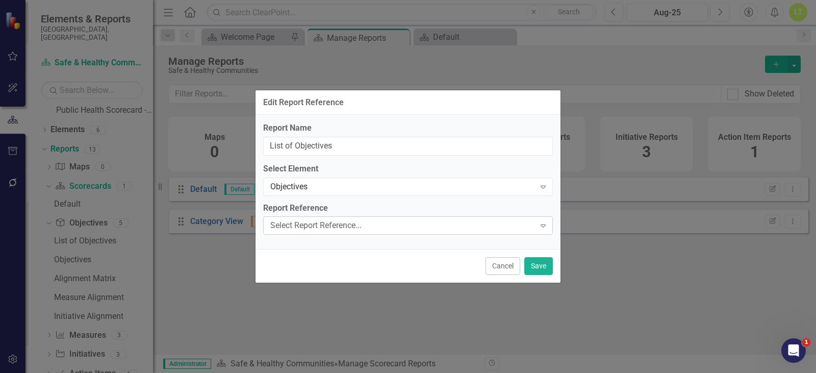
click at [318, 229] on div "Select Report Reference..." at bounding box center [402, 226] width 265 height 12
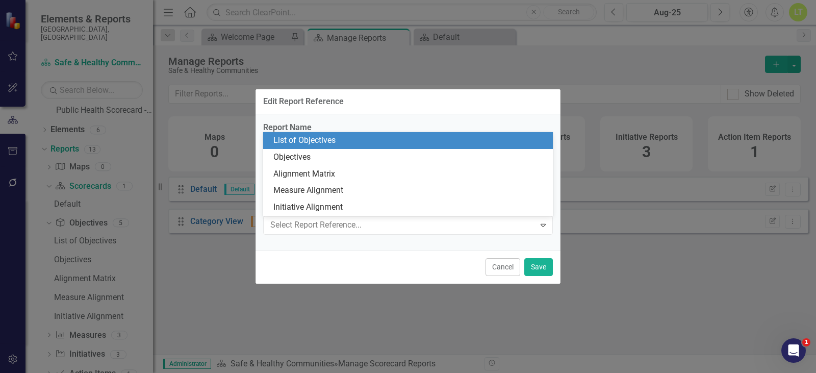
click at [317, 137] on div "List of Objectives" at bounding box center [409, 141] width 273 height 12
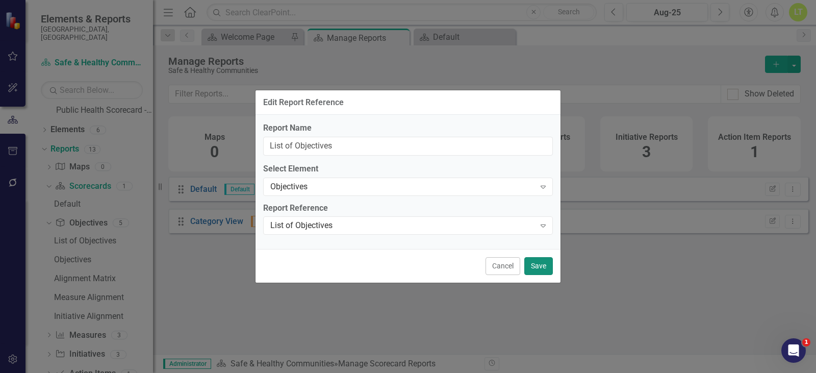
click at [541, 270] on button "Save" at bounding box center [538, 266] width 29 height 18
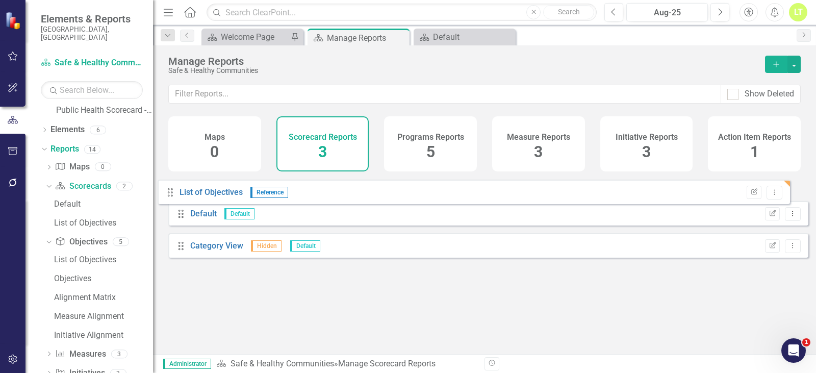
drag, startPoint x: 182, startPoint y: 259, endPoint x: 173, endPoint y: 192, distance: 67.8
click at [173, 192] on div "Drag Default Default Edit Report Dropdown Menu Drag Category View Hidden Defaul…" at bounding box center [488, 220] width 640 height 89
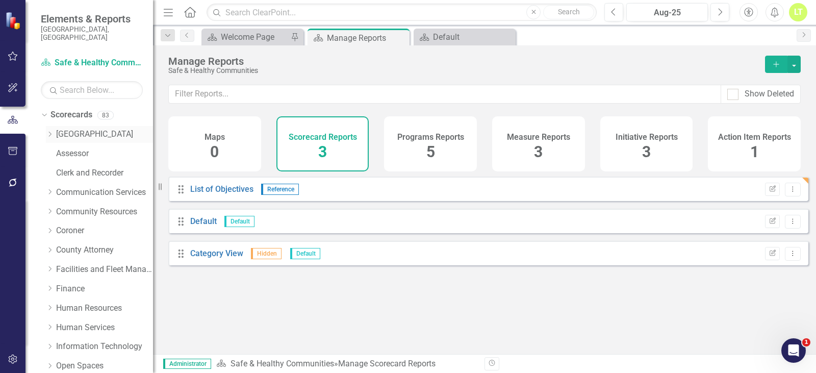
click at [49, 131] on icon "Dropdown" at bounding box center [50, 134] width 8 height 6
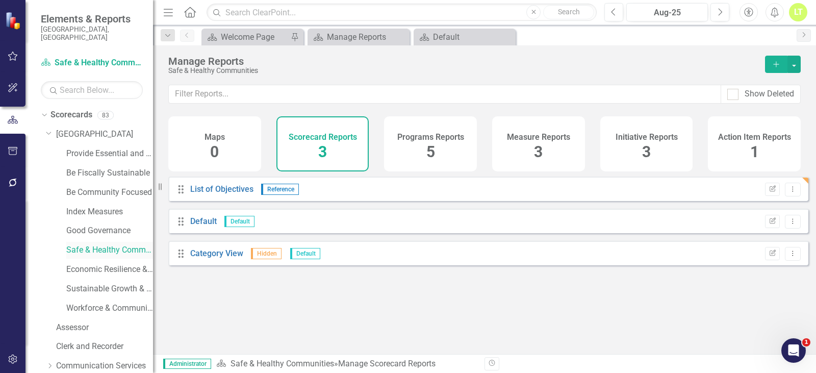
click at [100, 244] on link "Safe & Healthy Communities" at bounding box center [109, 250] width 87 height 12
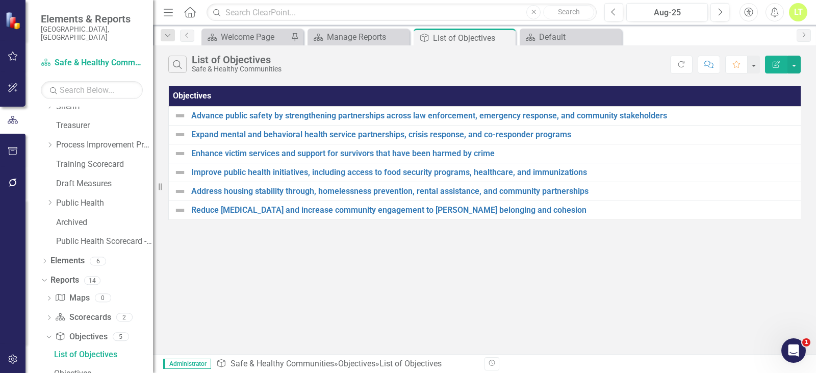
scroll to position [453, 0]
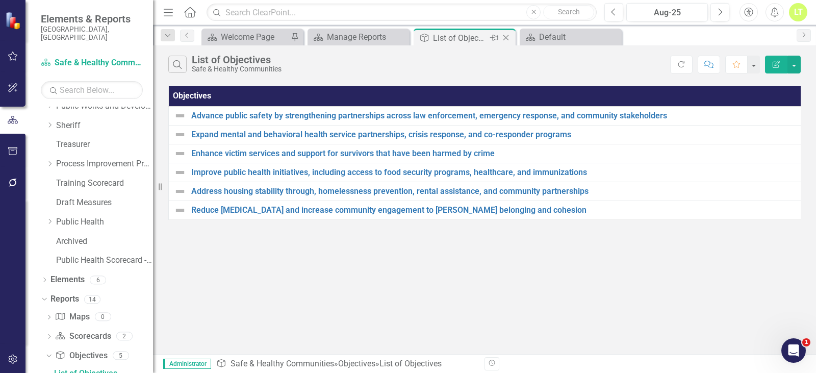
click at [504, 36] on icon "Close" at bounding box center [506, 38] width 10 height 8
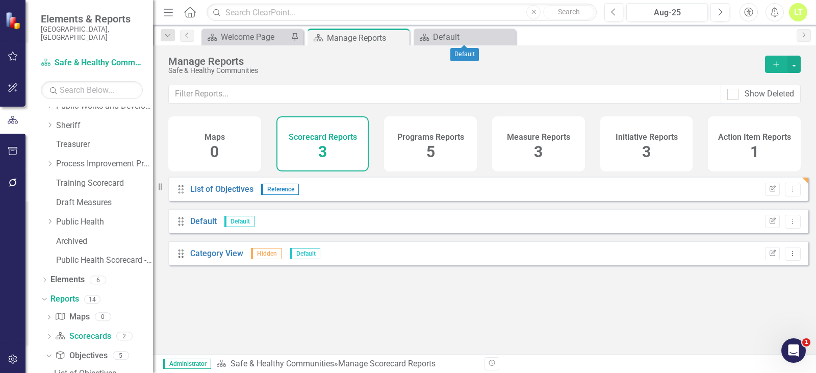
drag, startPoint x: 505, startPoint y: 39, endPoint x: 482, endPoint y: 39, distance: 22.4
click at [0, 0] on icon "Close" at bounding box center [0, 0] width 0 height 0
click at [398, 39] on icon at bounding box center [400, 38] width 6 height 6
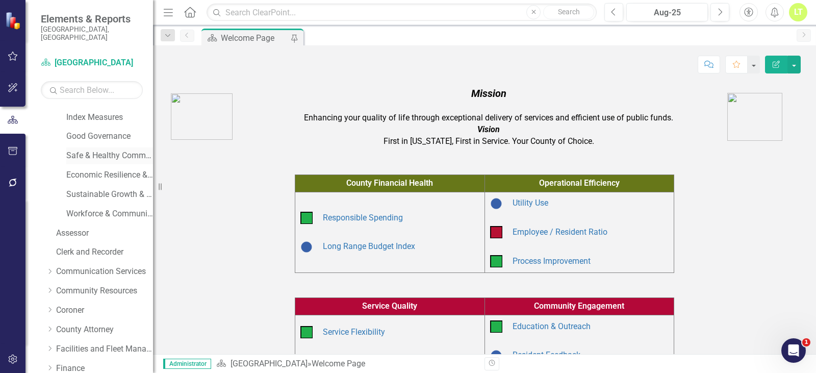
scroll to position [76, 0]
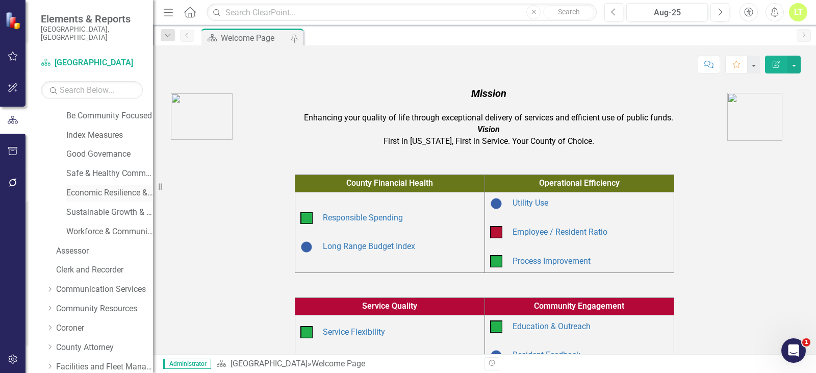
click at [96, 187] on link "Economic Resilience & Stability" at bounding box center [109, 193] width 87 height 12
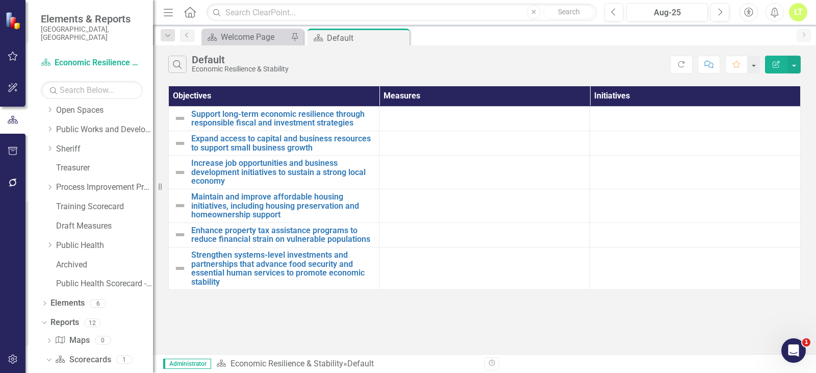
scroll to position [433, 0]
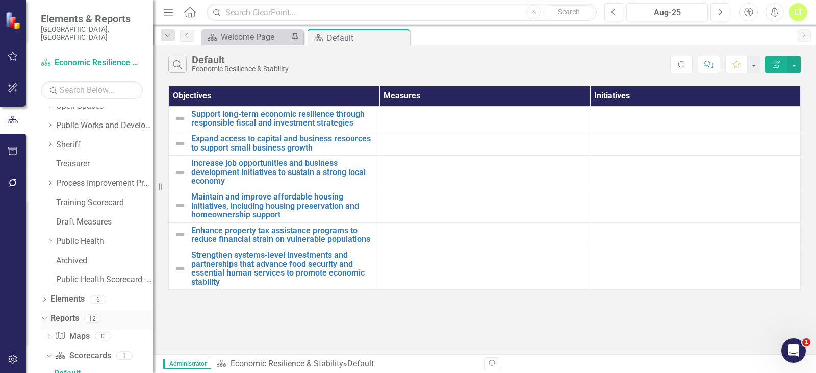
click at [65, 312] on link "Reports" at bounding box center [64, 318] width 29 height 12
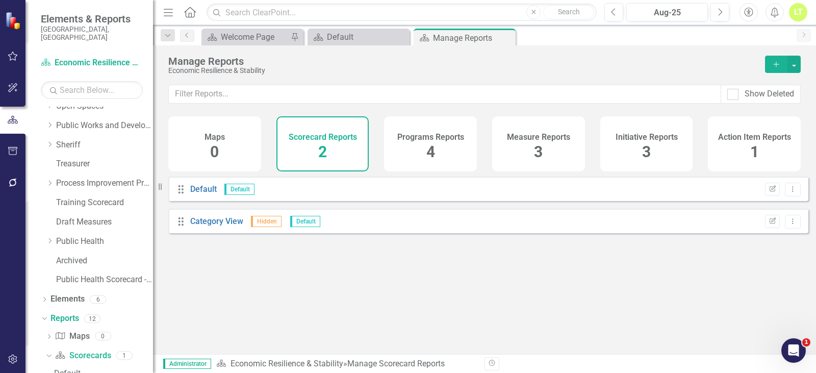
click at [439, 142] on div "Programs Reports 4" at bounding box center [430, 143] width 93 height 55
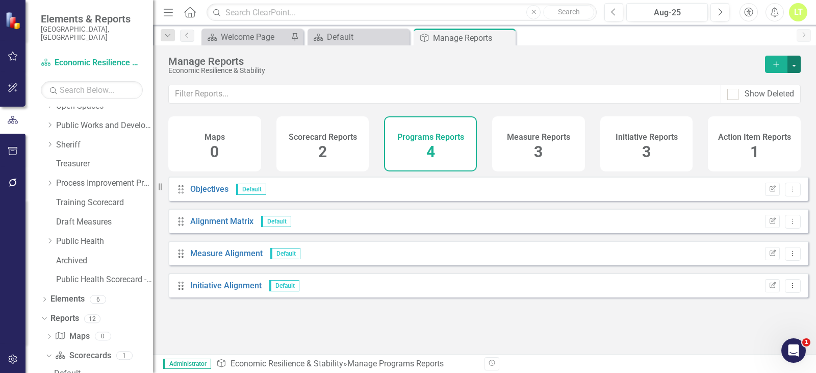
click at [797, 63] on button "button" at bounding box center [793, 64] width 13 height 17
click at [769, 95] on link "Copy Add From Template" at bounding box center [751, 101] width 95 height 19
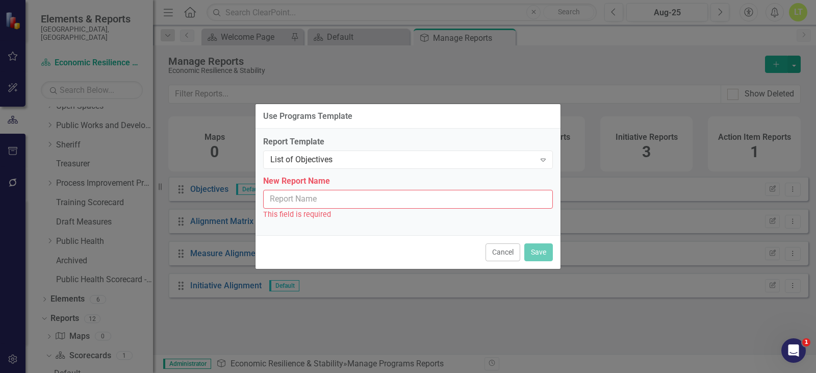
click at [357, 150] on div "Report Template List of Objectives Expand" at bounding box center [408, 152] width 290 height 32
click at [380, 199] on input "New Report Name" at bounding box center [408, 199] width 290 height 19
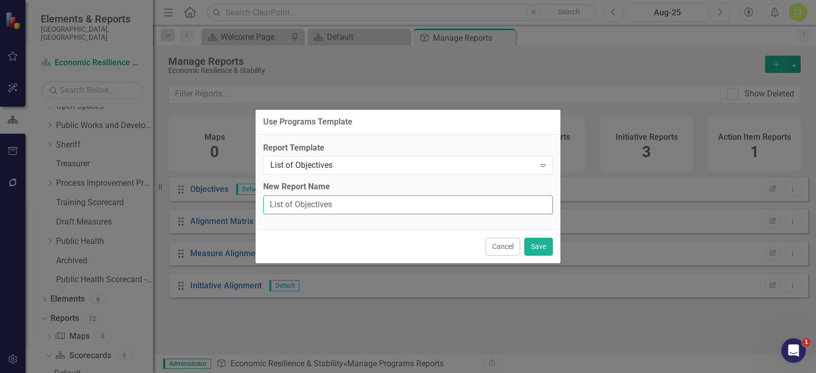
type input "List of Objectives"
click at [531, 253] on button "Save" at bounding box center [538, 247] width 29 height 18
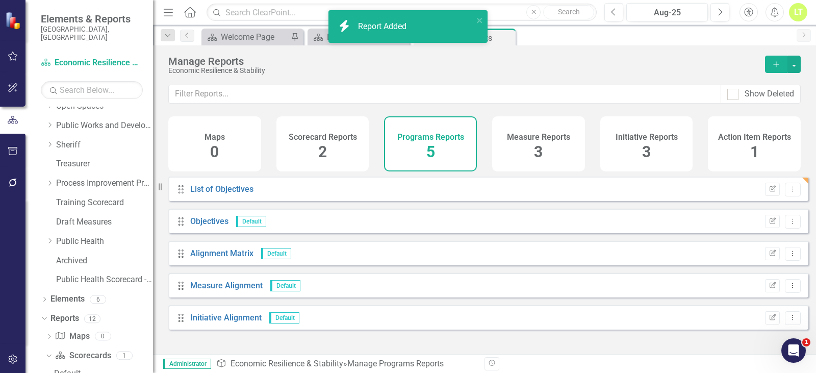
click at [338, 150] on div "Scorecard Reports 2" at bounding box center [322, 143] width 93 height 55
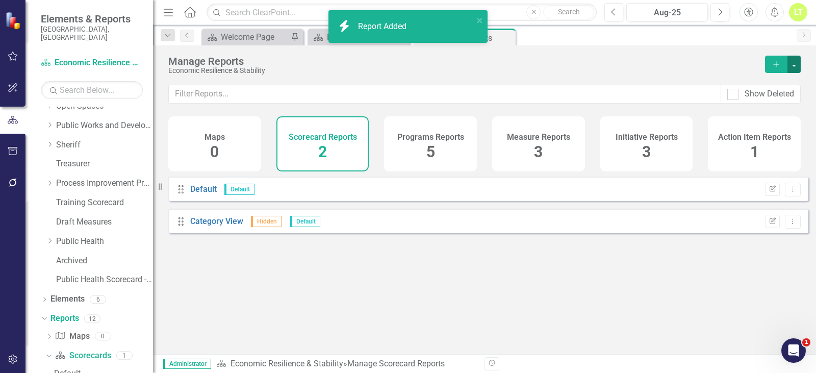
click at [798, 66] on button "button" at bounding box center [793, 64] width 13 height 17
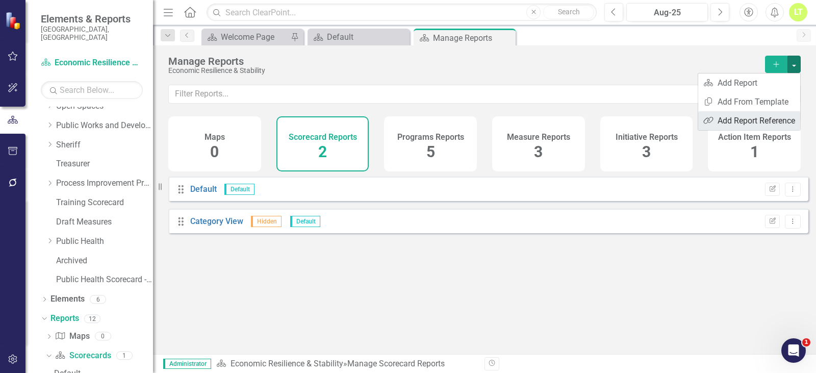
click at [769, 117] on link "Reference Add Report Reference" at bounding box center [749, 120] width 102 height 19
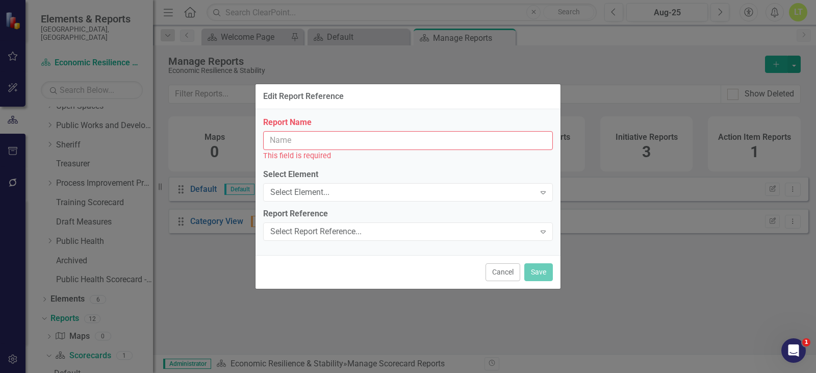
click at [338, 137] on input "Report Name" at bounding box center [408, 140] width 290 height 19
paste input "List of Objectives"
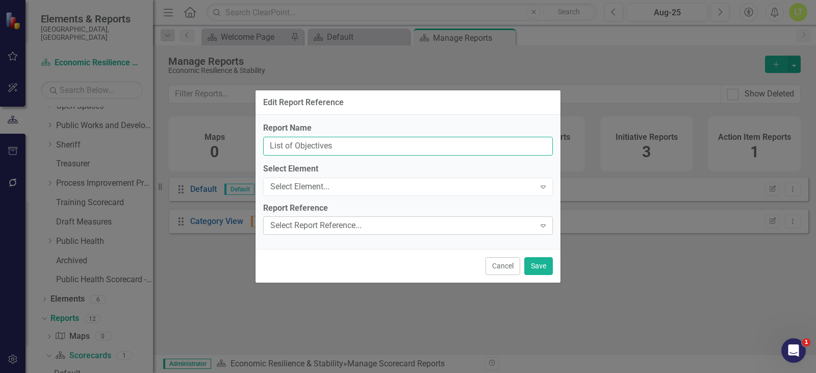
type input "List of Objectives"
click at [394, 225] on div "Select Report Reference..." at bounding box center [402, 226] width 265 height 12
click at [346, 186] on div "Select Element..." at bounding box center [402, 186] width 265 height 12
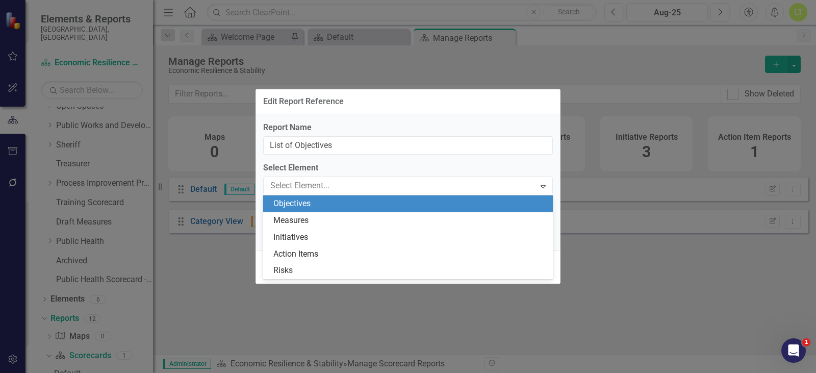
click at [324, 206] on div "Objectives" at bounding box center [409, 204] width 273 height 12
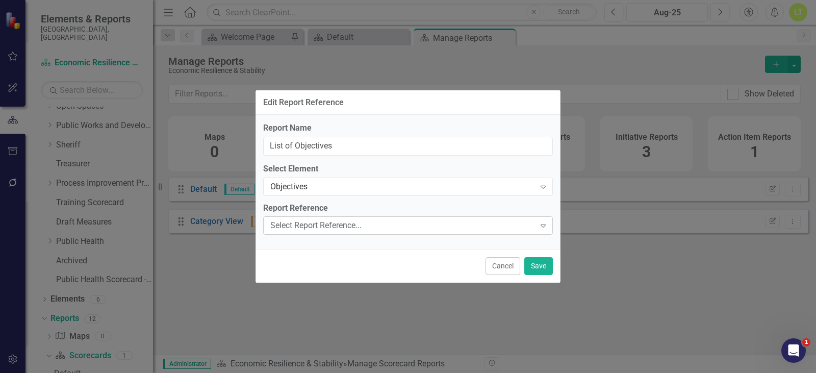
click at [317, 226] on div "Select Report Reference..." at bounding box center [402, 226] width 265 height 12
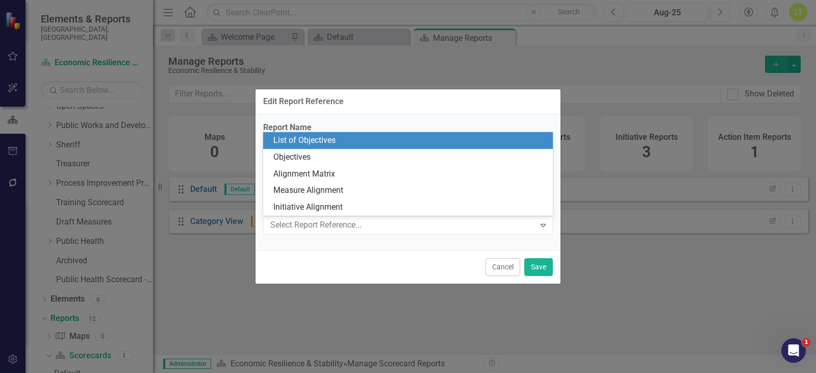
click at [310, 144] on div "List of Objectives" at bounding box center [409, 141] width 273 height 12
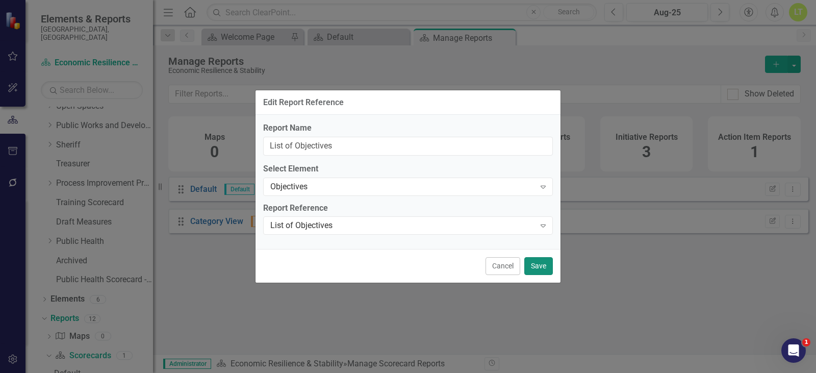
click at [539, 260] on button "Save" at bounding box center [538, 266] width 29 height 18
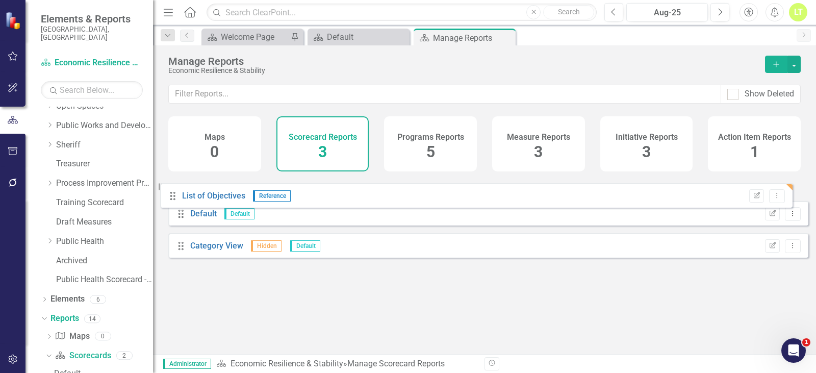
drag, startPoint x: 180, startPoint y: 257, endPoint x: 172, endPoint y: 192, distance: 65.8
click at [172, 192] on div "Drag Default Default Edit Report Dropdown Menu Drag Category View Hidden Defaul…" at bounding box center [488, 220] width 640 height 89
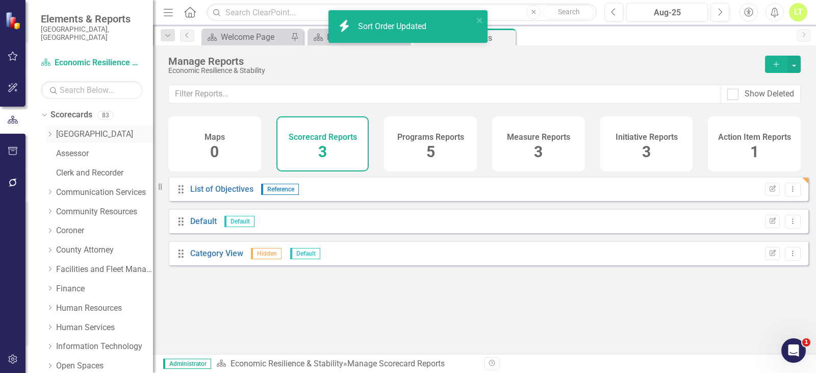
click at [47, 131] on icon "Dropdown" at bounding box center [50, 134] width 8 height 6
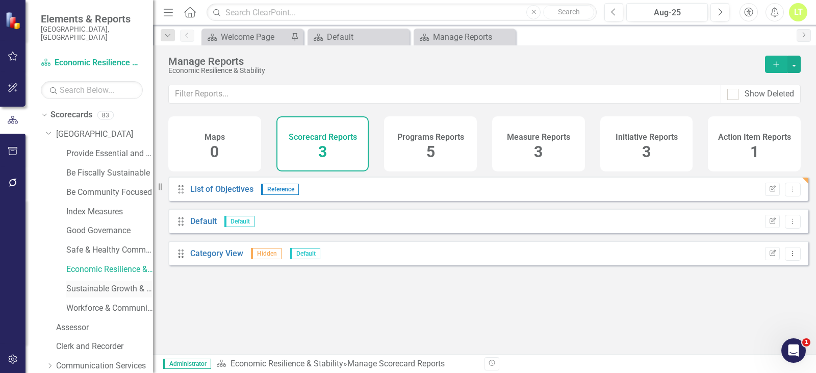
click at [82, 283] on link "Sustainable Growth & Infrastructure" at bounding box center [109, 289] width 87 height 12
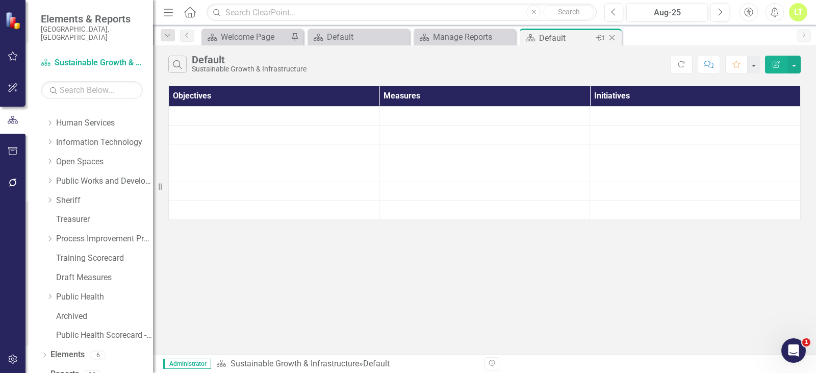
scroll to position [433, 0]
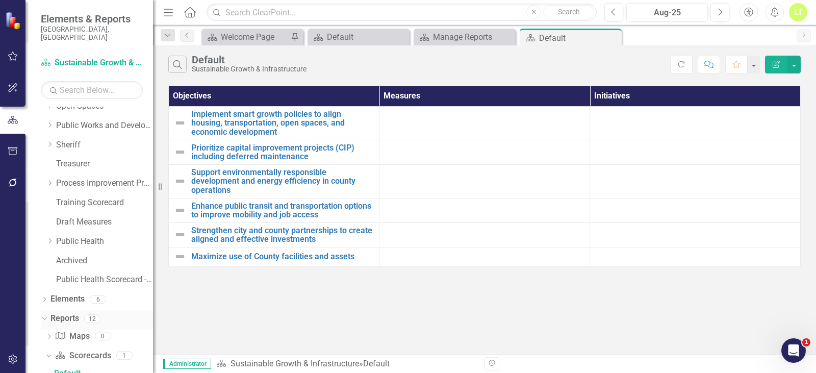
click at [61, 310] on div "Reports" at bounding box center [64, 318] width 29 height 17
click at [57, 312] on link "Reports" at bounding box center [64, 318] width 29 height 12
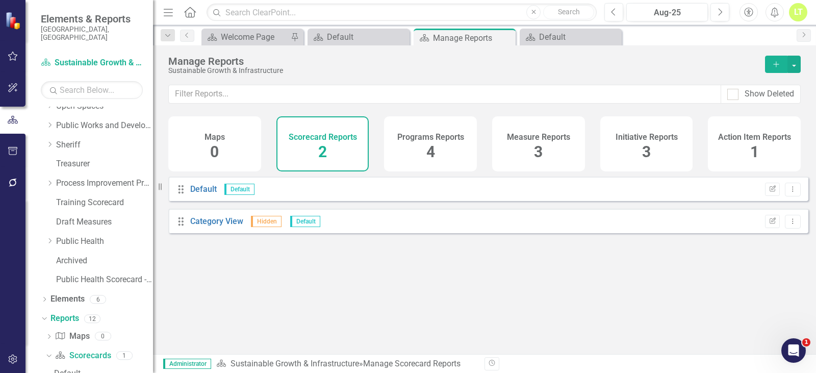
click at [435, 151] on div "Programs Reports 4" at bounding box center [430, 143] width 93 height 55
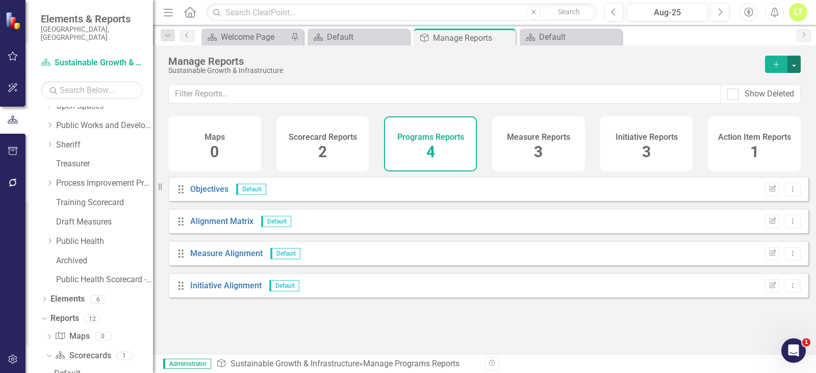
click at [797, 64] on button "button" at bounding box center [793, 64] width 13 height 17
click at [783, 99] on link "Copy Add From Template" at bounding box center [751, 101] width 95 height 19
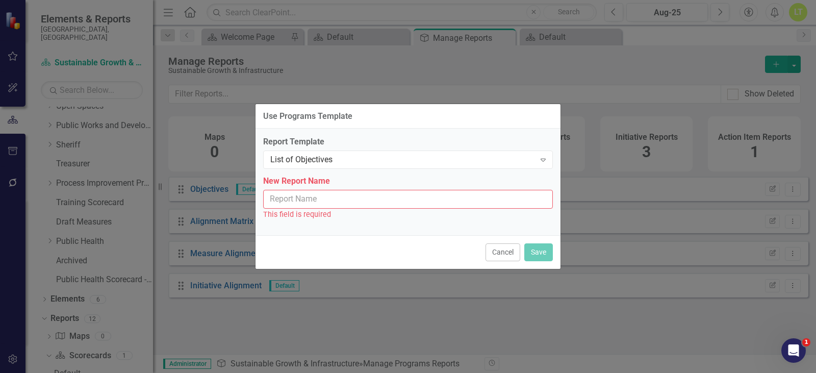
click at [365, 189] on div "New Report Name This field is required" at bounding box center [408, 197] width 290 height 44
click at [367, 200] on input "New Report Name" at bounding box center [408, 199] width 290 height 19
paste input "List of Objectives"
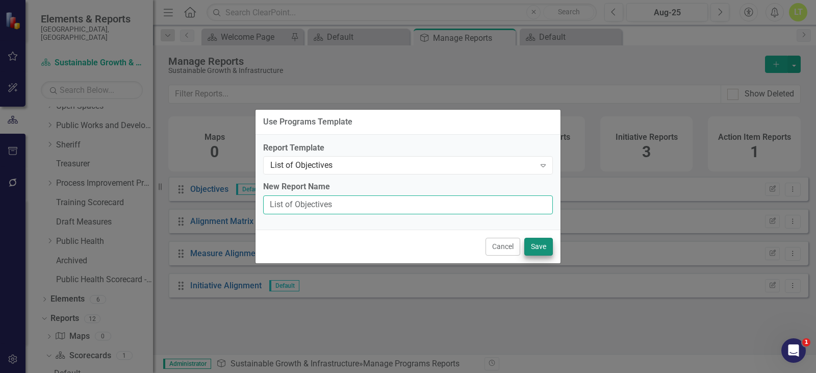
type input "List of Objectives"
click at [528, 245] on button "Save" at bounding box center [538, 247] width 29 height 18
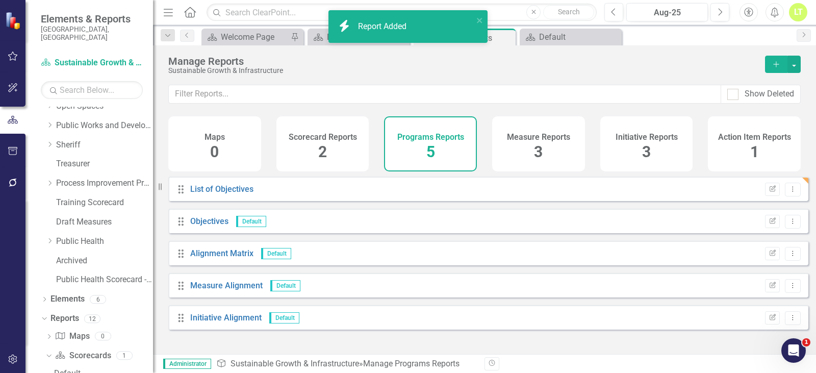
click at [305, 140] on h4 "Scorecard Reports" at bounding box center [323, 137] width 68 height 9
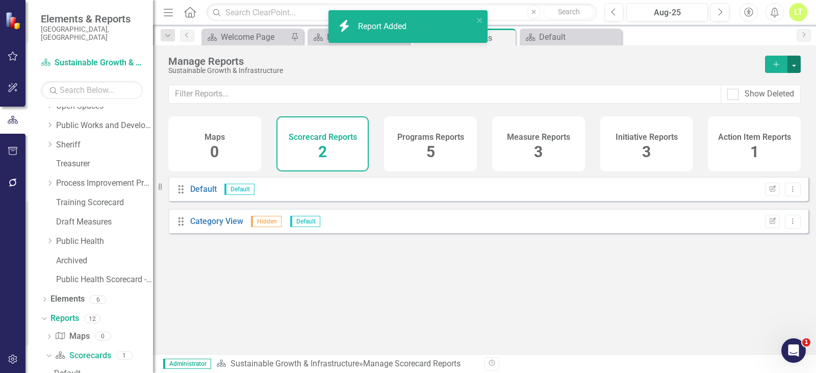
click at [798, 65] on button "button" at bounding box center [793, 64] width 13 height 17
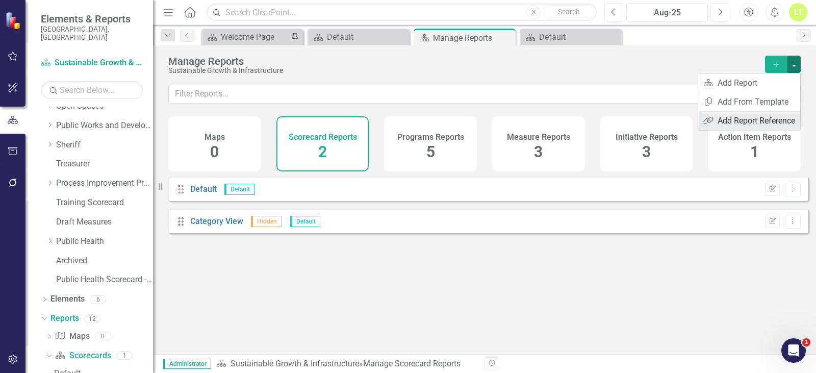
click at [763, 124] on link "Reference Add Report Reference" at bounding box center [749, 120] width 102 height 19
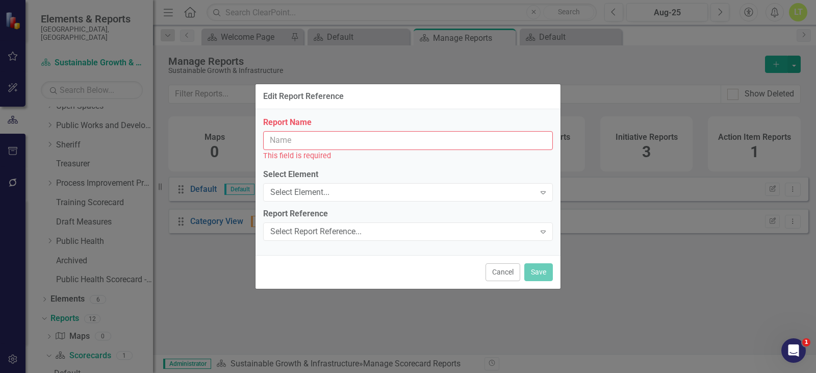
click at [390, 133] on input "Report Name" at bounding box center [408, 140] width 290 height 19
click at [390, 140] on input "Report Name" at bounding box center [408, 140] width 290 height 19
paste input "List of Objectives"
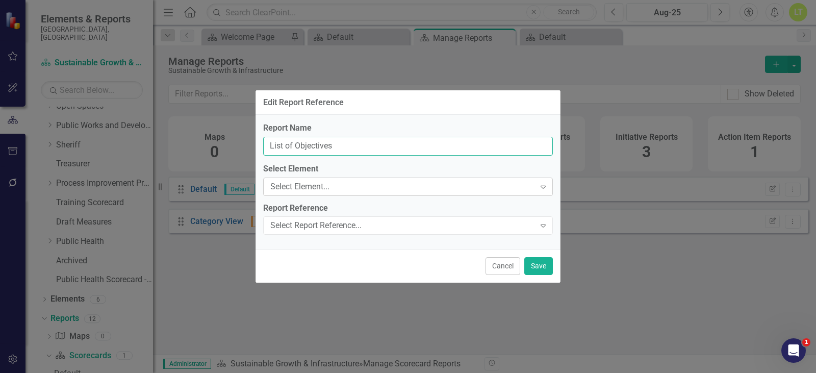
type input "List of Objectives"
click at [384, 188] on div "Select Element..." at bounding box center [402, 186] width 265 height 12
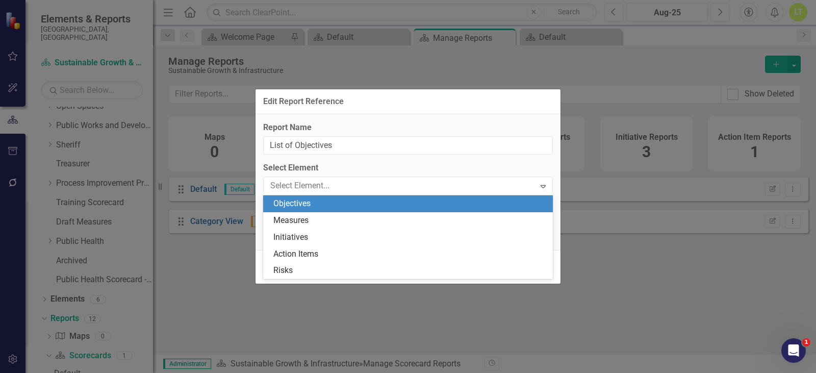
click at [353, 202] on div "Objectives" at bounding box center [409, 204] width 273 height 12
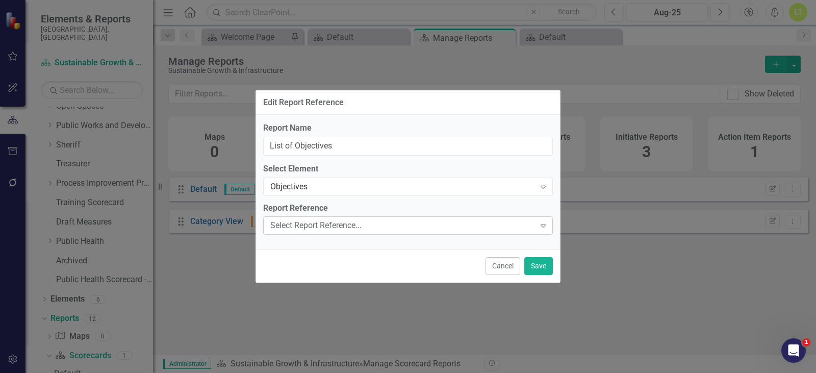
click at [335, 226] on div "Select Report Reference..." at bounding box center [402, 226] width 265 height 12
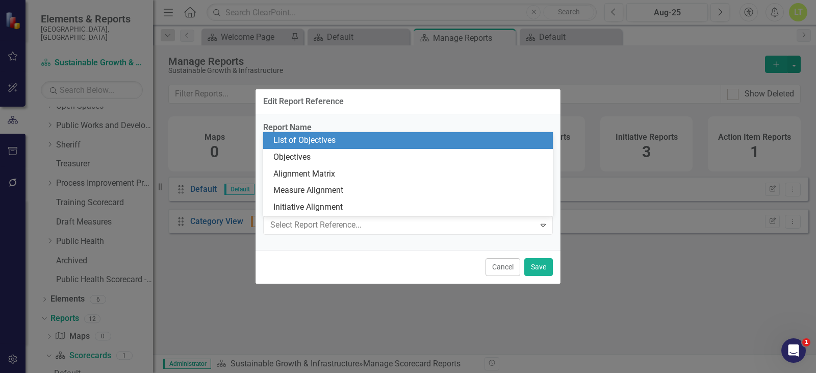
click at [350, 136] on div "List of Objectives" at bounding box center [409, 141] width 273 height 12
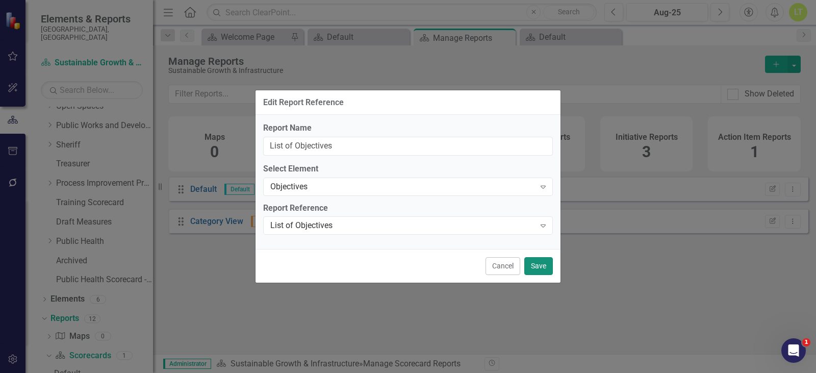
click at [542, 265] on button "Save" at bounding box center [538, 266] width 29 height 18
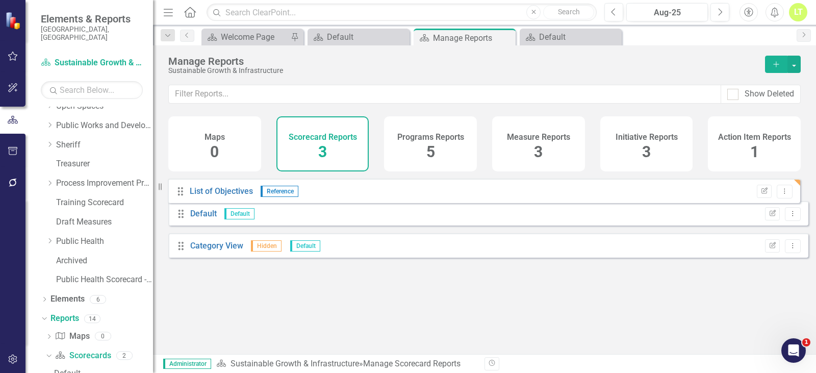
drag, startPoint x: 179, startPoint y: 266, endPoint x: 176, endPoint y: 194, distance: 71.9
click at [176, 194] on div "Drag Default Default Edit Report Dropdown Menu Drag Category View Hidden Defaul…" at bounding box center [488, 220] width 640 height 89
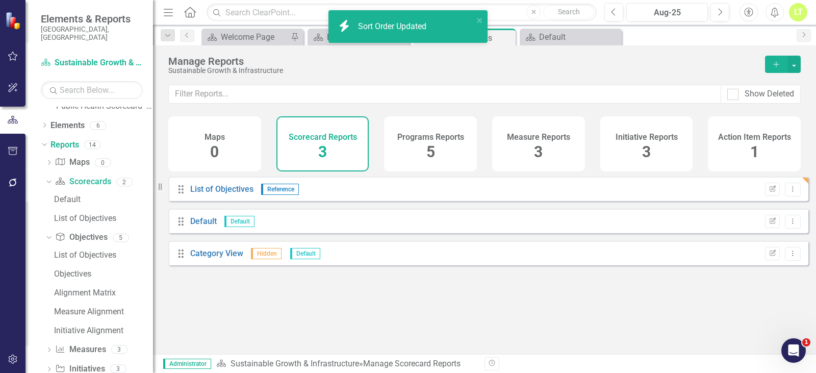
scroll to position [259, 0]
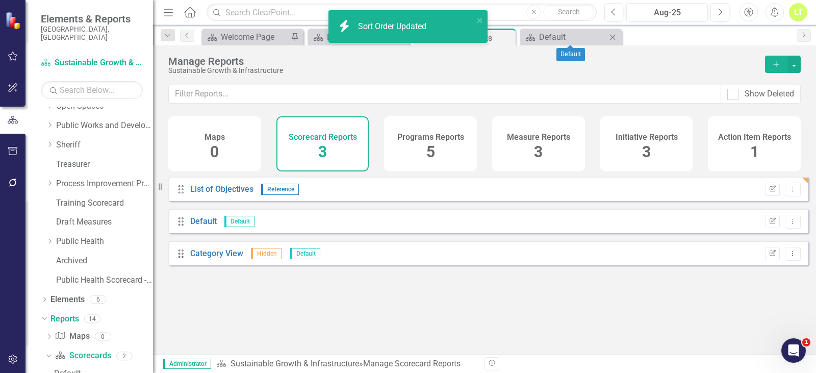
click at [615, 35] on icon at bounding box center [613, 37] width 6 height 6
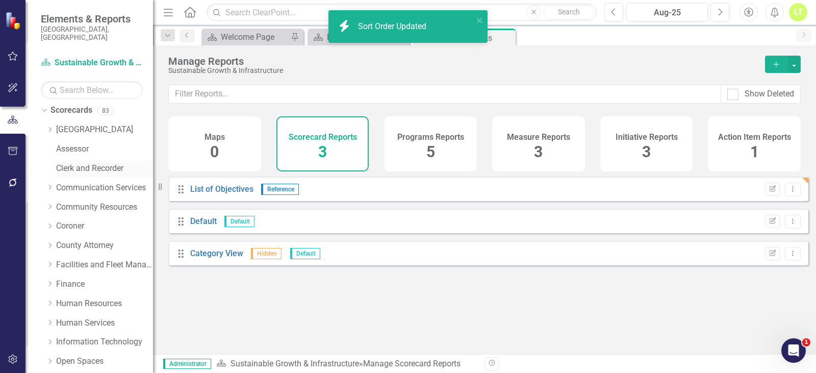
scroll to position [0, 0]
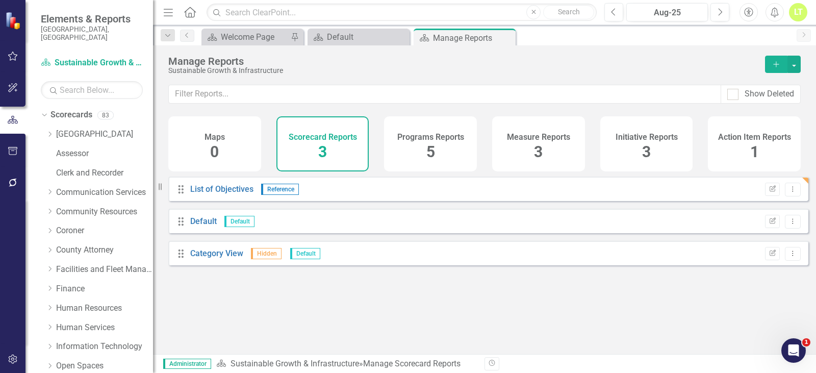
click at [44, 123] on div "Dropdown Scorecards 83 Dropdown Arapahoe County Provide Essential and Mandated …" at bounding box center [97, 328] width 112 height 443
click at [47, 131] on icon "Dropdown" at bounding box center [50, 134] width 8 height 6
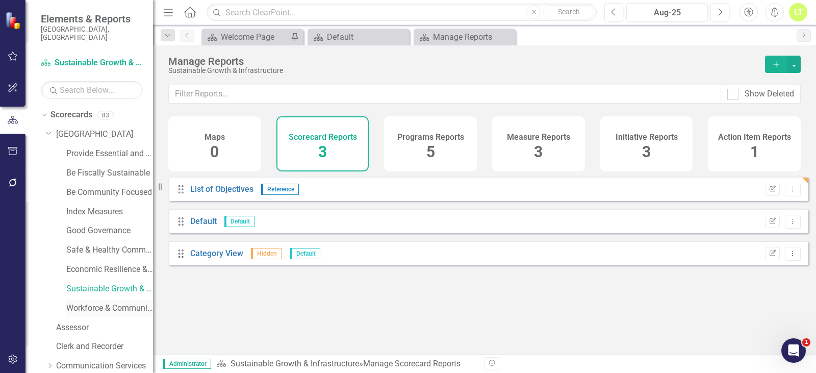
click at [108, 302] on link "Workforce & Community Prosperity" at bounding box center [109, 308] width 87 height 12
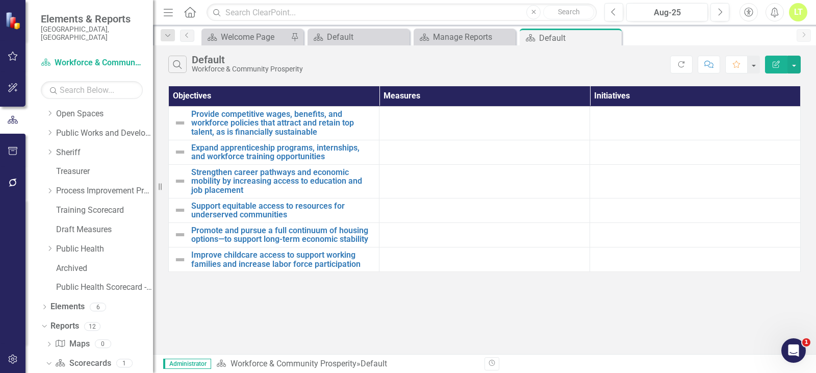
scroll to position [433, 0]
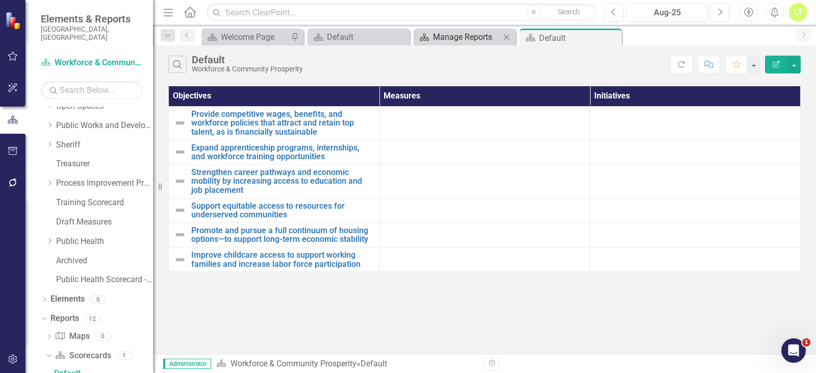
click at [474, 38] on div "Manage Reports" at bounding box center [466, 37] width 67 height 13
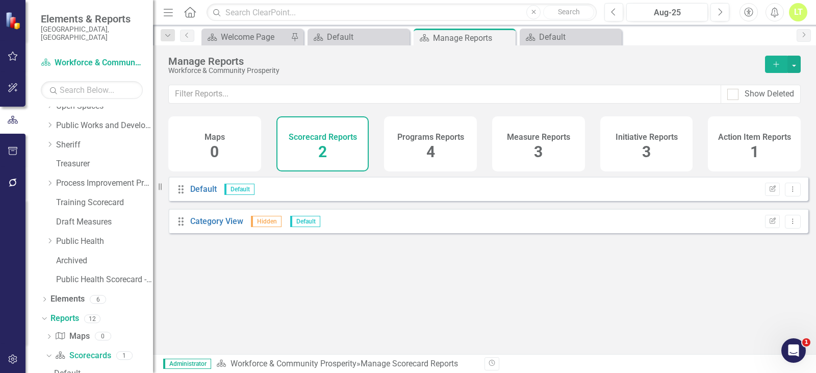
click at [424, 160] on div "Programs Reports 4" at bounding box center [430, 143] width 93 height 55
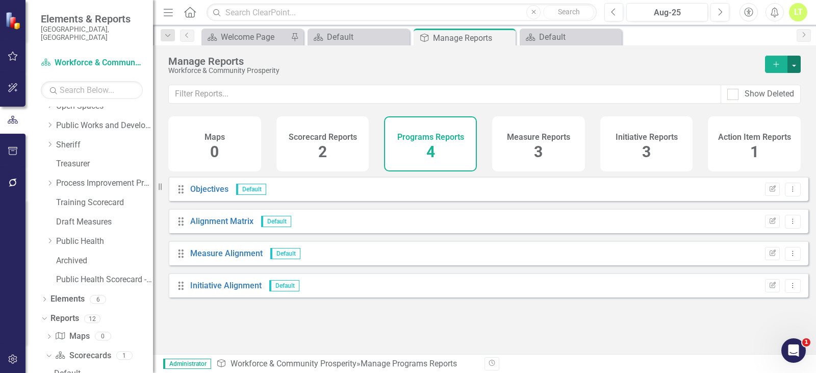
click at [792, 69] on button "button" at bounding box center [793, 64] width 13 height 17
click at [793, 101] on link "Copy Add From Template" at bounding box center [751, 101] width 95 height 19
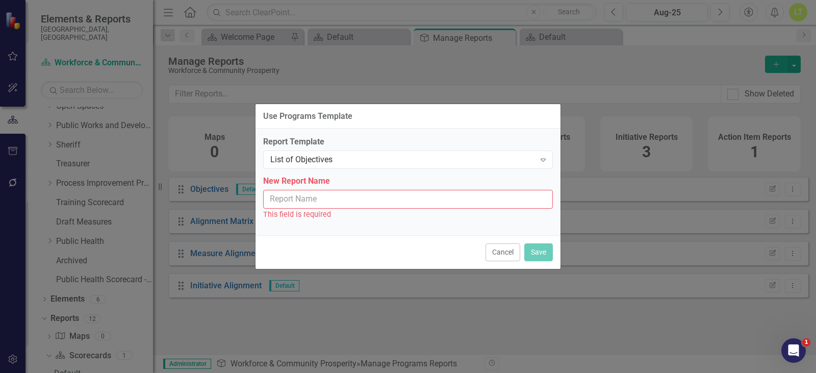
click at [319, 201] on input "New Report Name" at bounding box center [408, 199] width 290 height 19
paste input "List of Objectives"
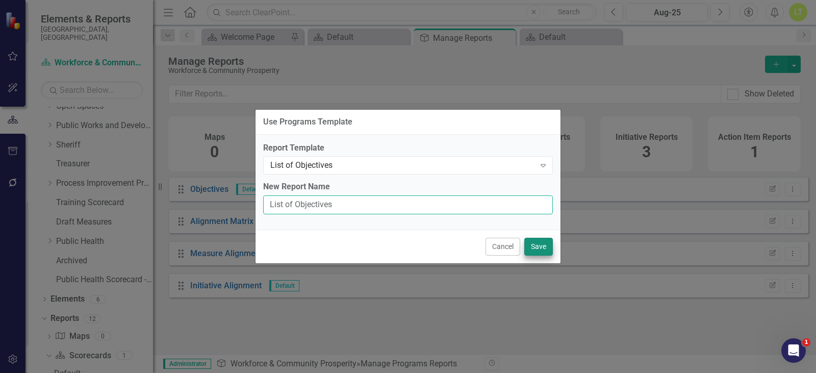
type input "List of Objectives"
click at [529, 248] on button "Save" at bounding box center [538, 247] width 29 height 18
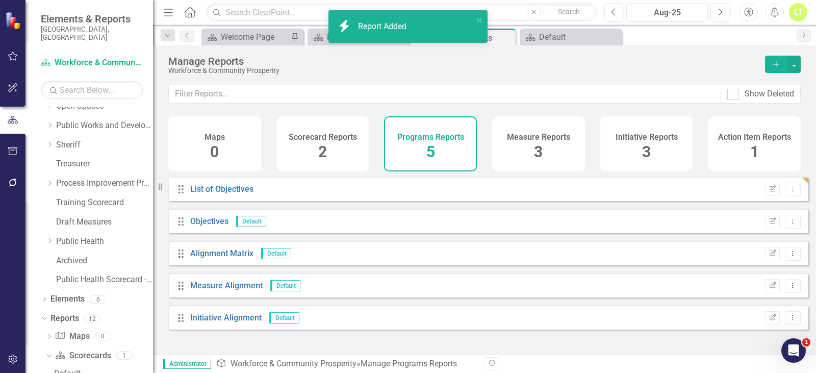
click at [324, 164] on div "Scorecard Reports 2" at bounding box center [322, 143] width 93 height 55
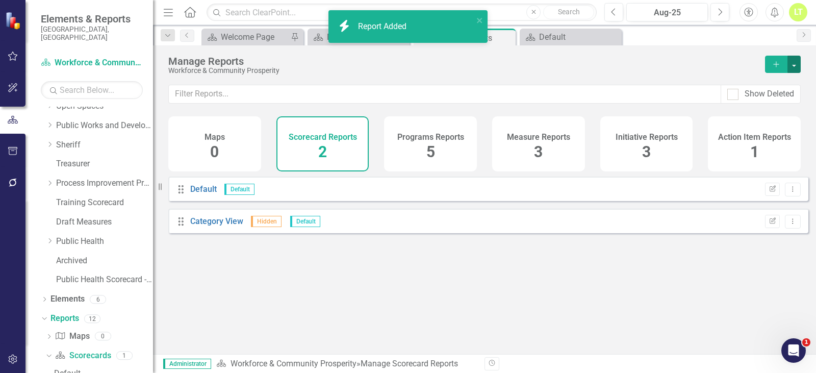
click at [794, 61] on button "button" at bounding box center [793, 64] width 13 height 17
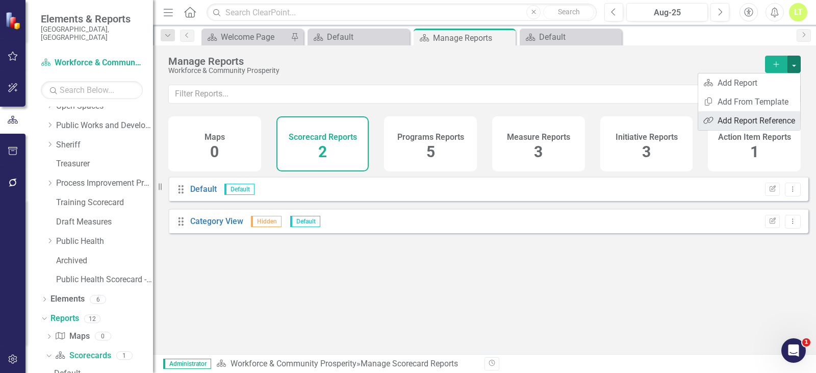
click at [754, 121] on link "Reference Add Report Reference" at bounding box center [749, 120] width 102 height 19
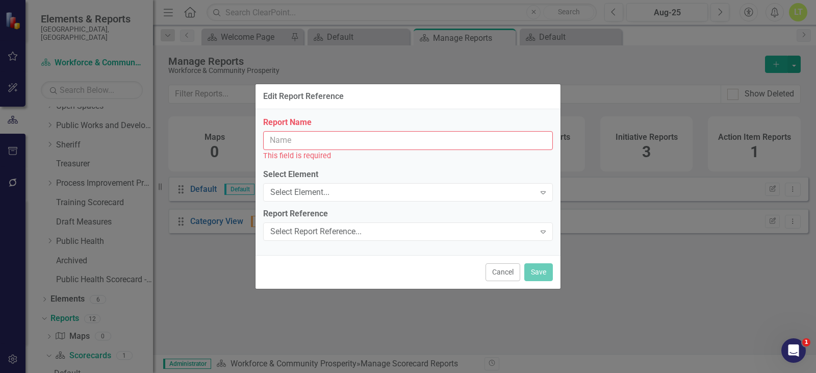
click at [301, 140] on input "Report Name" at bounding box center [408, 140] width 290 height 19
paste input "List of Objectives"
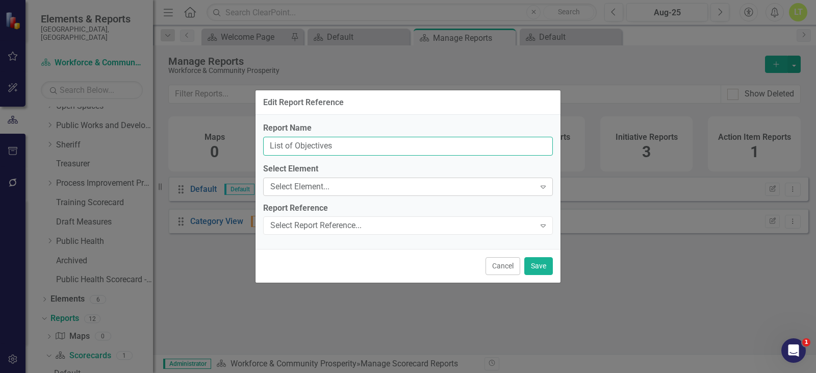
type input "List of Objectives"
click at [306, 187] on div "Select Element..." at bounding box center [402, 186] width 265 height 12
click at [297, 184] on div "Select Element..." at bounding box center [402, 186] width 265 height 12
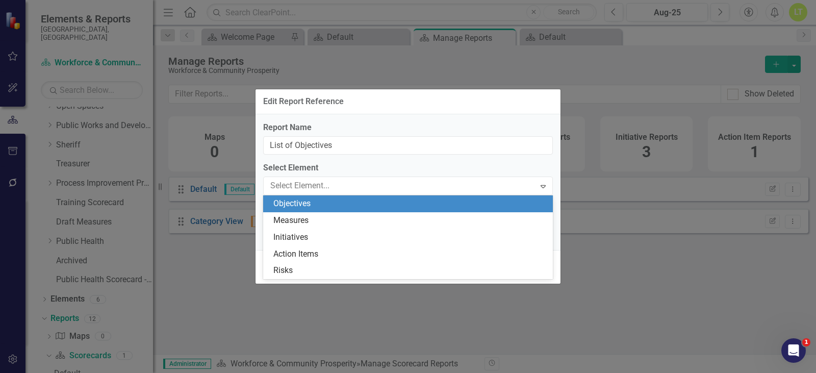
click at [294, 203] on div "Objectives" at bounding box center [409, 204] width 273 height 12
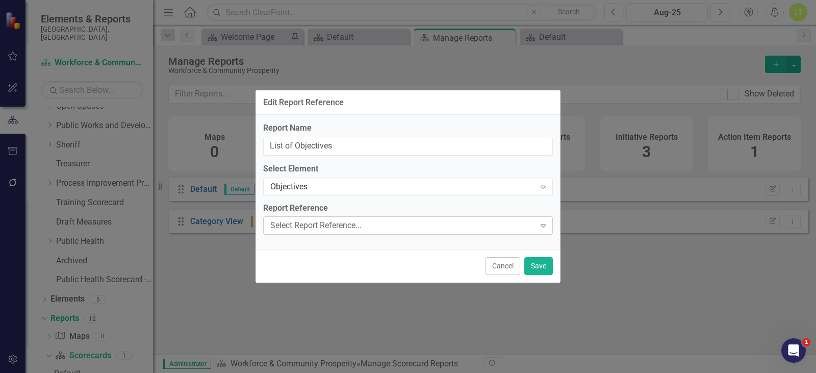
click at [294, 224] on div "Select Report Reference..." at bounding box center [402, 226] width 265 height 12
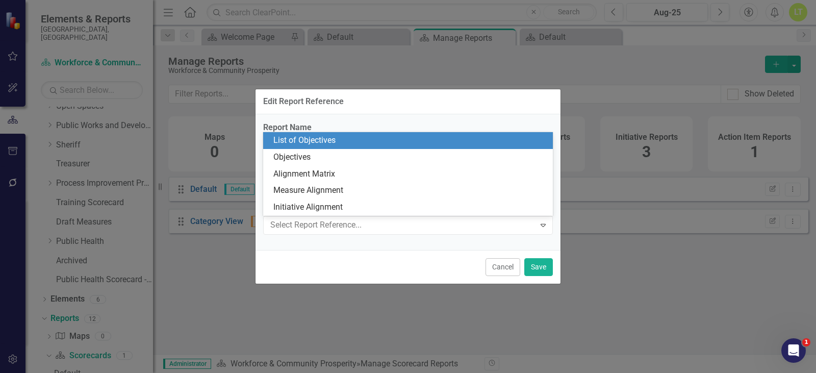
click at [297, 144] on div "List of Objectives" at bounding box center [409, 141] width 273 height 12
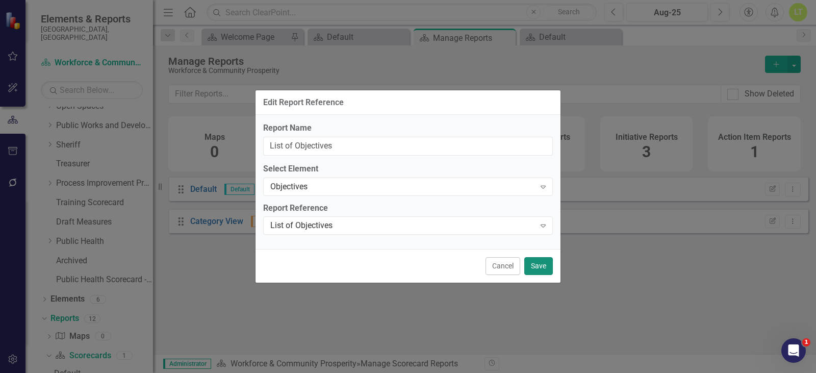
click at [548, 259] on button "Save" at bounding box center [538, 266] width 29 height 18
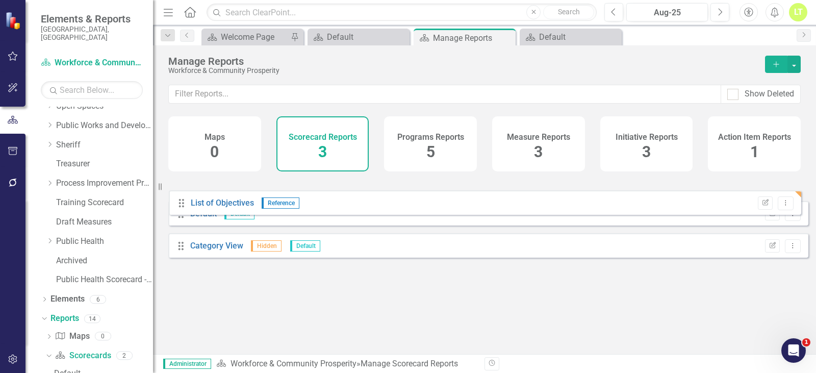
drag, startPoint x: 181, startPoint y: 263, endPoint x: 192, endPoint y: 196, distance: 67.6
click at [181, 201] on div "Drag Default Default Edit Report Dropdown Menu Drag Category View Hidden Defaul…" at bounding box center [488, 220] width 640 height 89
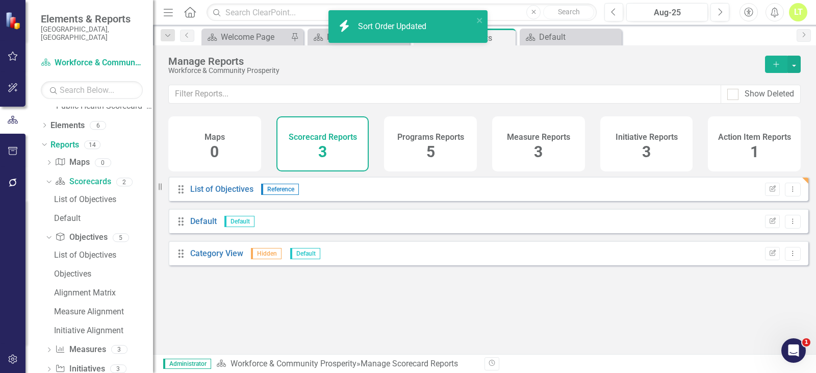
scroll to position [259, 0]
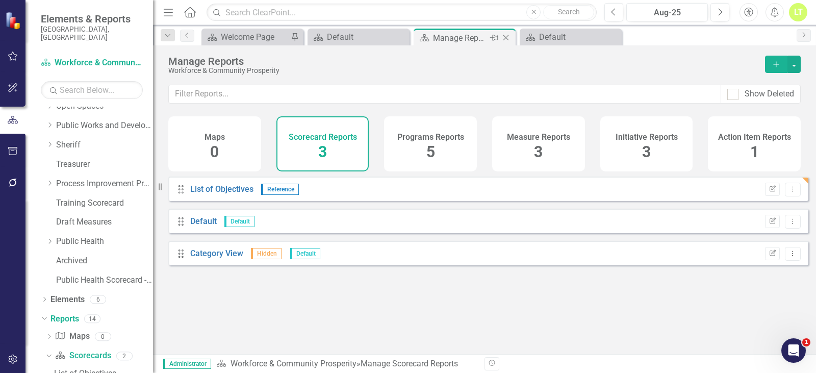
click at [509, 35] on icon "Close" at bounding box center [506, 38] width 10 height 8
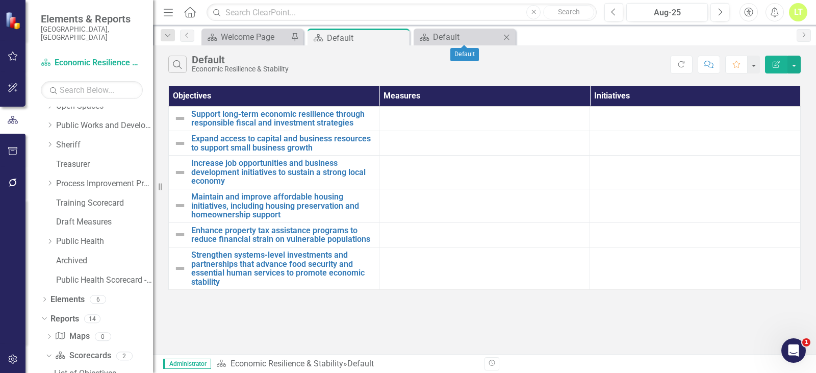
scroll to position [279, 0]
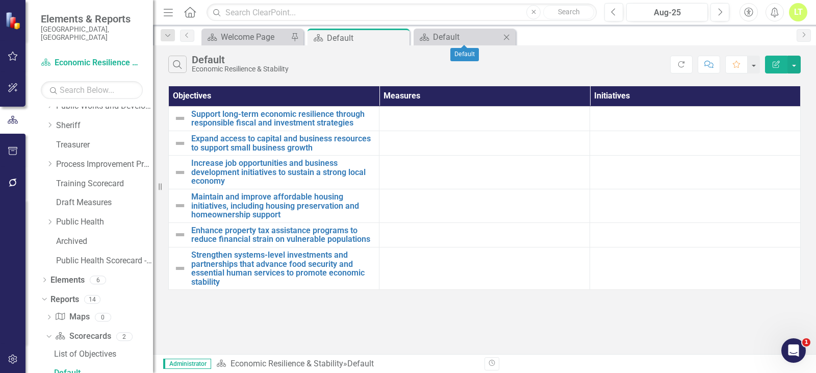
click at [509, 36] on icon "Close" at bounding box center [506, 37] width 10 height 8
click at [398, 38] on icon "Close" at bounding box center [400, 38] width 10 height 8
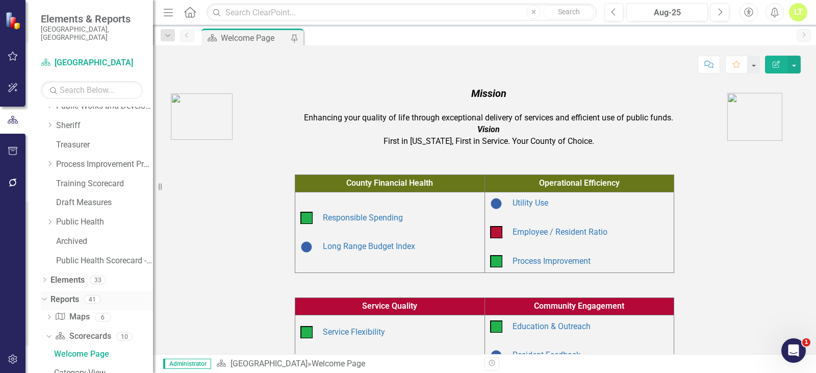
scroll to position [260, 0]
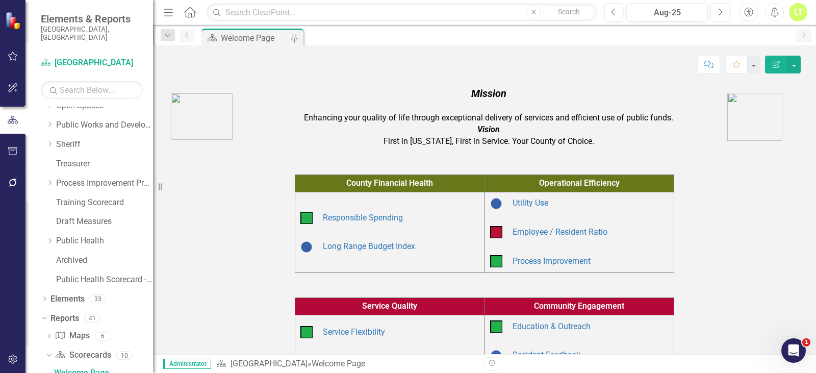
click at [39, 310] on div "Dropdown Scorecards 83 Dropdown Arapahoe County Provide Essential and Mandated …" at bounding box center [88, 240] width 127 height 266
click at [44, 314] on icon "Dropdown" at bounding box center [43, 317] width 6 height 7
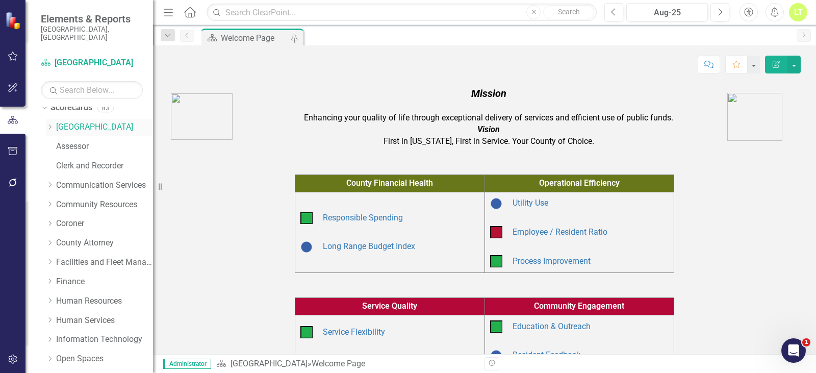
scroll to position [0, 0]
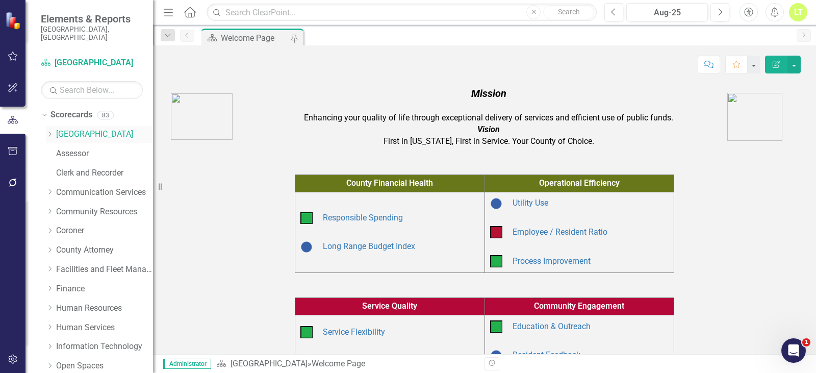
click at [48, 131] on icon "Dropdown" at bounding box center [50, 134] width 8 height 6
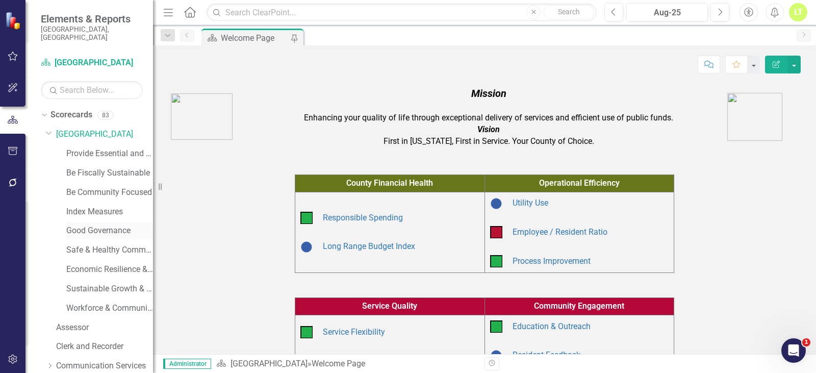
click at [95, 225] on link "Good Governance" at bounding box center [109, 231] width 87 height 12
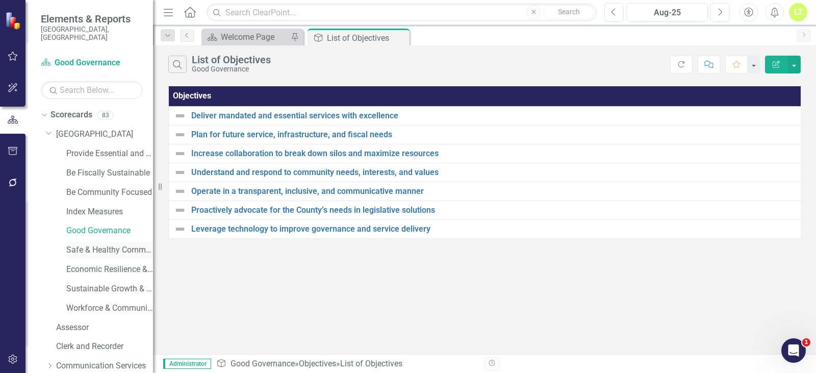
click at [89, 244] on link "Safe & Healthy Communities" at bounding box center [109, 250] width 87 height 12
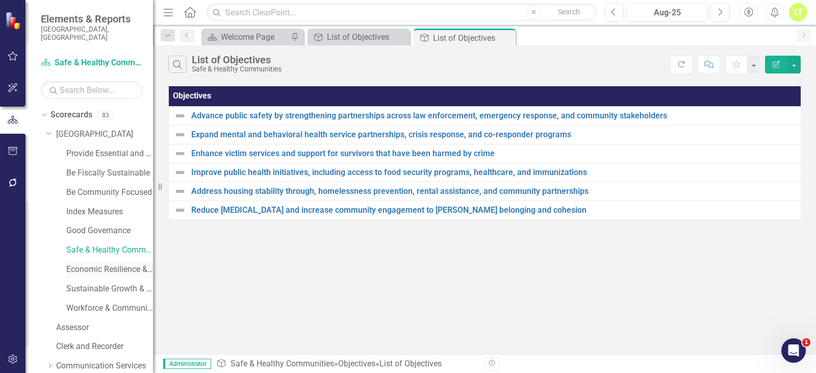
click at [89, 264] on link "Economic Resilience & Stability" at bounding box center [109, 270] width 87 height 12
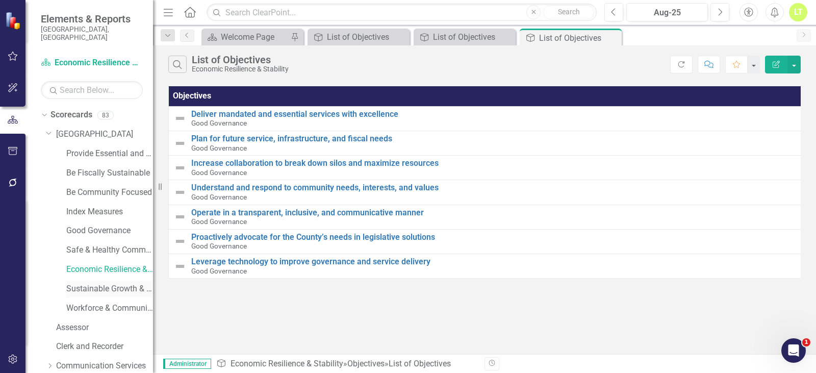
click at [89, 283] on link "Sustainable Growth & Infrastructure" at bounding box center [109, 289] width 87 height 12
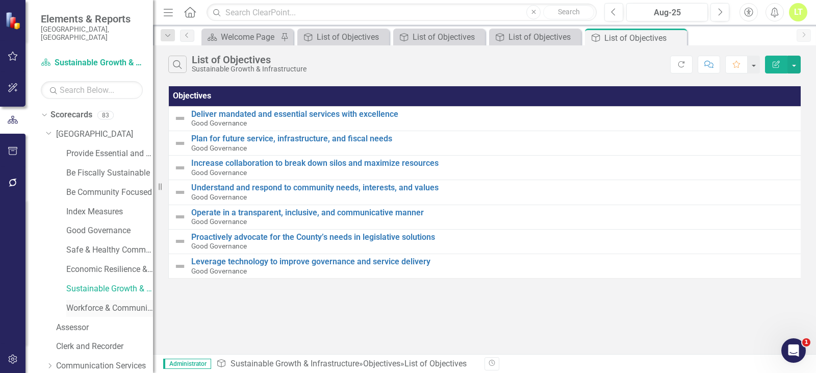
click at [89, 302] on link "Workforce & Community Prosperity" at bounding box center [109, 308] width 87 height 12
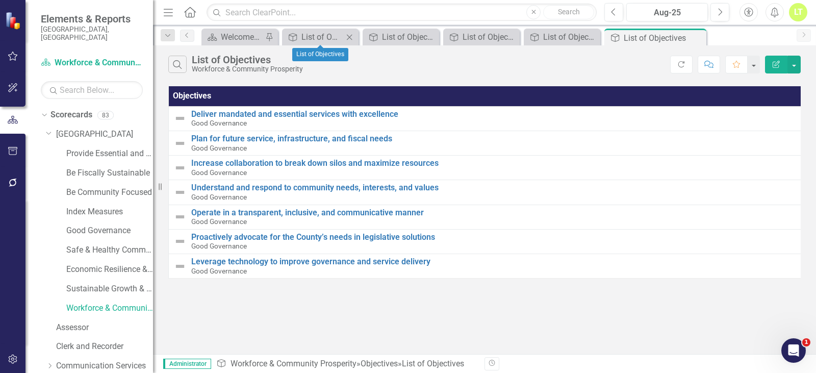
click at [351, 38] on icon at bounding box center [350, 37] width 6 height 6
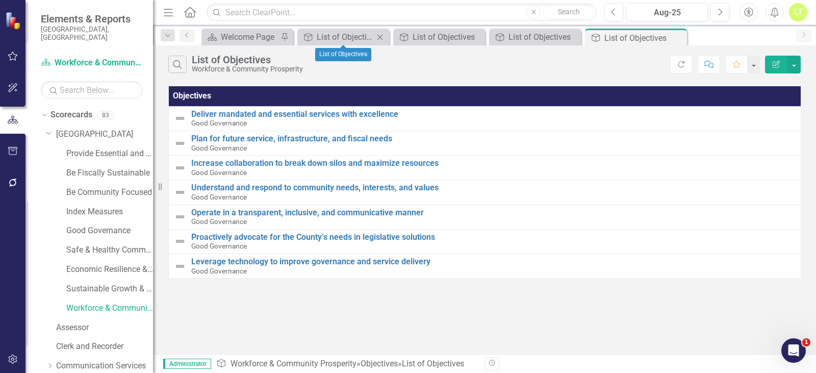
click at [381, 38] on icon "Close" at bounding box center [380, 37] width 10 height 8
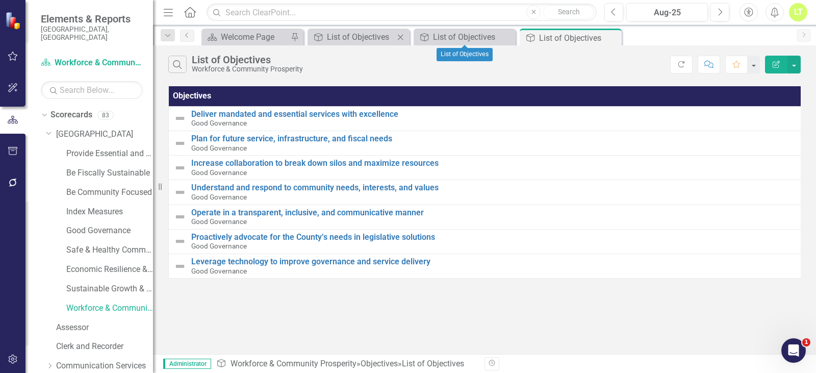
click at [400, 37] on icon at bounding box center [401, 37] width 6 height 6
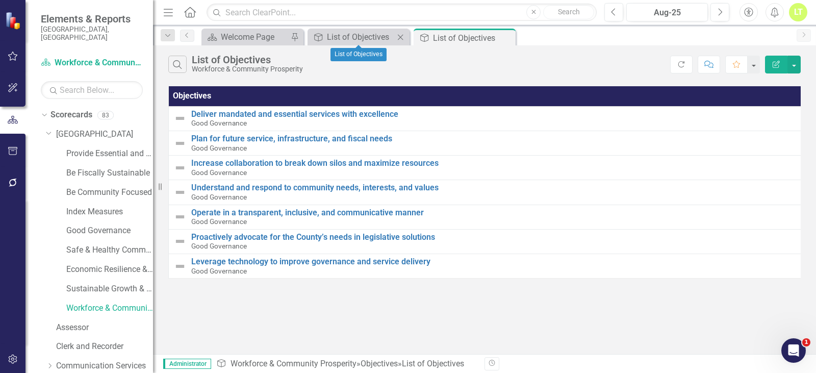
click at [399, 36] on icon "Close" at bounding box center [400, 37] width 10 height 8
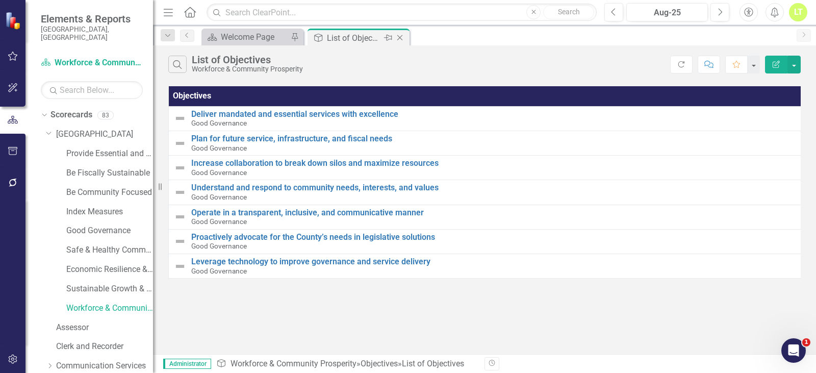
click at [403, 38] on icon "Close" at bounding box center [400, 38] width 10 height 8
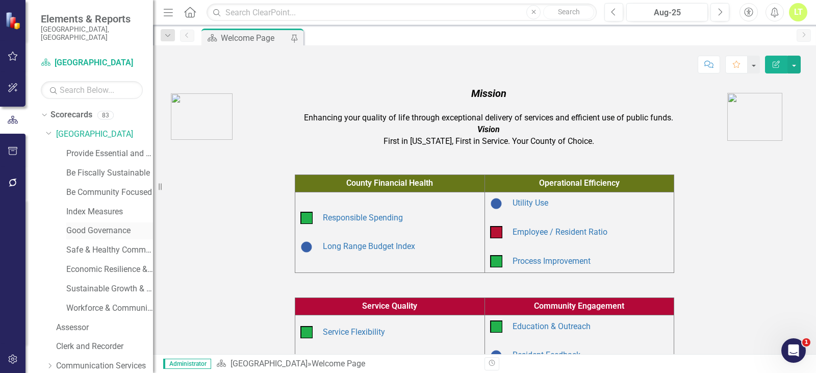
click at [81, 225] on link "Good Governance" at bounding box center [109, 231] width 87 height 12
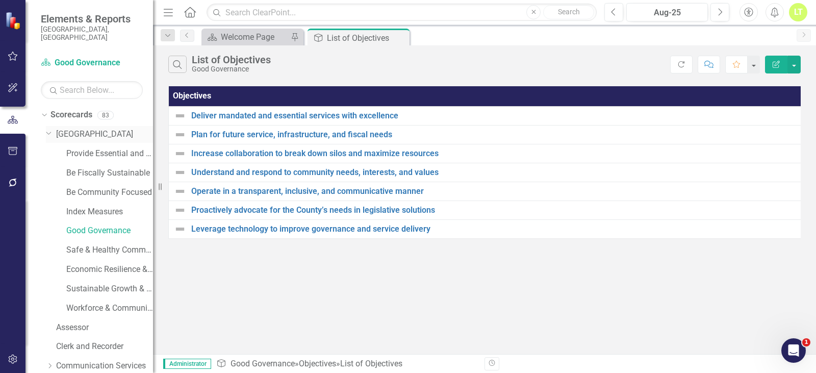
click at [49, 128] on icon "Dropdown" at bounding box center [49, 132] width 6 height 8
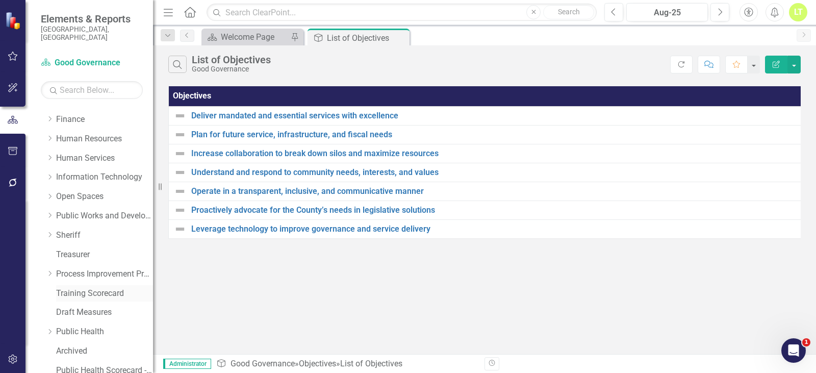
scroll to position [208, 0]
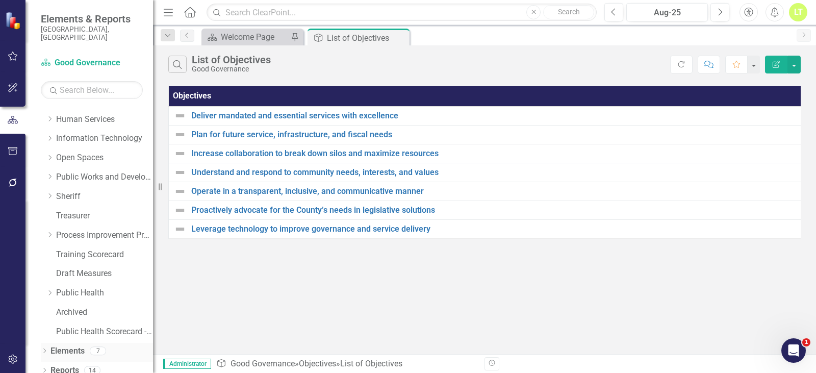
click at [70, 345] on link "Elements" at bounding box center [67, 351] width 34 height 12
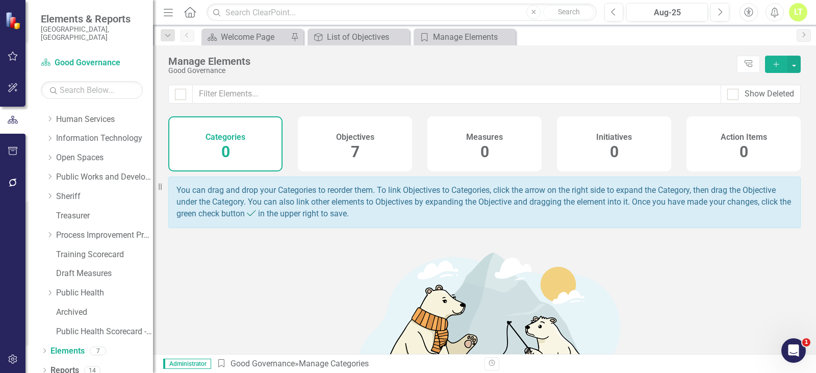
click at [490, 154] on div "Measures 0" at bounding box center [484, 143] width 114 height 55
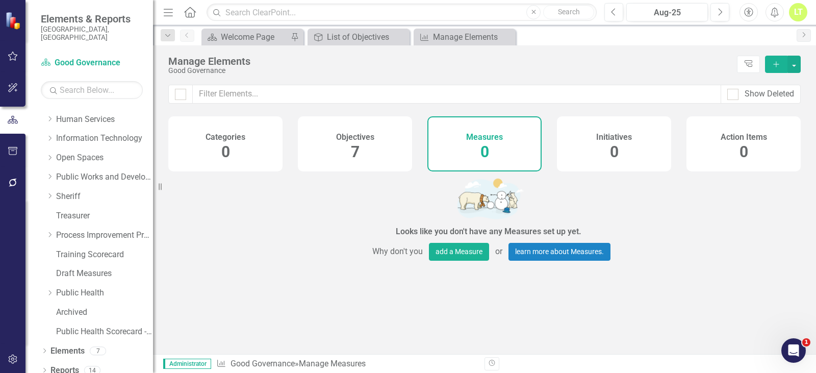
click at [370, 168] on div "Objectives 7" at bounding box center [355, 143] width 114 height 55
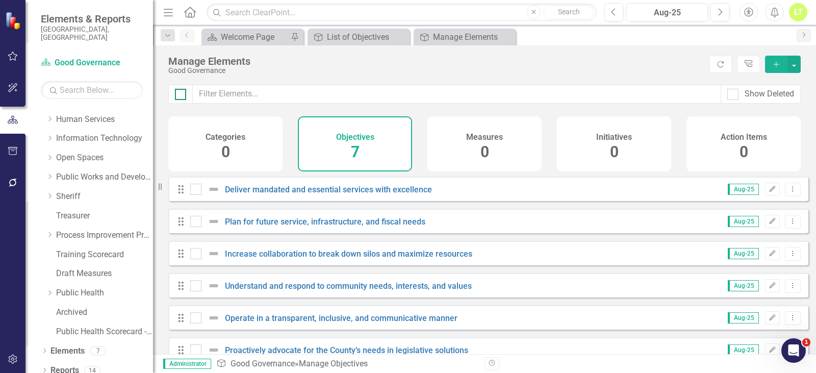
click at [178, 90] on input "checkbox" at bounding box center [178, 92] width 7 height 7
checkbox input "true"
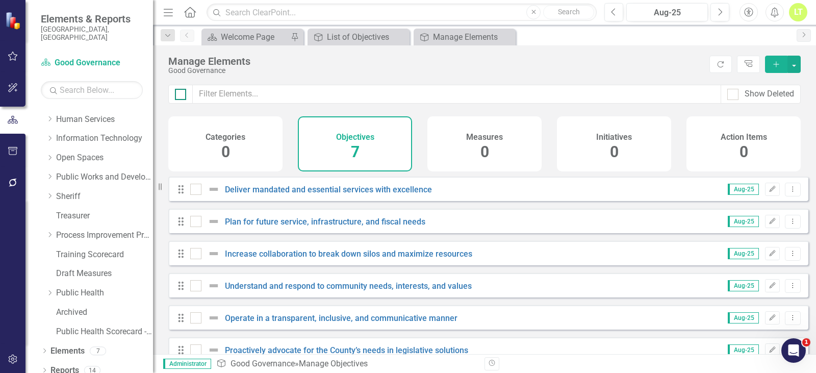
checkbox input "true"
click at [793, 64] on button "button" at bounding box center [793, 64] width 13 height 17
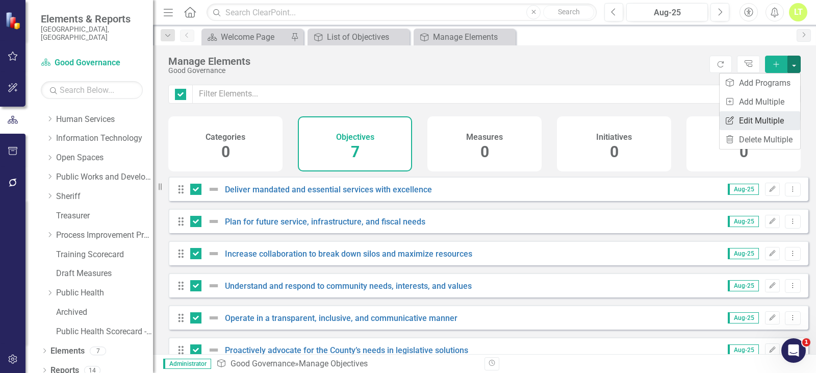
click at [754, 115] on link "Edit Multiple Edit Multiple" at bounding box center [759, 120] width 81 height 19
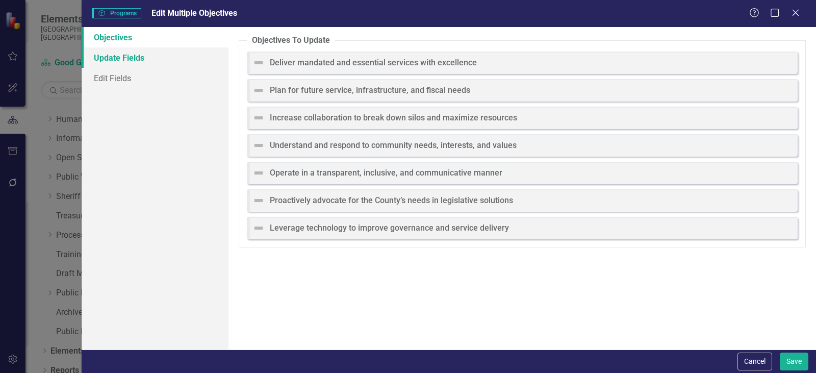
click at [132, 53] on link "Update Fields" at bounding box center [155, 57] width 147 height 20
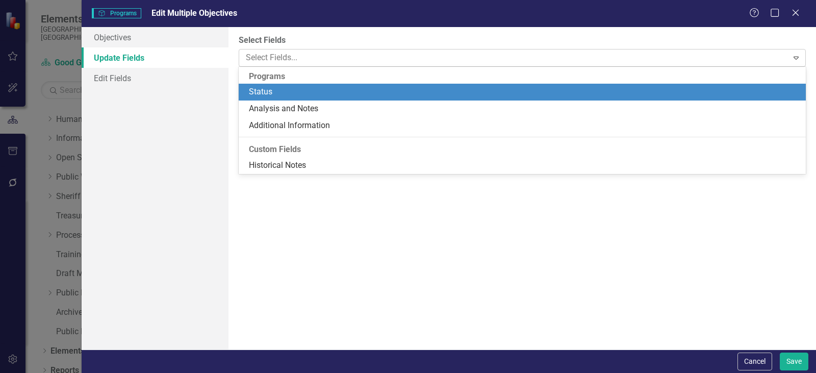
click at [274, 54] on div at bounding box center [515, 58] width 546 height 14
click at [274, 88] on div "Status" at bounding box center [524, 92] width 551 height 12
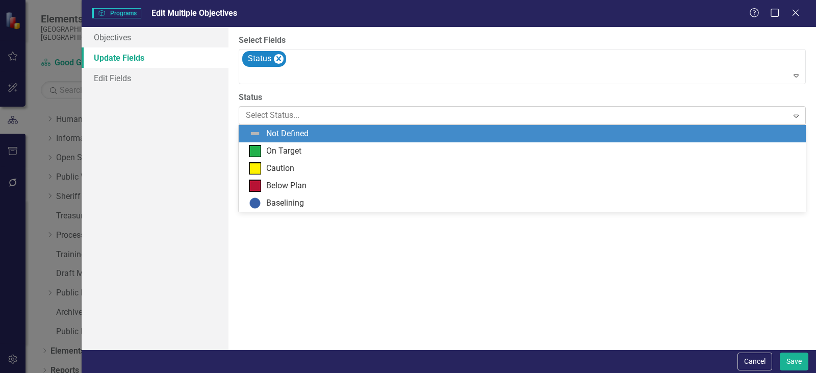
click at [292, 116] on div at bounding box center [514, 116] width 536 height 14
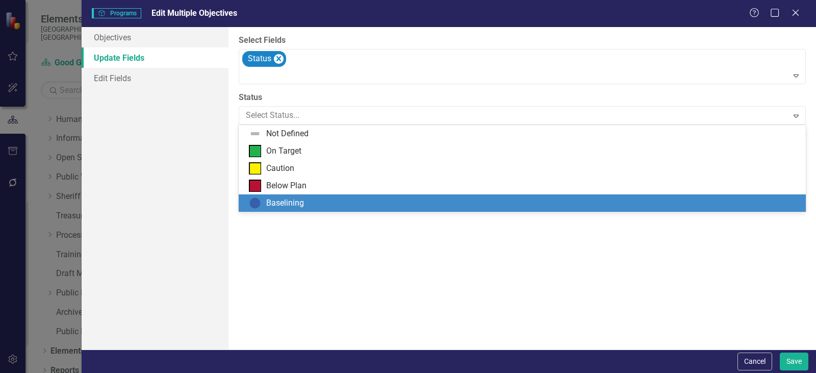
click at [290, 205] on div "Baselining" at bounding box center [285, 203] width 38 height 12
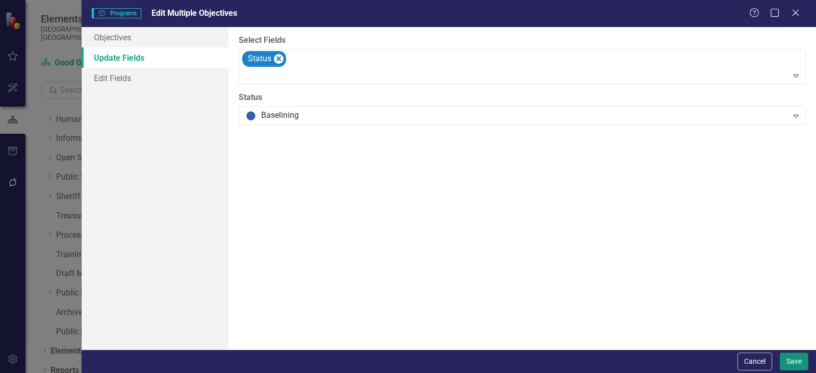
click at [803, 358] on button "Save" at bounding box center [793, 361] width 29 height 18
checkbox input "false"
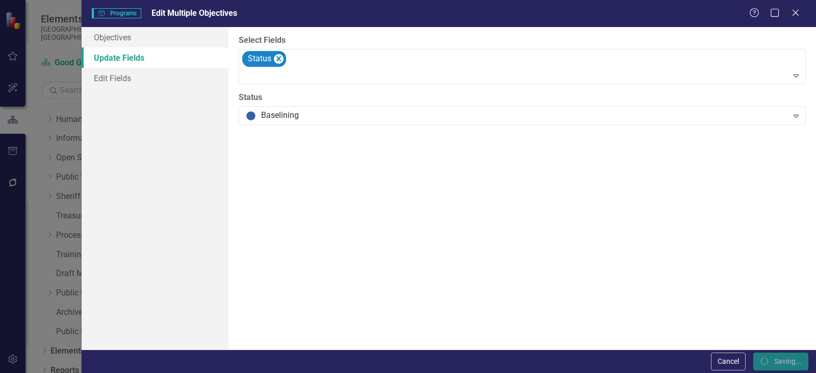
checkbox input "false"
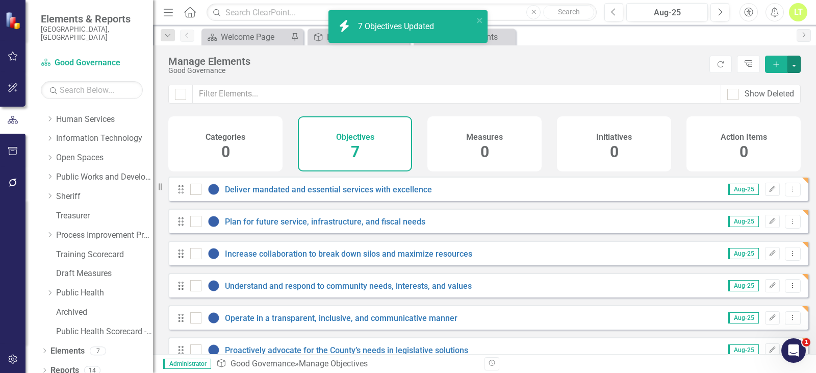
checkbox input "false"
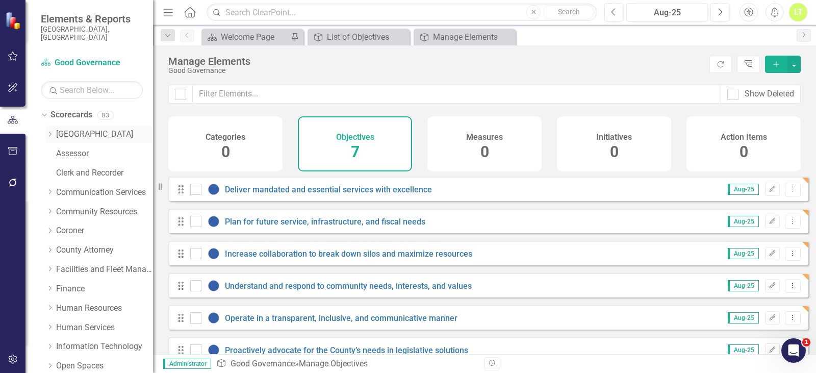
click at [46, 131] on icon "Dropdown" at bounding box center [50, 134] width 8 height 6
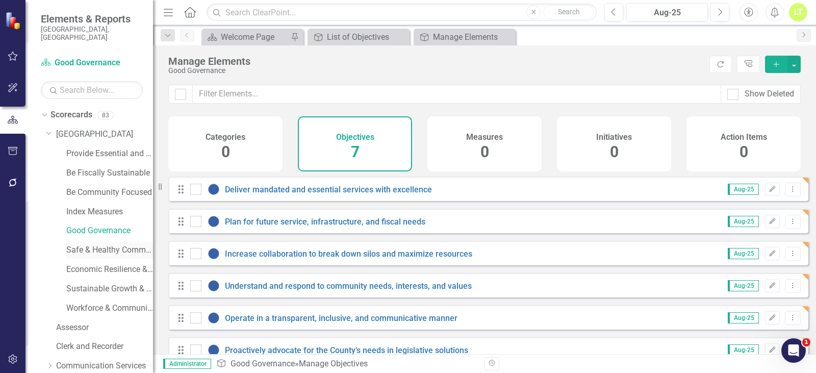
click at [108, 244] on link "Safe & Healthy Communities" at bounding box center [109, 250] width 87 height 12
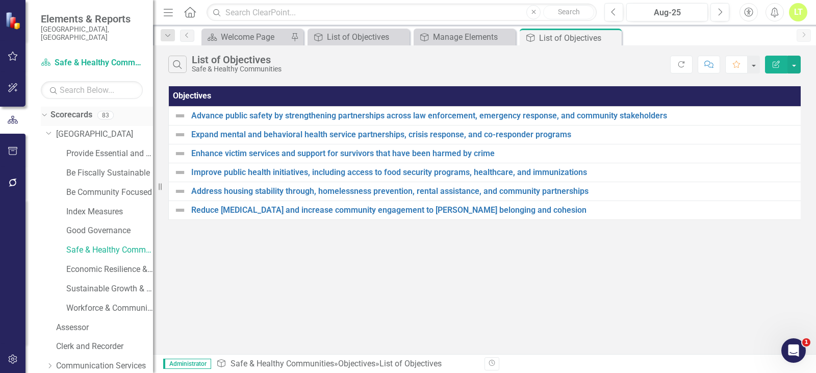
click at [42, 111] on icon "Dropdown" at bounding box center [43, 114] width 6 height 7
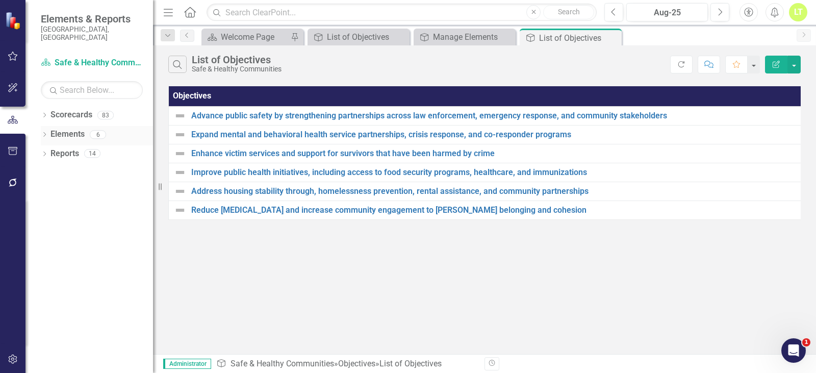
click at [69, 130] on link "Elements" at bounding box center [67, 134] width 34 height 12
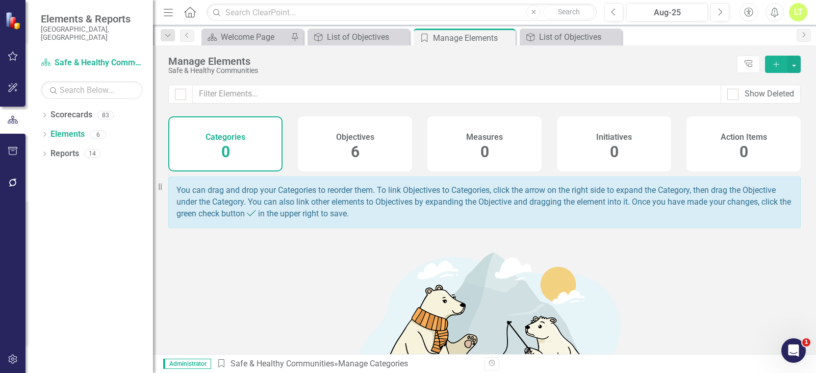
click at [384, 144] on div "Objectives 6" at bounding box center [355, 143] width 114 height 55
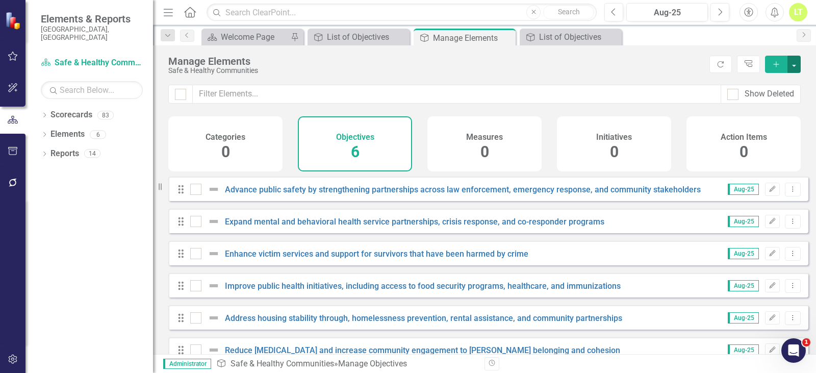
click at [793, 70] on button "button" at bounding box center [793, 64] width 13 height 17
drag, startPoint x: 184, startPoint y: 96, endPoint x: 257, endPoint y: 94, distance: 73.9
click at [183, 96] on div at bounding box center [180, 94] width 11 height 11
click at [181, 95] on input "checkbox" at bounding box center [178, 92] width 7 height 7
checkbox input "true"
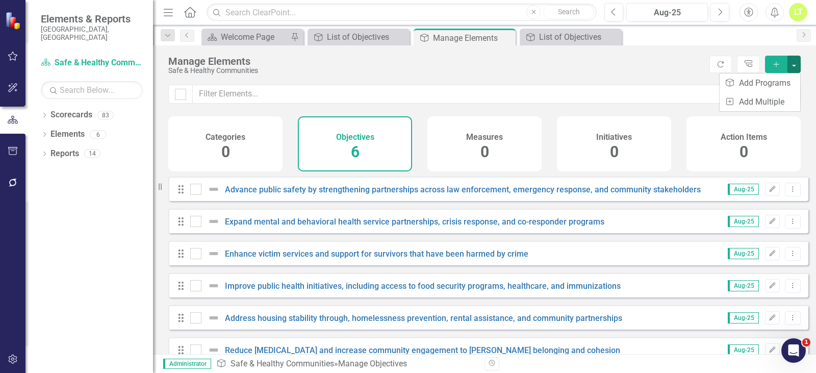
checkbox input "true"
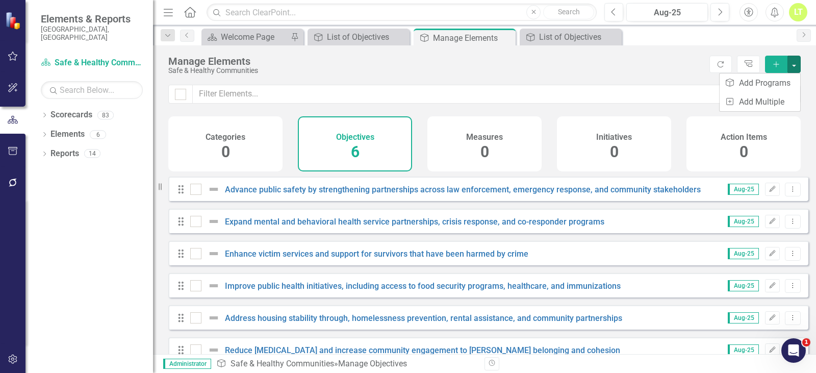
checkbox input "true"
click at [793, 63] on button "button" at bounding box center [793, 64] width 13 height 17
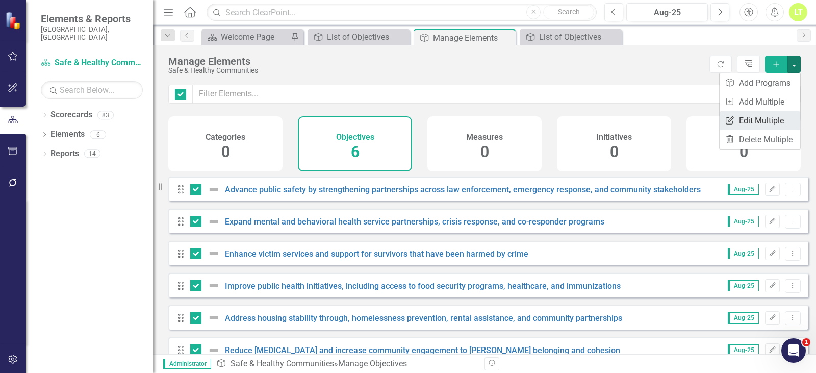
click at [775, 126] on link "Edit Multiple Edit Multiple" at bounding box center [759, 120] width 81 height 19
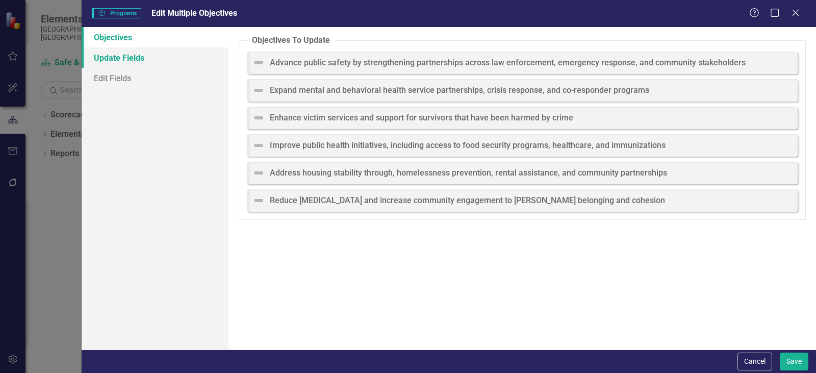
click at [155, 55] on link "Update Fields" at bounding box center [155, 57] width 147 height 20
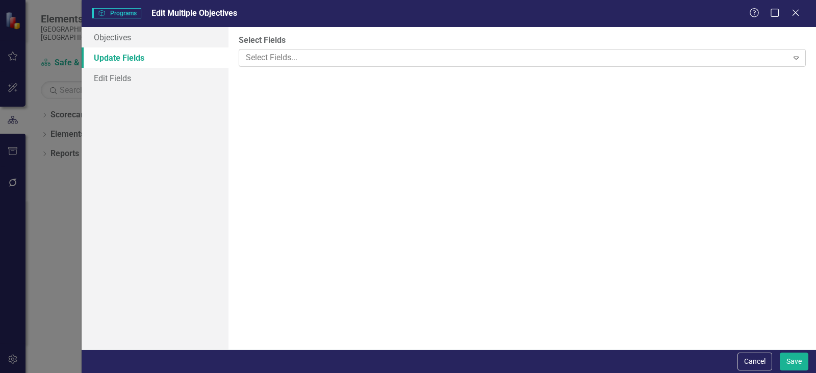
click at [288, 57] on div at bounding box center [515, 58] width 546 height 14
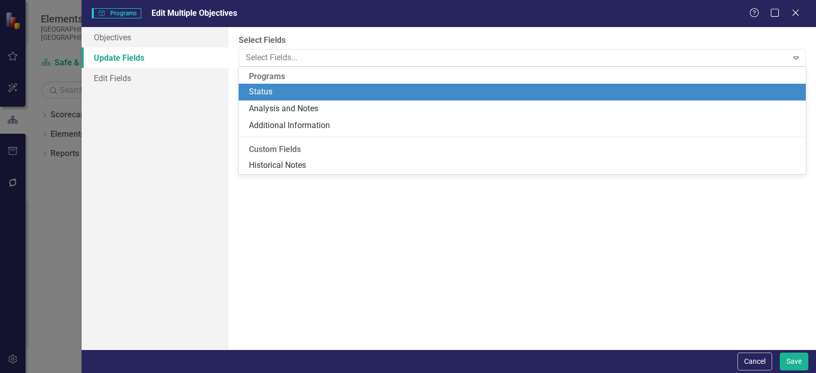
click at [279, 93] on div "Status" at bounding box center [524, 92] width 551 height 12
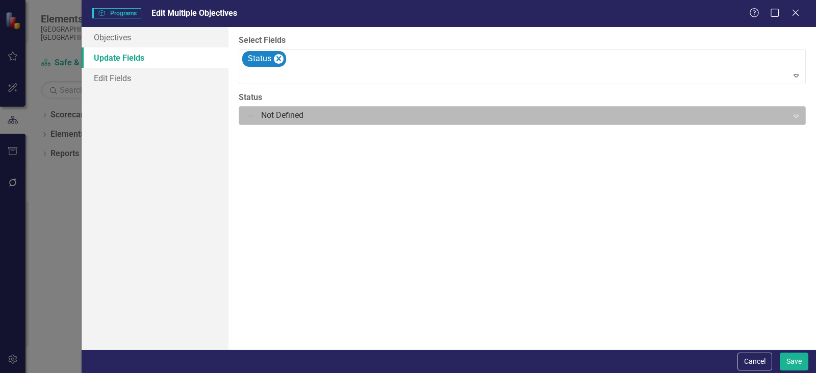
click at [289, 119] on div at bounding box center [514, 116] width 536 height 14
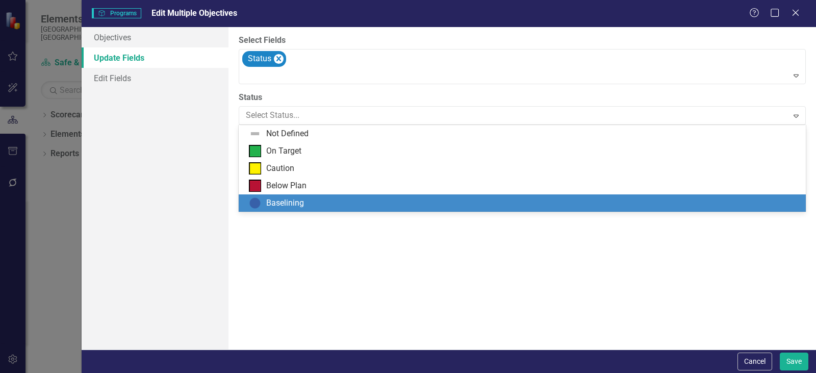
click at [282, 206] on div "Baselining" at bounding box center [285, 203] width 38 height 12
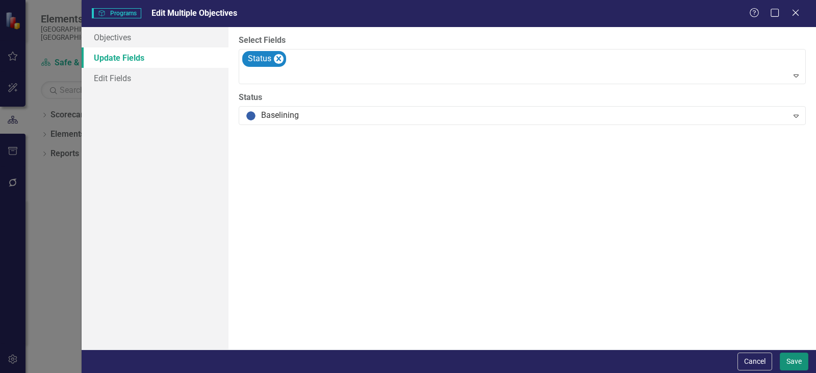
click at [799, 364] on button "Save" at bounding box center [793, 361] width 29 height 18
checkbox input "false"
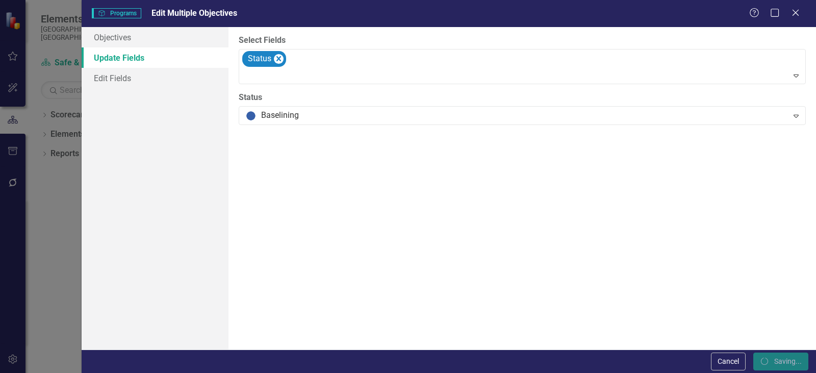
checkbox input "false"
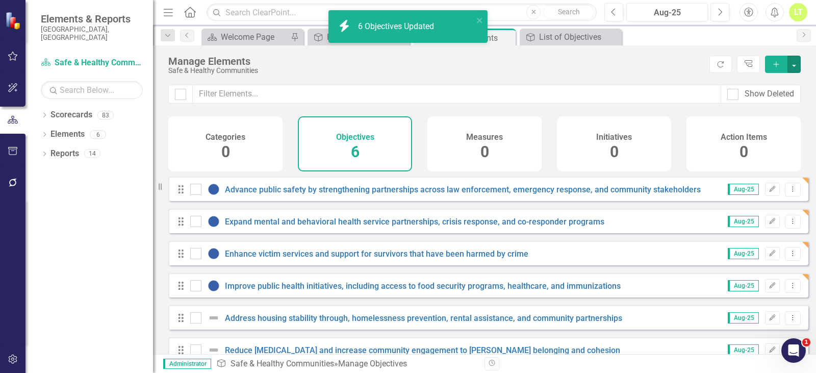
checkbox input "false"
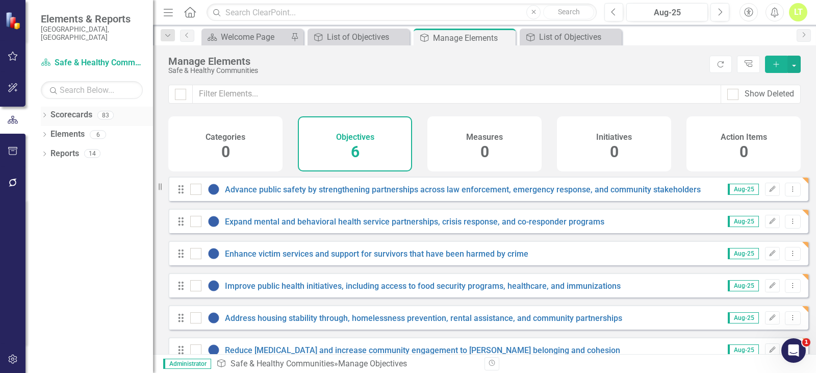
drag, startPoint x: 40, startPoint y: 99, endPoint x: 43, endPoint y: 106, distance: 7.1
click at [41, 107] on div "Dropdown Scorecards 83 Dropdown Arapahoe County Provide Essential and Mandated …" at bounding box center [88, 240] width 127 height 266
click at [43, 113] on icon "Dropdown" at bounding box center [44, 116] width 7 height 6
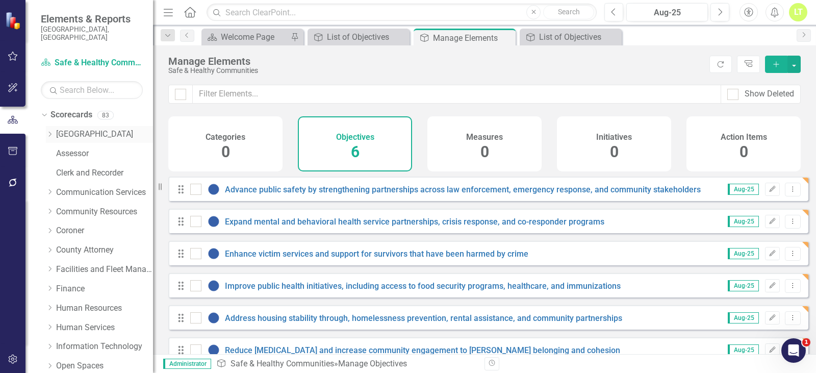
click at [49, 131] on icon "Dropdown" at bounding box center [50, 134] width 8 height 6
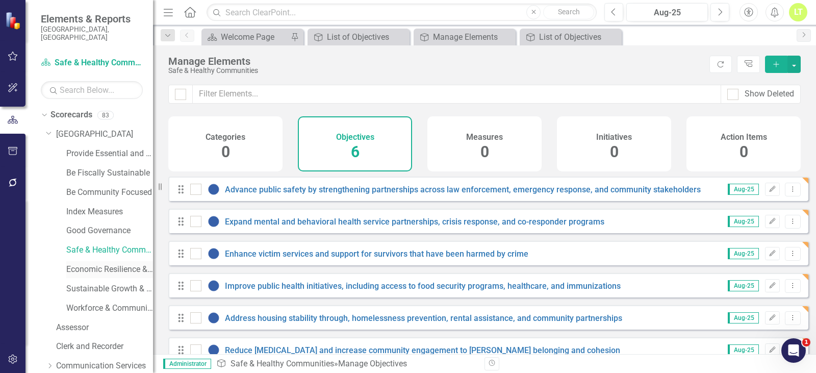
click at [86, 264] on link "Economic Resilience & Stability" at bounding box center [109, 270] width 87 height 12
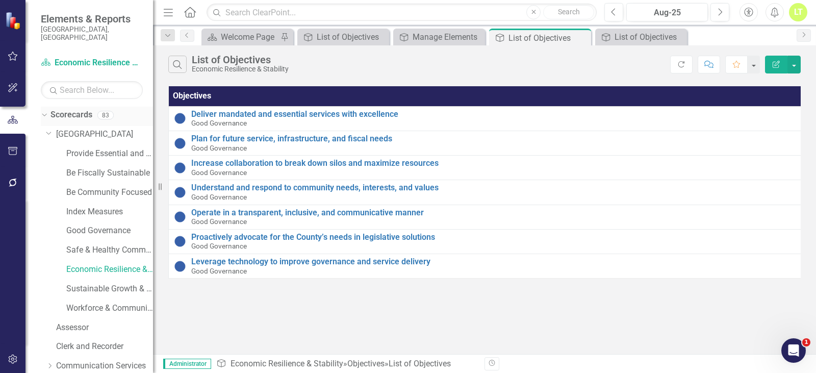
click at [42, 111] on icon "Dropdown" at bounding box center [43, 114] width 6 height 7
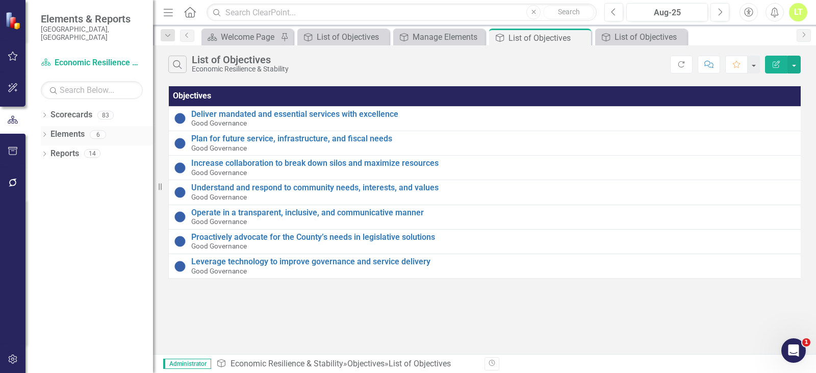
click at [69, 128] on link "Elements" at bounding box center [67, 134] width 34 height 12
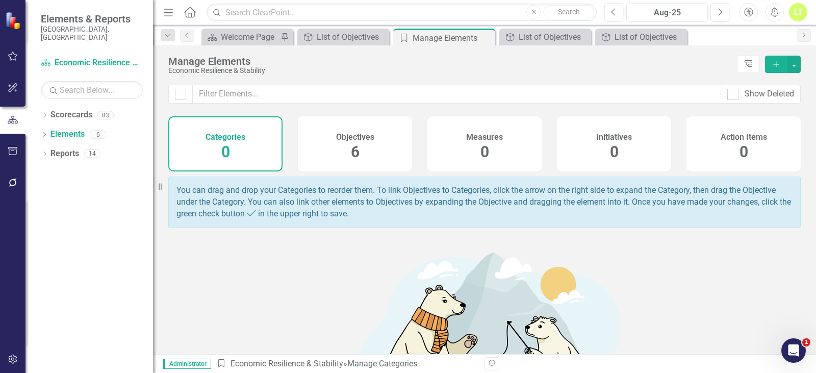
click at [374, 140] on div "Objectives 6" at bounding box center [355, 143] width 114 height 55
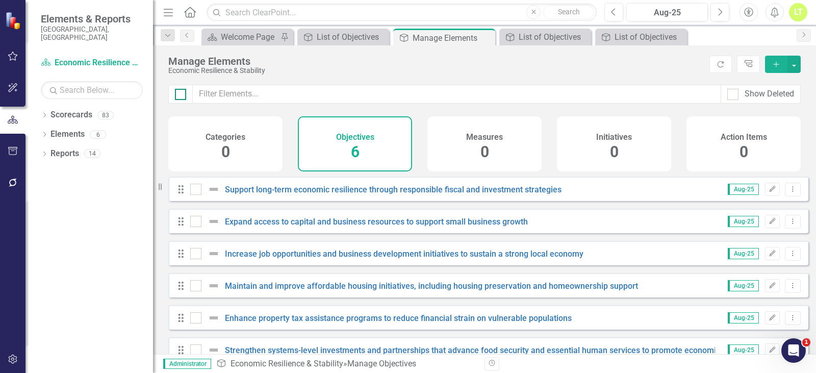
click at [178, 93] on input "checkbox" at bounding box center [178, 92] width 7 height 7
checkbox input "true"
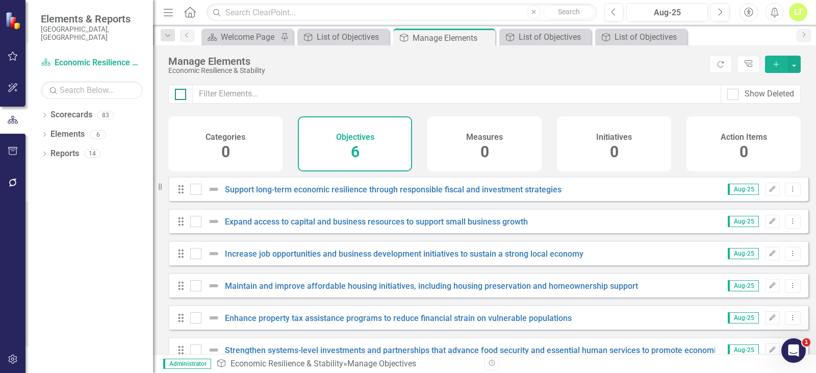
checkbox input "true"
click at [795, 65] on button "button" at bounding box center [793, 64] width 13 height 17
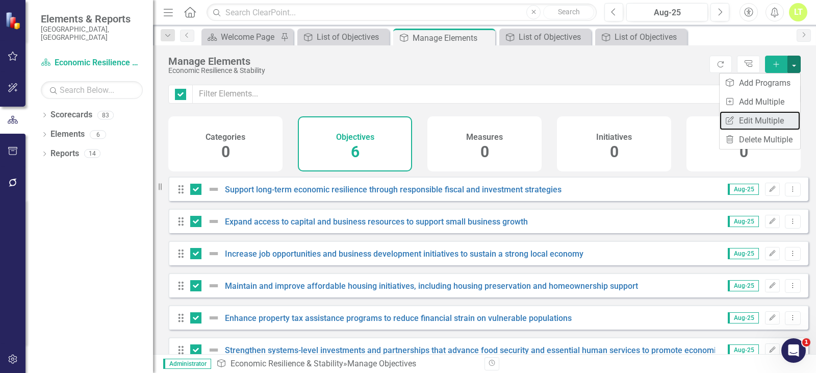
click at [763, 120] on link "Edit Multiple Edit Multiple" at bounding box center [759, 120] width 81 height 19
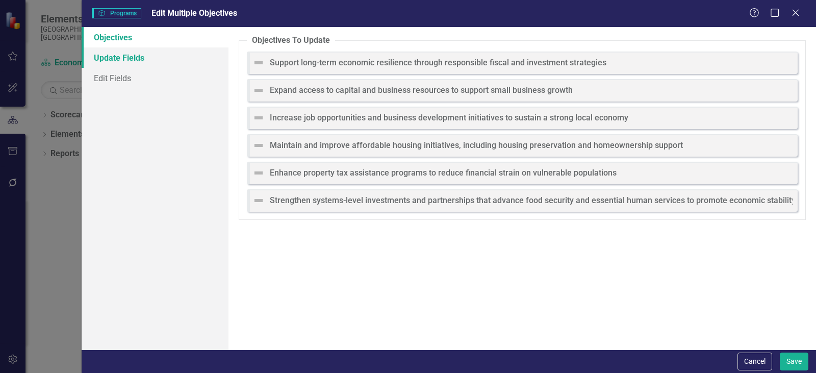
click at [177, 58] on link "Update Fields" at bounding box center [155, 57] width 147 height 20
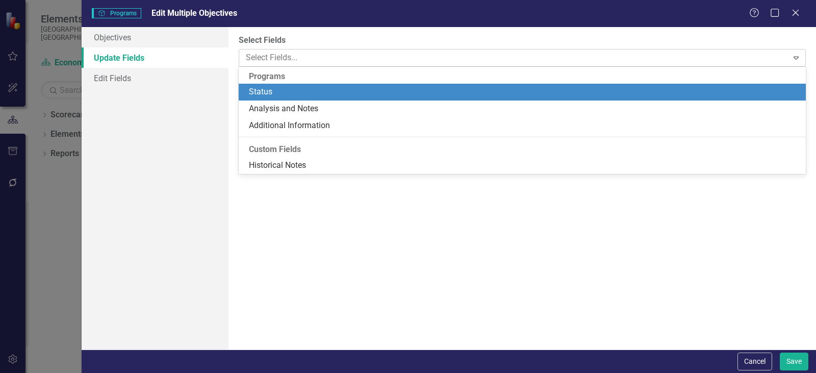
click at [252, 56] on div at bounding box center [515, 58] width 546 height 14
click at [258, 86] on div "Status" at bounding box center [522, 92] width 567 height 17
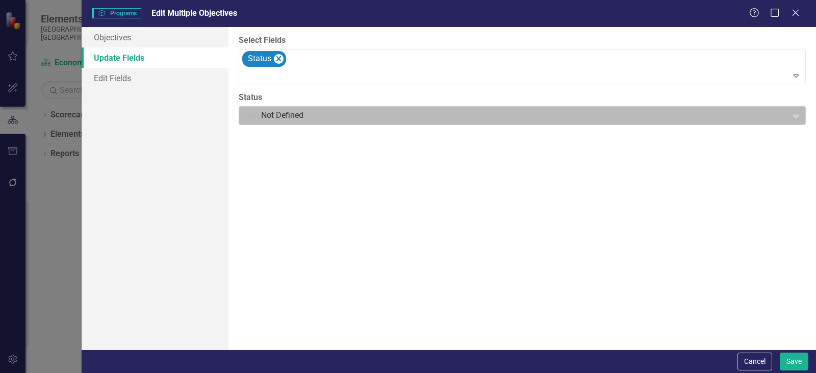
click at [258, 115] on div at bounding box center [514, 116] width 536 height 14
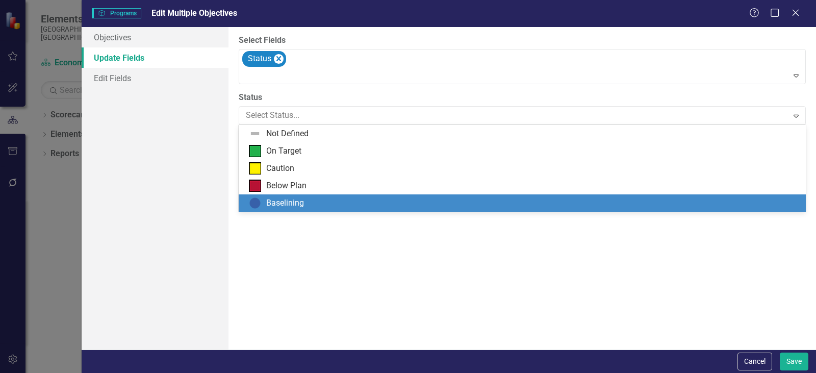
click at [287, 197] on div "Baselining" at bounding box center [285, 203] width 38 height 12
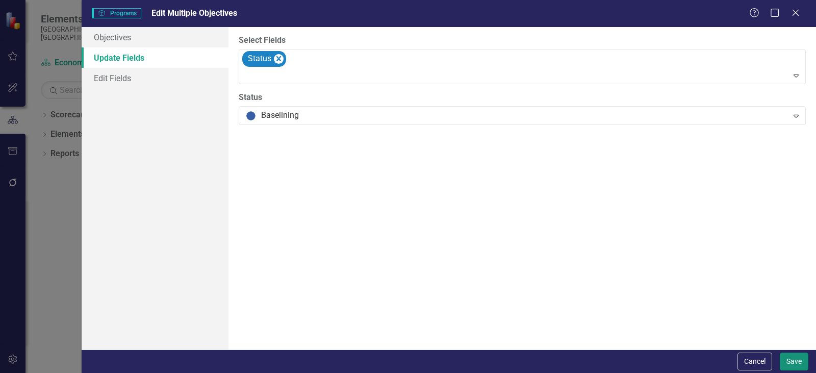
click at [795, 357] on button "Save" at bounding box center [793, 361] width 29 height 18
checkbox input "false"
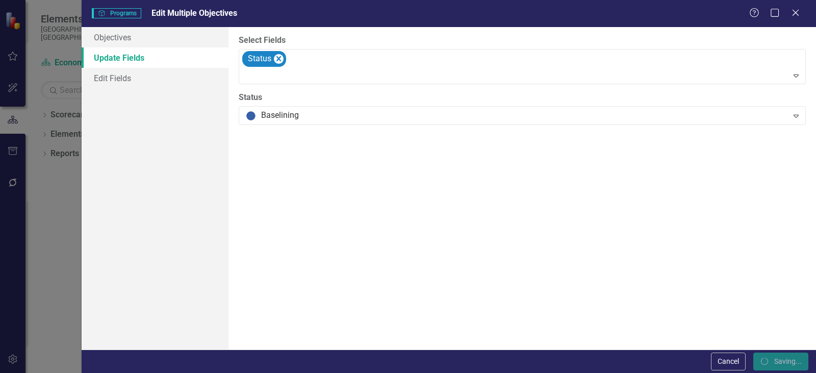
checkbox input "false"
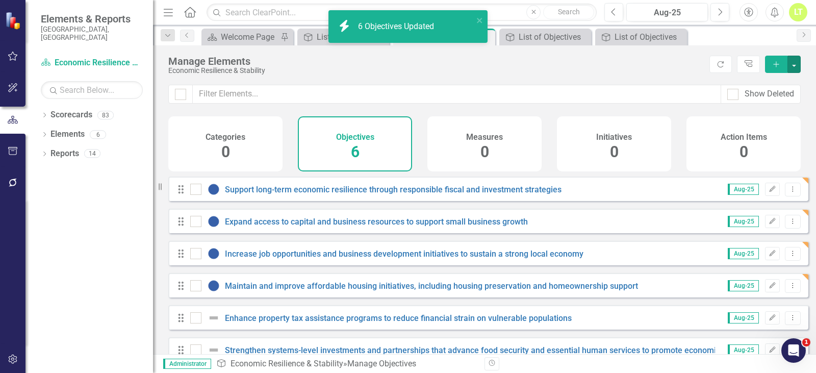
checkbox input "false"
click at [480, 17] on icon "close" at bounding box center [479, 20] width 7 height 8
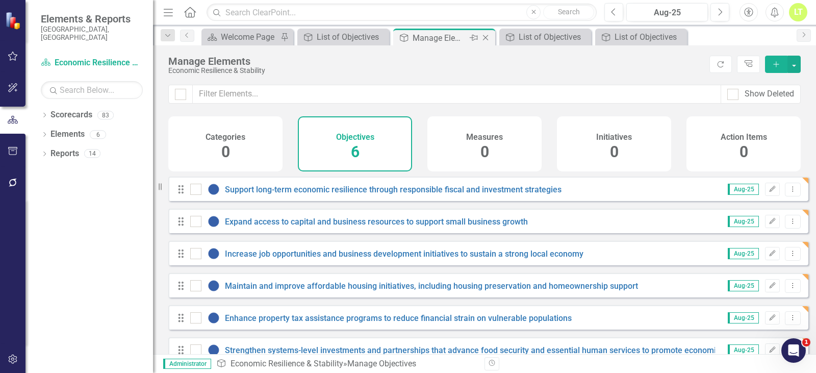
click at [486, 39] on icon "Close" at bounding box center [485, 38] width 10 height 8
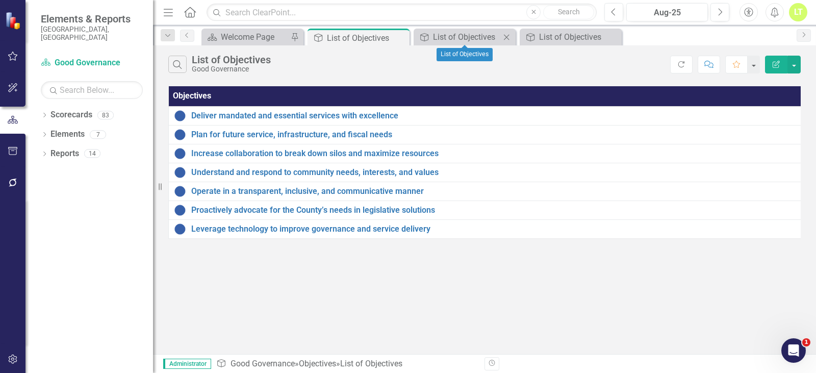
click at [506, 36] on icon at bounding box center [507, 37] width 6 height 6
drag, startPoint x: 508, startPoint y: 38, endPoint x: 490, endPoint y: 40, distance: 18.0
click at [0, 0] on icon "Close" at bounding box center [0, 0] width 0 height 0
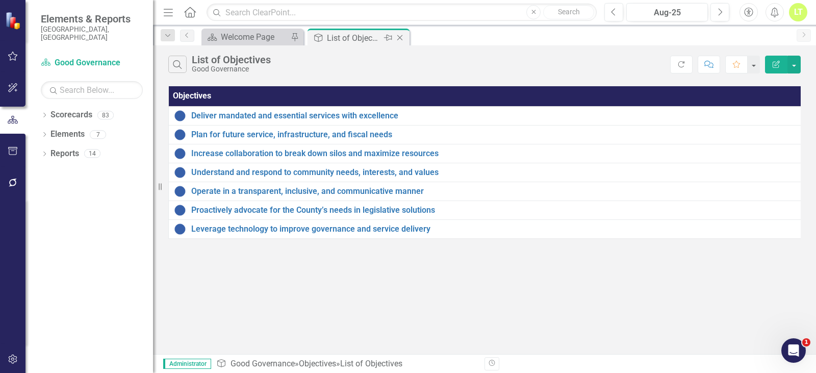
click at [402, 39] on icon "Close" at bounding box center [400, 38] width 10 height 8
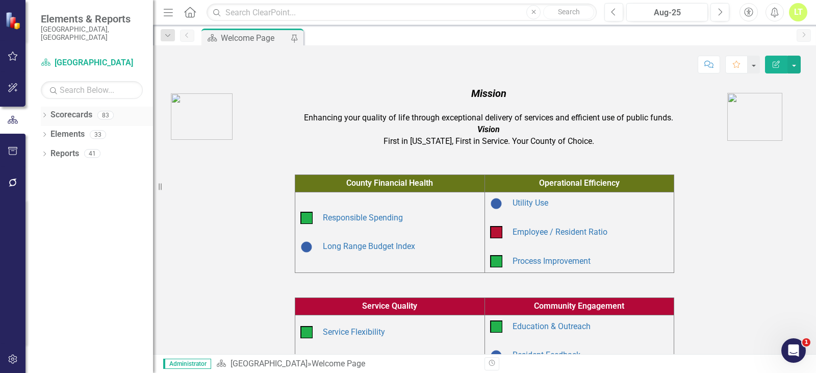
click at [43, 113] on icon "Dropdown" at bounding box center [44, 116] width 7 height 6
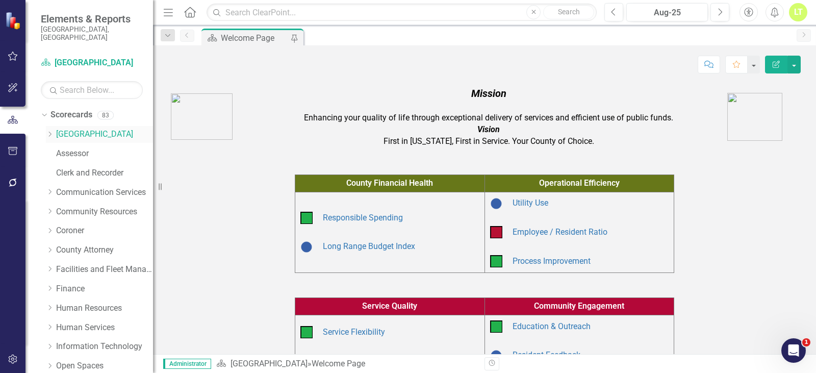
click at [49, 131] on icon "Dropdown" at bounding box center [50, 134] width 8 height 6
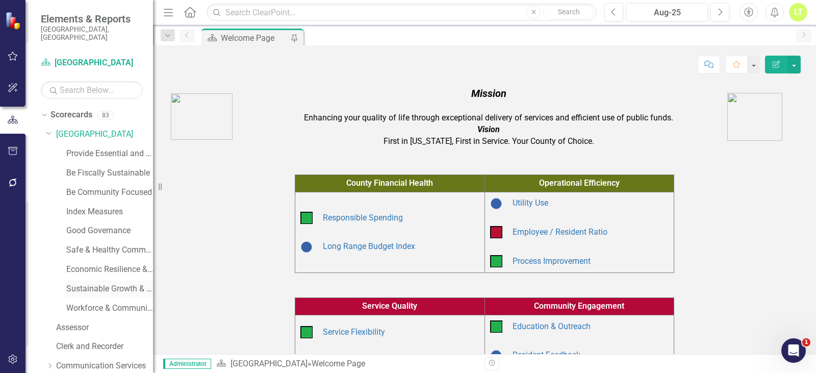
click at [88, 283] on link "Sustainable Growth & Infrastructure" at bounding box center [109, 289] width 87 height 12
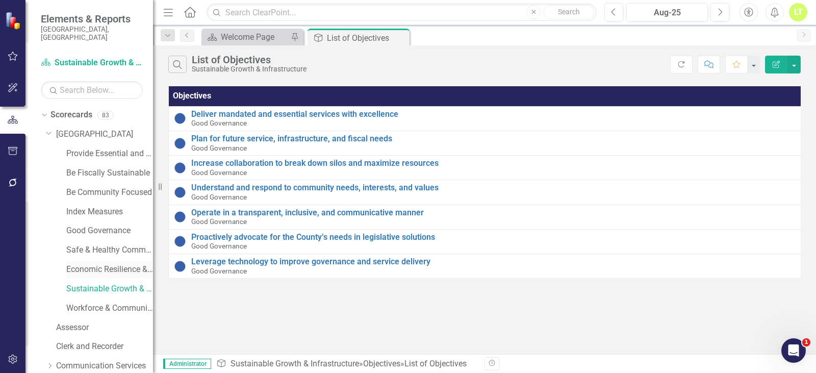
click at [90, 264] on link "Economic Resilience & Stability" at bounding box center [109, 270] width 87 height 12
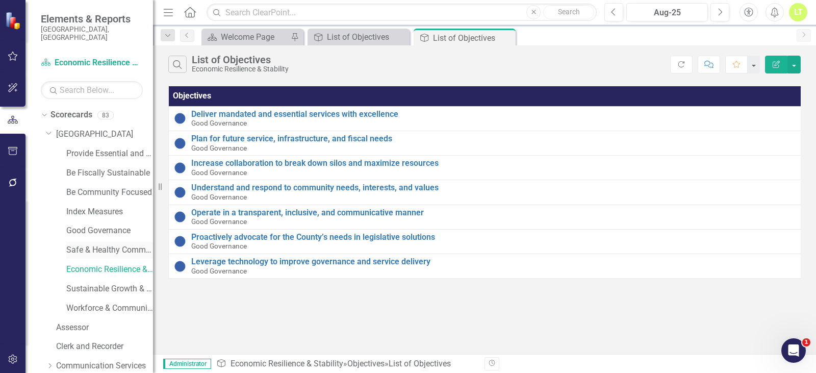
click at [92, 244] on link "Safe & Healthy Communities" at bounding box center [109, 250] width 87 height 12
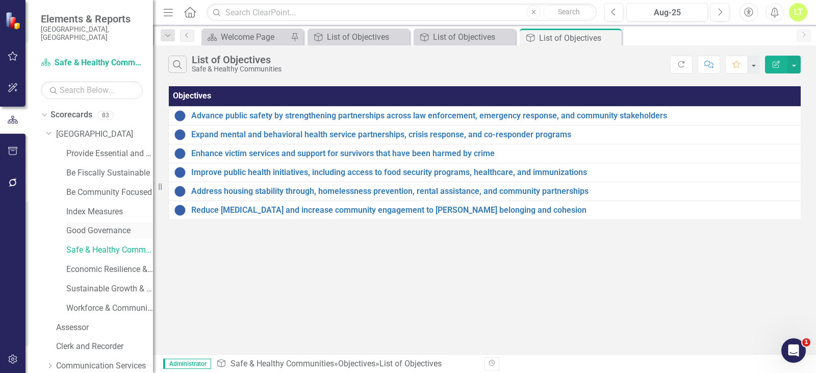
click at [97, 225] on link "Good Governance" at bounding box center [109, 231] width 87 height 12
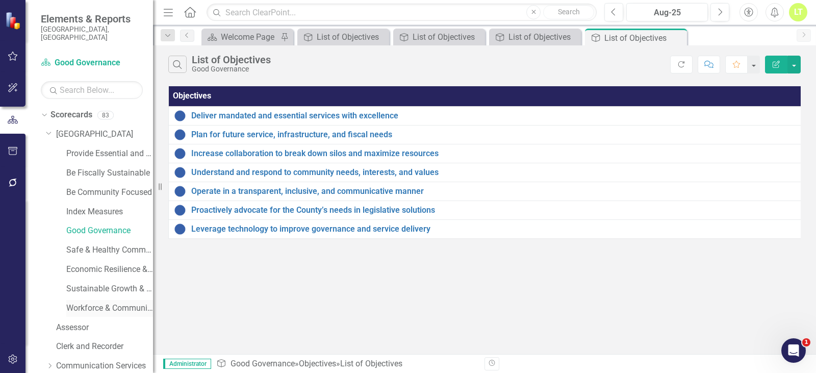
click at [113, 302] on link "Workforce & Community Prosperity" at bounding box center [109, 308] width 87 height 12
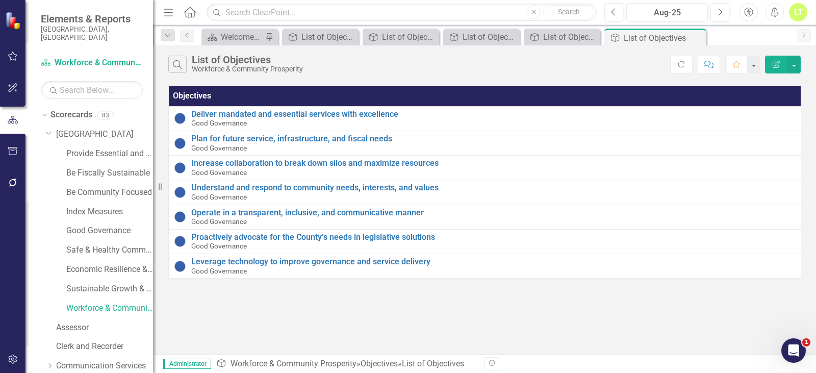
click at [315, 308] on div "Search List of Objectives Workforce & Community Prosperity Refresh Comment Favo…" at bounding box center [484, 199] width 663 height 308
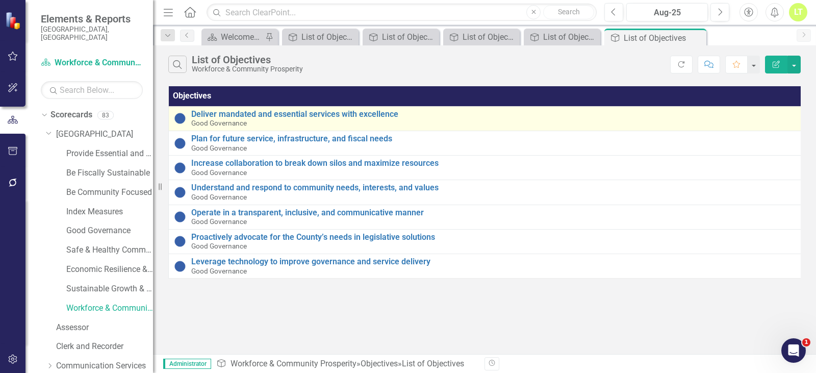
click at [179, 119] on img at bounding box center [180, 118] width 12 height 12
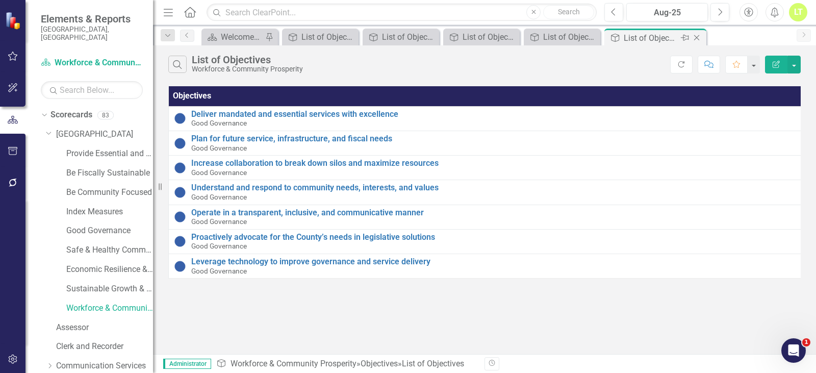
click at [698, 41] on icon "Close" at bounding box center [696, 38] width 10 height 8
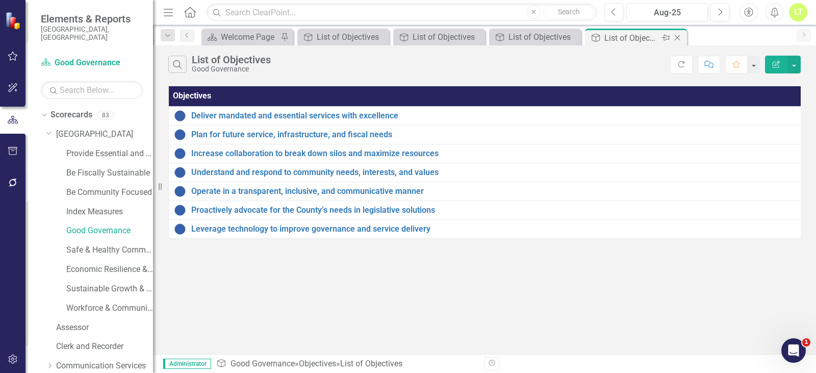
click at [677, 39] on icon "Close" at bounding box center [677, 38] width 10 height 8
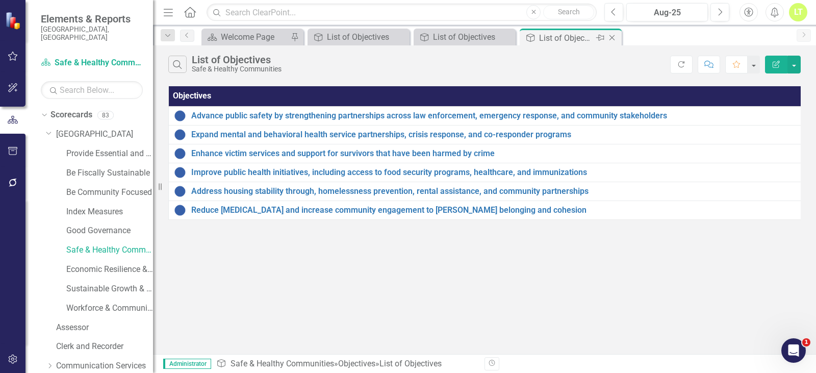
click at [609, 37] on icon "Close" at bounding box center [612, 38] width 10 height 8
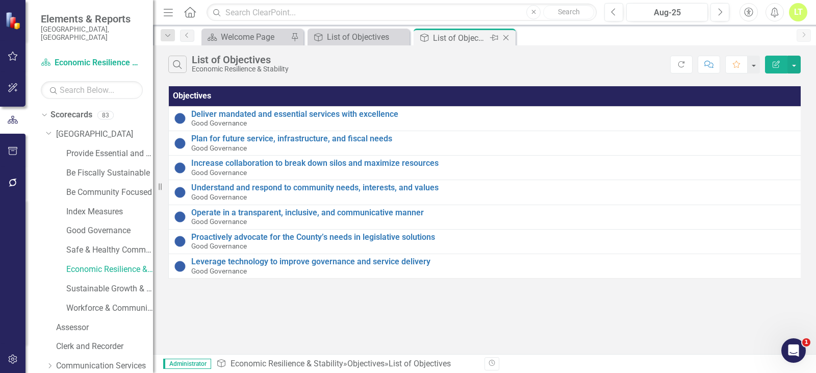
click at [507, 38] on icon "Close" at bounding box center [506, 38] width 10 height 8
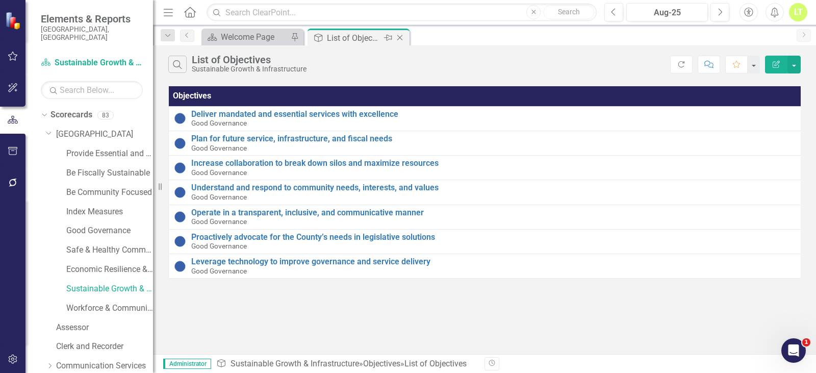
click at [402, 38] on icon "Close" at bounding box center [400, 38] width 10 height 8
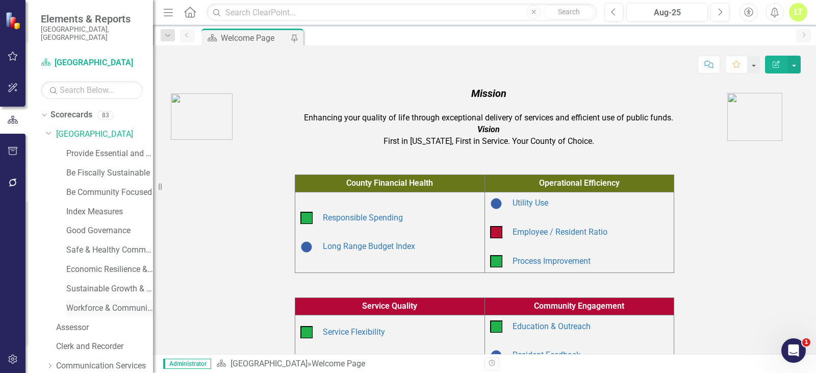
click at [95, 300] on div "Workforce & Community Prosperity" at bounding box center [109, 308] width 87 height 17
click at [89, 302] on link "Workforce & Community Prosperity" at bounding box center [109, 308] width 87 height 12
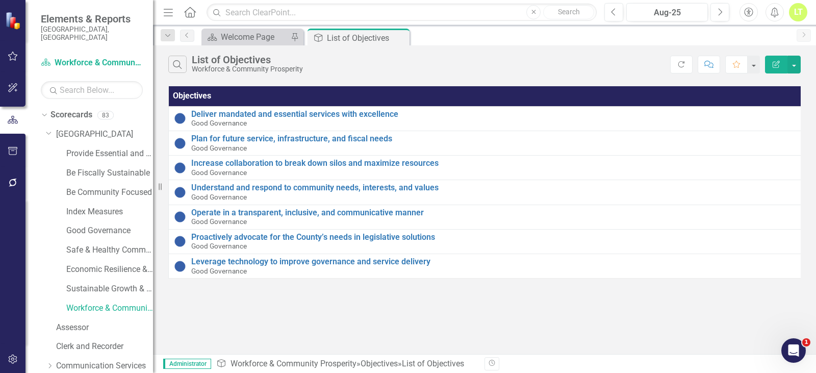
click at [779, 67] on icon "Edit Report" at bounding box center [775, 64] width 9 height 7
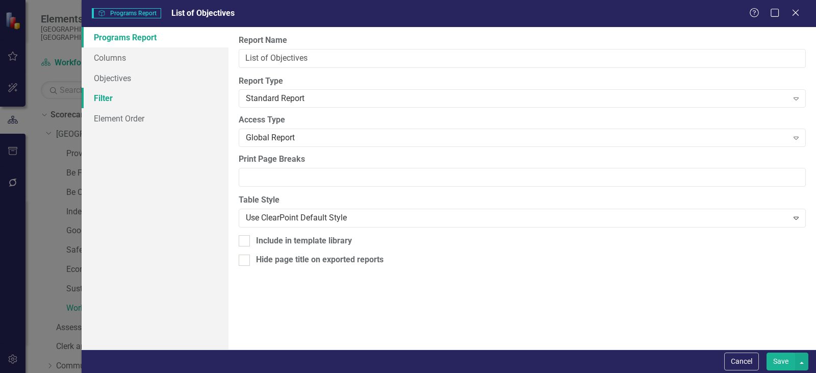
click at [111, 103] on link "Filter" at bounding box center [155, 98] width 147 height 20
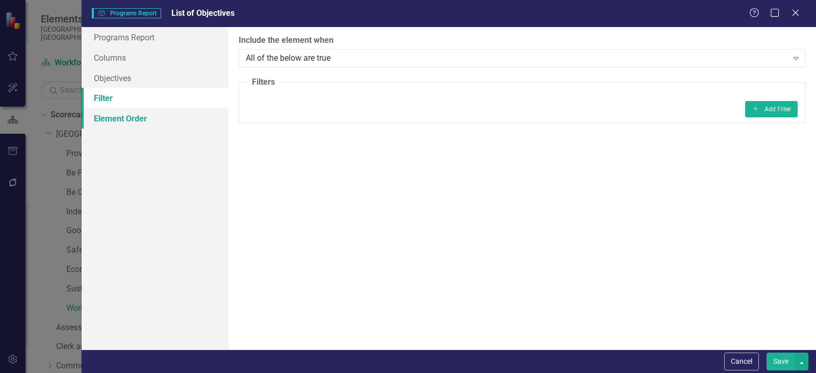
click at [113, 124] on link "Element Order" at bounding box center [155, 118] width 147 height 20
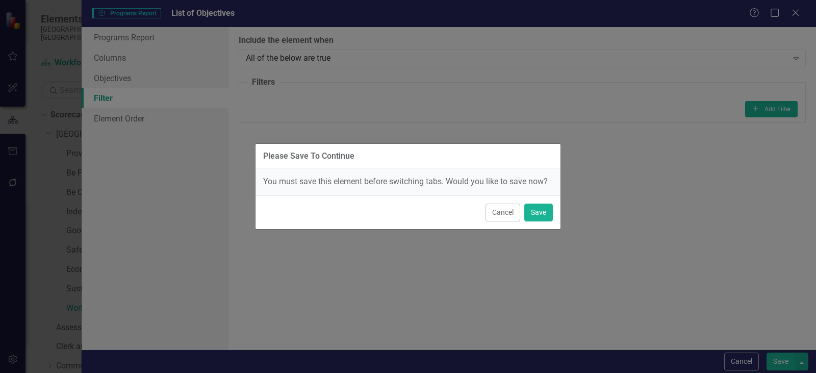
click at [483, 210] on div "Cancel Save" at bounding box center [407, 212] width 305 height 34
click at [501, 215] on button "Cancel" at bounding box center [502, 212] width 35 height 18
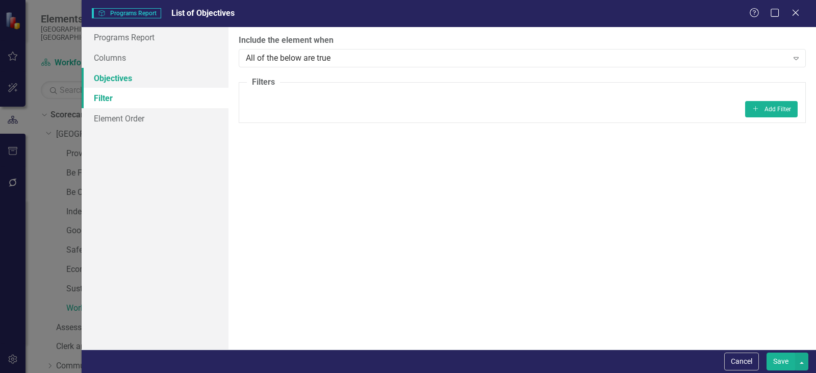
click at [107, 75] on link "Objectives" at bounding box center [155, 78] width 147 height 20
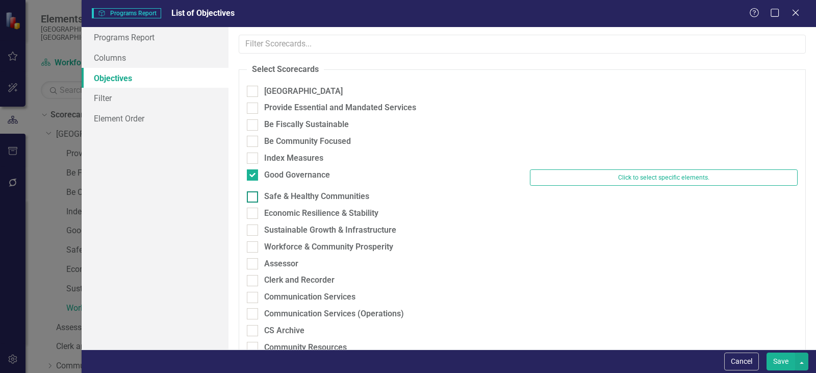
click at [250, 197] on input "Safe & Healthy Communities" at bounding box center [250, 194] width 7 height 7
checkbox input "true"
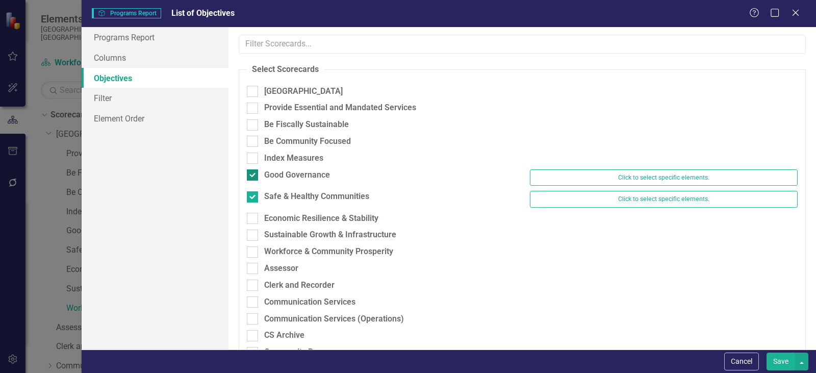
click at [253, 176] on div at bounding box center [252, 174] width 11 height 11
click at [253, 176] on input "Good Governance" at bounding box center [250, 172] width 7 height 7
checkbox input "false"
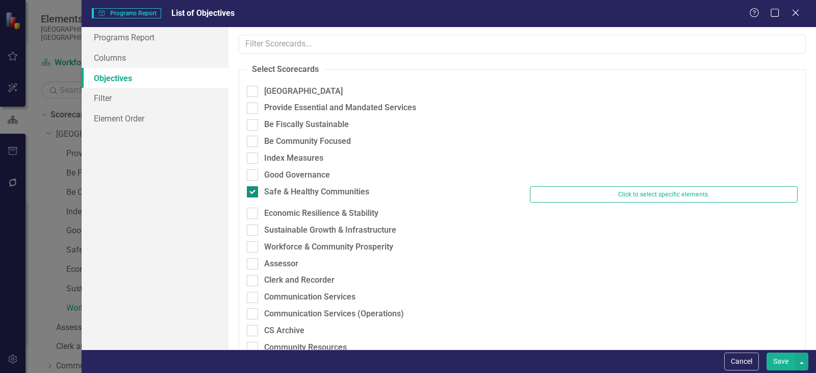
click at [252, 196] on div at bounding box center [252, 191] width 11 height 11
click at [252, 193] on input "Safe & Healthy Communities" at bounding box center [250, 189] width 7 height 7
checkbox input "false"
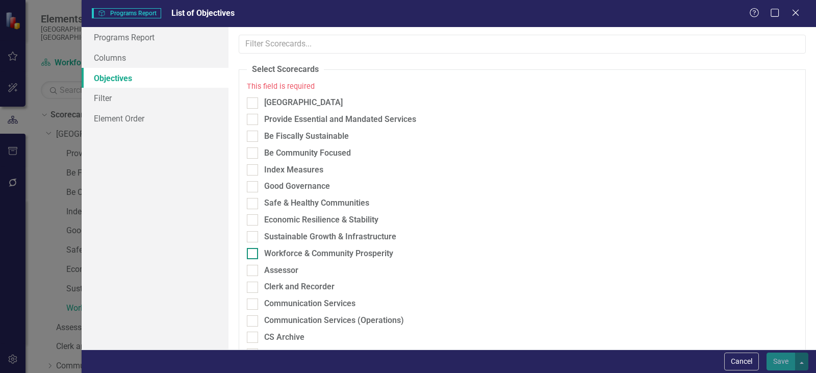
click at [249, 251] on input "Workforce & Community Prosperity" at bounding box center [250, 251] width 7 height 7
checkbox input "true"
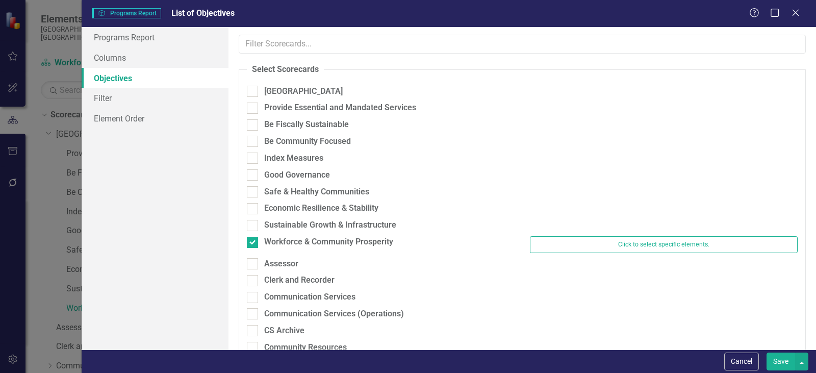
click at [776, 364] on button "Save" at bounding box center [780, 361] width 29 height 18
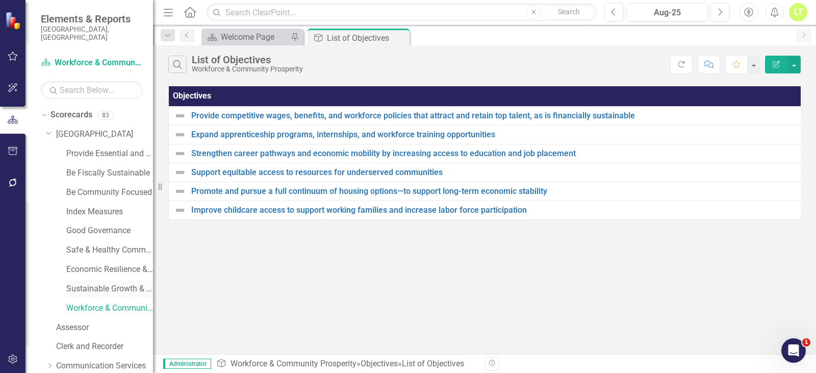
click at [116, 283] on link "Sustainable Growth & Infrastructure" at bounding box center [109, 289] width 87 height 12
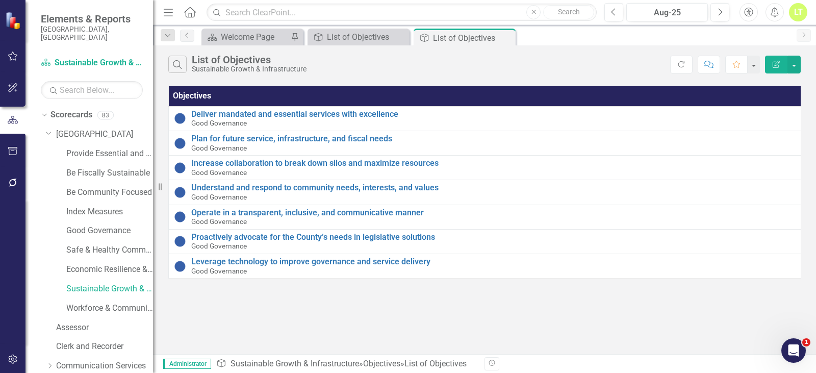
click at [776, 68] on button "Edit Report" at bounding box center [776, 65] width 22 height 18
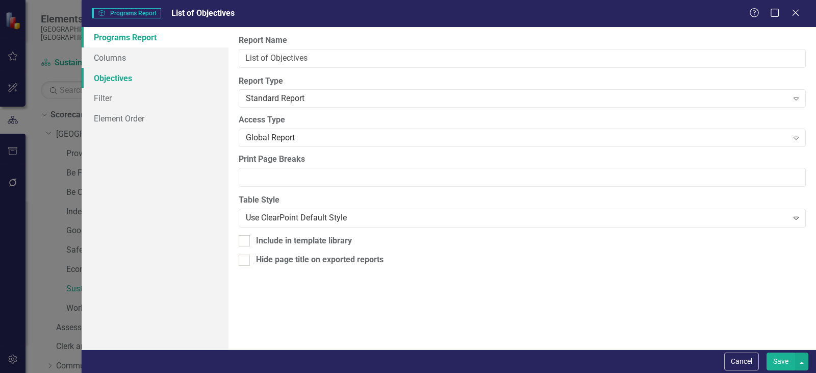
click at [109, 77] on link "Objectives" at bounding box center [155, 78] width 147 height 20
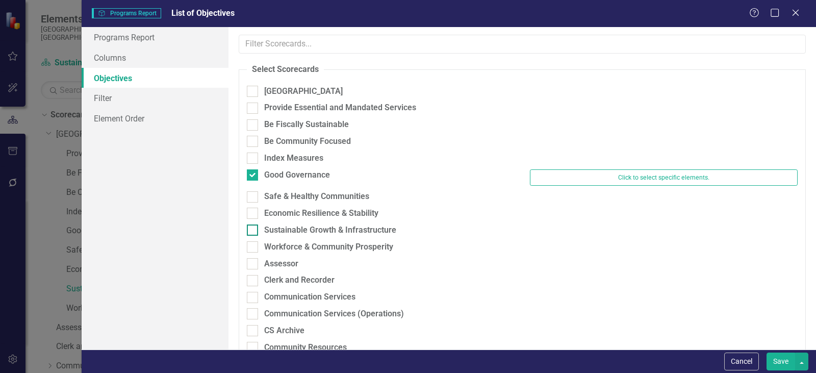
click at [254, 229] on div at bounding box center [252, 229] width 11 height 11
click at [253, 229] on input "Sustainable Growth & Infrastructure" at bounding box center [250, 227] width 7 height 7
checkbox input "true"
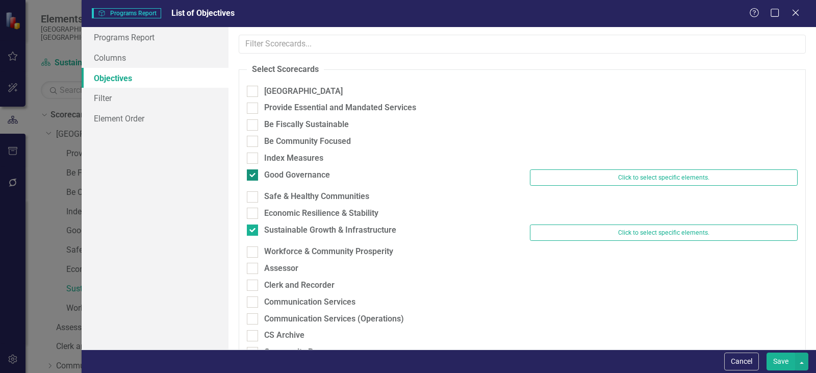
click at [257, 175] on div at bounding box center [252, 174] width 11 height 11
click at [253, 175] on input "Good Governance" at bounding box center [250, 172] width 7 height 7
checkbox input "false"
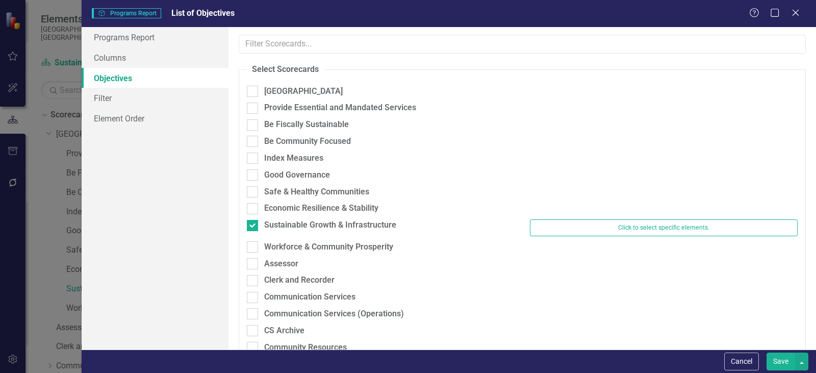
click at [767, 365] on button "Save" at bounding box center [780, 361] width 29 height 18
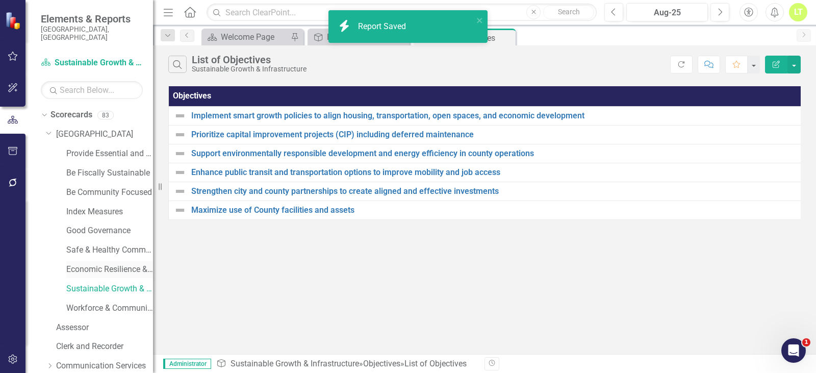
click at [96, 264] on link "Economic Resilience & Stability" at bounding box center [109, 270] width 87 height 12
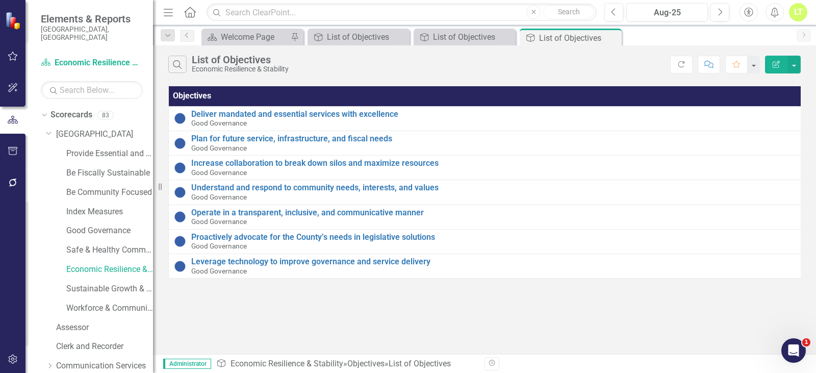
click at [782, 67] on button "Edit Report" at bounding box center [776, 65] width 22 height 18
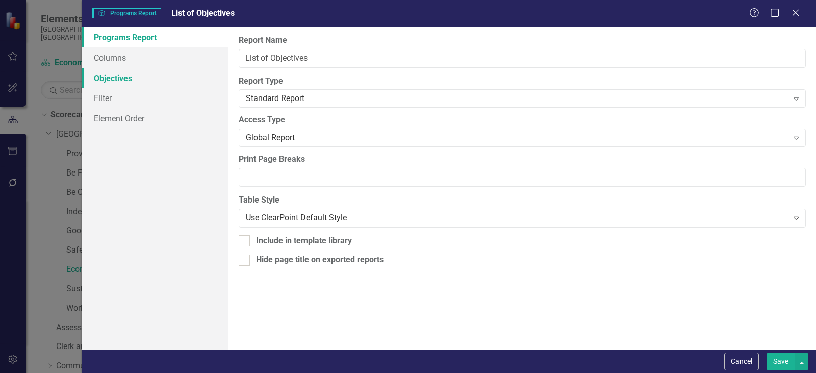
click at [106, 77] on link "Objectives" at bounding box center [155, 78] width 147 height 20
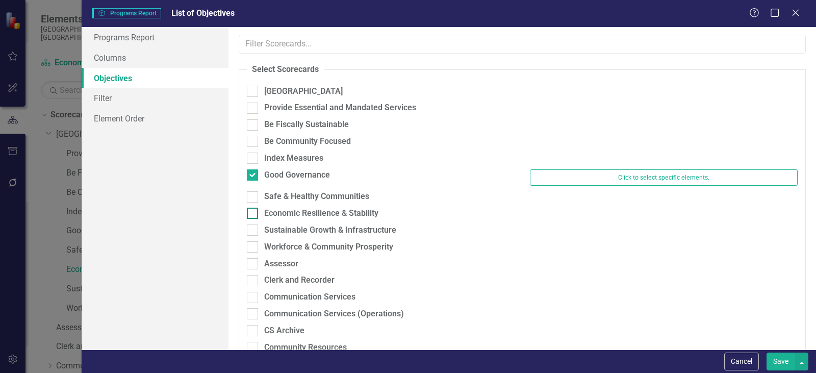
click at [254, 214] on div at bounding box center [252, 212] width 11 height 11
click at [253, 214] on input "Economic Resilience & Stability" at bounding box center [250, 210] width 7 height 7
checkbox input "true"
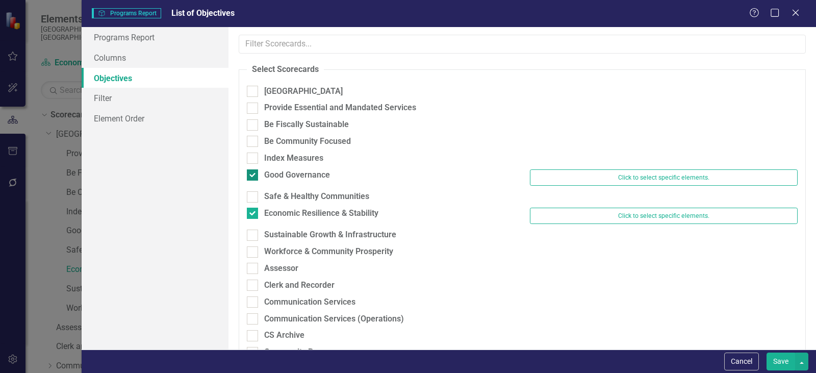
click at [257, 179] on div at bounding box center [252, 174] width 11 height 11
click at [253, 176] on input "Good Governance" at bounding box center [250, 172] width 7 height 7
checkbox input "false"
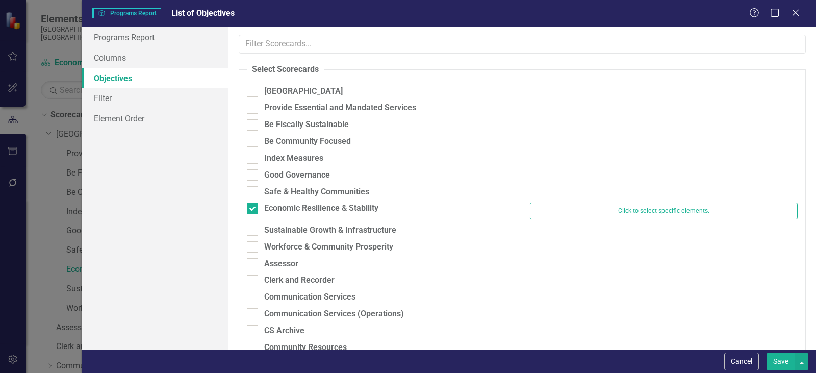
click at [773, 362] on button "Save" at bounding box center [780, 361] width 29 height 18
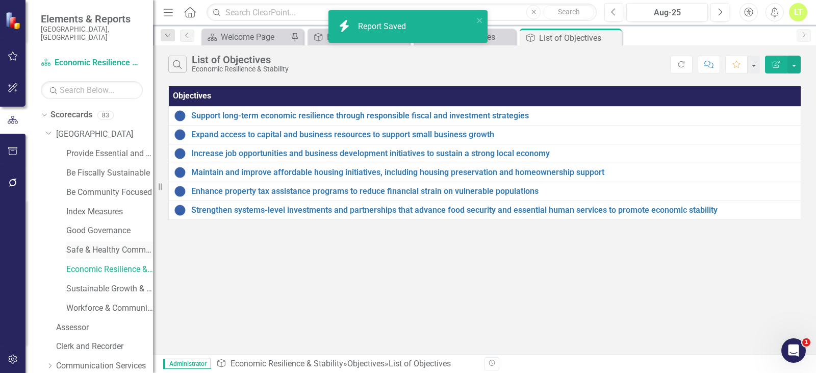
click at [87, 244] on link "Safe & Healthy Communities" at bounding box center [109, 250] width 87 height 12
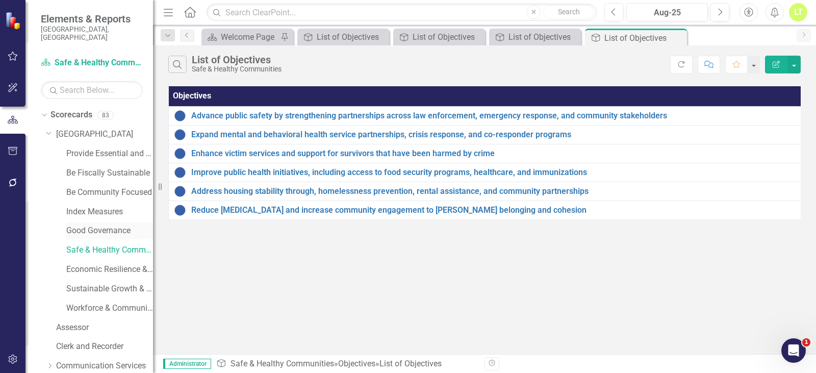
click at [98, 228] on div "Good Governance" at bounding box center [109, 230] width 87 height 17
click at [103, 225] on link "Good Governance" at bounding box center [109, 231] width 87 height 12
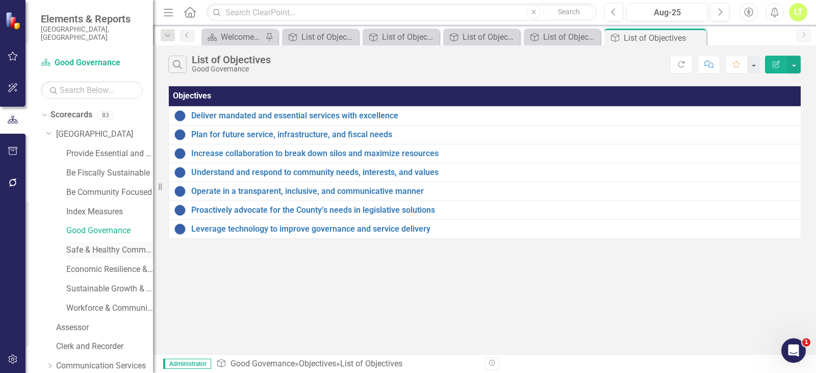
click at [93, 244] on link "Safe & Healthy Communities" at bounding box center [109, 250] width 87 height 12
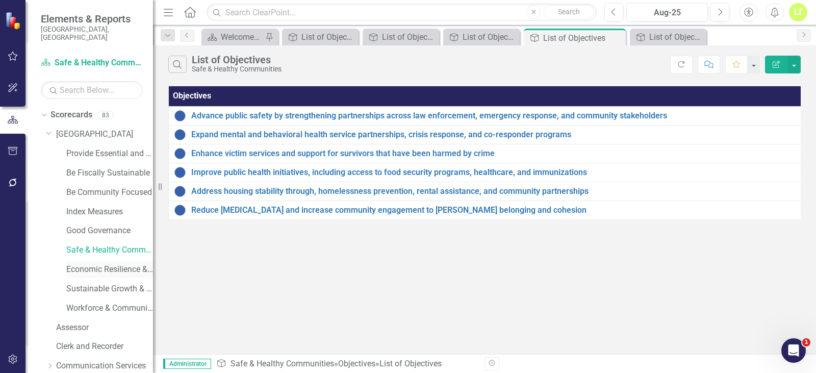
click at [79, 264] on link "Economic Resilience & Stability" at bounding box center [109, 270] width 87 height 12
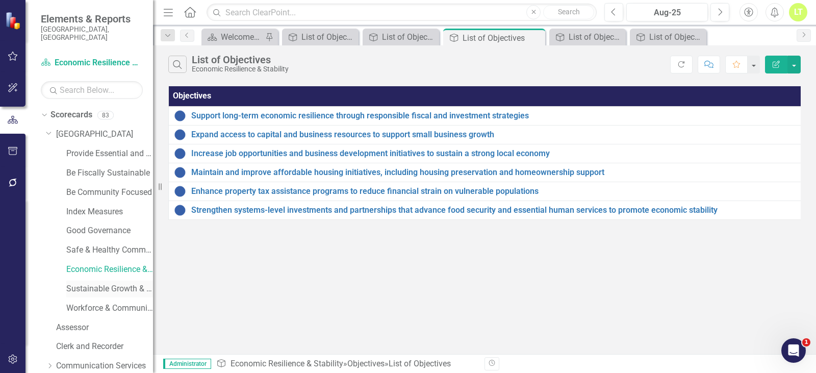
click at [80, 285] on link "Sustainable Growth & Infrastructure" at bounding box center [109, 289] width 87 height 12
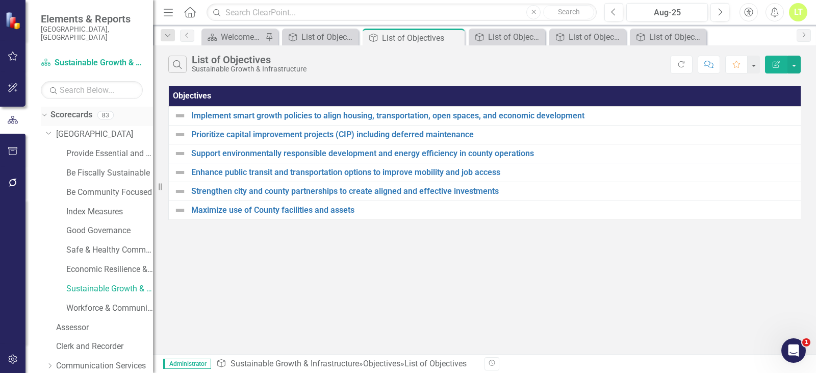
click at [42, 111] on icon "Dropdown" at bounding box center [43, 114] width 6 height 7
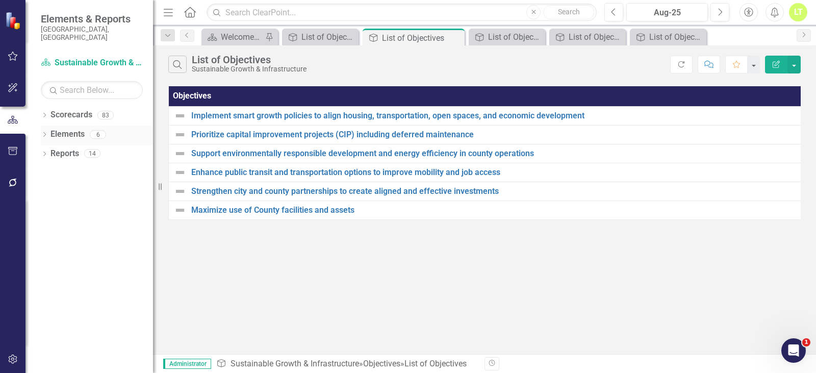
click at [69, 128] on link "Elements" at bounding box center [67, 134] width 34 height 12
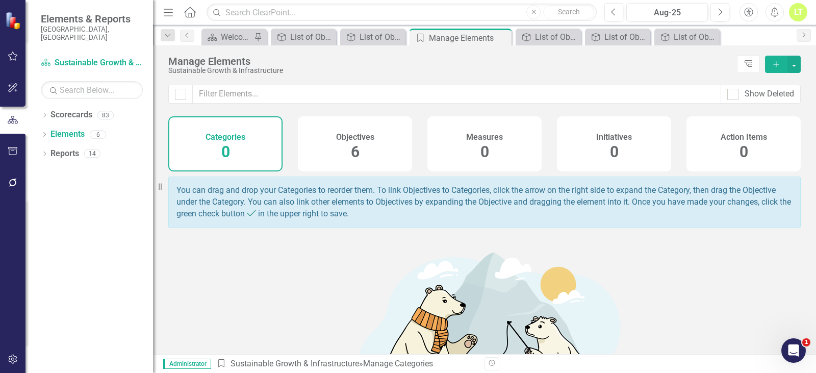
click at [343, 135] on h4 "Objectives" at bounding box center [355, 137] width 38 height 9
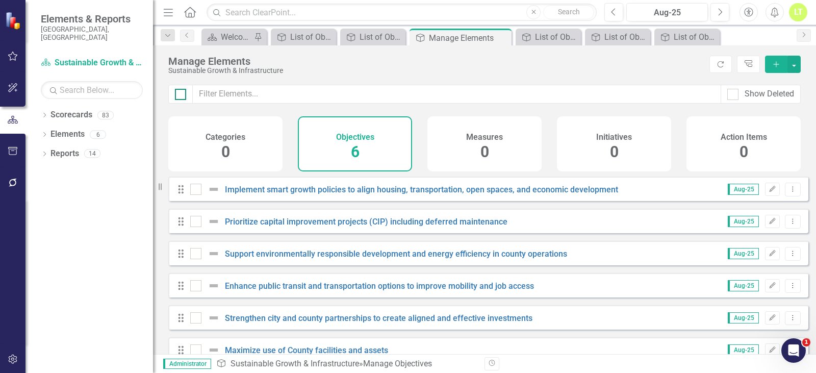
click at [184, 89] on div at bounding box center [180, 94] width 11 height 11
click at [181, 89] on input "checkbox" at bounding box center [178, 92] width 7 height 7
checkbox input "true"
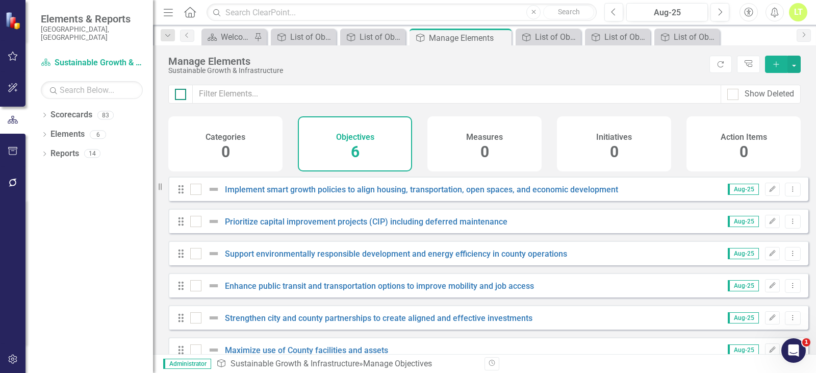
checkbox input "true"
click at [797, 67] on button "button" at bounding box center [793, 64] width 13 height 17
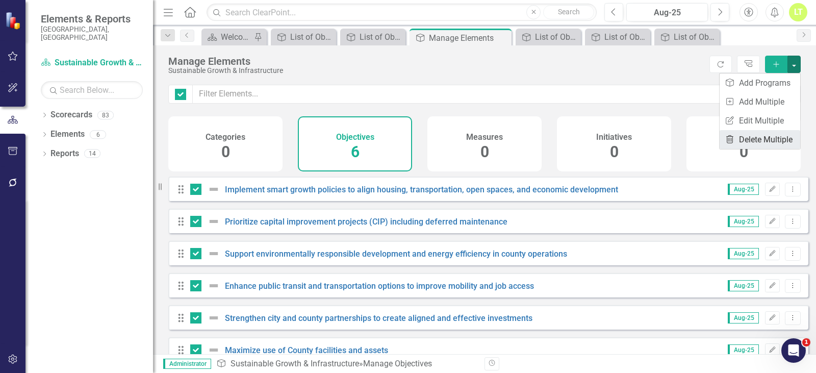
click at [770, 138] on link "Trash Delete Multiple" at bounding box center [759, 139] width 81 height 19
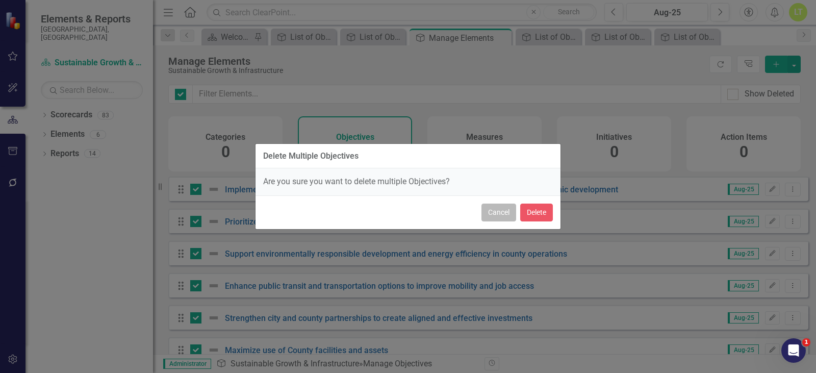
click at [496, 210] on button "Cancel" at bounding box center [498, 212] width 35 height 18
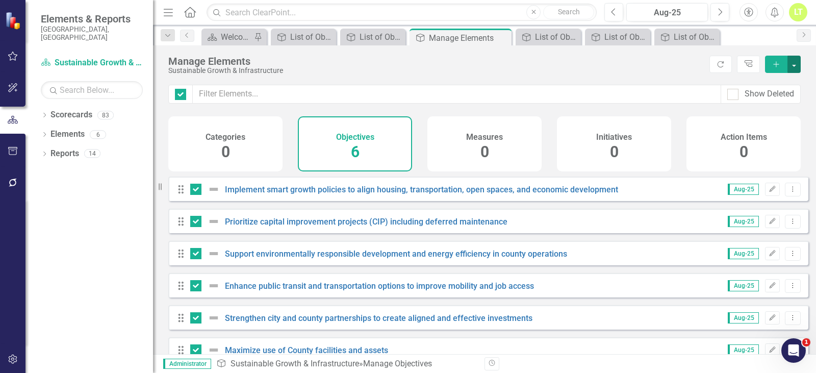
click at [796, 65] on button "button" at bounding box center [793, 64] width 13 height 17
click at [771, 113] on link "Edit Multiple Edit Multiple" at bounding box center [759, 120] width 81 height 19
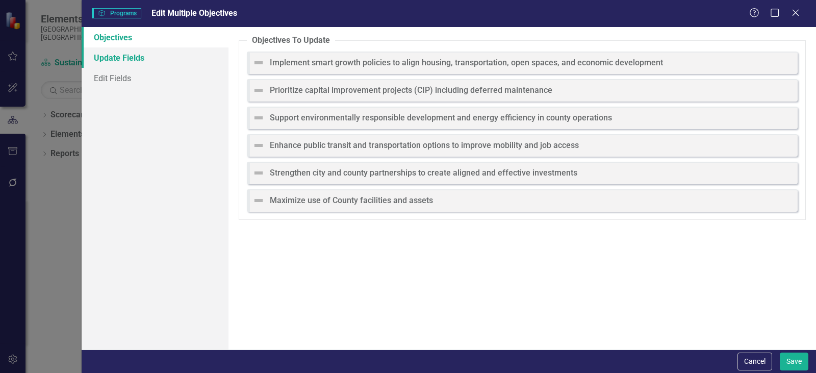
click at [119, 58] on link "Update Fields" at bounding box center [155, 57] width 147 height 20
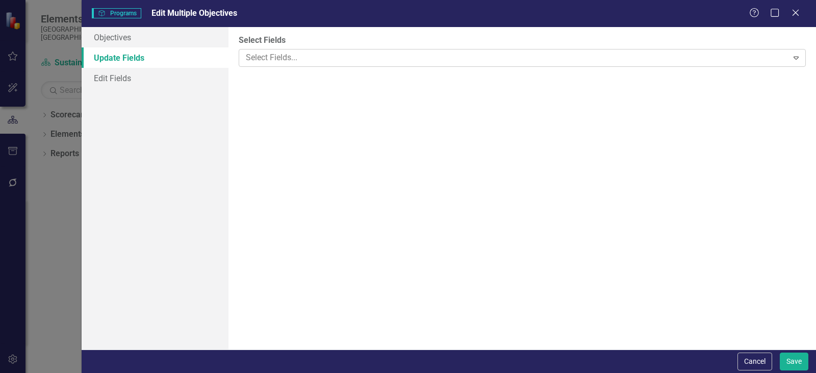
click at [276, 53] on div at bounding box center [515, 58] width 546 height 14
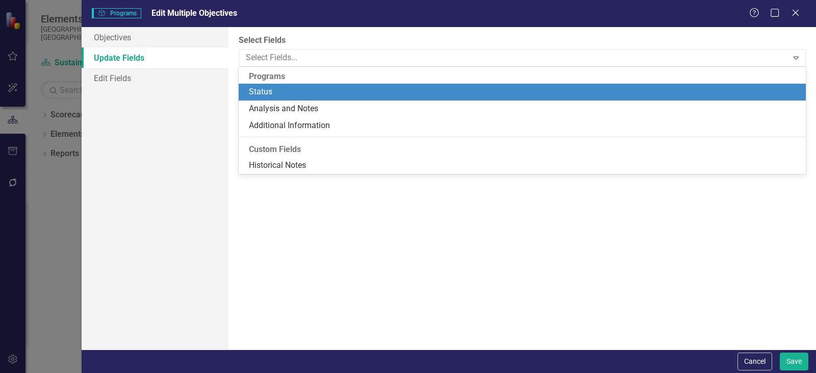
click at [275, 95] on div "Status" at bounding box center [524, 92] width 551 height 12
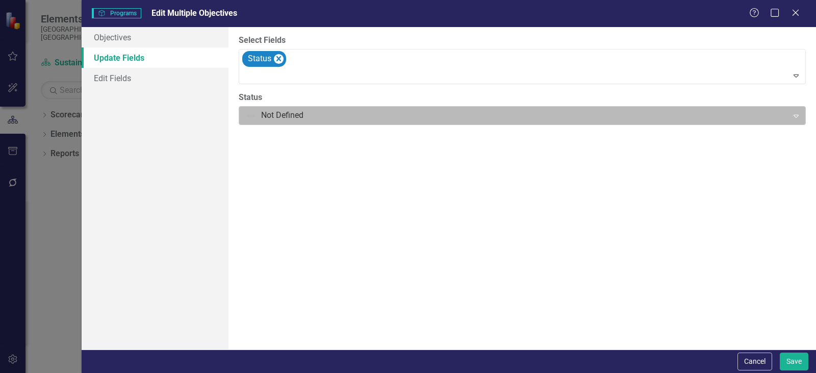
click at [284, 117] on div at bounding box center [514, 116] width 536 height 14
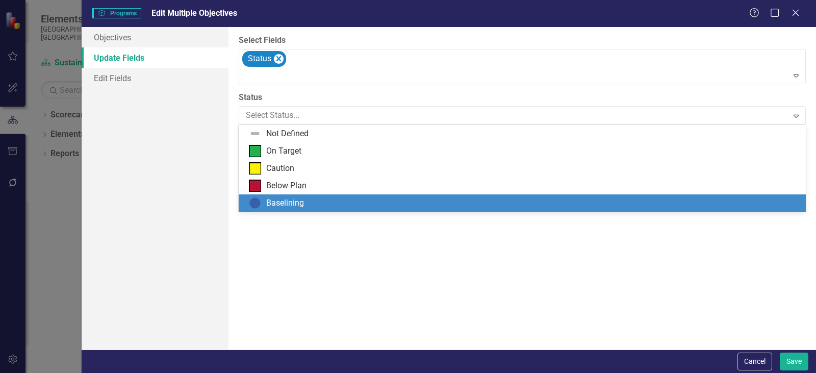
click at [280, 207] on div "Baselining" at bounding box center [285, 203] width 38 height 12
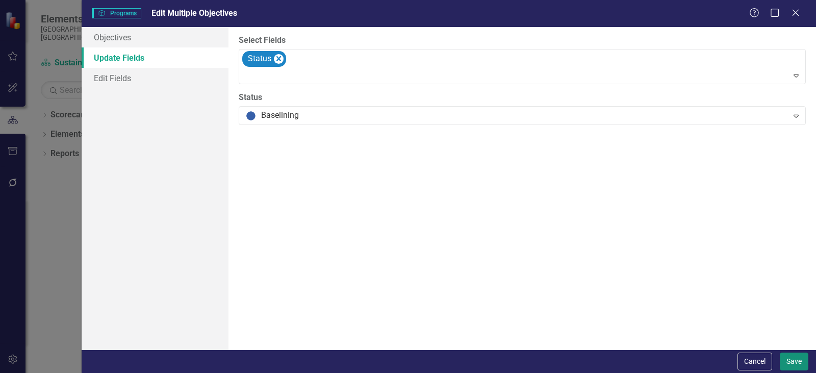
click at [798, 354] on button "Save" at bounding box center [793, 361] width 29 height 18
checkbox input "false"
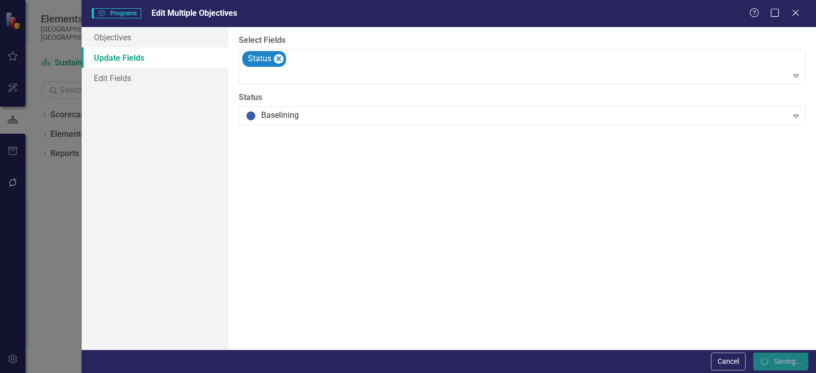
checkbox input "false"
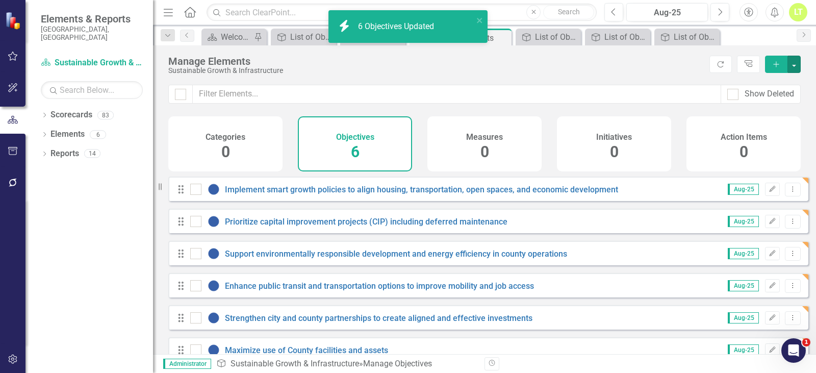
checkbox input "false"
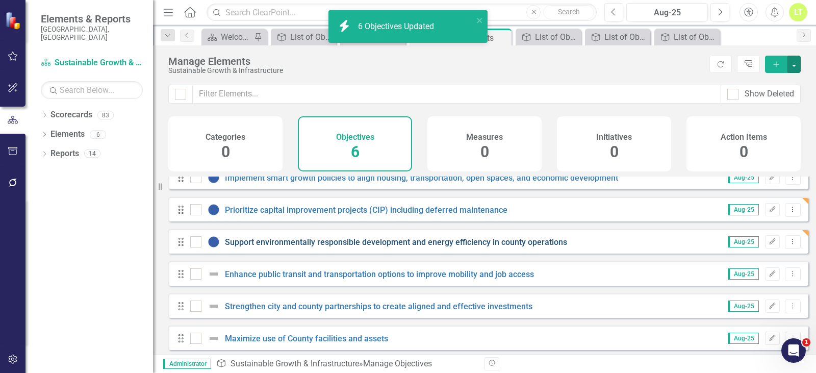
scroll to position [23, 0]
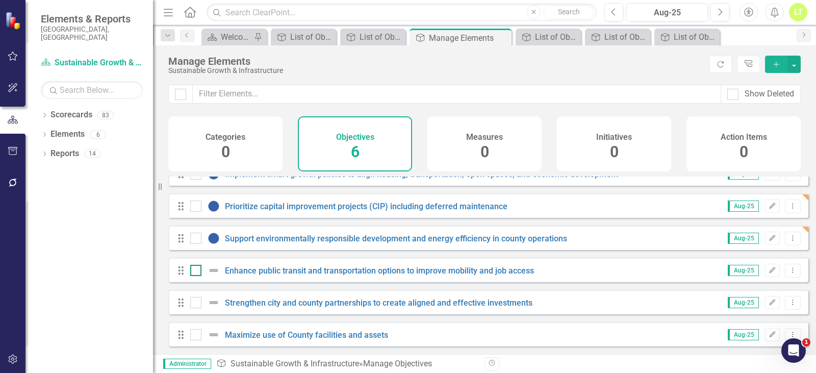
click at [192, 272] on div at bounding box center [195, 270] width 11 height 11
click at [192, 271] on input "checkbox" at bounding box center [193, 268] width 7 height 7
checkbox input "true"
click at [191, 302] on input "checkbox" at bounding box center [193, 300] width 7 height 7
checkbox input "true"
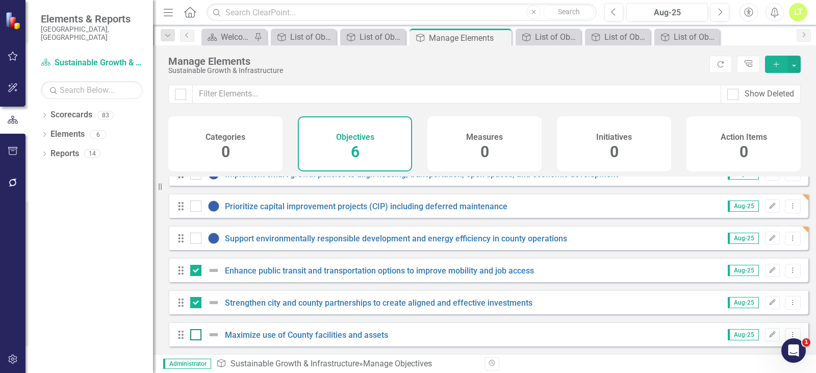
click at [198, 340] on div at bounding box center [195, 334] width 11 height 11
click at [197, 335] on input "checkbox" at bounding box center [193, 332] width 7 height 7
checkbox input "true"
click at [797, 65] on button "button" at bounding box center [793, 64] width 13 height 17
click at [762, 119] on link "Edit Multiple Edit Multiple" at bounding box center [759, 120] width 81 height 19
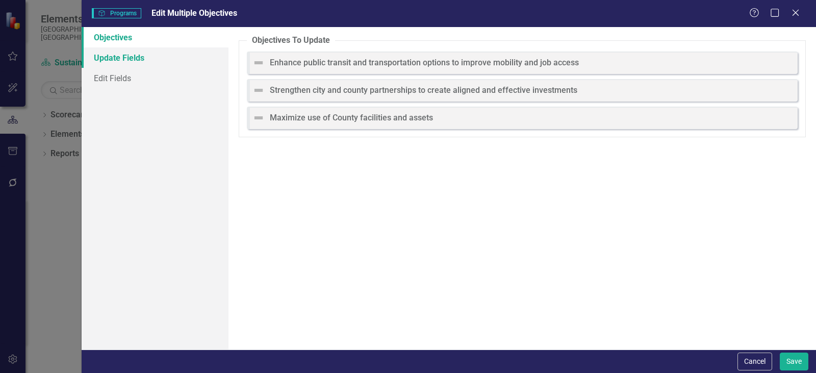
click at [131, 57] on link "Update Fields" at bounding box center [155, 57] width 147 height 20
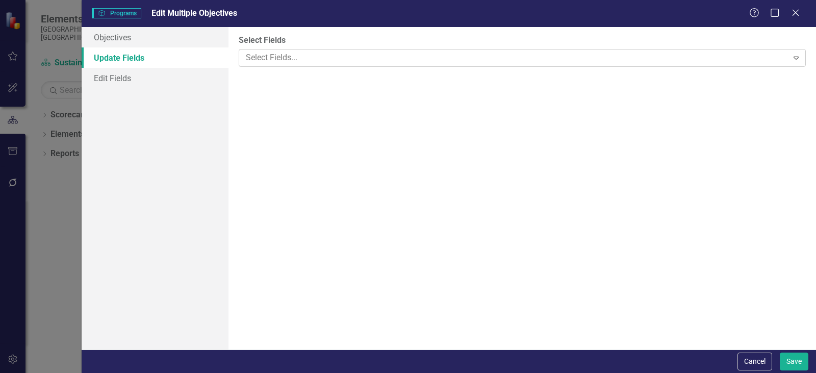
click at [268, 51] on div at bounding box center [515, 58] width 546 height 14
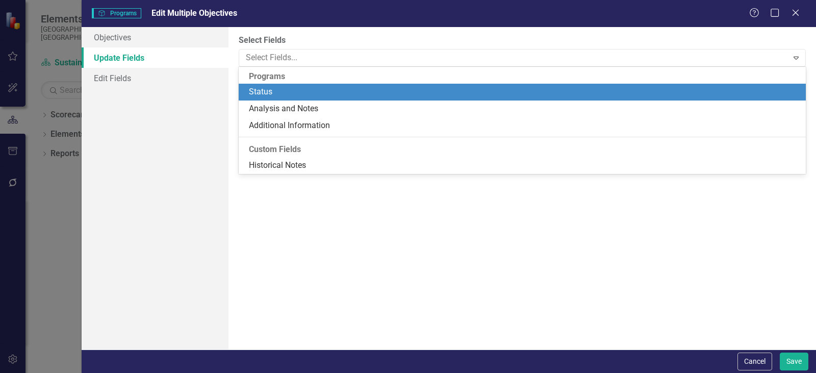
click at [274, 97] on div "Status" at bounding box center [524, 92] width 551 height 12
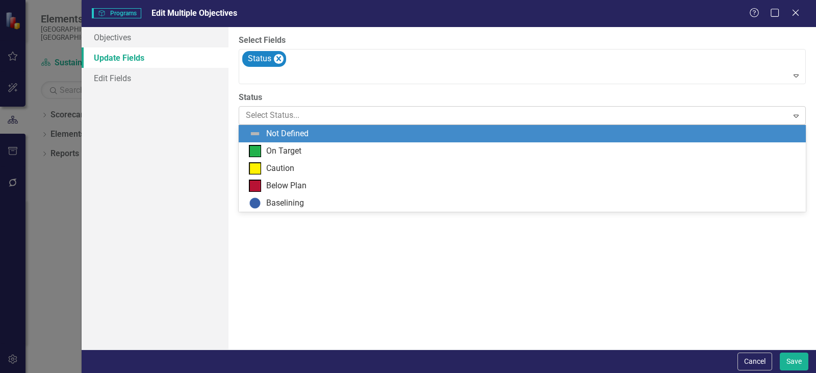
click at [280, 109] on div at bounding box center [514, 116] width 536 height 14
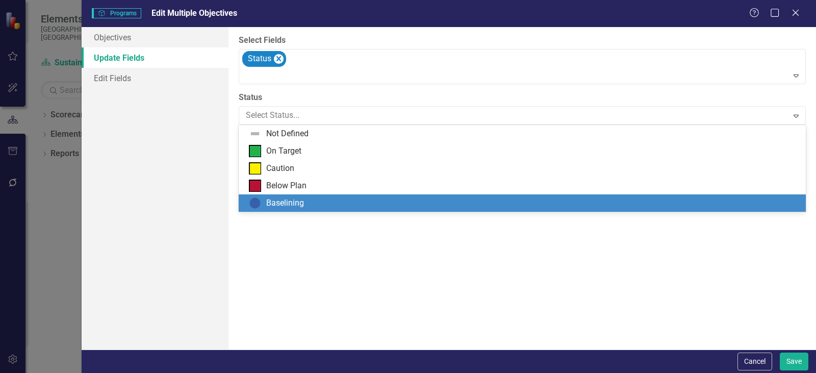
click at [271, 200] on div "Baselining" at bounding box center [285, 203] width 38 height 12
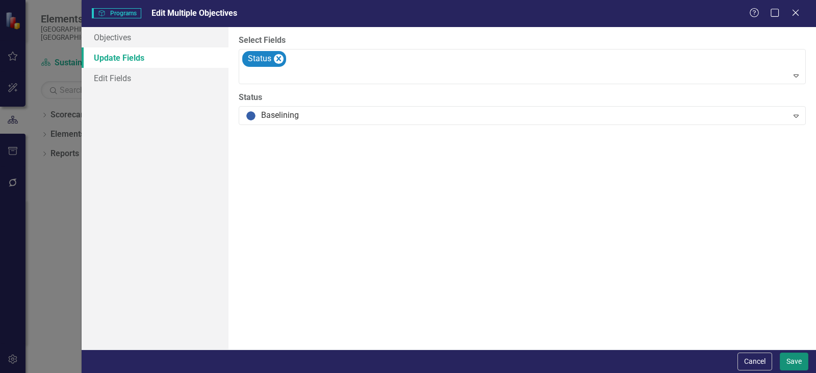
click at [797, 365] on button "Save" at bounding box center [793, 361] width 29 height 18
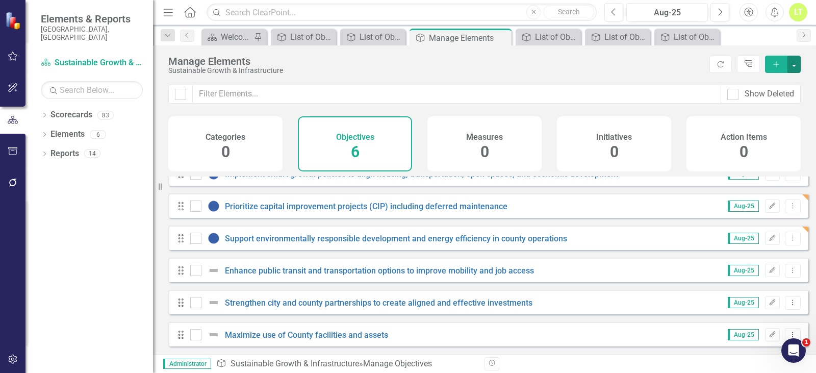
checkbox input "false"
click at [43, 113] on icon "Dropdown" at bounding box center [44, 116] width 7 height 6
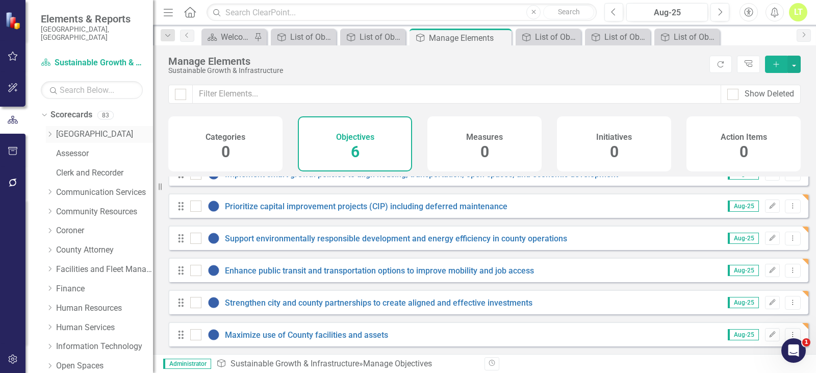
click at [53, 131] on icon "Dropdown" at bounding box center [50, 134] width 8 height 6
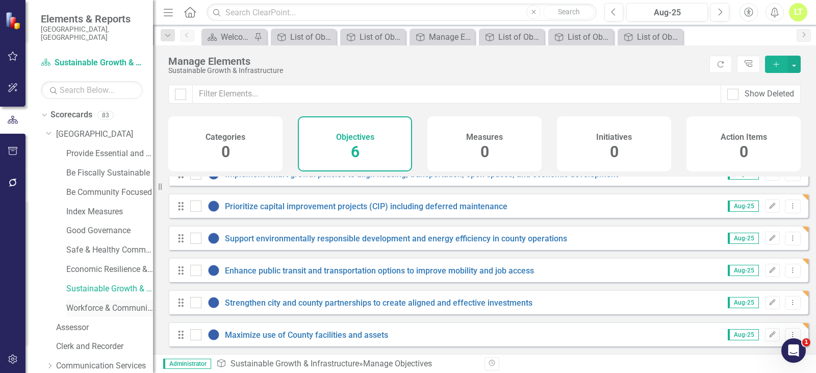
click at [95, 302] on link "Workforce & Community Prosperity" at bounding box center [109, 308] width 87 height 12
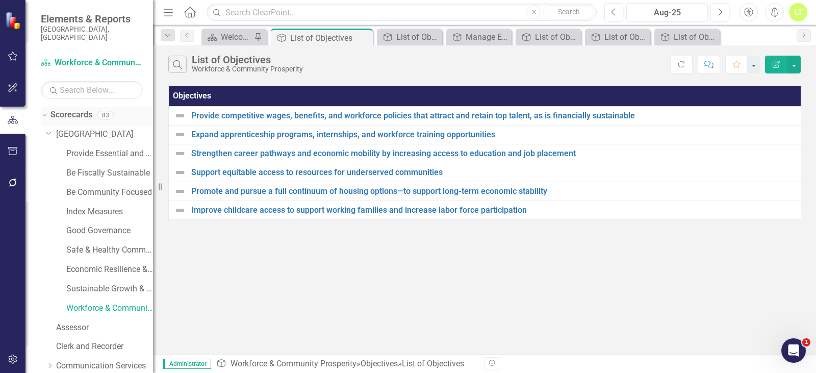
click at [45, 111] on icon "Dropdown" at bounding box center [43, 114] width 6 height 7
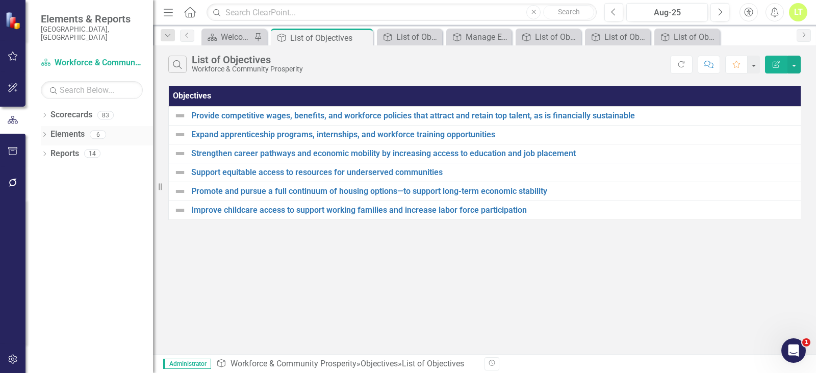
click at [75, 128] on link "Elements" at bounding box center [67, 134] width 34 height 12
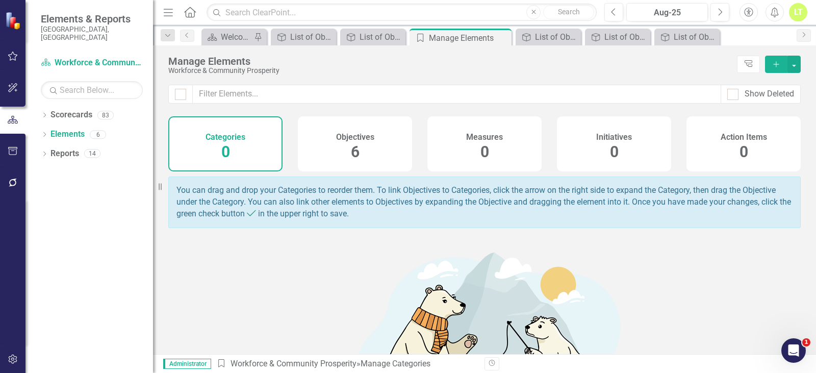
click at [379, 142] on div "Objectives 6" at bounding box center [355, 143] width 114 height 55
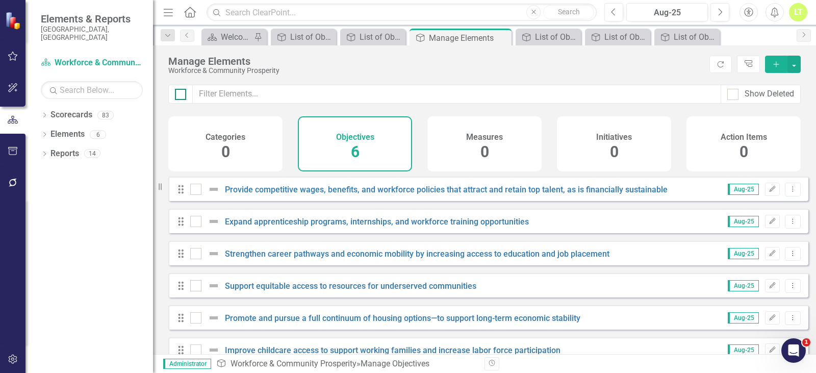
click at [176, 94] on input "checkbox" at bounding box center [178, 92] width 7 height 7
checkbox input "true"
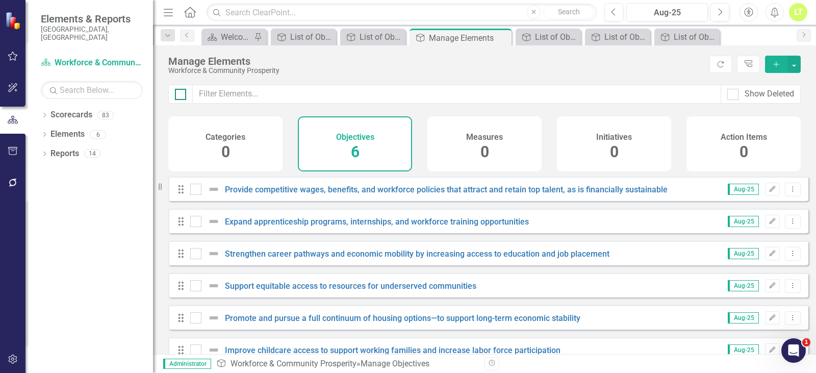
checkbox input "true"
click at [798, 66] on button "button" at bounding box center [793, 64] width 13 height 17
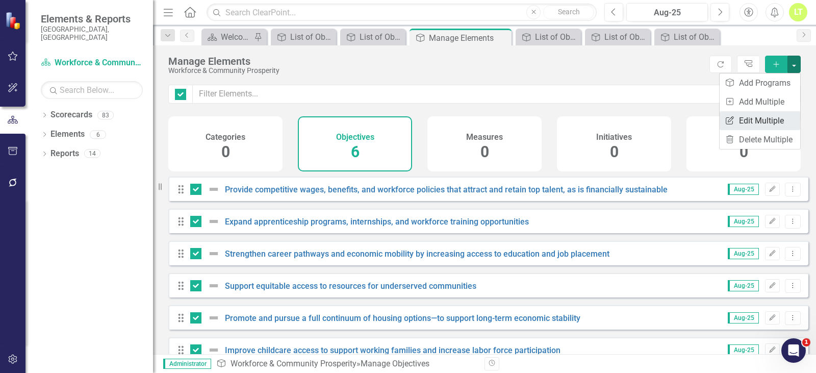
click at [762, 115] on link "Edit Multiple Edit Multiple" at bounding box center [759, 120] width 81 height 19
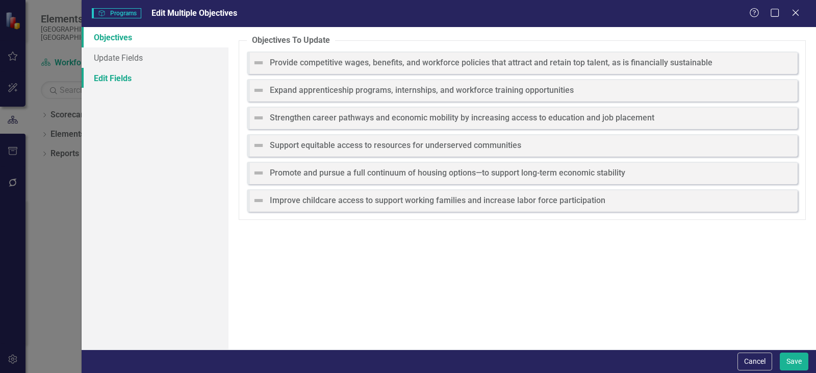
click at [113, 83] on link "Edit Fields" at bounding box center [155, 78] width 147 height 20
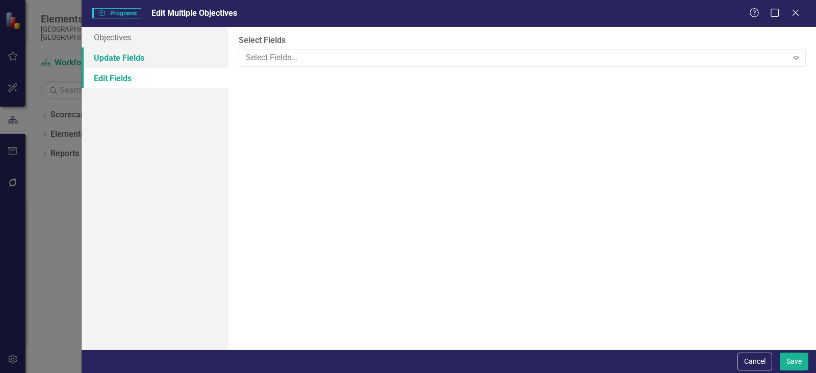
click at [114, 58] on link "Update Fields" at bounding box center [155, 57] width 147 height 20
click at [272, 56] on div at bounding box center [515, 58] width 546 height 14
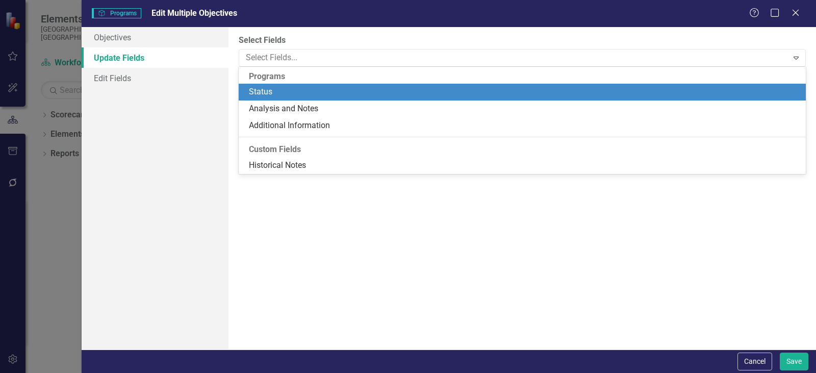
click at [277, 87] on div "Status" at bounding box center [524, 92] width 551 height 12
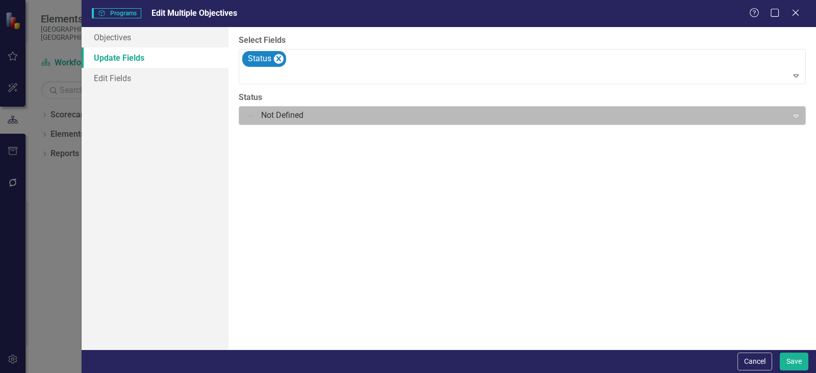
click at [270, 114] on div at bounding box center [514, 116] width 536 height 14
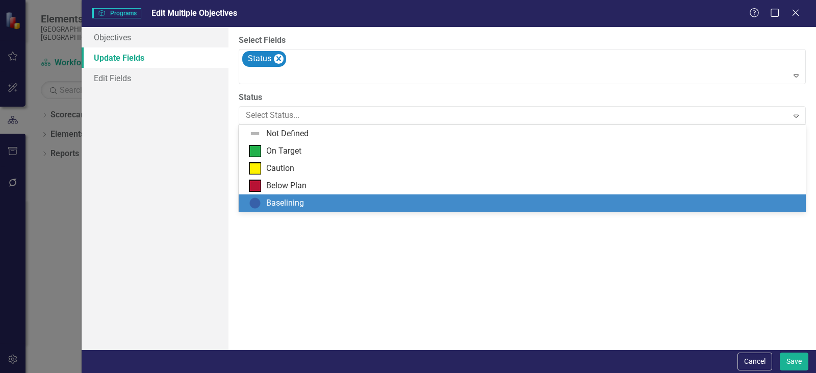
click at [282, 202] on div "Baselining" at bounding box center [285, 203] width 38 height 12
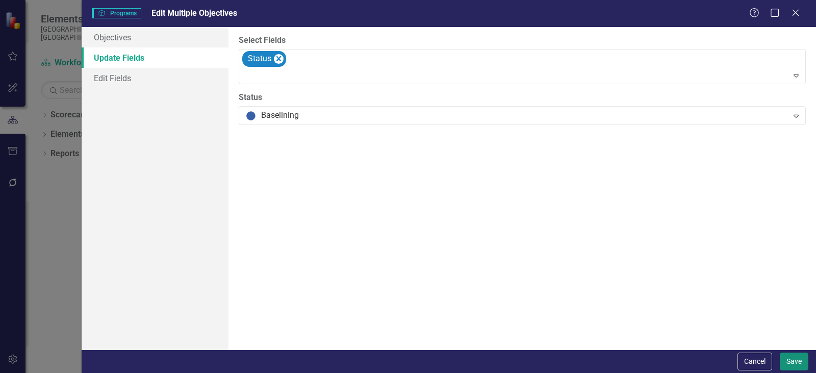
click at [804, 367] on button "Save" at bounding box center [793, 361] width 29 height 18
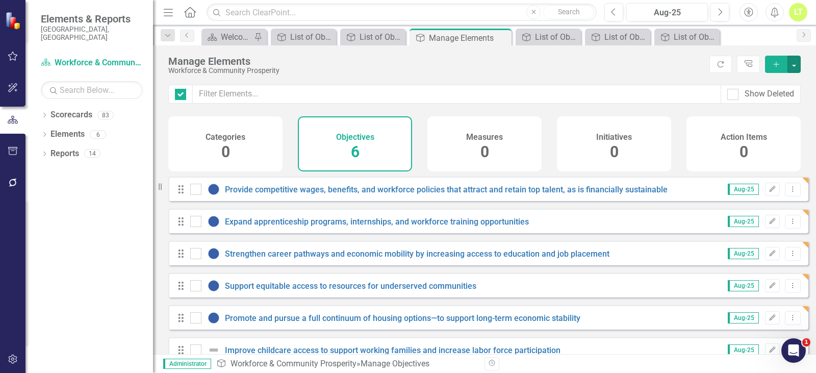
checkbox input "false"
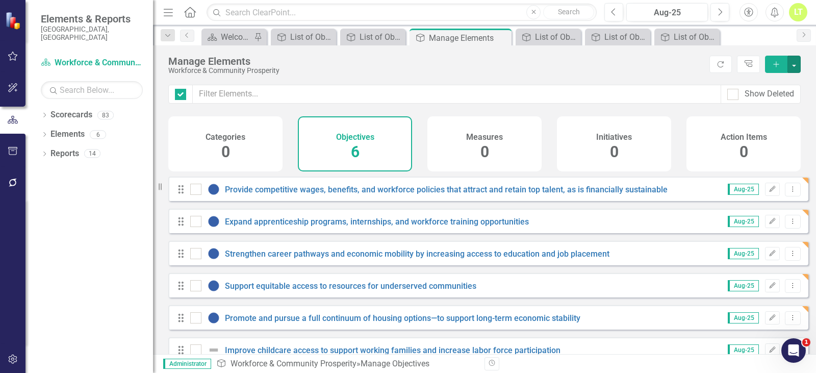
checkbox input "false"
click at [501, 37] on icon "Close" at bounding box center [501, 38] width 10 height 8
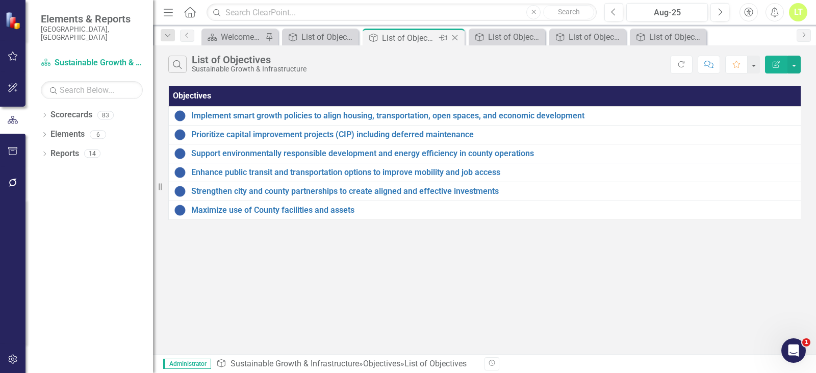
click at [456, 36] on icon "Close" at bounding box center [455, 38] width 10 height 8
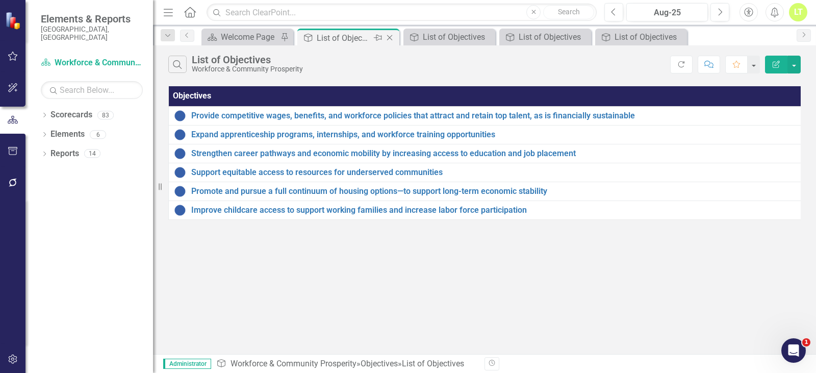
click at [390, 39] on icon "Close" at bounding box center [389, 38] width 10 height 8
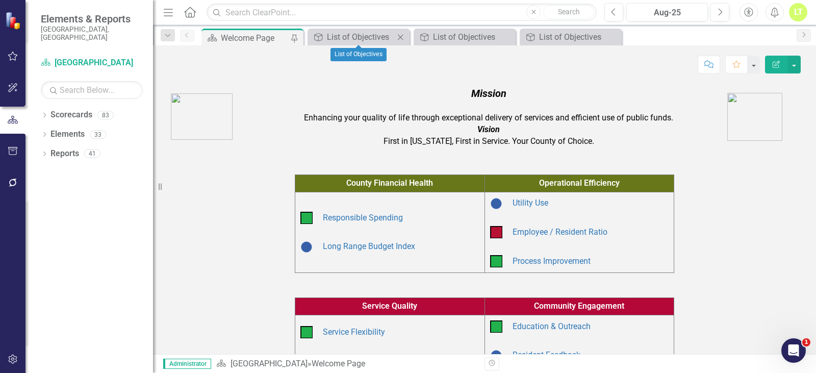
click at [402, 38] on icon "Close" at bounding box center [400, 37] width 10 height 8
click at [402, 36] on icon "Close" at bounding box center [400, 37] width 10 height 8
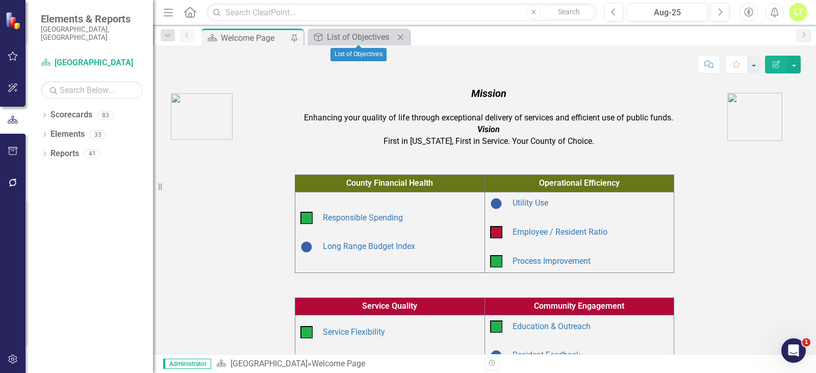
click at [399, 38] on icon at bounding box center [401, 37] width 6 height 6
click at [42, 113] on icon "Dropdown" at bounding box center [44, 116] width 7 height 6
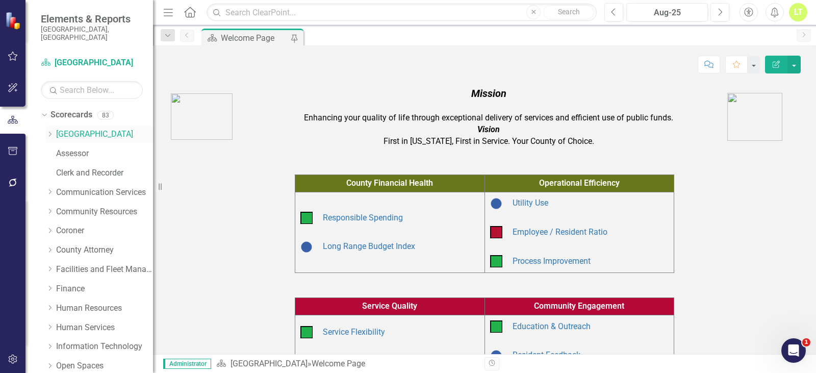
click at [47, 131] on icon "Dropdown" at bounding box center [50, 134] width 8 height 6
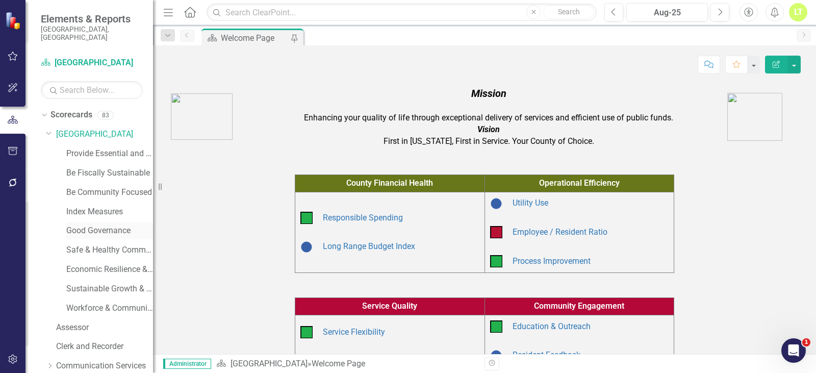
click at [75, 225] on link "Good Governance" at bounding box center [109, 231] width 87 height 12
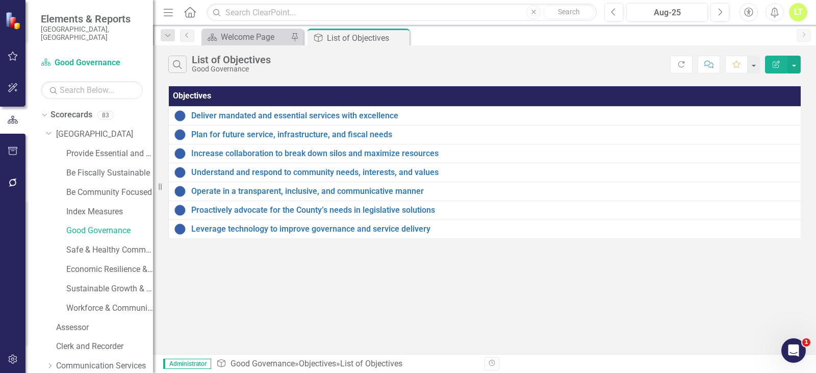
click at [779, 65] on icon "Edit Report" at bounding box center [775, 64] width 9 height 7
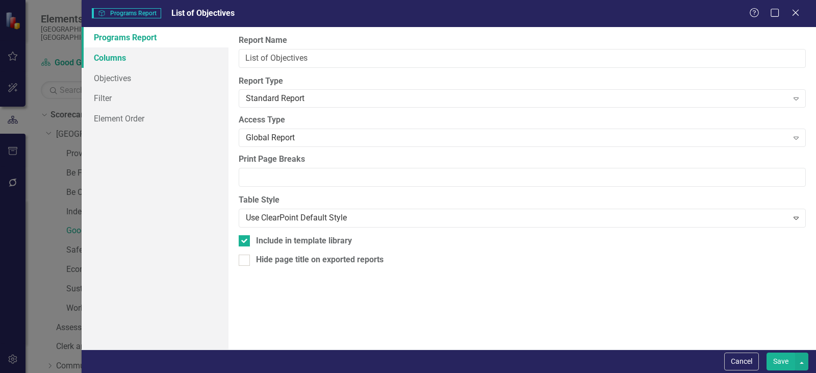
click at [111, 61] on link "Columns" at bounding box center [155, 57] width 147 height 20
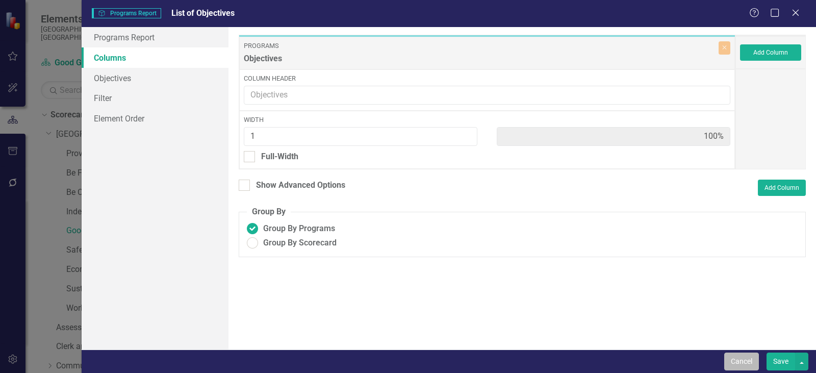
click at [746, 357] on button "Cancel" at bounding box center [741, 361] width 35 height 18
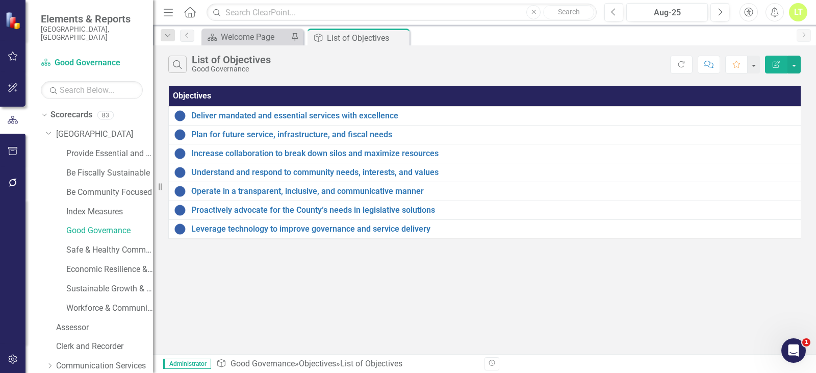
click at [800, 61] on div "Search List of Objectives Good Governance Refresh Comment Favorite Edit Report" at bounding box center [484, 61] width 663 height 33
click at [795, 65] on button "button" at bounding box center [793, 65] width 13 height 18
click at [753, 87] on link "Edit Report Edit Report" at bounding box center [759, 83] width 81 height 19
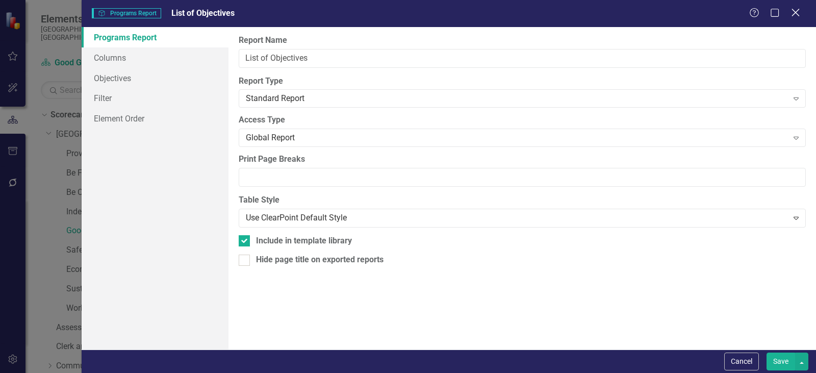
click at [796, 11] on icon "Close" at bounding box center [795, 13] width 13 height 10
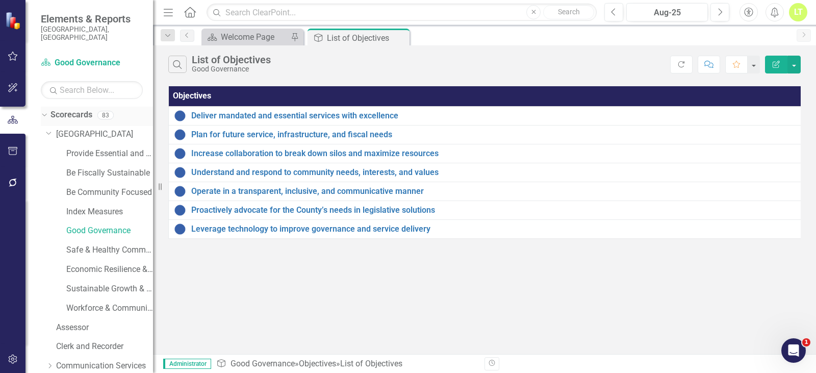
click at [45, 111] on icon "Dropdown" at bounding box center [43, 114] width 6 height 7
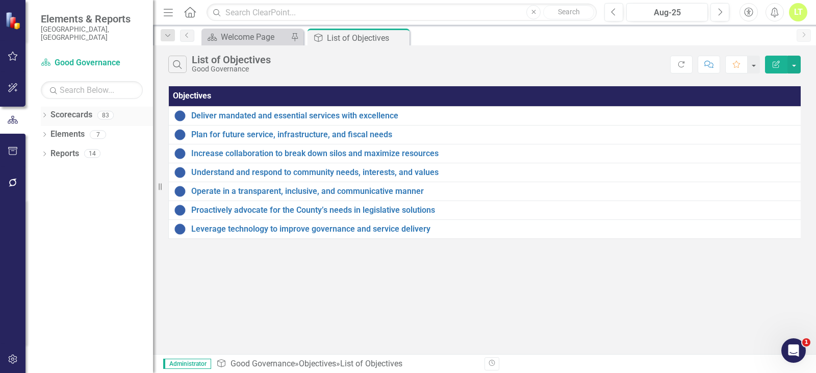
click at [65, 109] on link "Scorecards" at bounding box center [71, 115] width 42 height 12
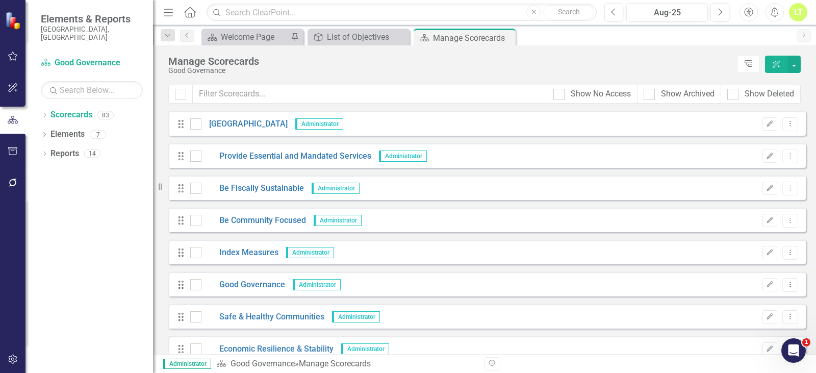
click at [245, 292] on div "Drag Good Governance Administrator Edit Dropdown Menu" at bounding box center [486, 284] width 637 height 24
click at [248, 284] on link "Good Governance" at bounding box center [243, 285] width 84 height 12
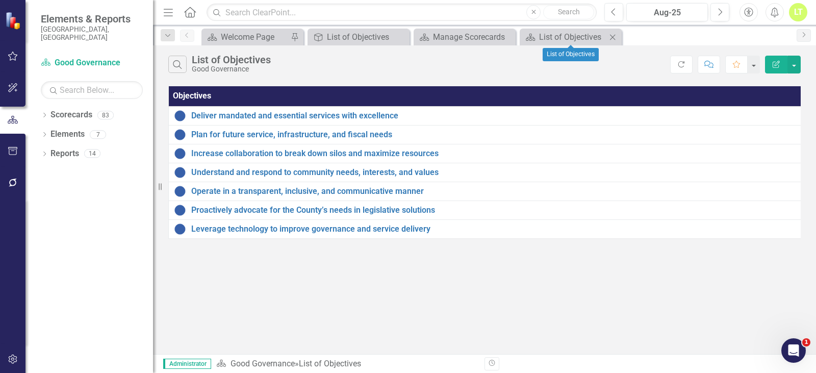
click at [614, 35] on icon "Close" at bounding box center [612, 37] width 10 height 8
click at [458, 41] on div "Manage Scorecards" at bounding box center [466, 37] width 67 height 13
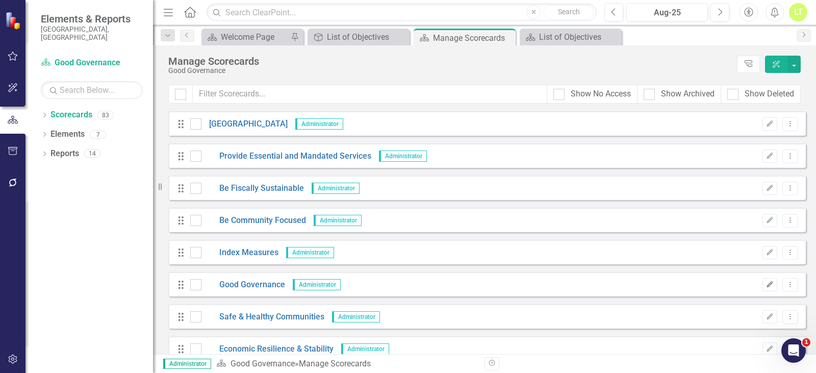
click at [766, 284] on icon "Edit" at bounding box center [770, 284] width 8 height 6
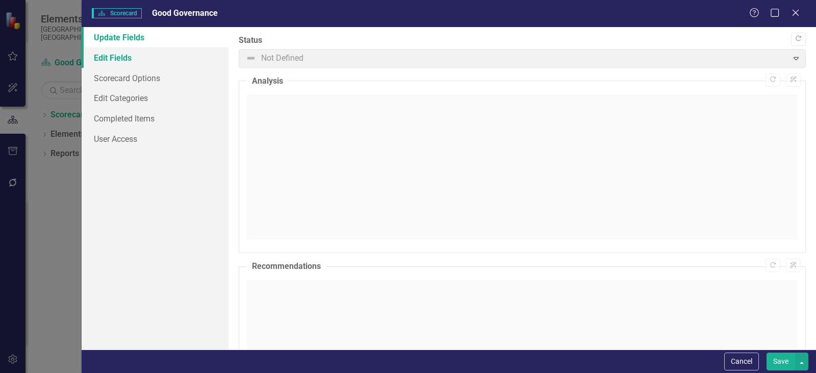
click at [116, 61] on link "Edit Fields" at bounding box center [155, 57] width 147 height 20
